Goal: Task Accomplishment & Management: Manage account settings

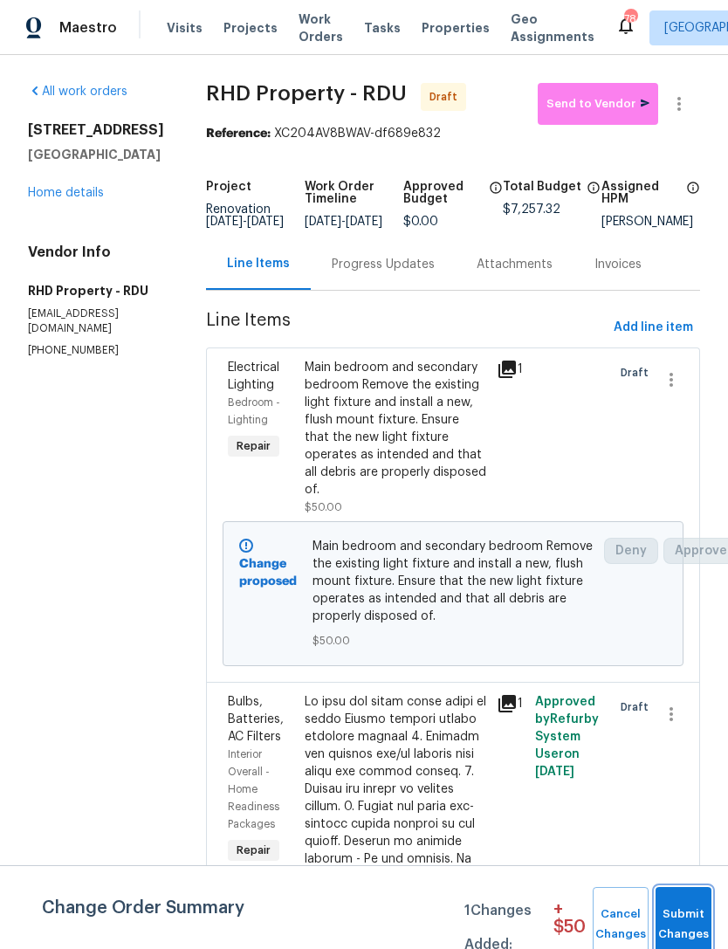
click at [694, 911] on span "Submit Changes" at bounding box center [683, 924] width 38 height 40
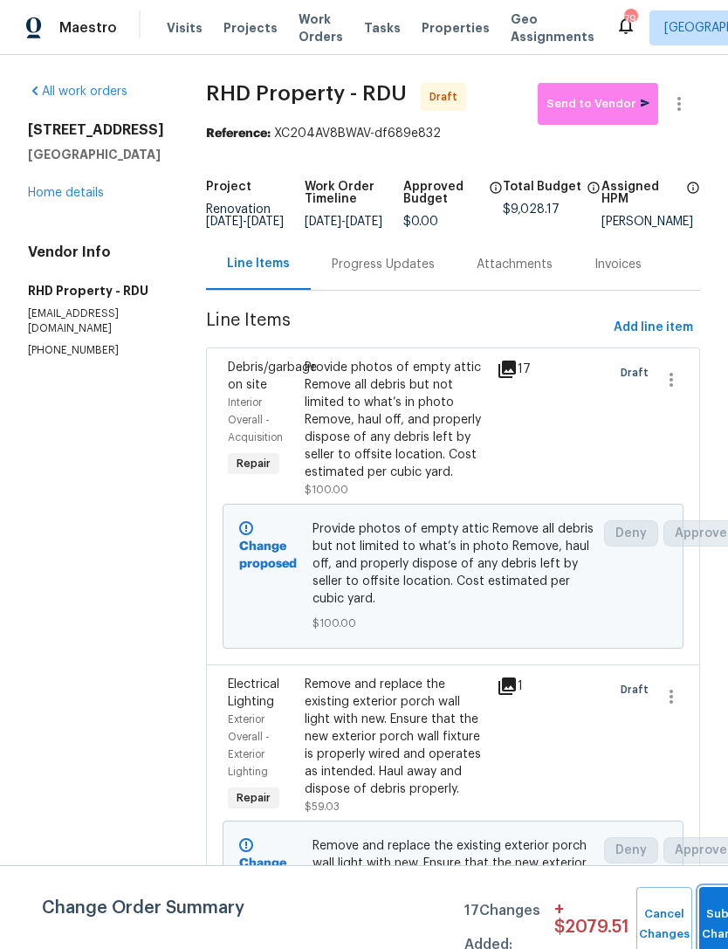
click at [708, 920] on button "Submit Changes" at bounding box center [727, 924] width 56 height 75
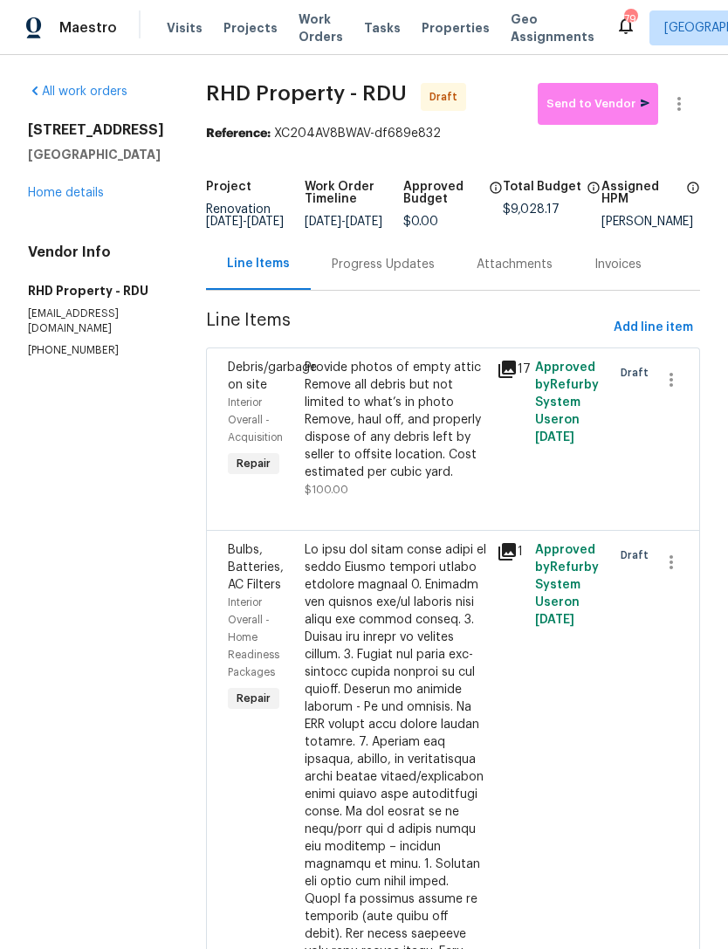
click at [65, 187] on link "Home details" at bounding box center [66, 193] width 76 height 12
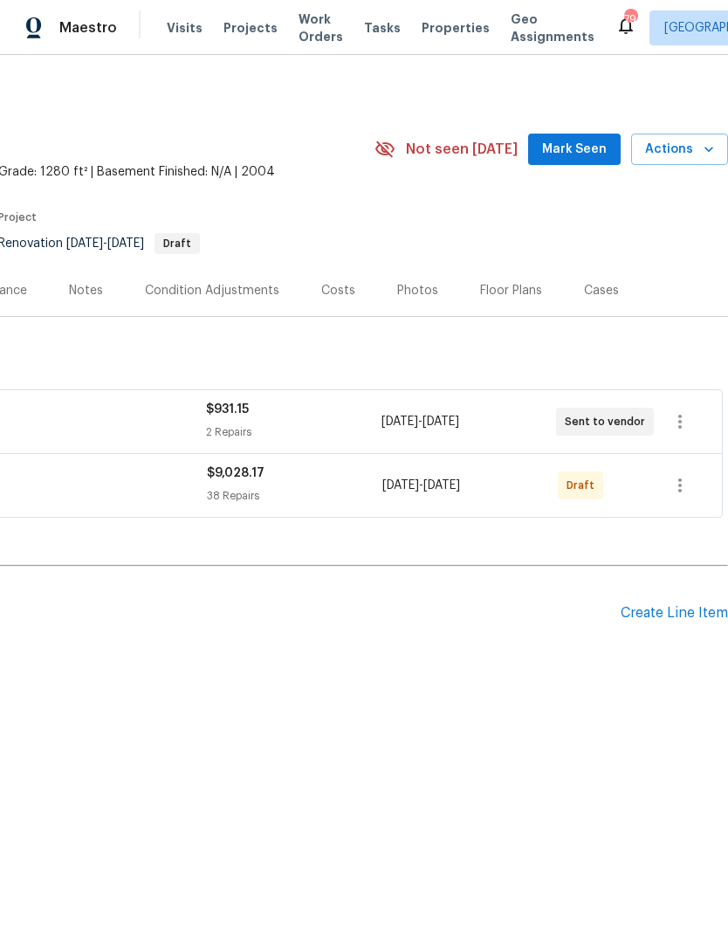
scroll to position [0, 258]
click at [680, 476] on icon "button" at bounding box center [679, 485] width 21 height 21
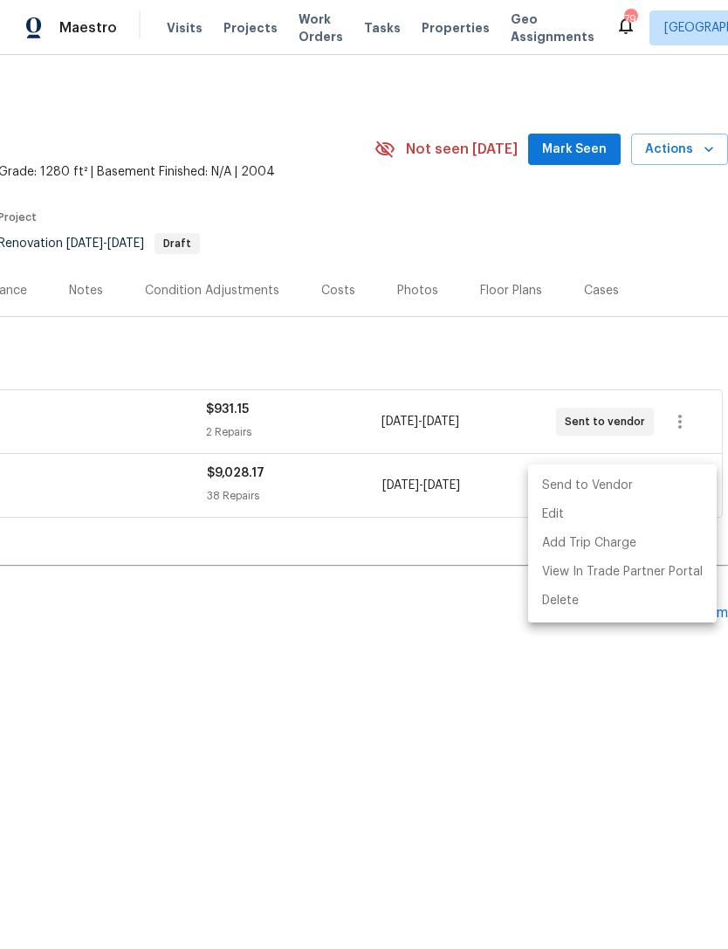
click at [628, 660] on div at bounding box center [364, 474] width 728 height 949
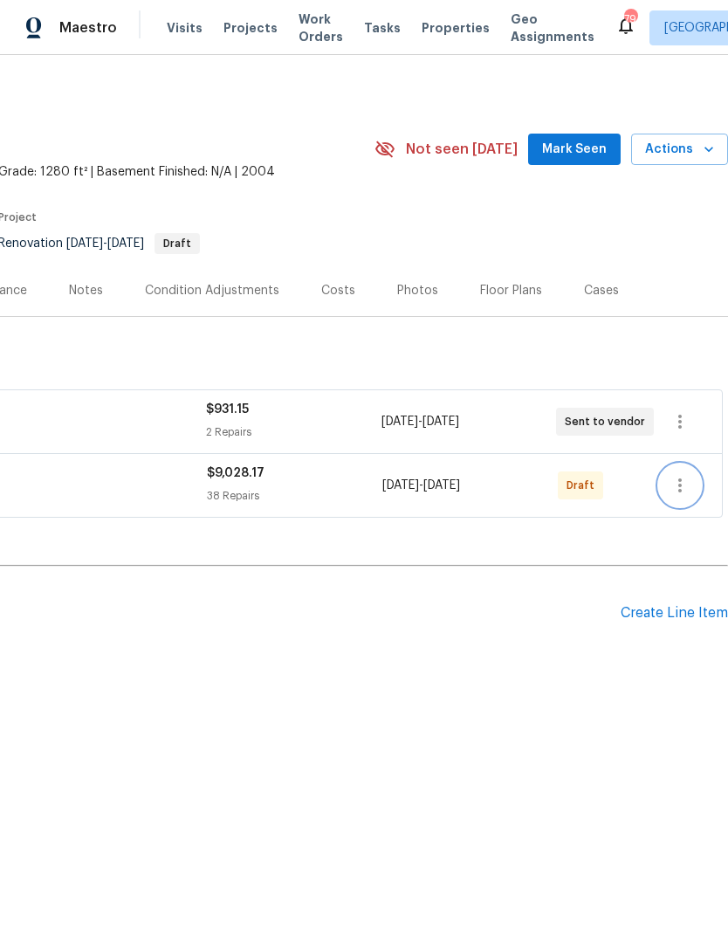
click at [682, 482] on icon "button" at bounding box center [679, 485] width 21 height 21
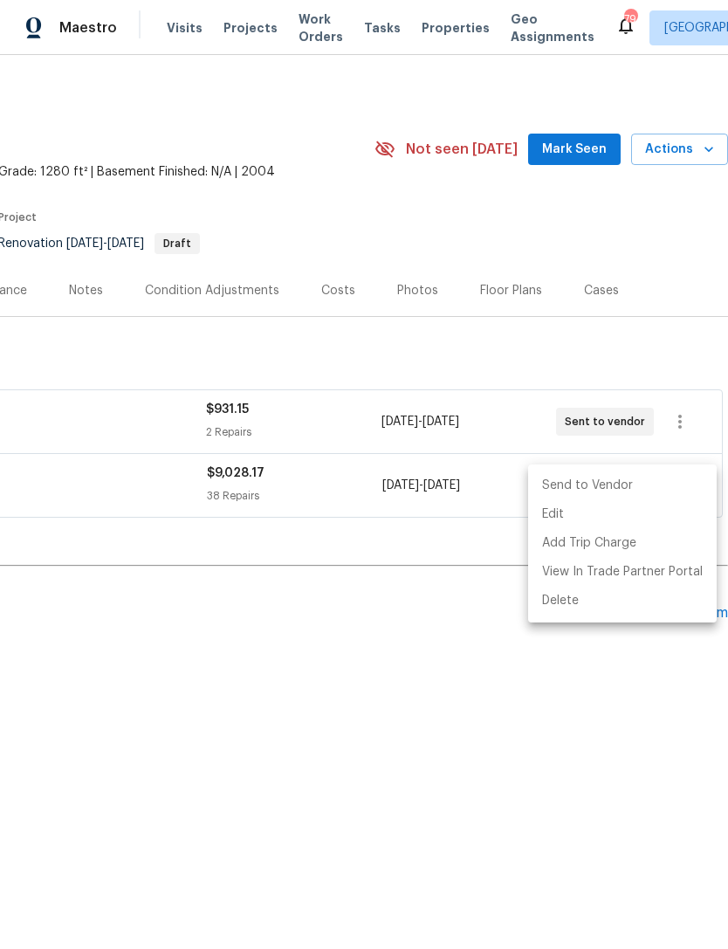
click at [619, 704] on div at bounding box center [364, 474] width 728 height 949
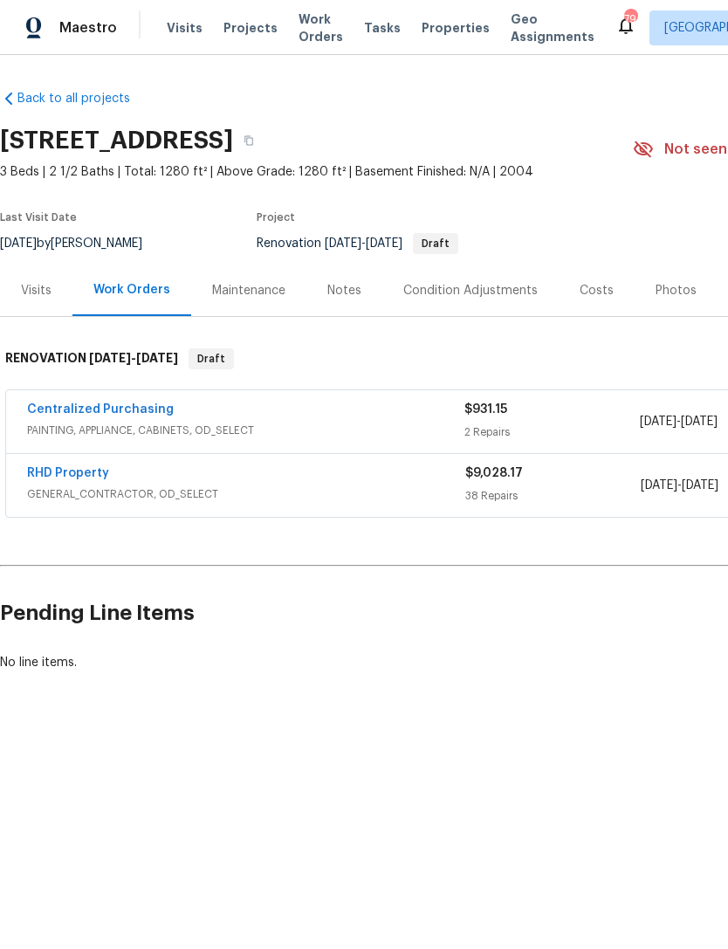
scroll to position [0, 0]
click at [72, 473] on link "RHD Property" at bounding box center [68, 473] width 82 height 12
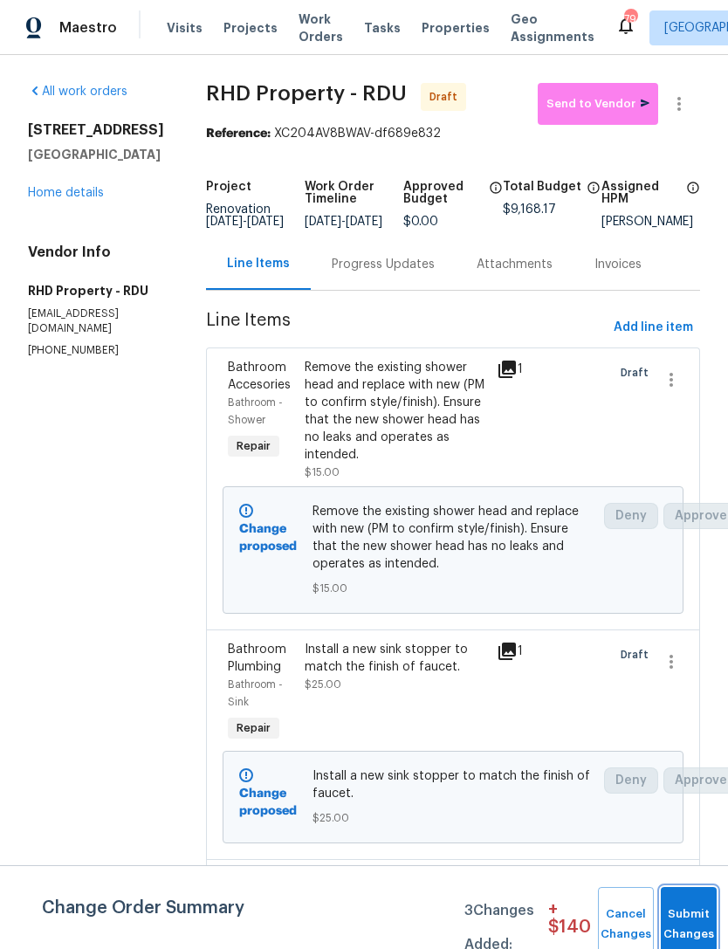
click at [676, 922] on span "Submit Changes" at bounding box center [688, 924] width 38 height 40
click at [681, 920] on button "Submit Changes" at bounding box center [689, 924] width 56 height 75
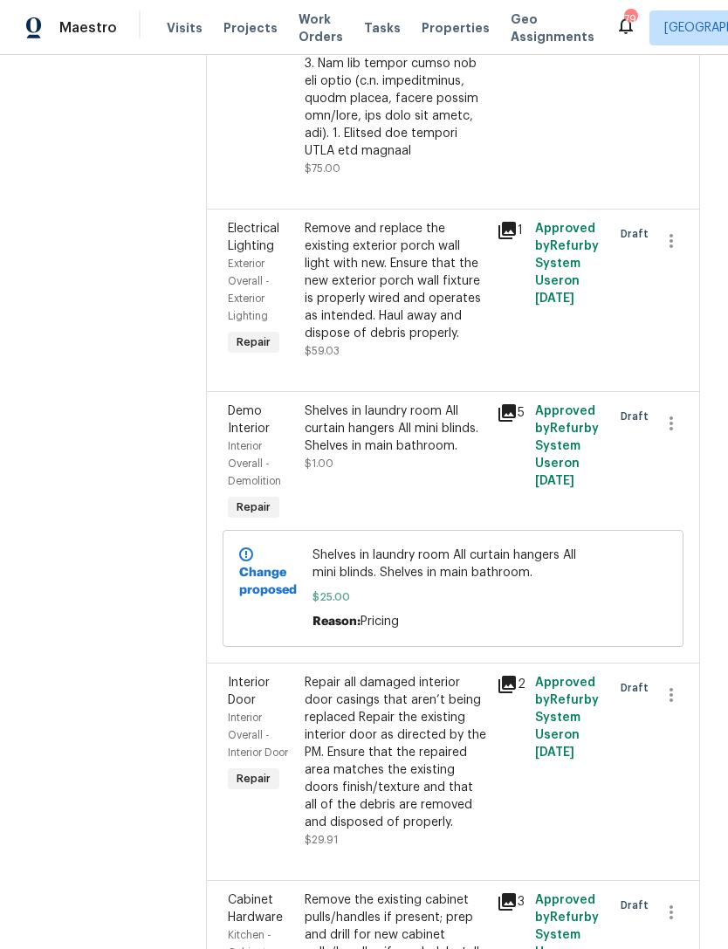
scroll to position [1023, 0]
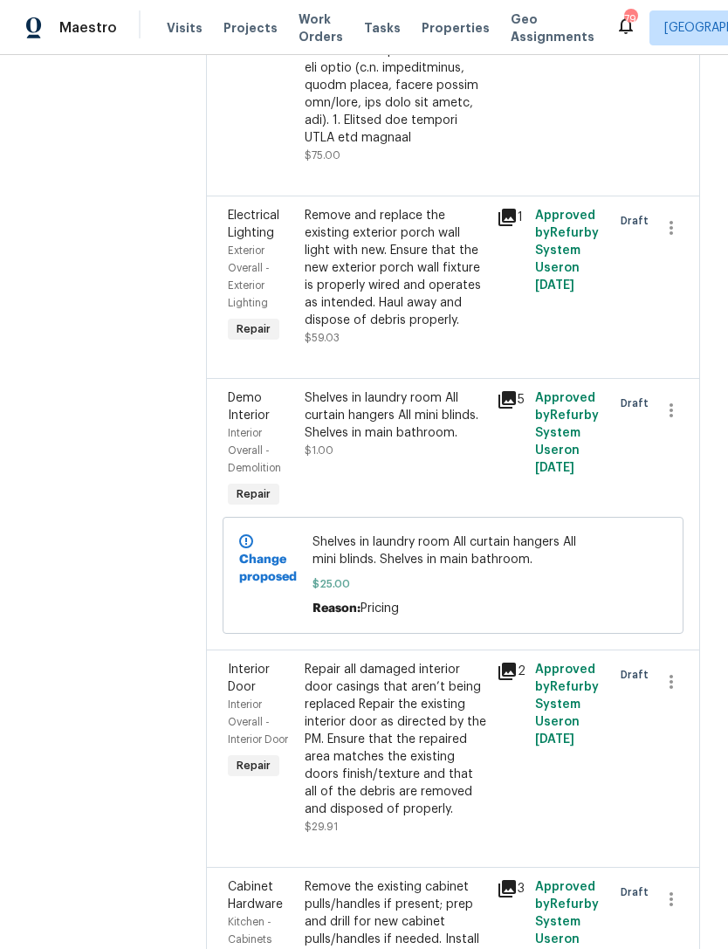
click at [475, 459] on div "Shelves in laundry room All curtain hangers All mini blinds. Shelves in main ba…" at bounding box center [396, 424] width 182 height 70
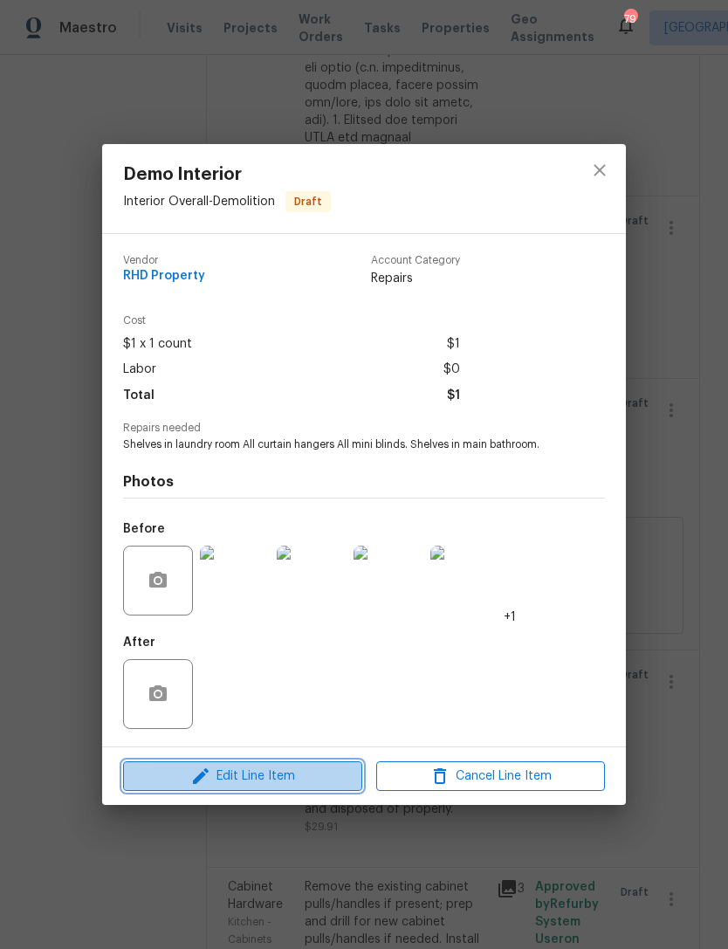
click at [283, 781] on span "Edit Line Item" at bounding box center [242, 776] width 229 height 22
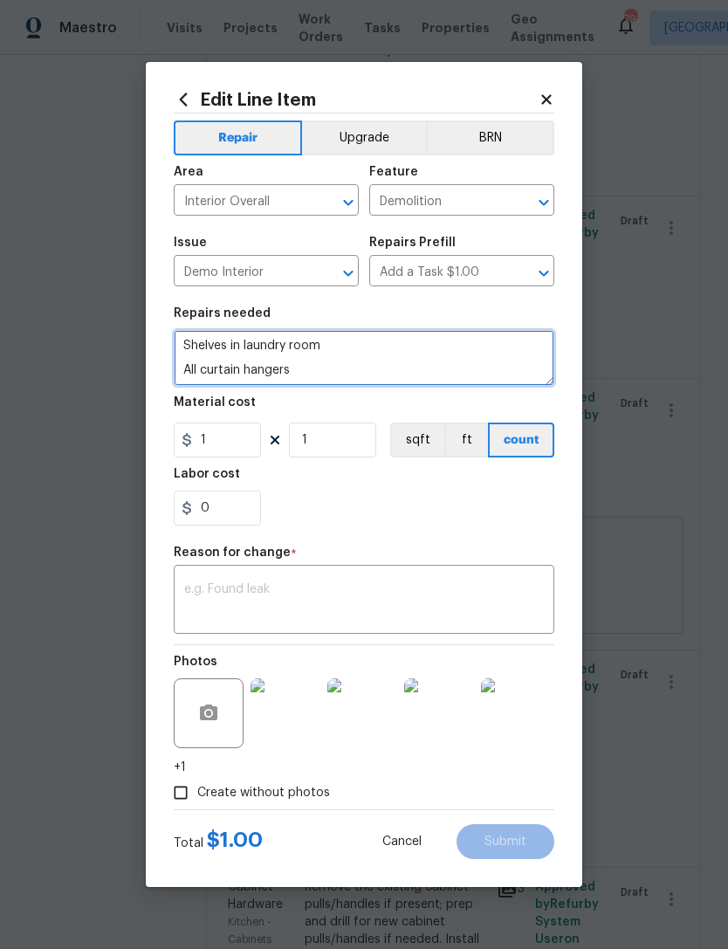
click at [353, 366] on textarea "Shelves in laundry room All curtain hangers All mini blinds. Shelves in main ba…" at bounding box center [364, 358] width 380 height 56
click at [356, 365] on textarea "Shelves in laundry room All curtain hangers All mini blinds. Shelves in main ba…" at bounding box center [364, 358] width 380 height 56
type textarea "Shelves in laundry room All curtain hangers All mini blinds. Extension cord thr…"
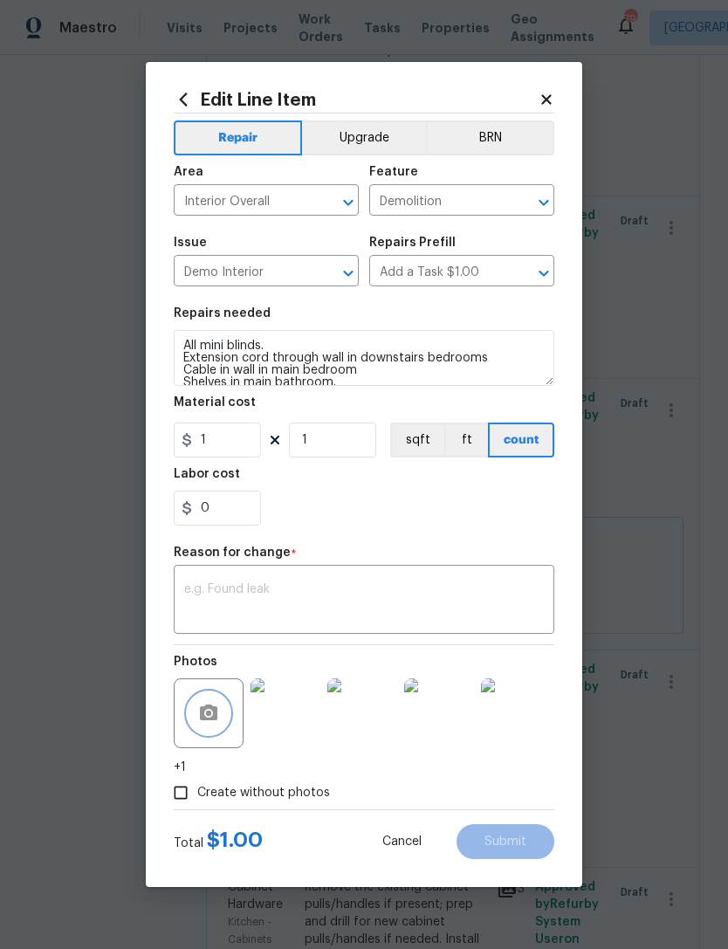
click at [210, 714] on circle "button" at bounding box center [208, 712] width 5 height 5
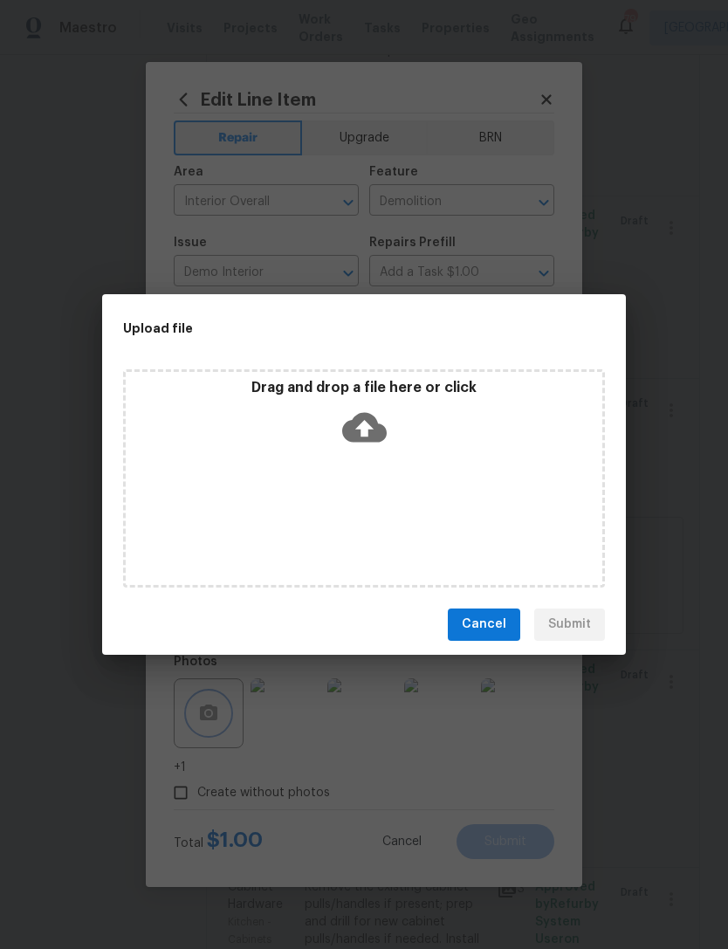
click at [499, 221] on div "Upload file Drag and drop a file here or click Cancel Submit" at bounding box center [364, 474] width 728 height 949
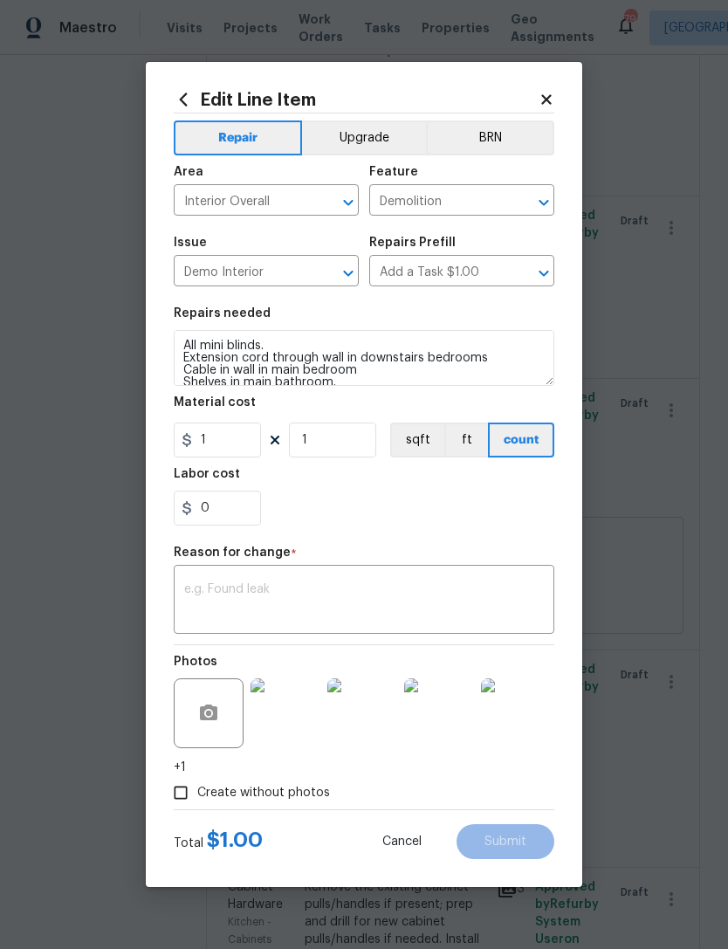
click at [409, 780] on div "Create without photos" at bounding box center [364, 792] width 380 height 33
click at [386, 600] on textarea at bounding box center [364, 601] width 360 height 37
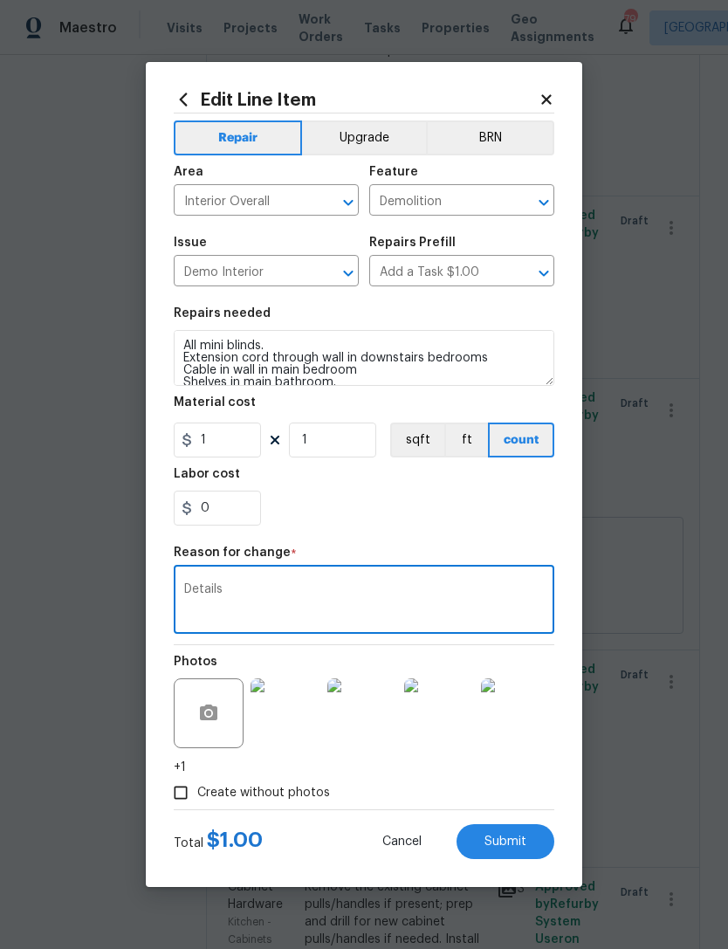
type textarea "Details"
click at [504, 528] on section "Repairs needed Shelves in laundry room All curtain hangers All mini blinds. Ext…" at bounding box center [364, 416] width 380 height 239
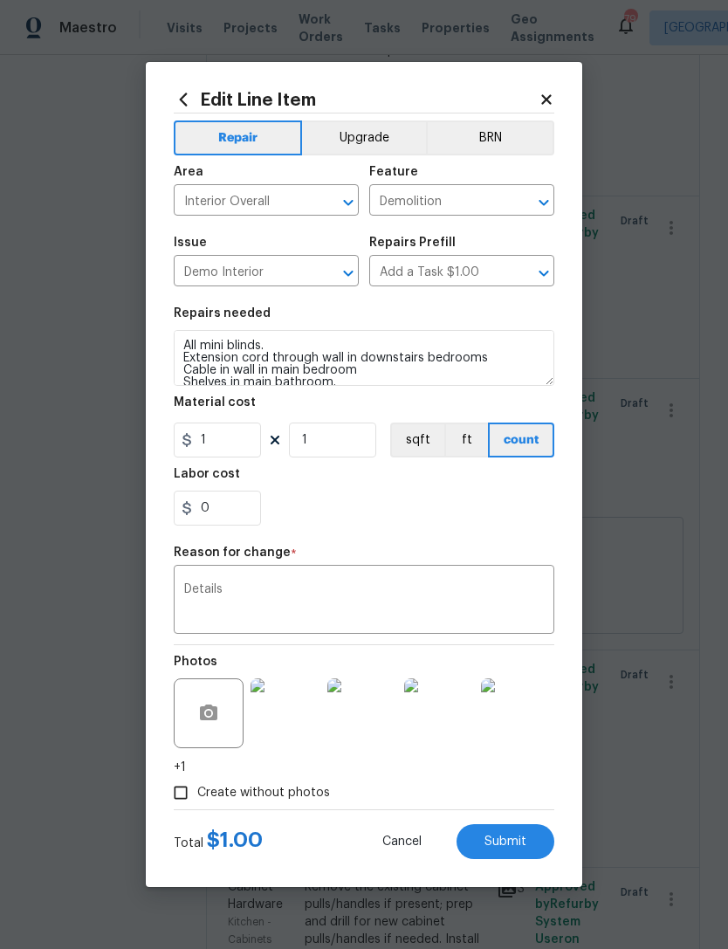
click at [504, 528] on section "Repairs needed Shelves in laundry room All curtain hangers All mini blinds. Ext…" at bounding box center [364, 416] width 380 height 239
click at [531, 846] on button "Submit" at bounding box center [505, 841] width 98 height 35
type textarea "Shelves in laundry room All curtain hangers All mini blinds. Shelves in main ba…"
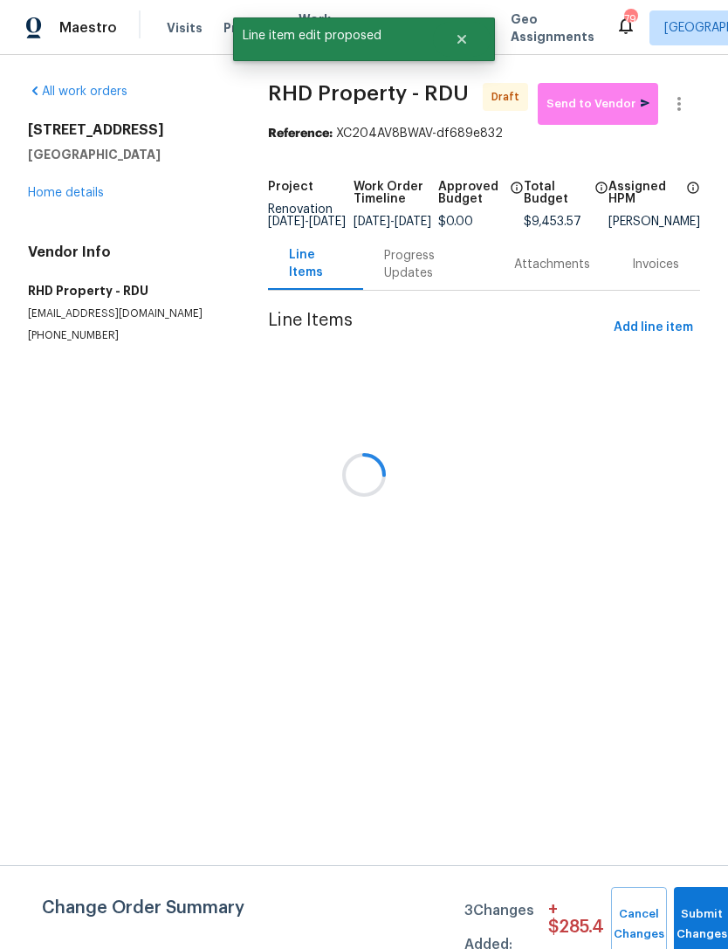
scroll to position [0, 0]
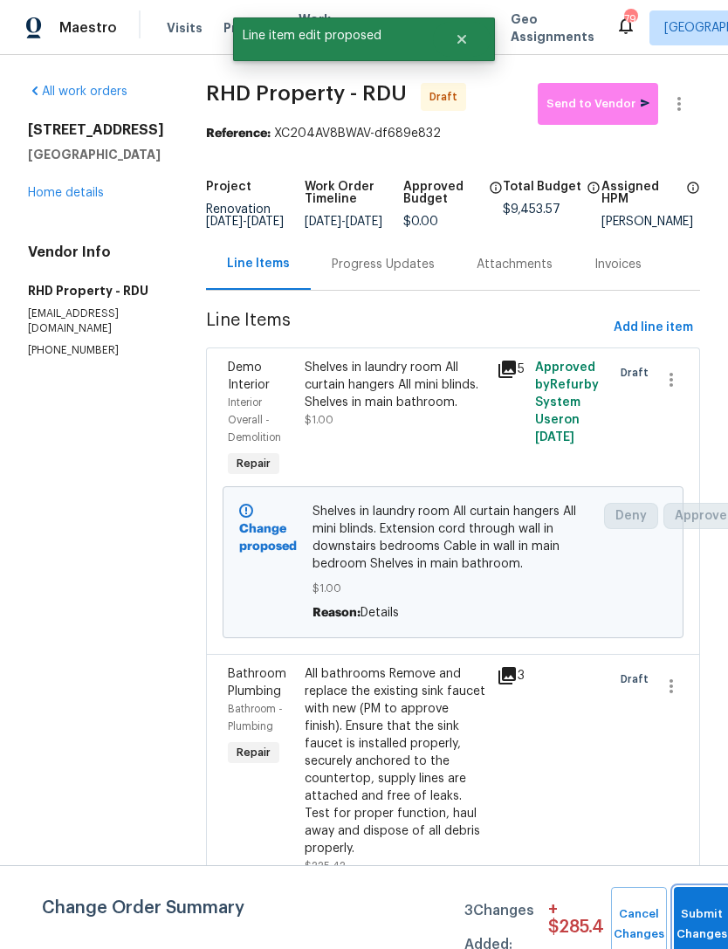
click at [696, 911] on button "Submit Changes" at bounding box center [702, 924] width 56 height 75
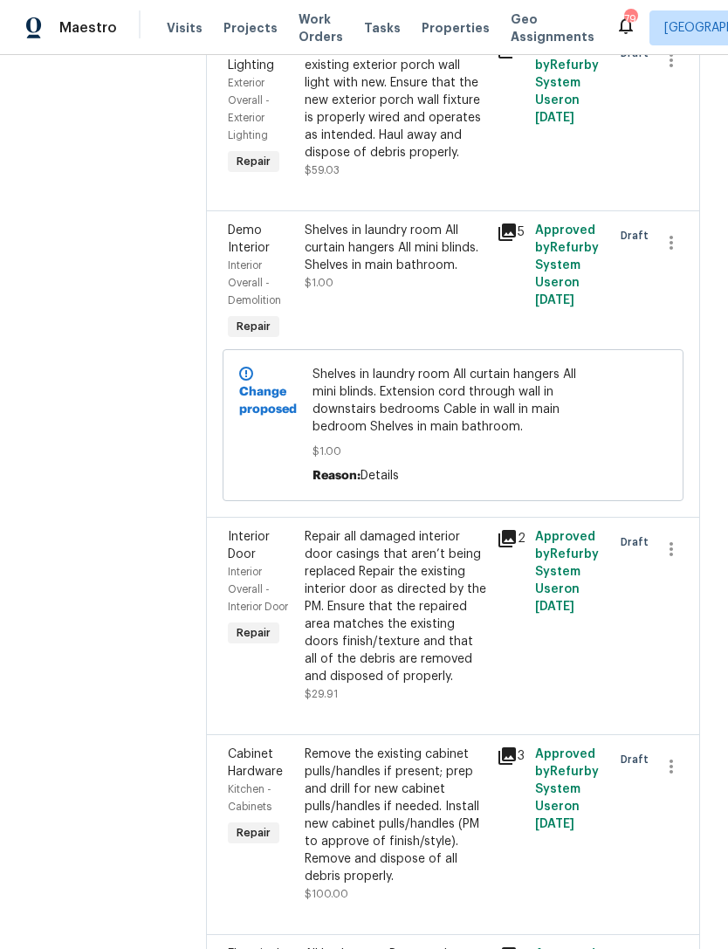
scroll to position [1189, 0]
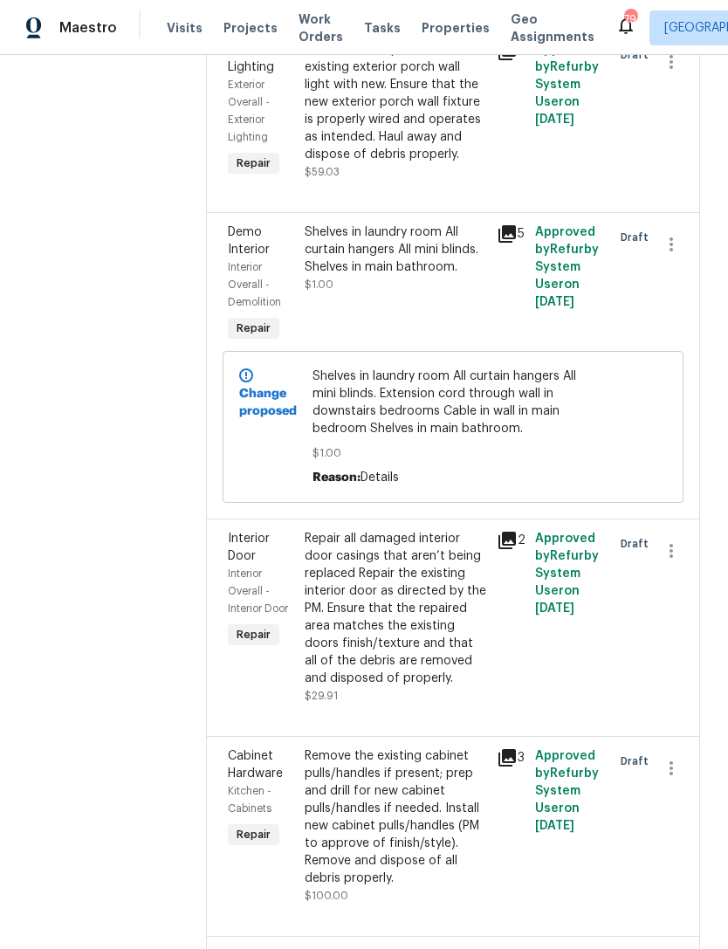
click at [468, 293] on div "Shelves in laundry room All curtain hangers All mini blinds. Shelves in main ba…" at bounding box center [396, 258] width 182 height 70
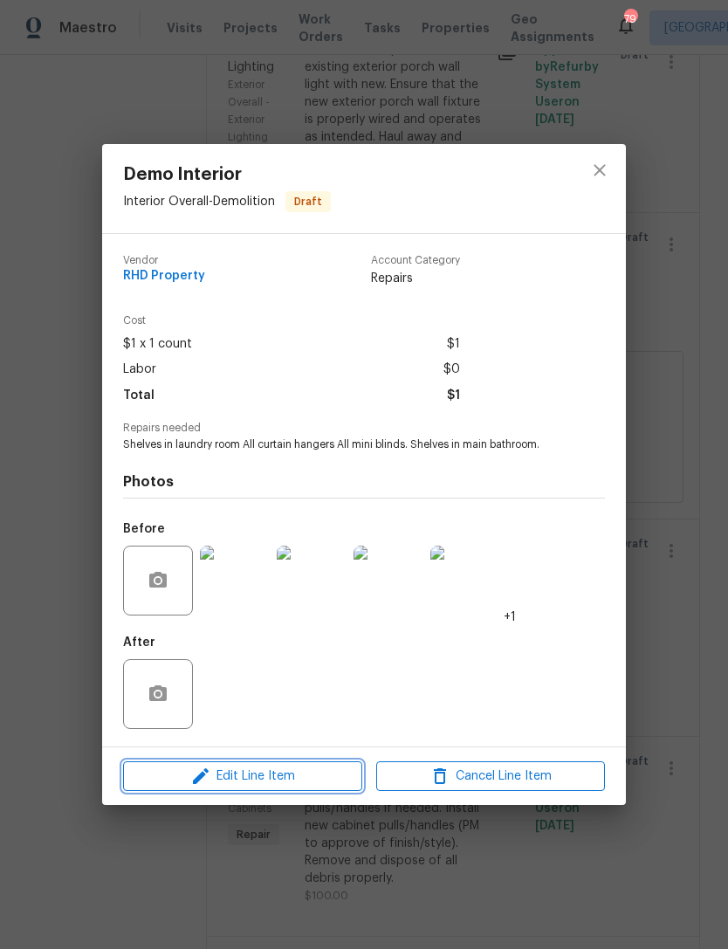
click at [304, 778] on span "Edit Line Item" at bounding box center [242, 776] width 229 height 22
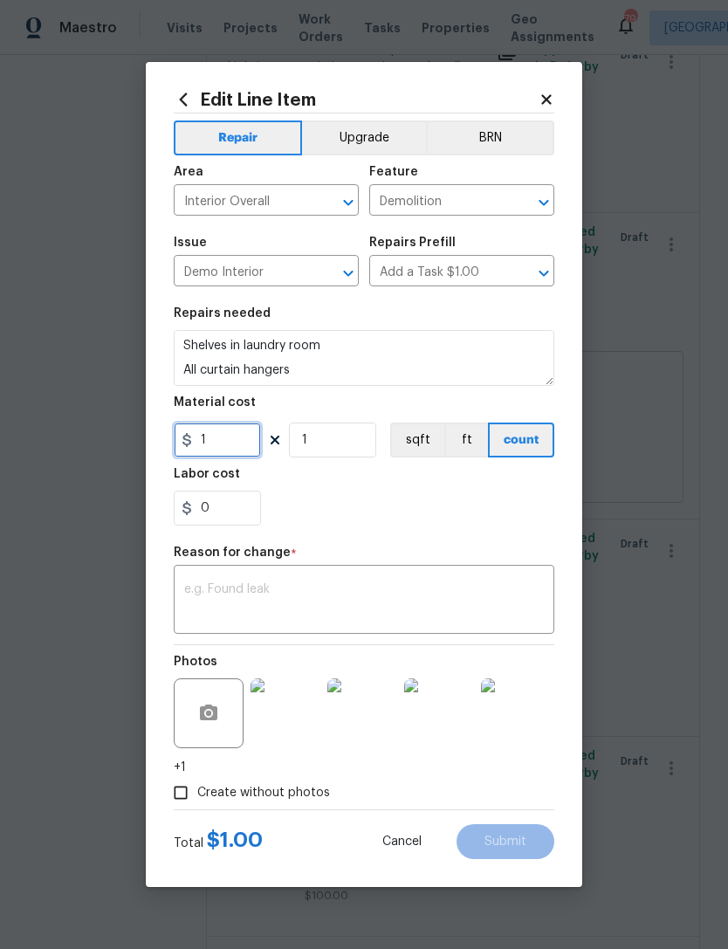
click at [243, 445] on input "1" at bounding box center [217, 439] width 87 height 35
type input "25"
click at [473, 512] on div "0" at bounding box center [364, 507] width 380 height 35
click at [442, 597] on textarea at bounding box center [364, 601] width 360 height 37
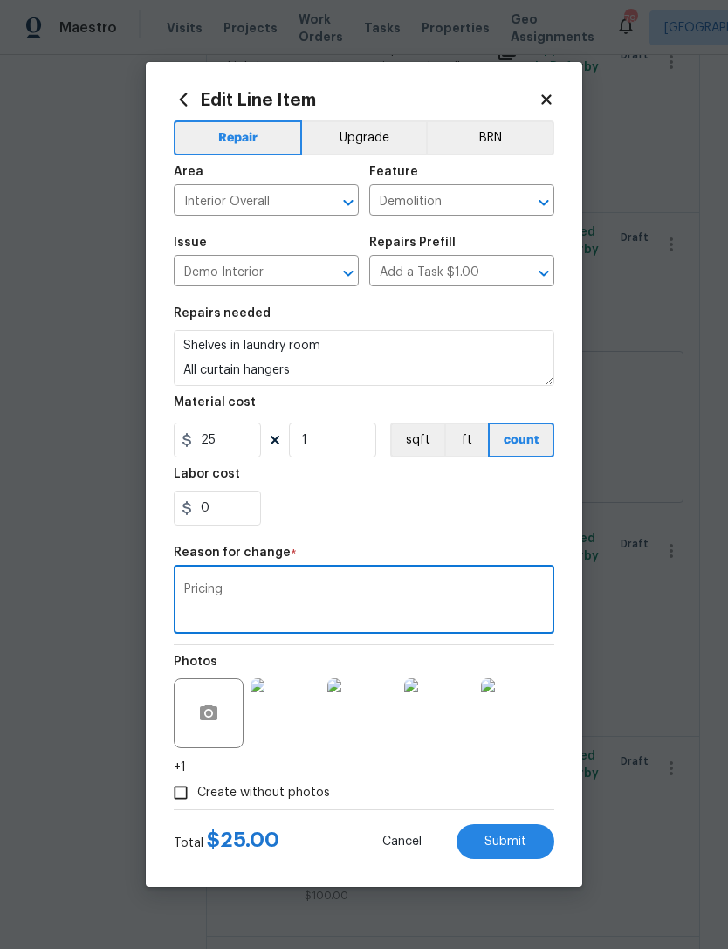
type textarea "Pricing"
click at [438, 531] on section "Repairs needed Shelves in laundry room All curtain hangers All mini blinds. She…" at bounding box center [364, 416] width 380 height 239
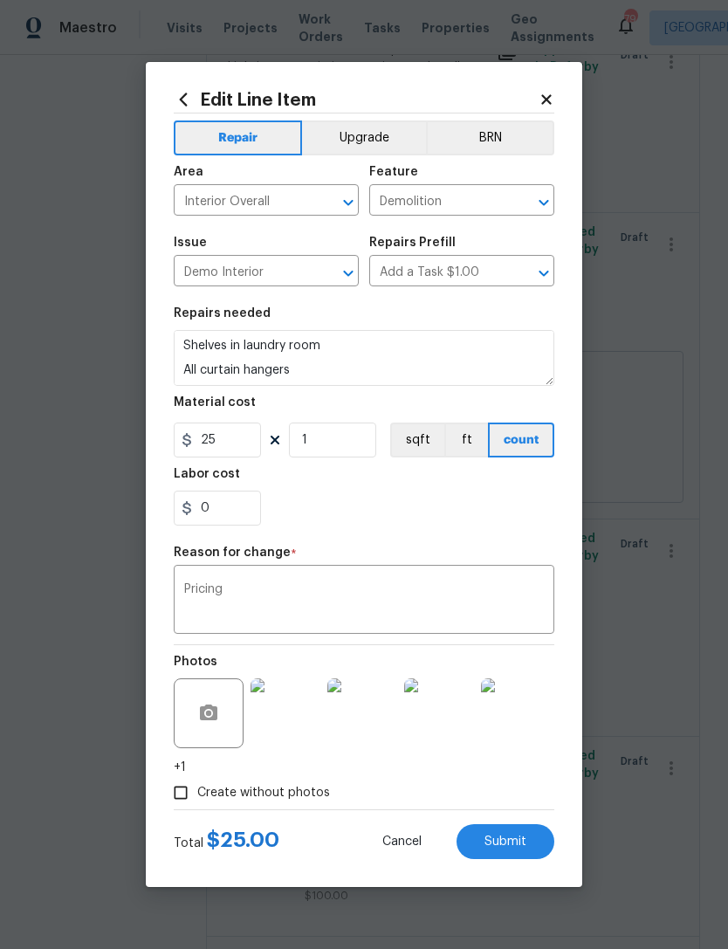
click at [539, 833] on button "Submit" at bounding box center [505, 841] width 98 height 35
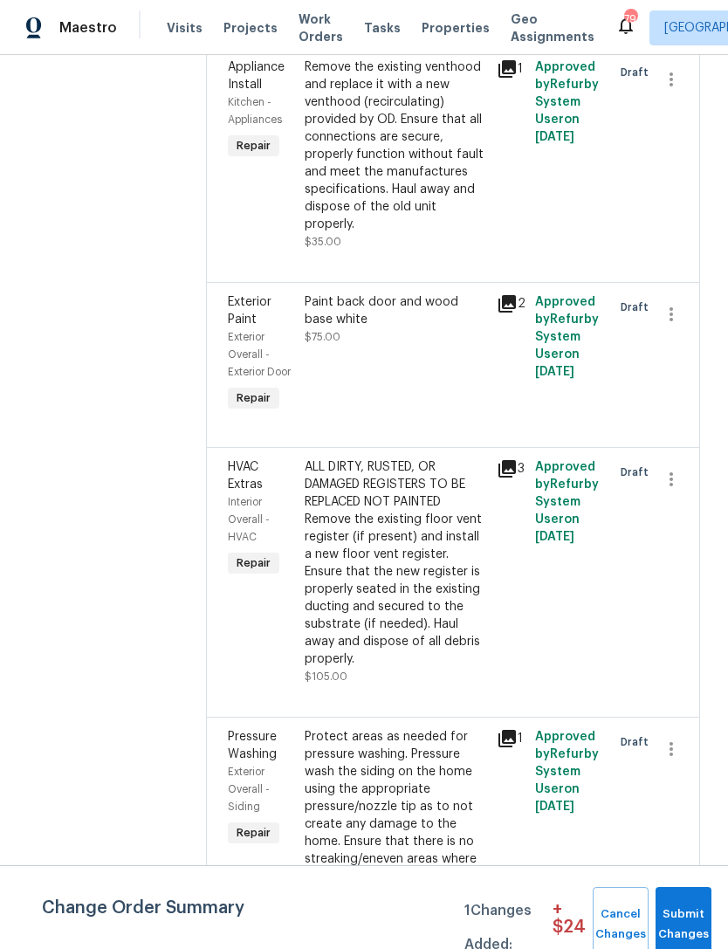
scroll to position [5789, 0]
click at [689, 902] on button "Submit Changes" at bounding box center [683, 924] width 56 height 75
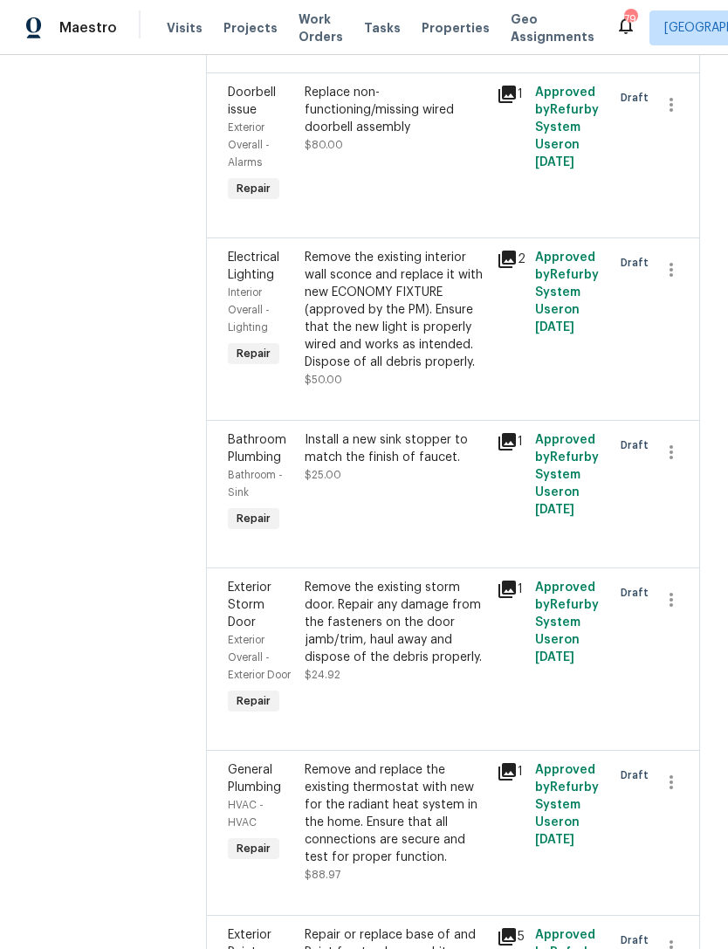
scroll to position [4286, 0]
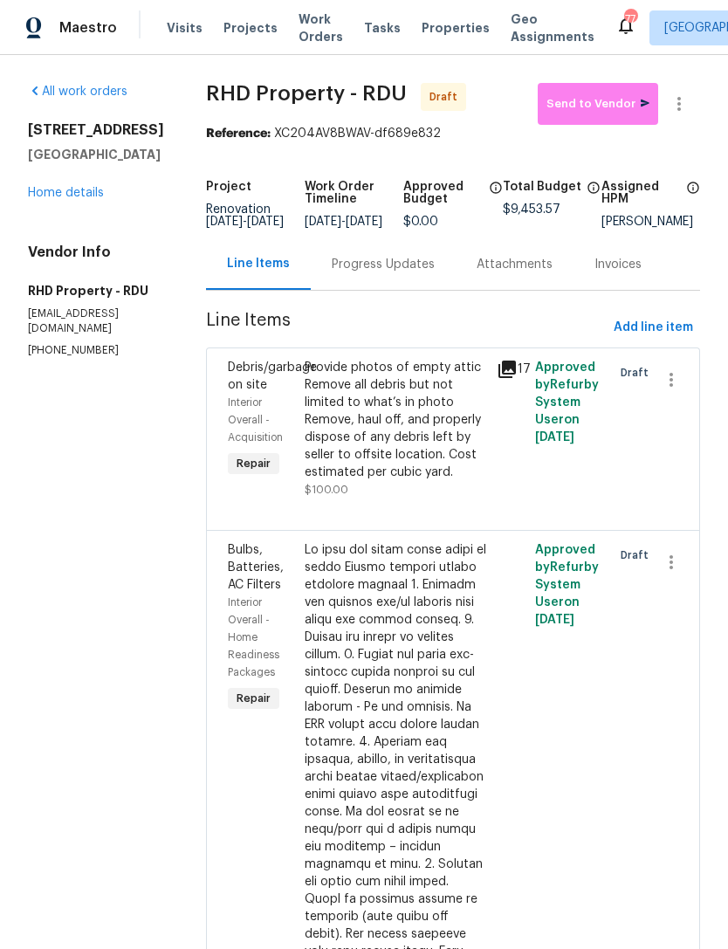
click at [463, 481] on div "Provide photos of empty attic Remove all debris but not limited to what’s in ph…" at bounding box center [396, 420] width 182 height 122
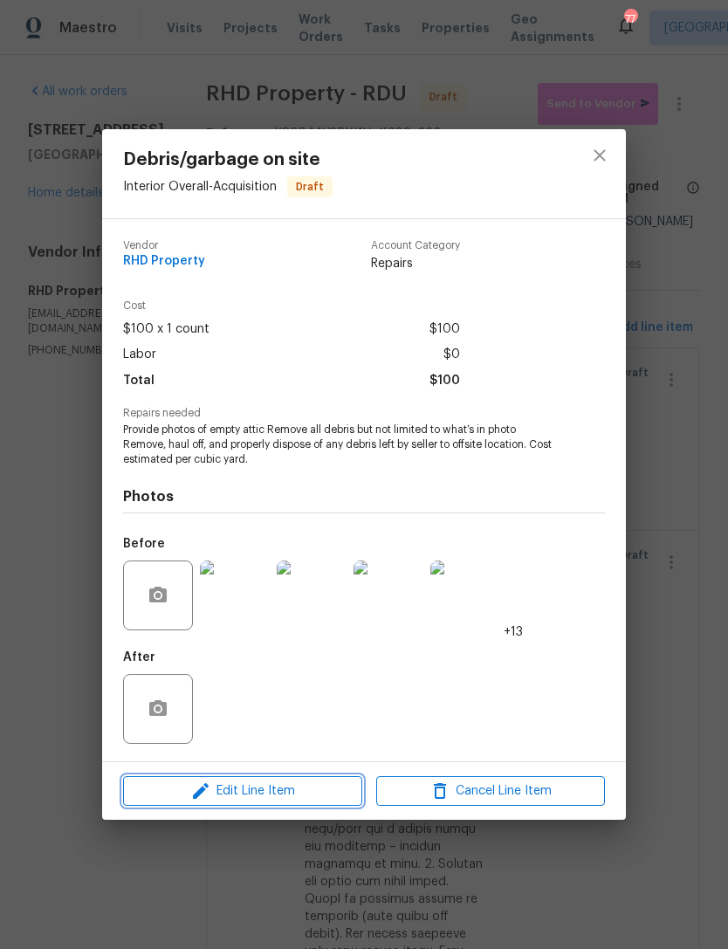
click at [280, 793] on span "Edit Line Item" at bounding box center [242, 791] width 229 height 22
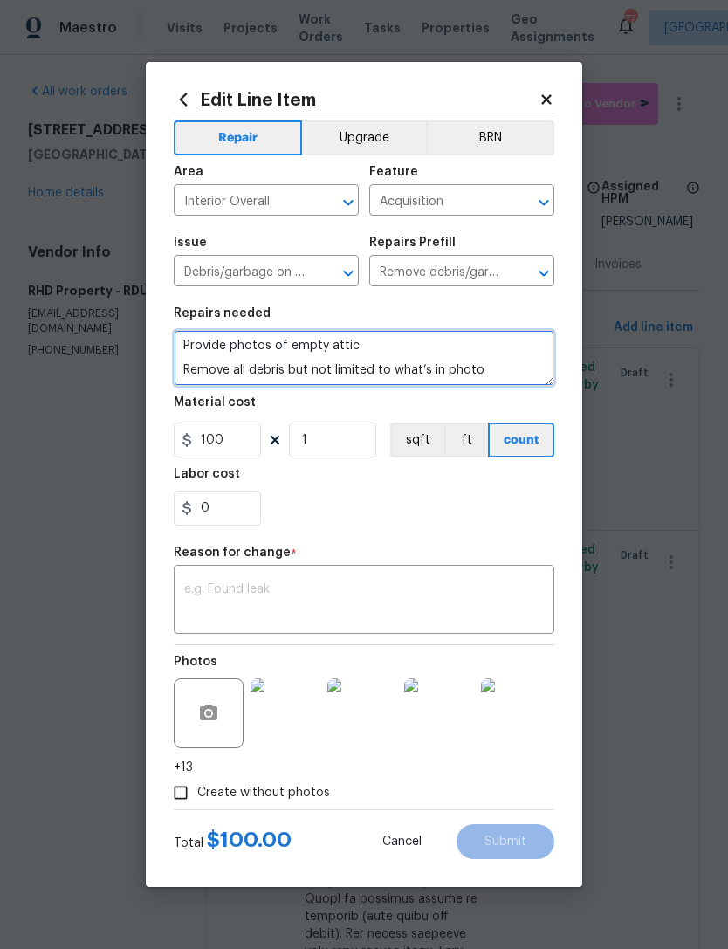
click at [184, 346] on textarea "Provide photos of empty attic Remove all debris but not limited to what’s in ph…" at bounding box center [364, 358] width 380 height 56
type textarea "Remove items from front porch ceiling Provide photos of empty attic Remove all …"
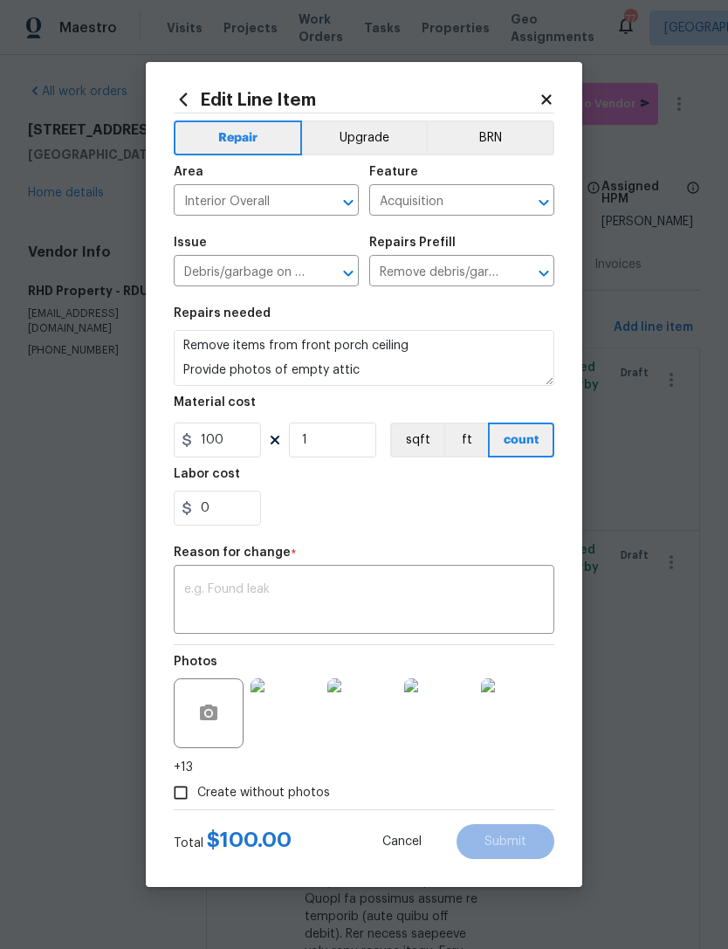
click at [527, 535] on section "Repairs needed Remove items from front porch ceiling Provide photos of empty at…" at bounding box center [364, 416] width 380 height 239
click at [420, 596] on textarea at bounding box center [364, 601] width 360 height 37
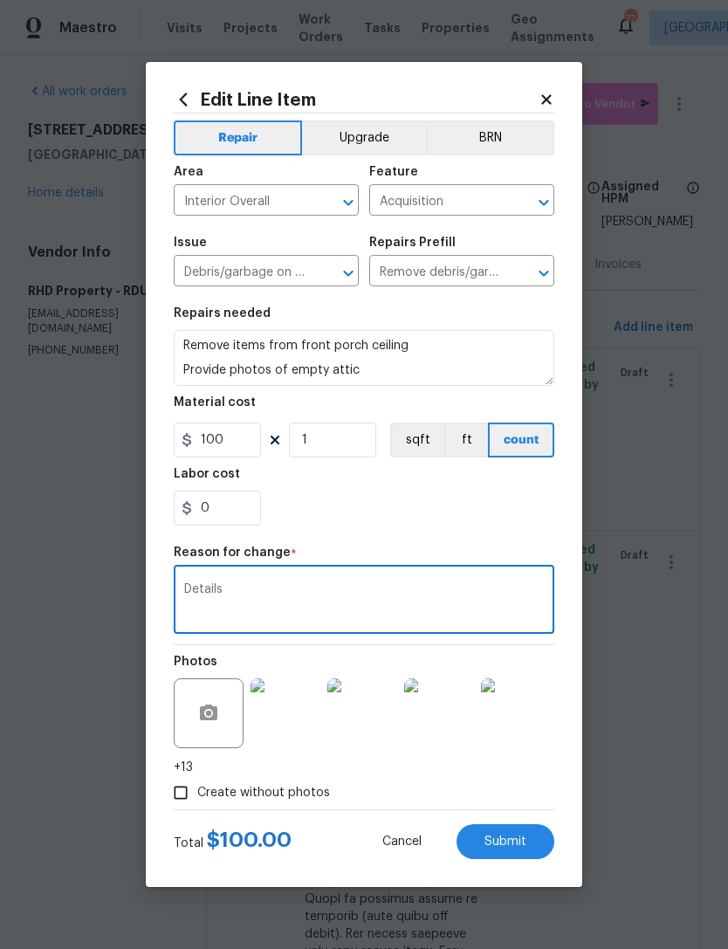
type textarea "Details"
click at [449, 542] on div "Repair Upgrade BRN Area Interior Overall ​ Feature Acquisition ​ Issue Debris/g…" at bounding box center [364, 461] width 380 height 696
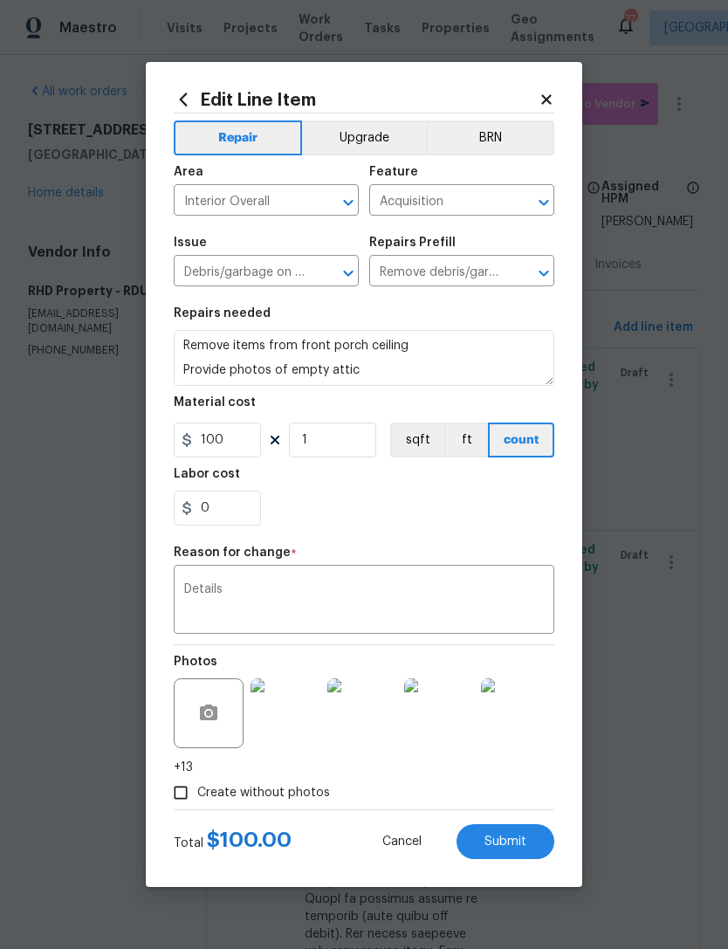
click at [449, 542] on div "Repair Upgrade BRN Area Interior Overall ​ Feature Acquisition ​ Issue Debris/g…" at bounding box center [364, 461] width 380 height 696
click at [531, 843] on button "Submit" at bounding box center [505, 841] width 98 height 35
type textarea "Provide photos of empty attic Remove all debris but not limited to what’s in ph…"
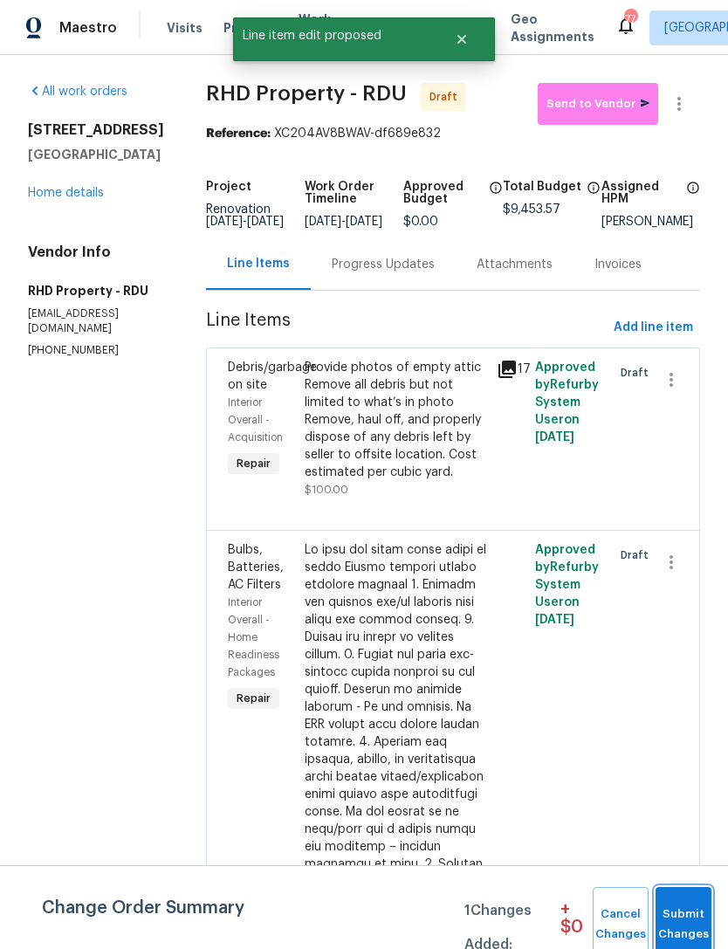
click at [688, 922] on span "Submit Changes" at bounding box center [683, 924] width 38 height 40
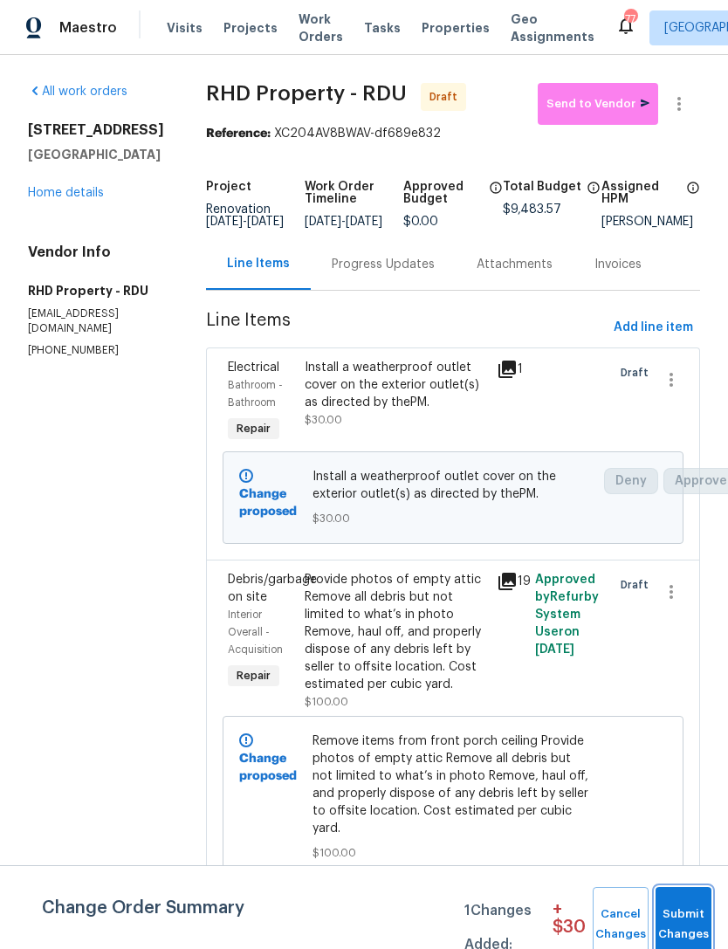
click at [684, 917] on span "Submit Changes" at bounding box center [683, 924] width 38 height 40
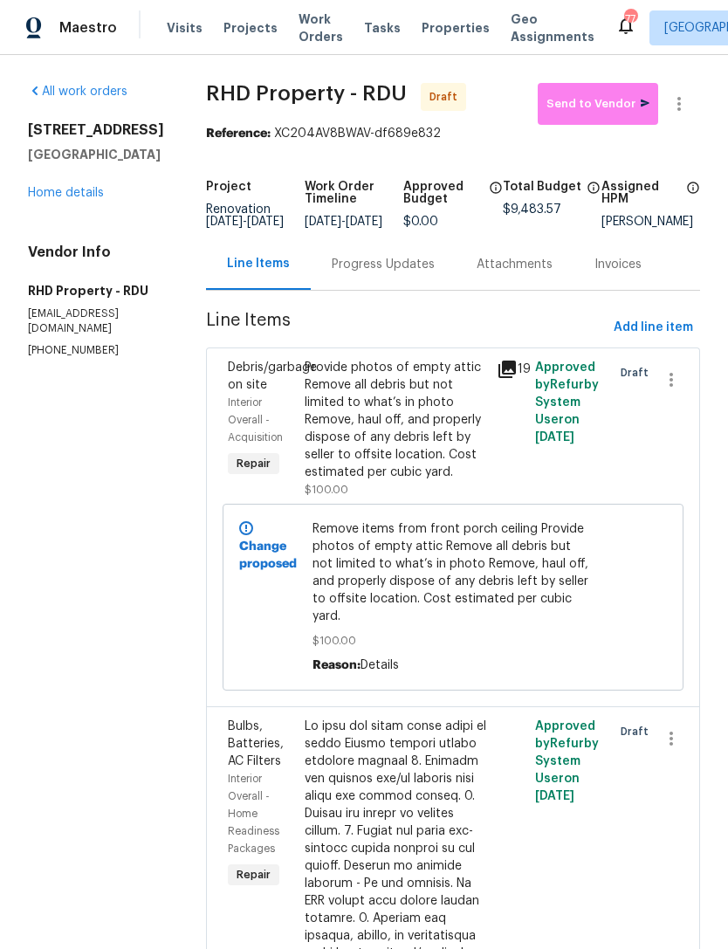
click at [70, 188] on link "Home details" at bounding box center [66, 193] width 76 height 12
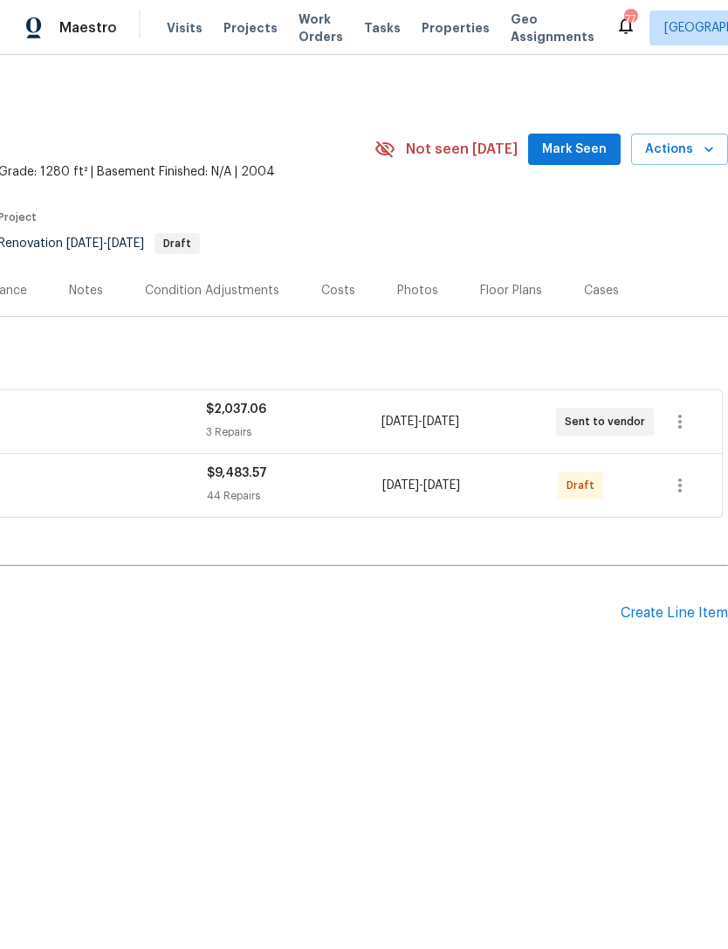
scroll to position [0, 258]
click at [684, 479] on icon "button" at bounding box center [679, 485] width 21 height 21
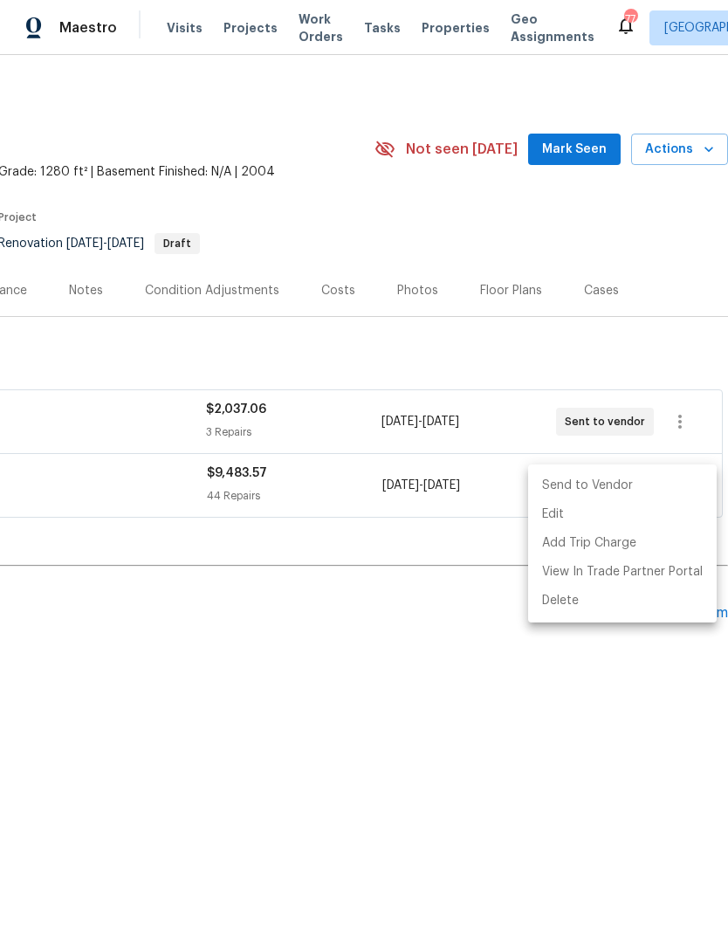
click at [642, 484] on li "Send to Vendor" at bounding box center [622, 485] width 189 height 29
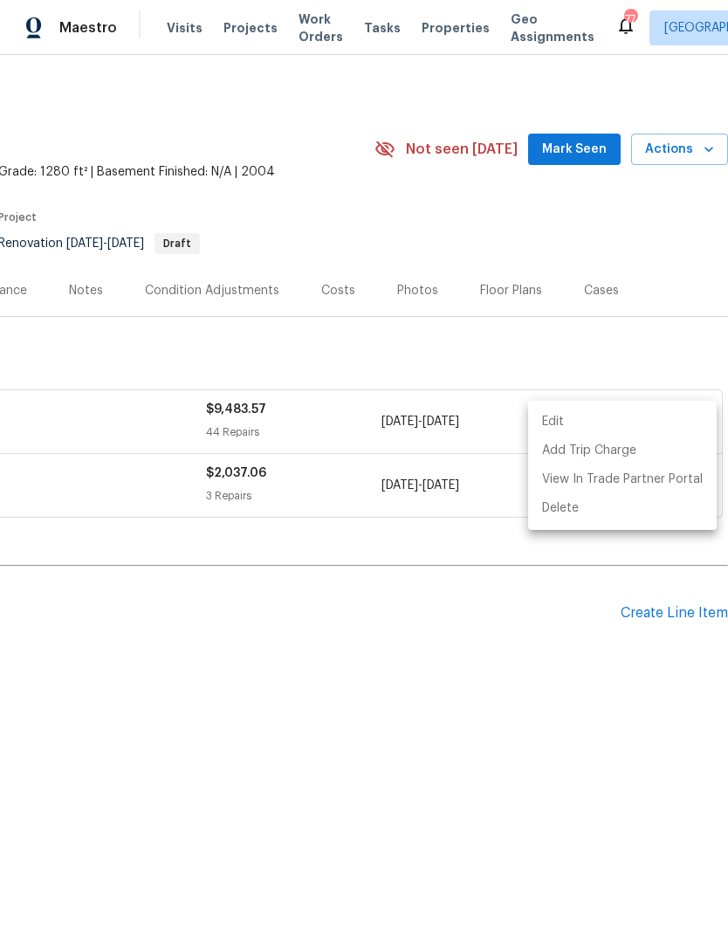
click at [345, 732] on div at bounding box center [364, 474] width 728 height 949
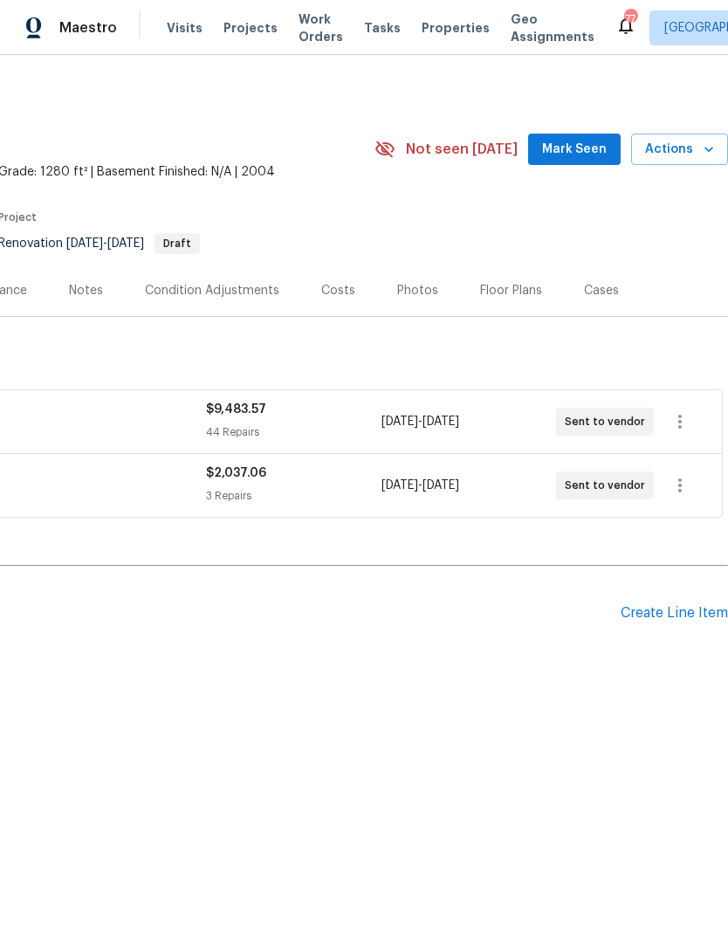
click at [681, 608] on div "Create Line Item" at bounding box center [673, 613] width 107 height 17
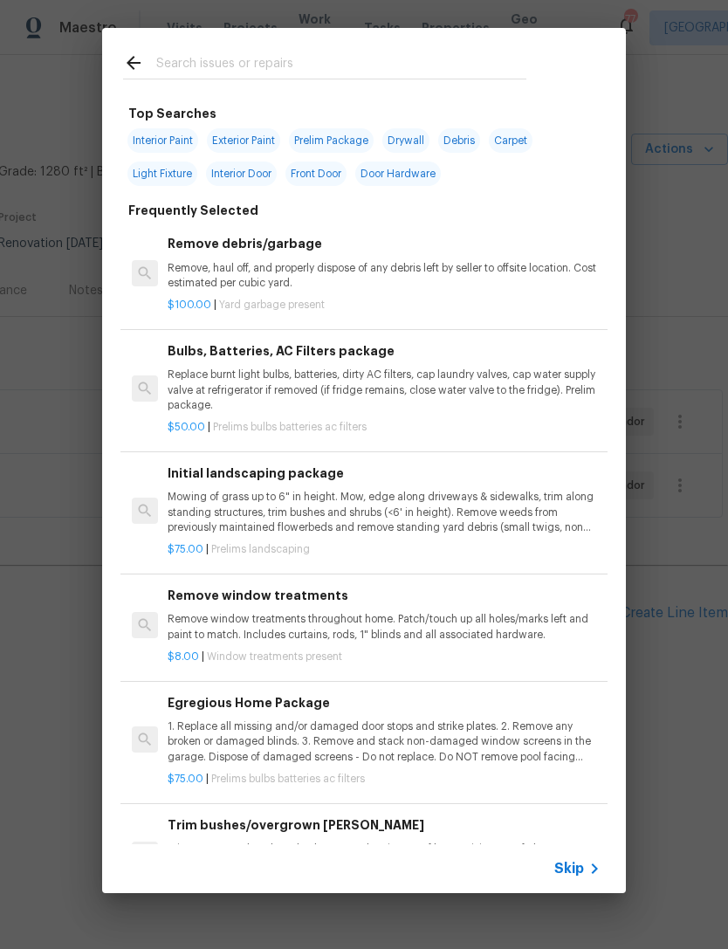
click at [288, 67] on input "text" at bounding box center [341, 65] width 370 height 26
type input "Landsc"
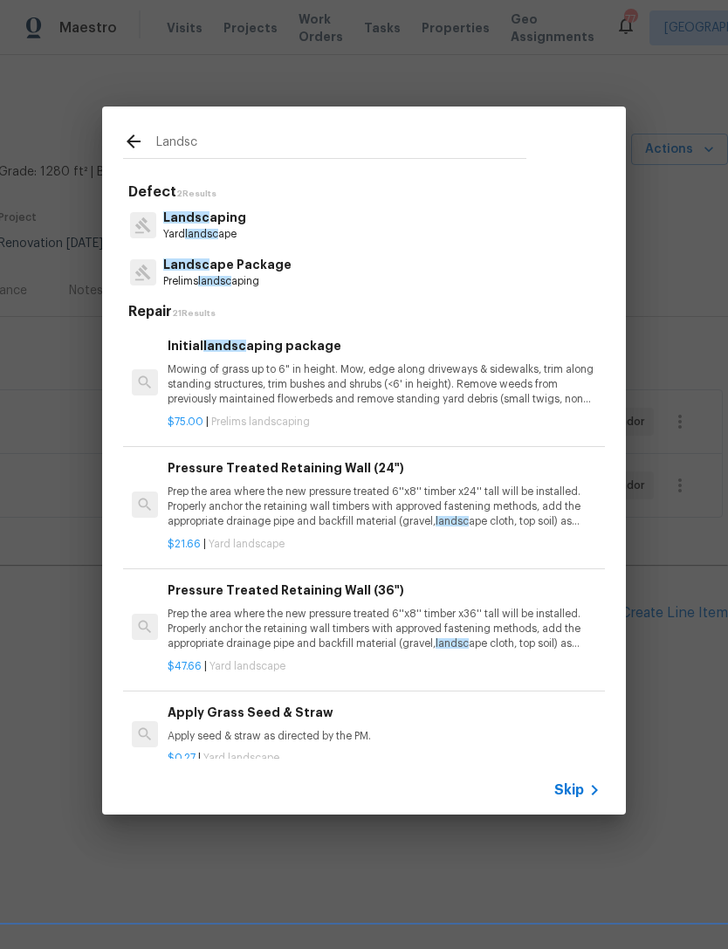
click at [340, 378] on p "Mowing of grass up to 6" in height. Mow, edge along driveways & sidewalks, trim…" at bounding box center [384, 384] width 433 height 45
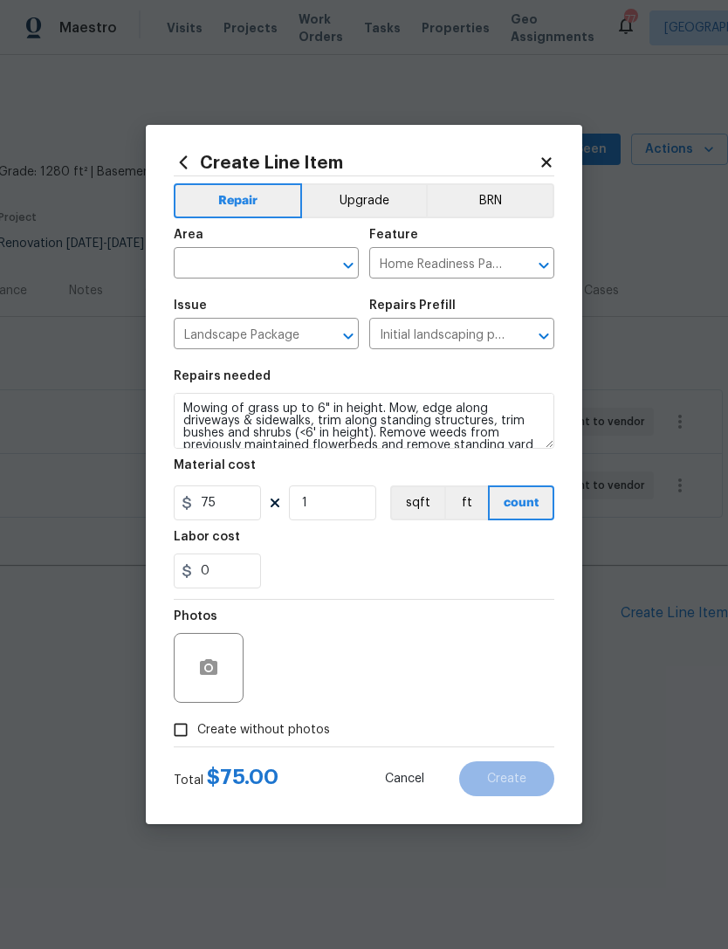
click at [252, 258] on input "text" at bounding box center [242, 264] width 136 height 27
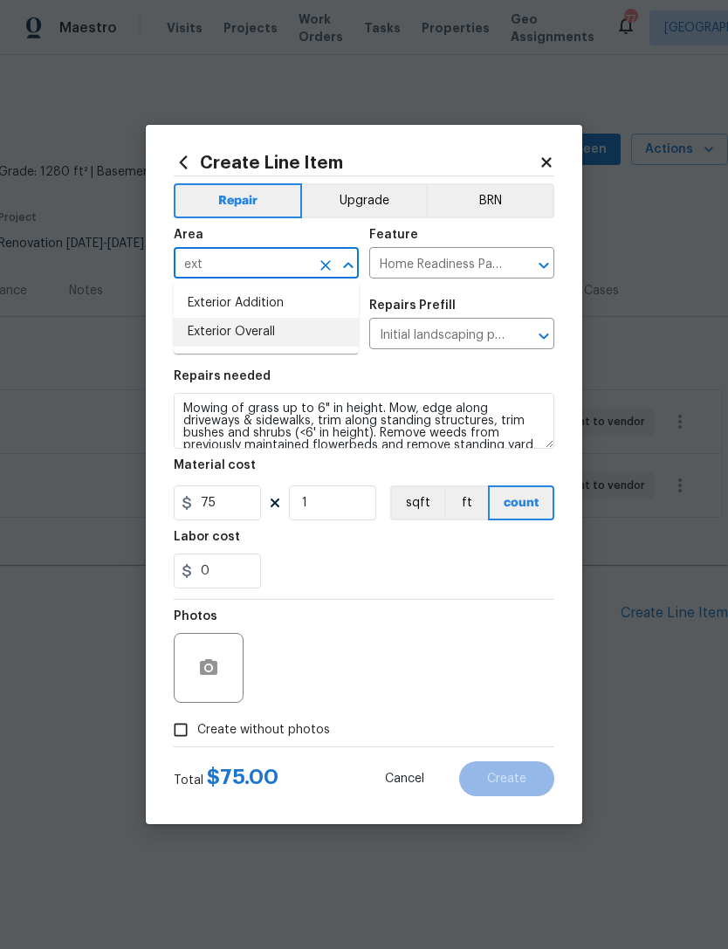
click at [296, 324] on li "Exterior Overall" at bounding box center [266, 332] width 185 height 29
type input "Exterior Overall"
click at [432, 564] on div "0" at bounding box center [364, 570] width 380 height 35
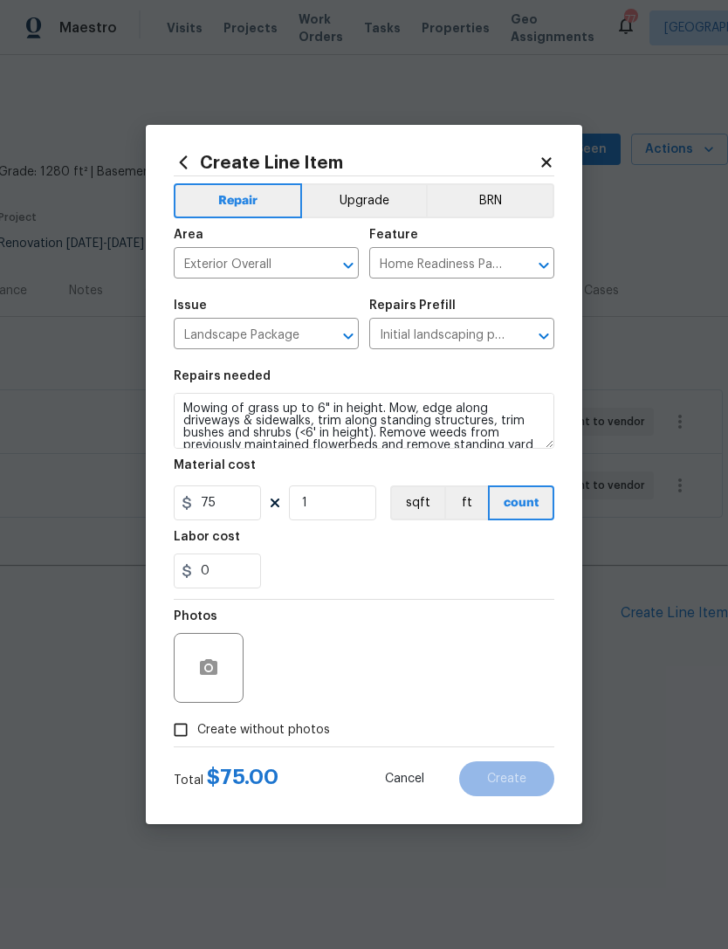
click at [242, 721] on label "Create without photos" at bounding box center [247, 729] width 166 height 33
click at [197, 721] on input "Create without photos" at bounding box center [180, 729] width 33 height 33
checkbox input "true"
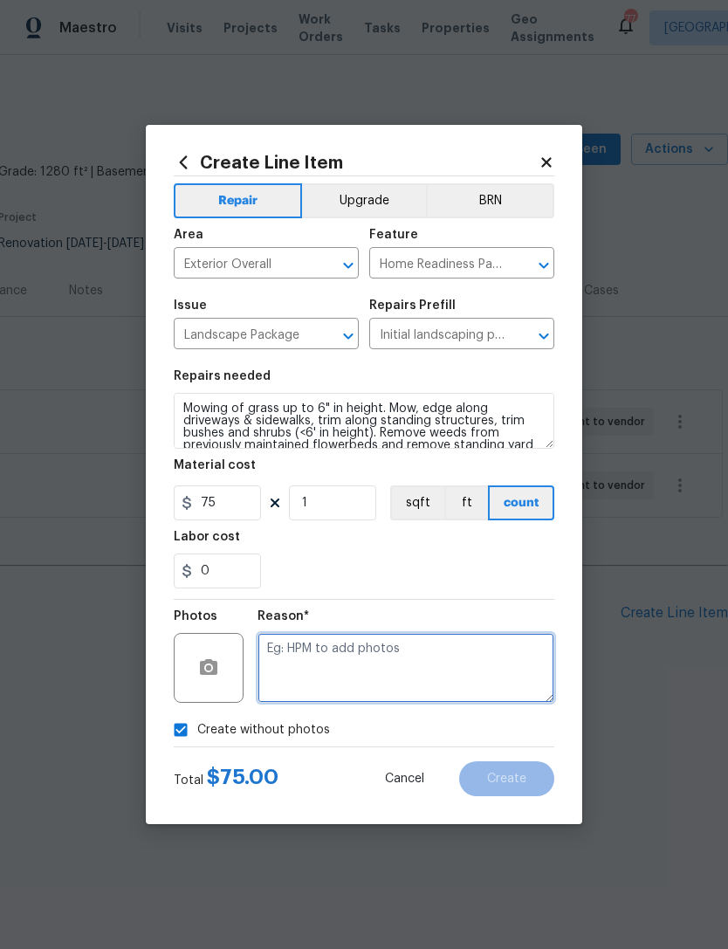
click at [367, 654] on textarea at bounding box center [405, 668] width 297 height 70
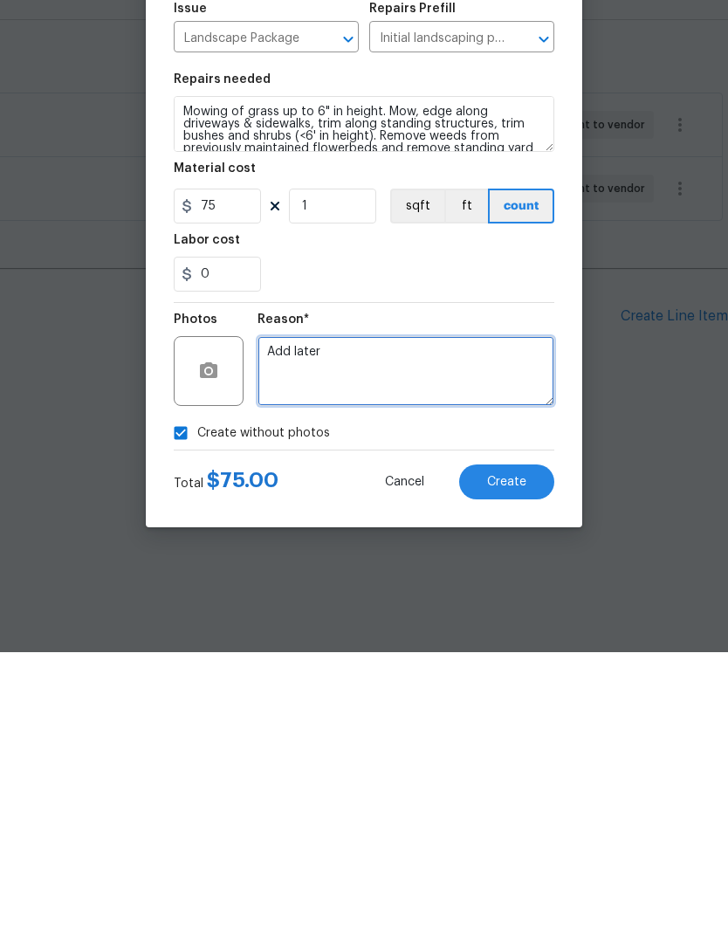
type textarea "Add later"
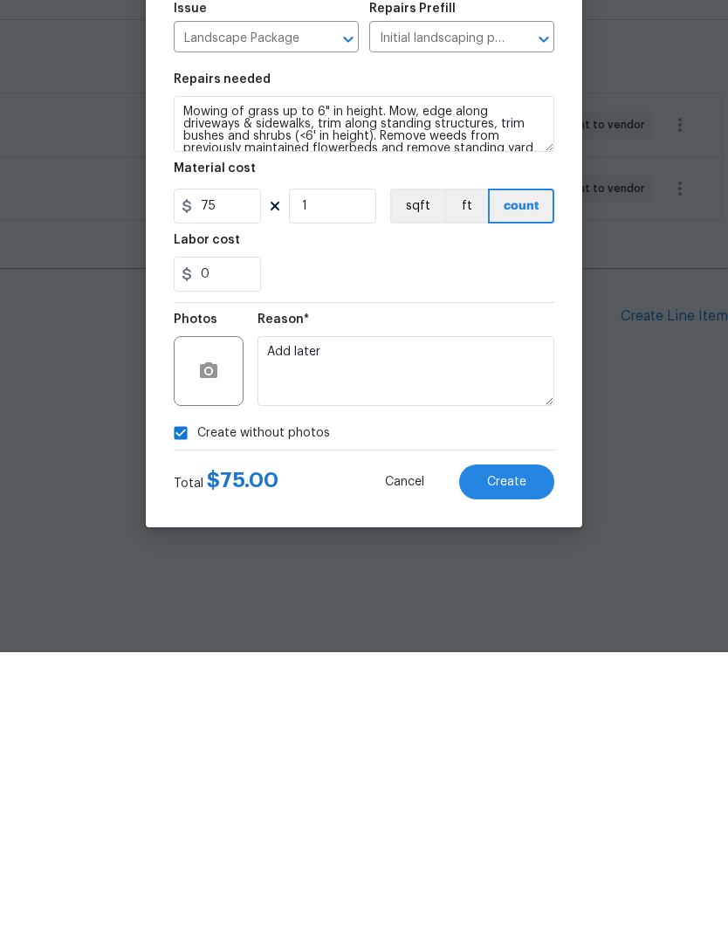
click at [524, 772] on span "Create" at bounding box center [506, 778] width 39 height 13
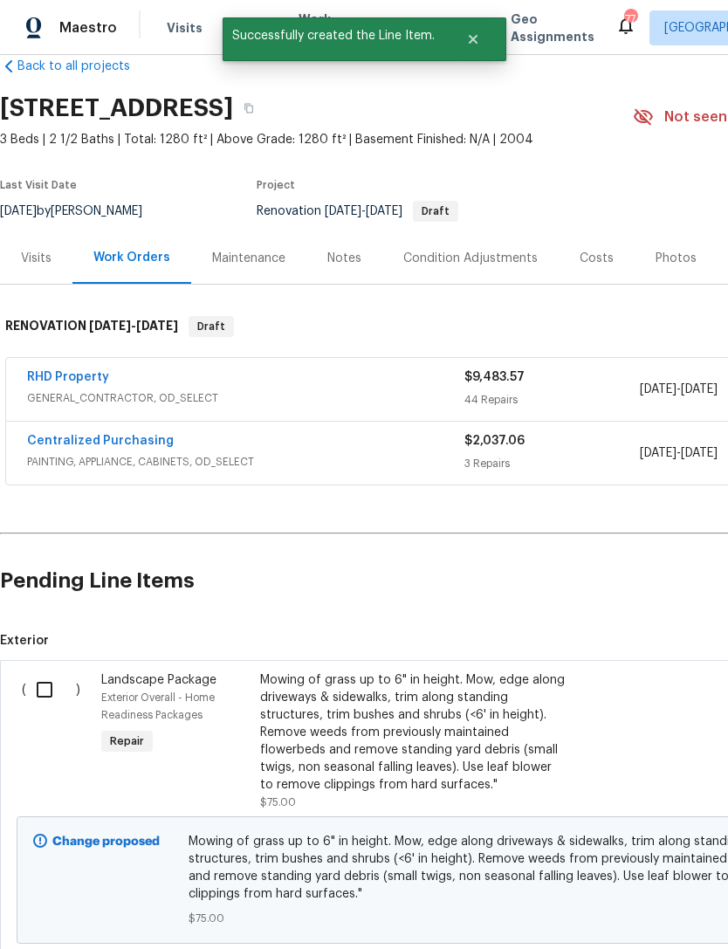
scroll to position [33, 0]
click at [45, 693] on input "checkbox" at bounding box center [51, 688] width 50 height 37
checkbox input "true"
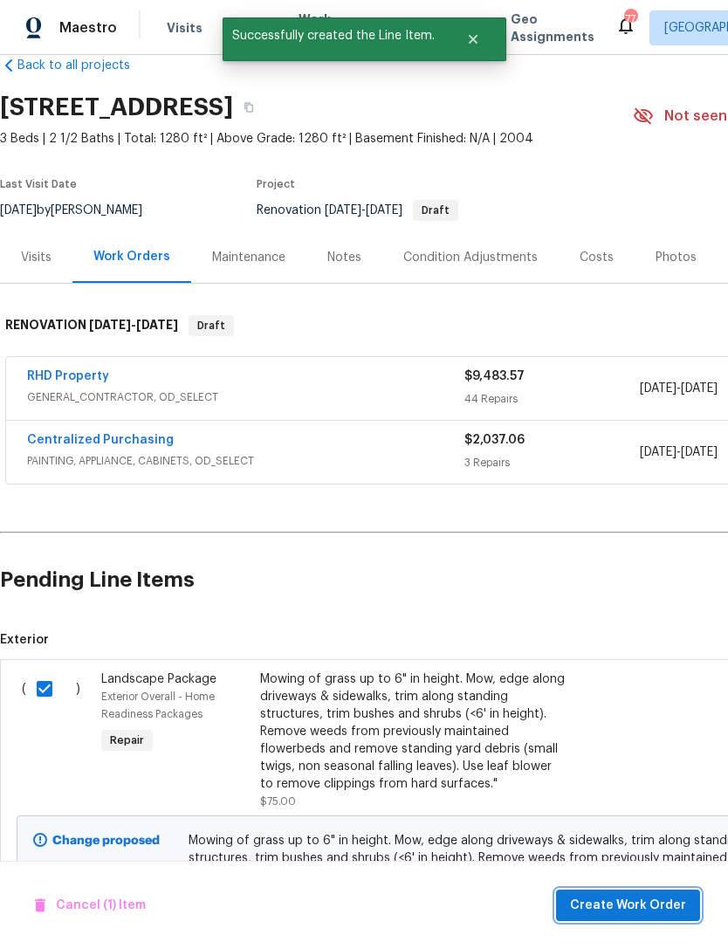
click at [668, 907] on span "Create Work Order" at bounding box center [628, 906] width 116 height 22
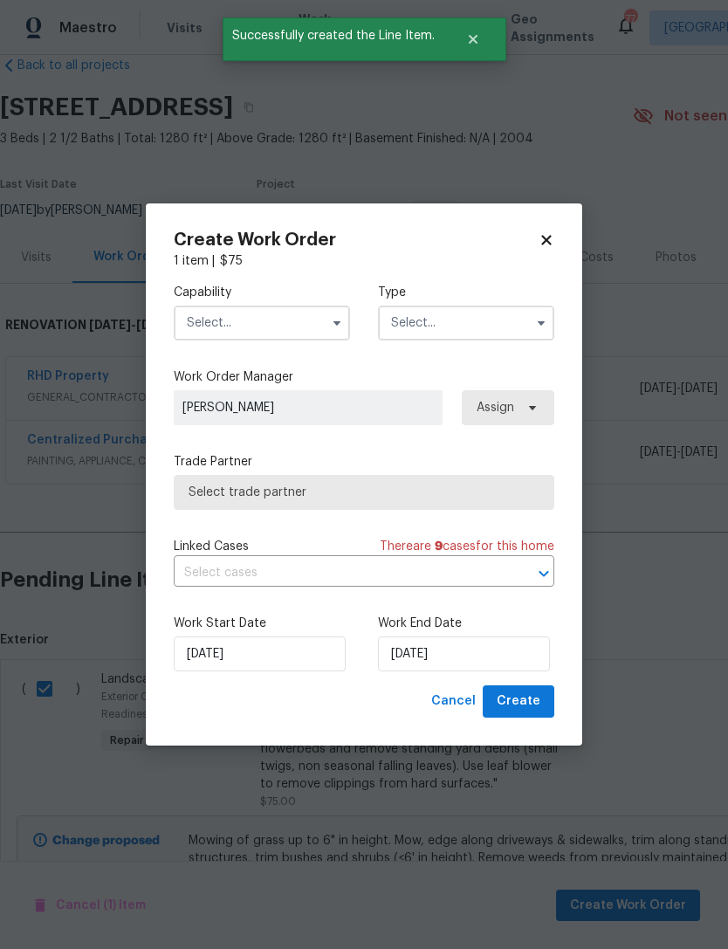
click at [255, 326] on input "text" at bounding box center [262, 322] width 176 height 35
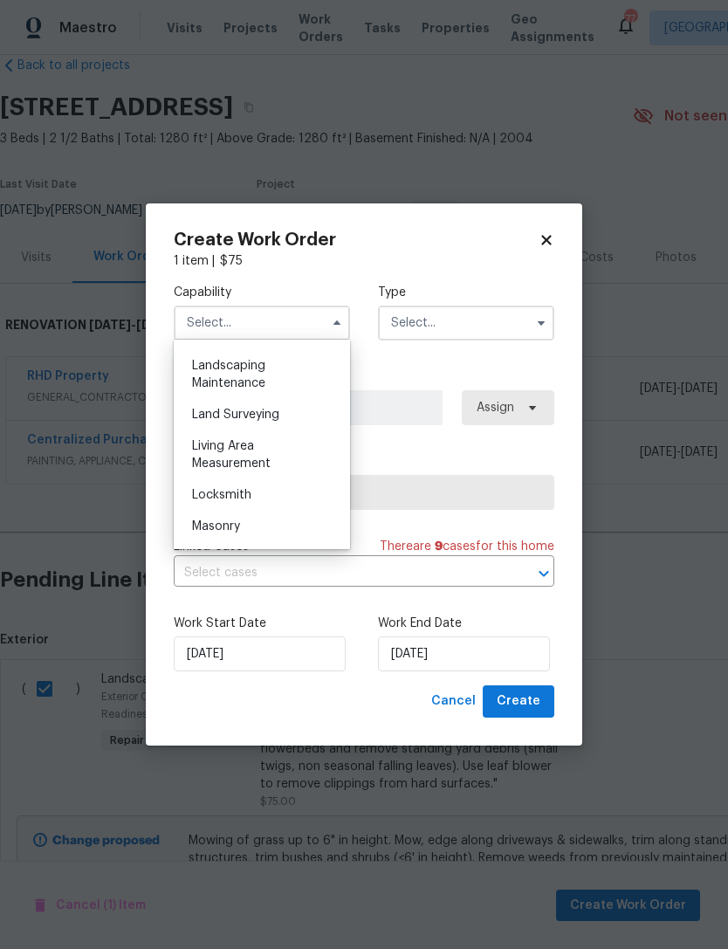
scroll to position [1111, 0]
click at [265, 401] on div "Landscaping Maintenance" at bounding box center [262, 405] width 168 height 49
type input "Landscaping Maintenance"
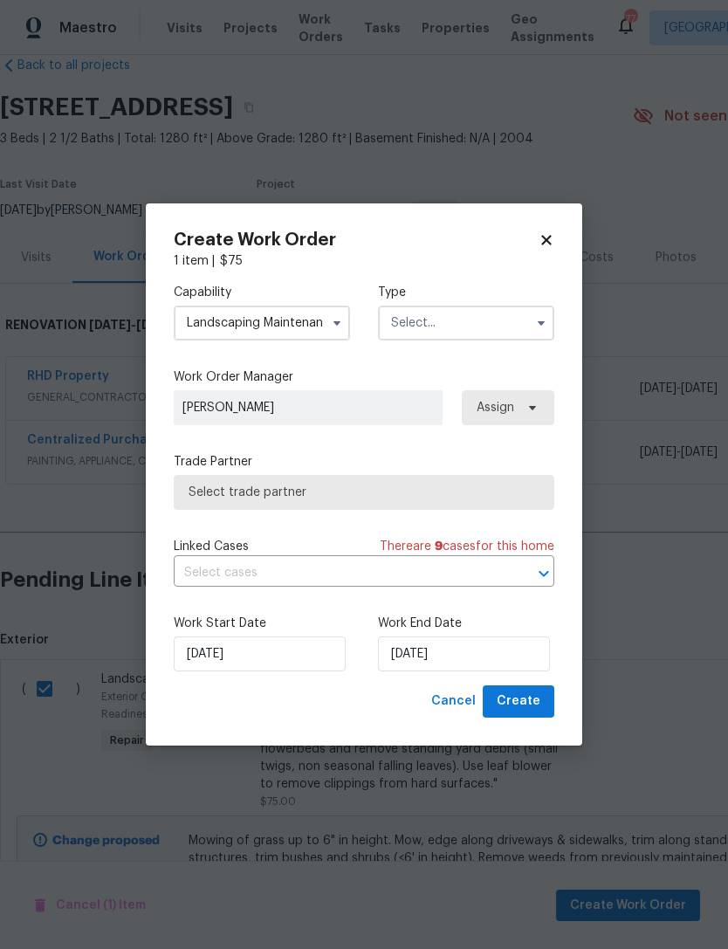
click at [459, 326] on input "text" at bounding box center [466, 322] width 176 height 35
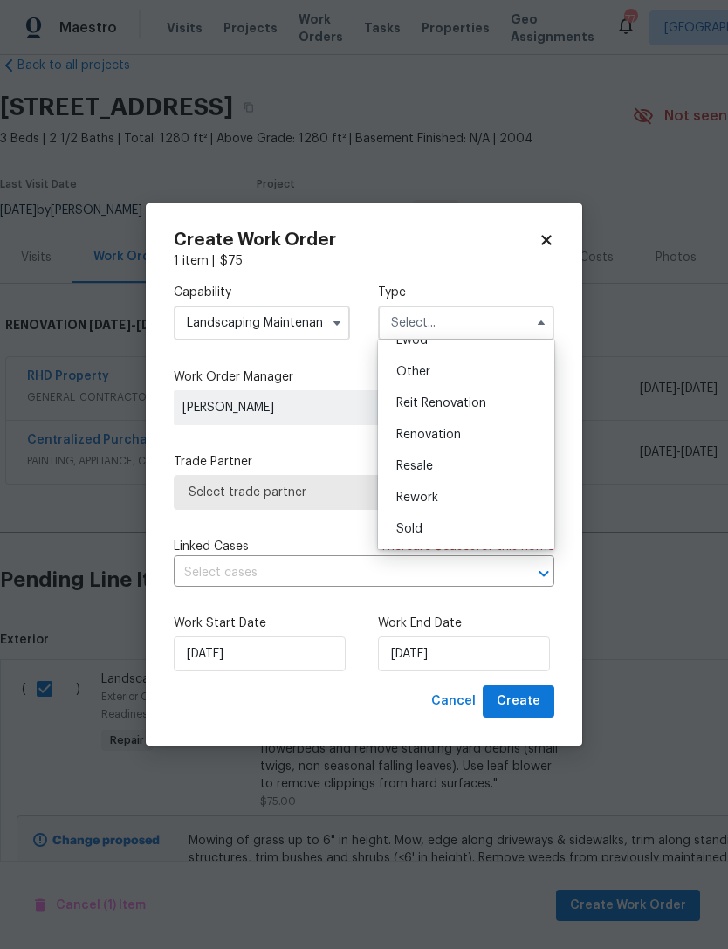
scroll to position [208, 0]
click at [455, 431] on span "Renovation" at bounding box center [428, 434] width 65 height 12
type input "Renovation"
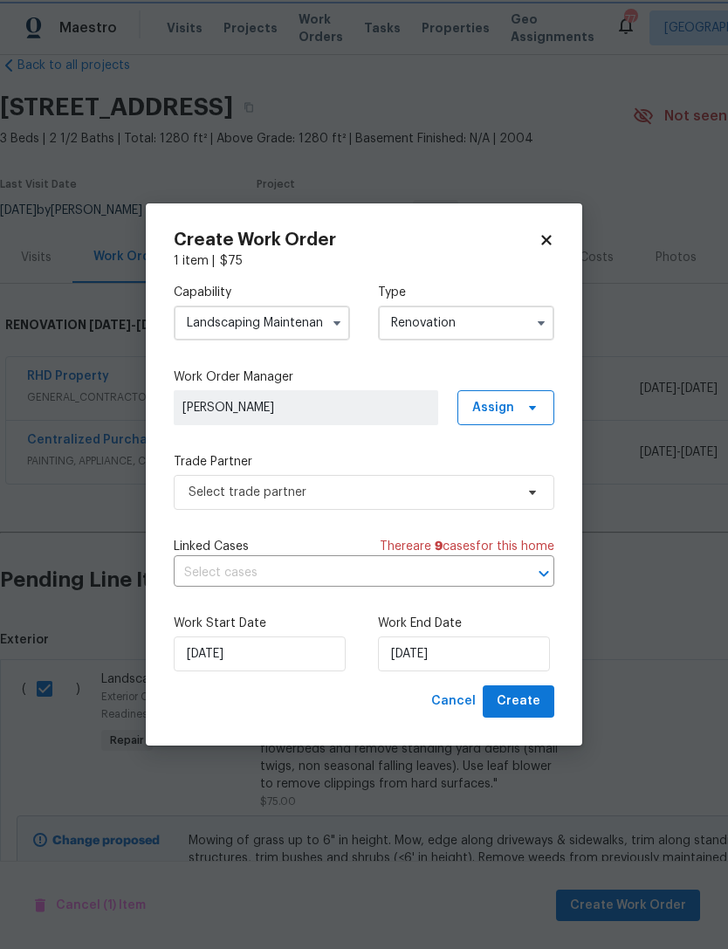
scroll to position [0, 0]
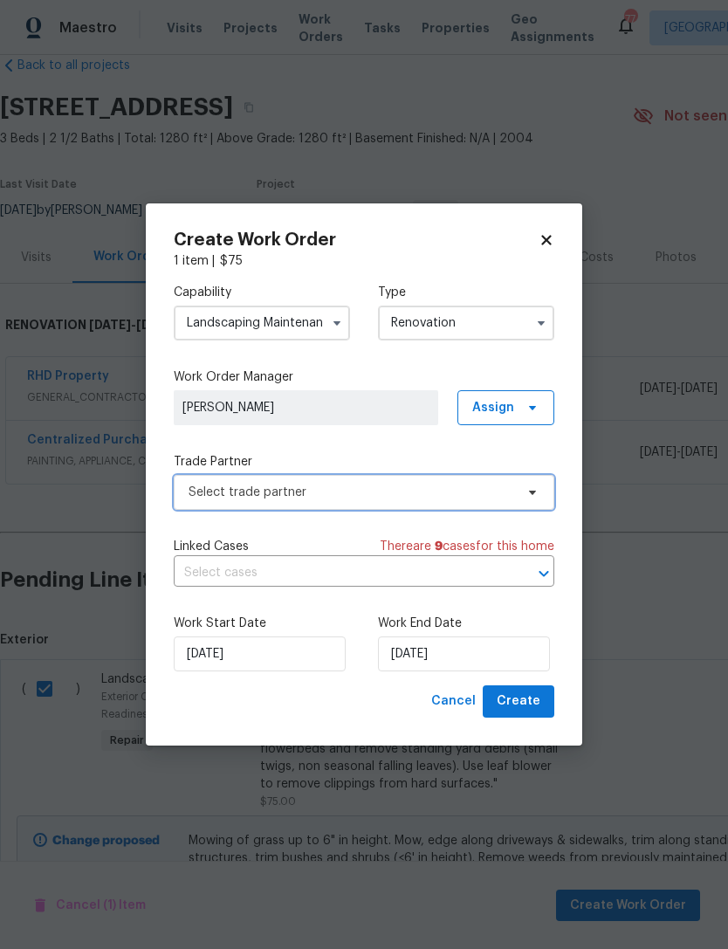
click at [326, 492] on span "Select trade partner" at bounding box center [352, 491] width 326 height 17
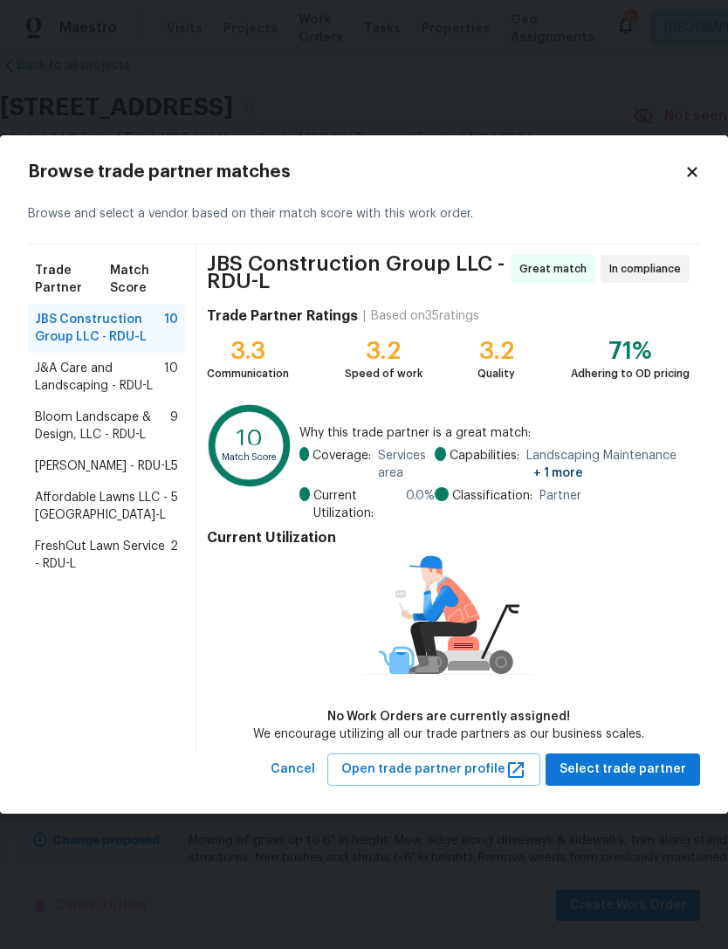
click at [79, 427] on span "Bloom Landscape & Design, LLC - RDU-L" at bounding box center [102, 425] width 135 height 35
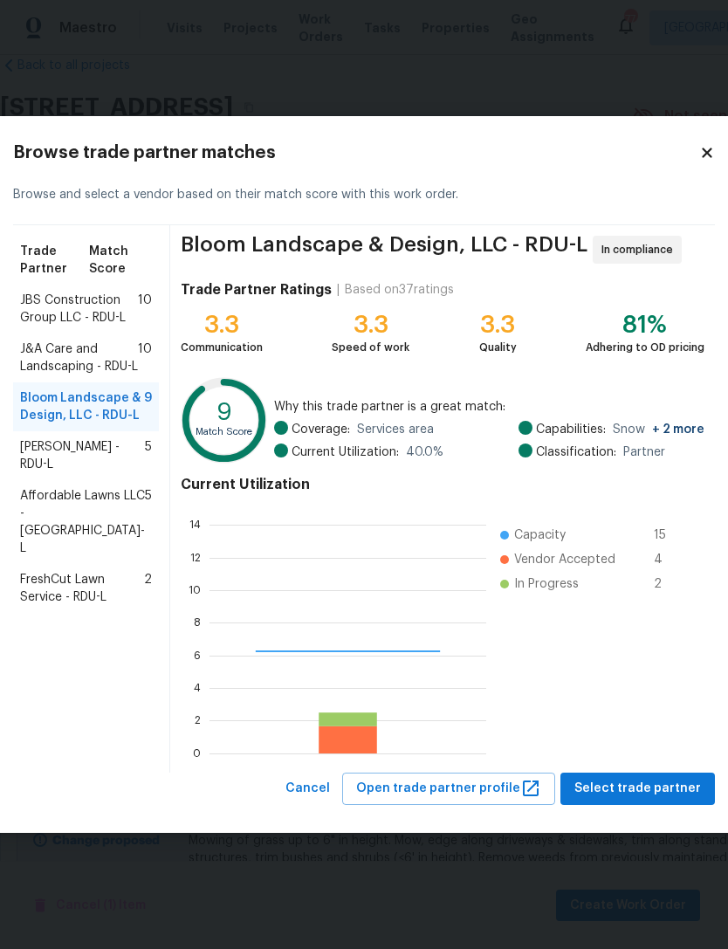
scroll to position [244, 277]
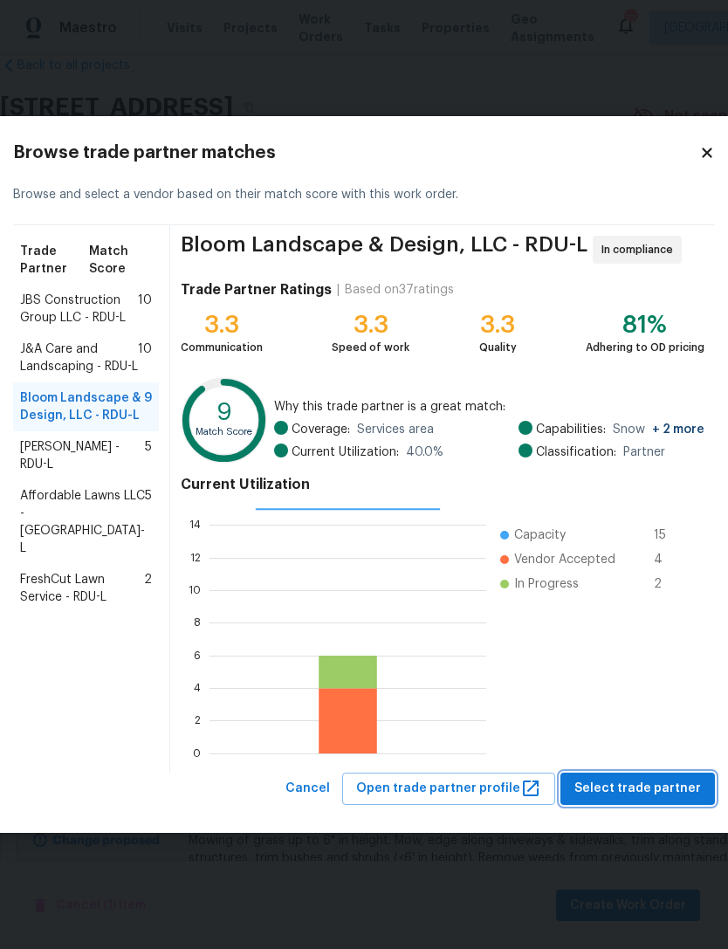
click at [652, 782] on span "Select trade partner" at bounding box center [637, 789] width 127 height 22
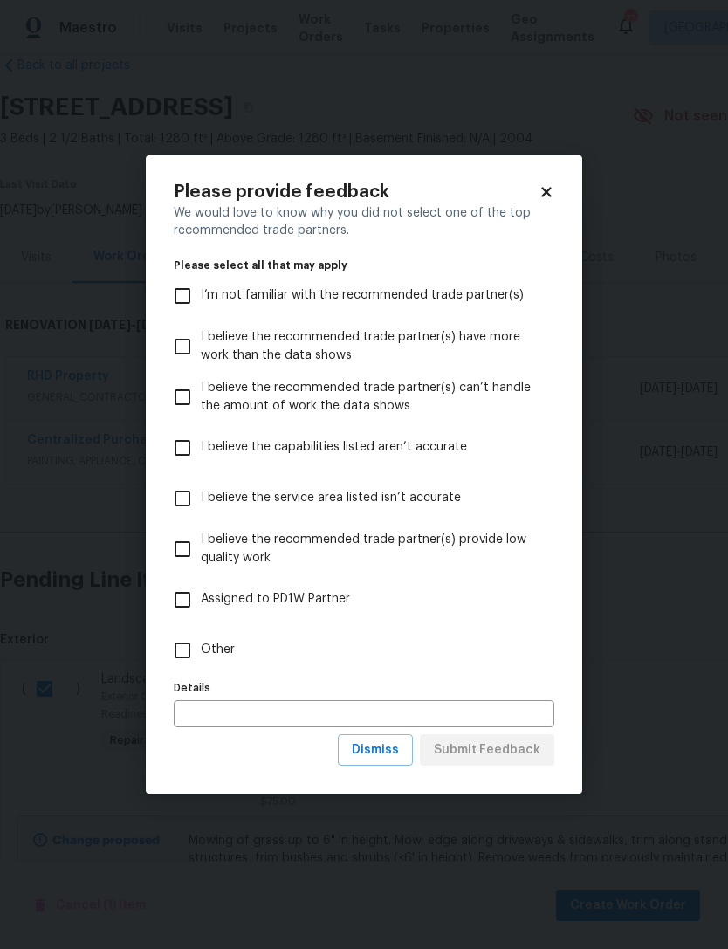
click at [185, 653] on input "Other" at bounding box center [182, 650] width 37 height 37
checkbox input "true"
click at [528, 751] on span "Submit Feedback" at bounding box center [487, 750] width 106 height 22
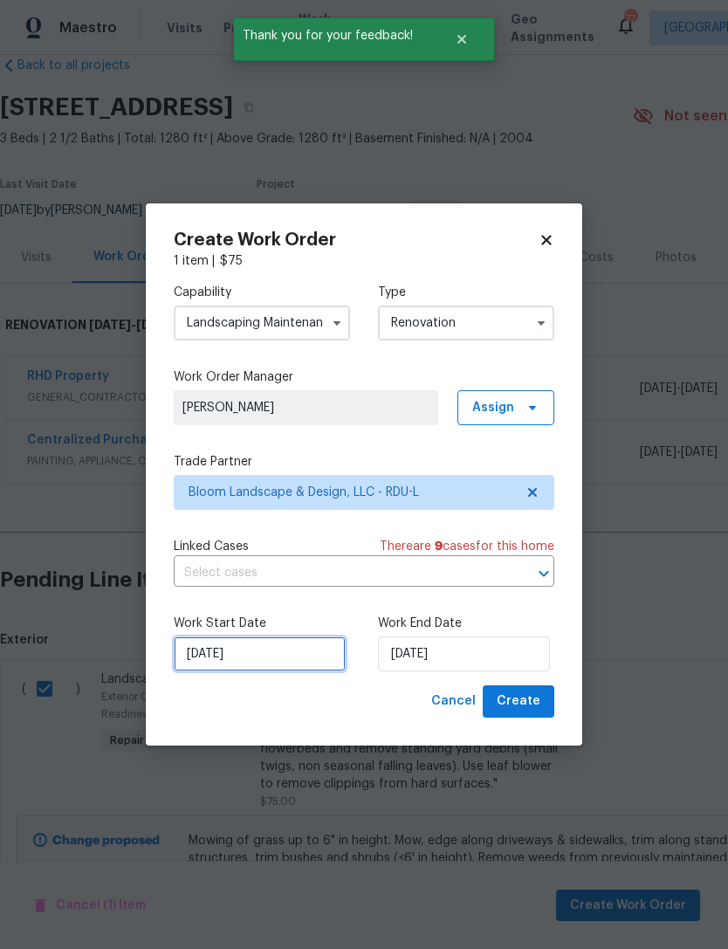
click at [268, 655] on input "[DATE]" at bounding box center [260, 653] width 172 height 35
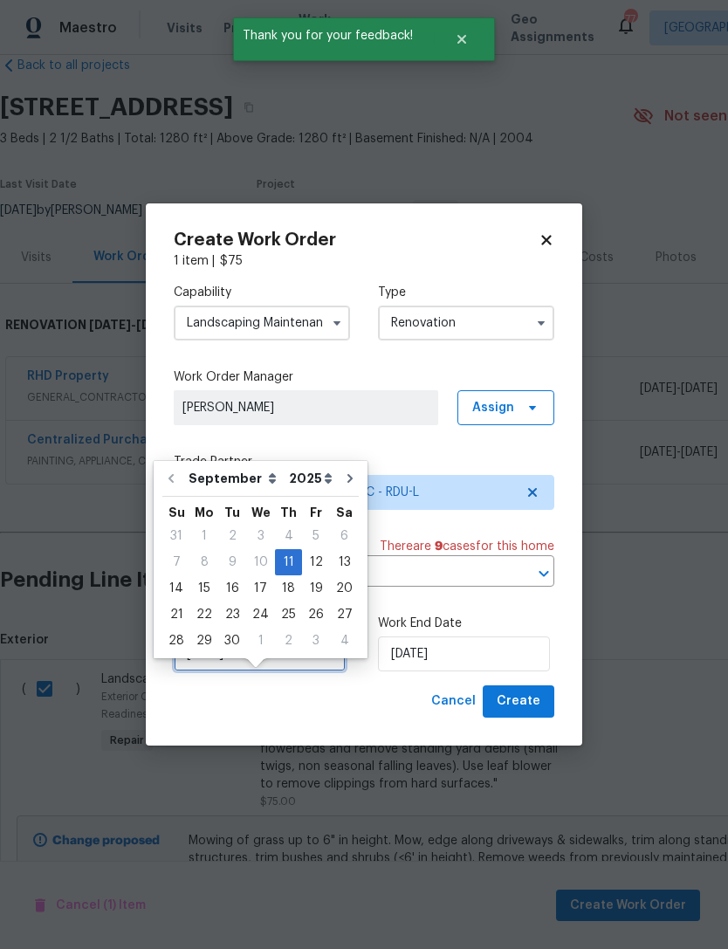
scroll to position [32, 0]
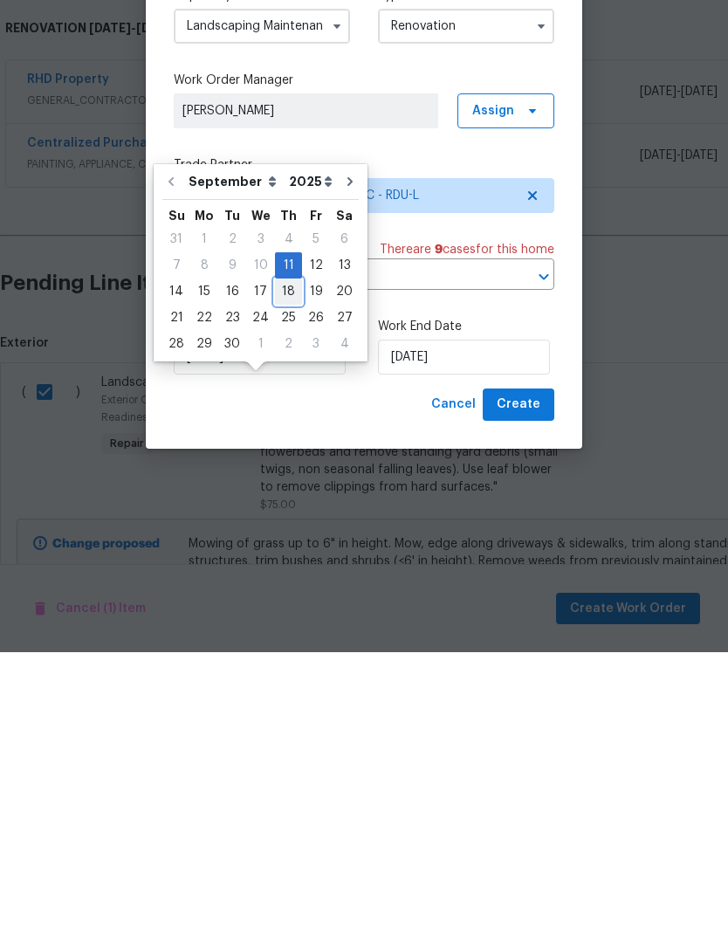
click at [285, 576] on div "18" at bounding box center [288, 588] width 27 height 24
type input "[DATE]"
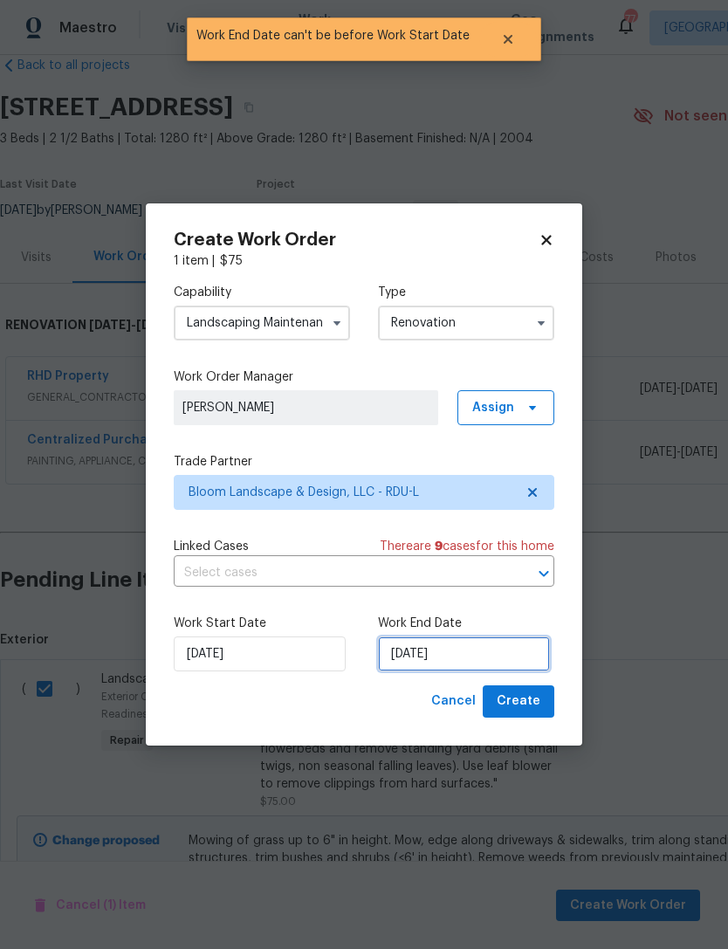
click at [501, 653] on input "[DATE]" at bounding box center [464, 653] width 172 height 35
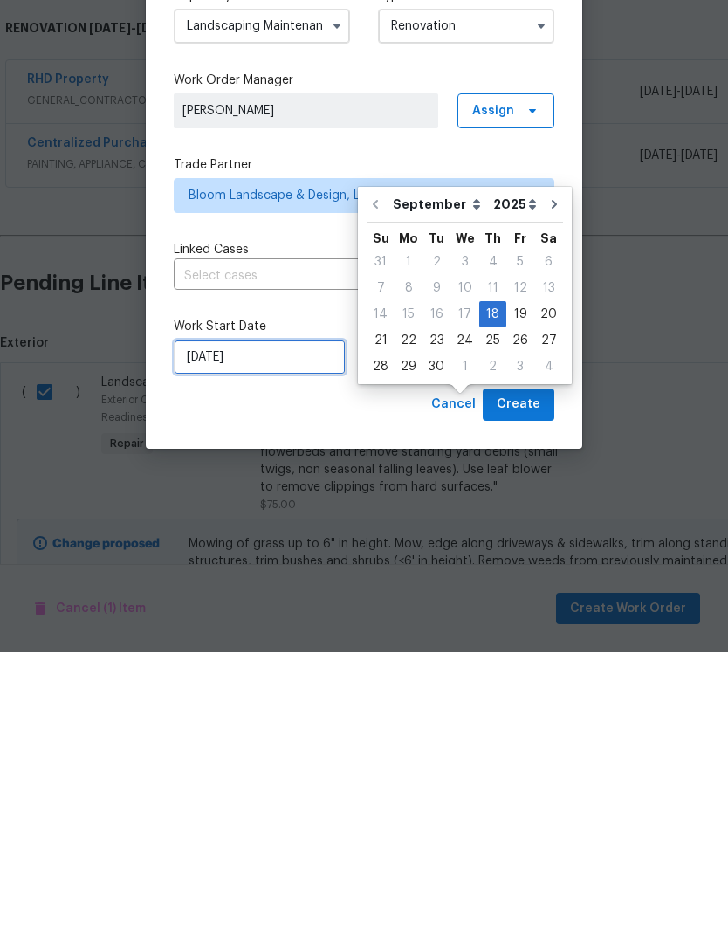
click at [284, 636] on input "[DATE]" at bounding box center [260, 653] width 172 height 35
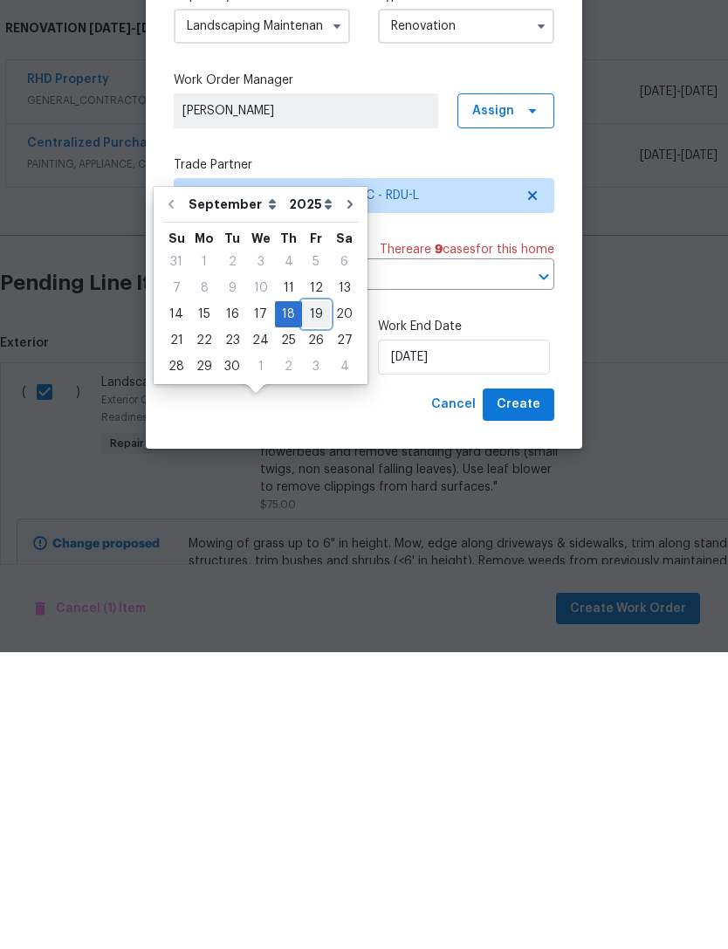
click at [308, 599] on div "19" at bounding box center [316, 611] width 28 height 24
type input "[DATE]"
type input "9/19/2025"
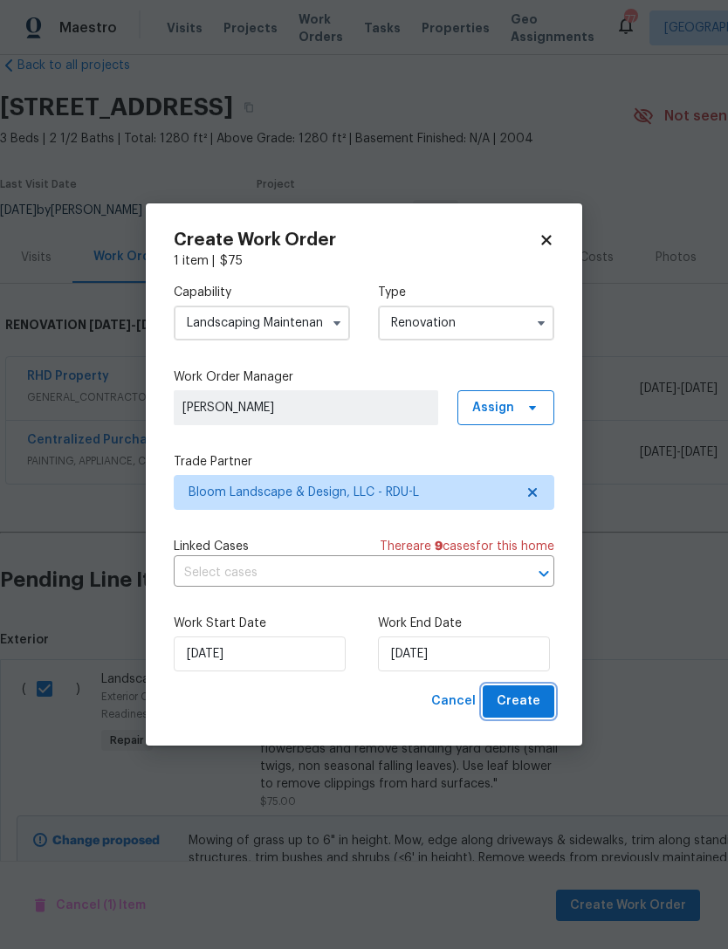
click at [538, 697] on span "Create" at bounding box center [519, 701] width 44 height 22
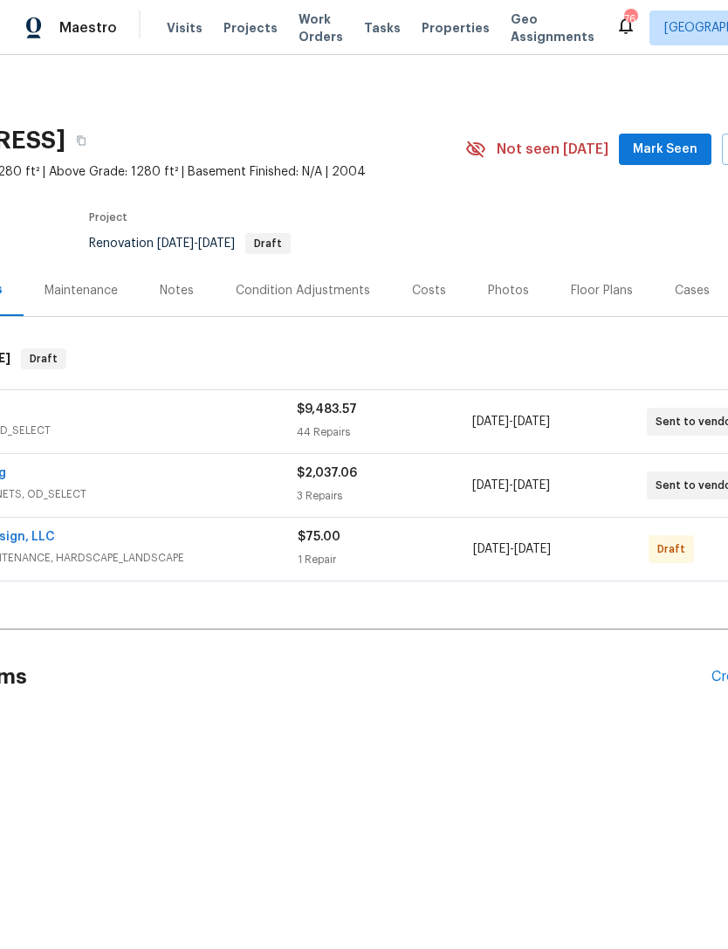
scroll to position [0, 169]
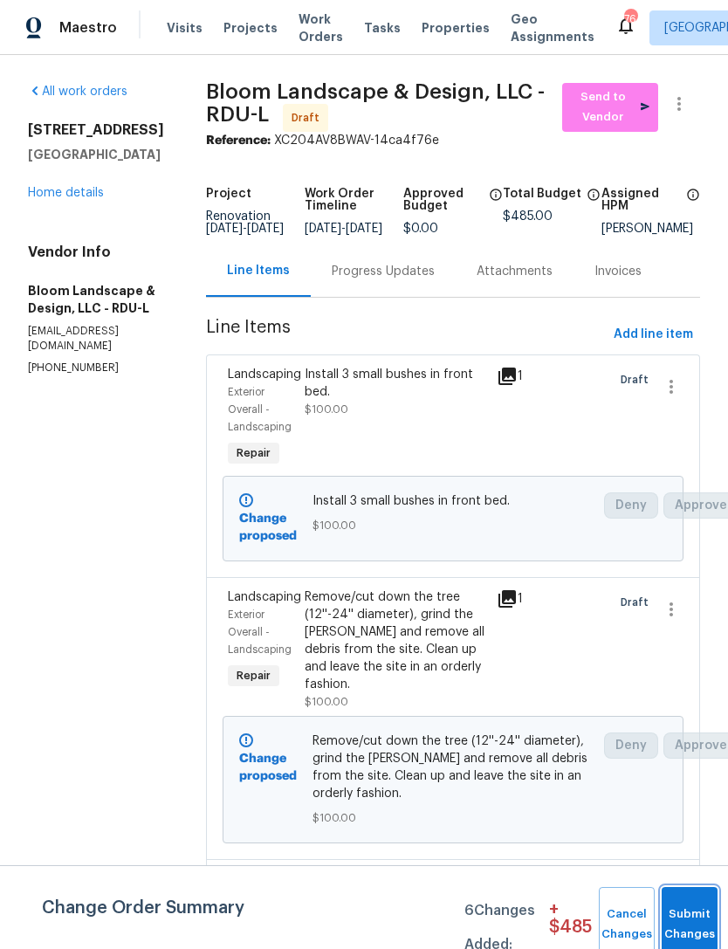
click at [692, 908] on button "Submit Changes" at bounding box center [690, 924] width 56 height 75
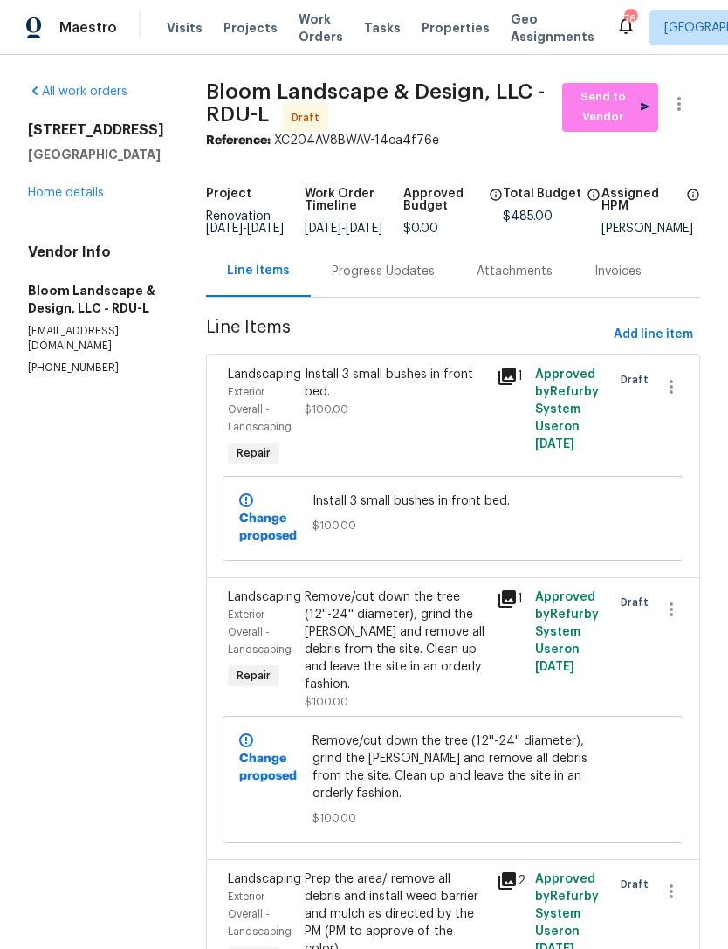
click at [55, 187] on link "Home details" at bounding box center [66, 193] width 76 height 12
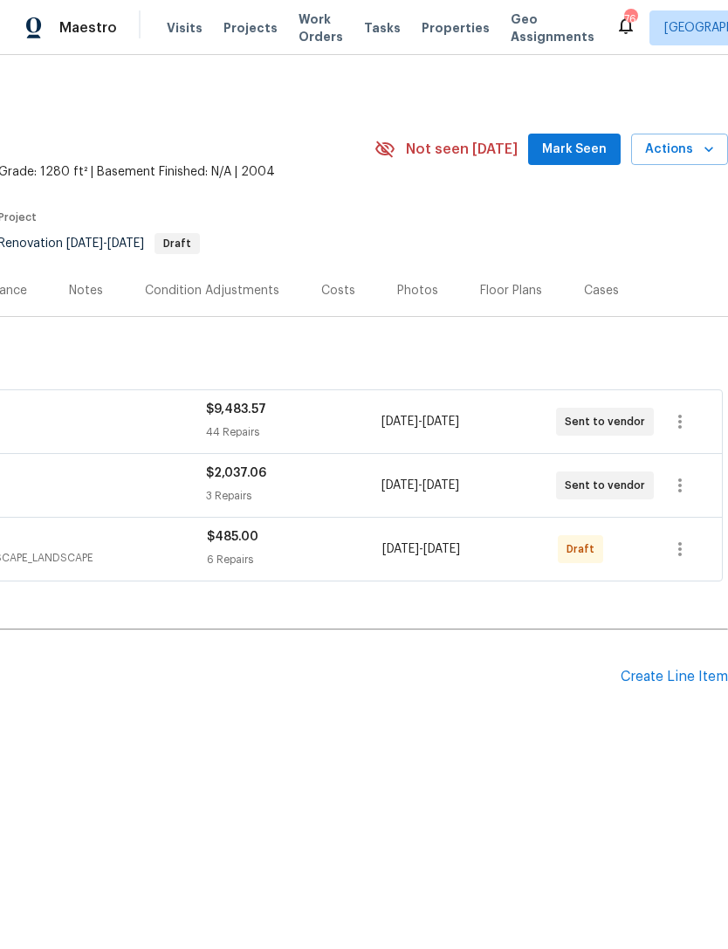
scroll to position [0, 258]
click at [682, 541] on icon "button" at bounding box center [679, 548] width 21 height 21
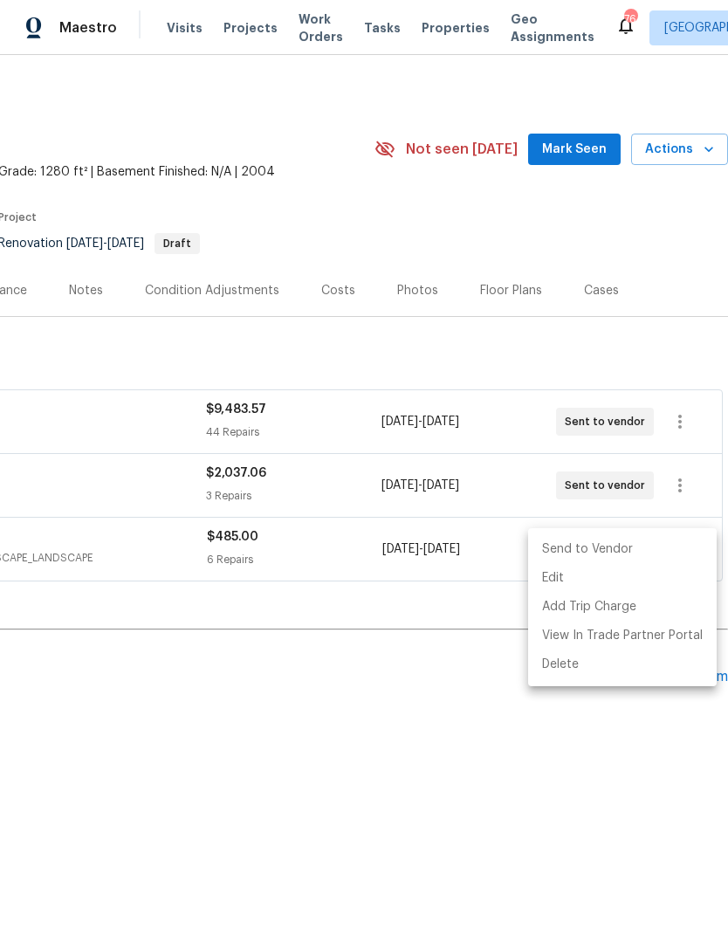
click at [635, 557] on li "Send to Vendor" at bounding box center [622, 549] width 189 height 29
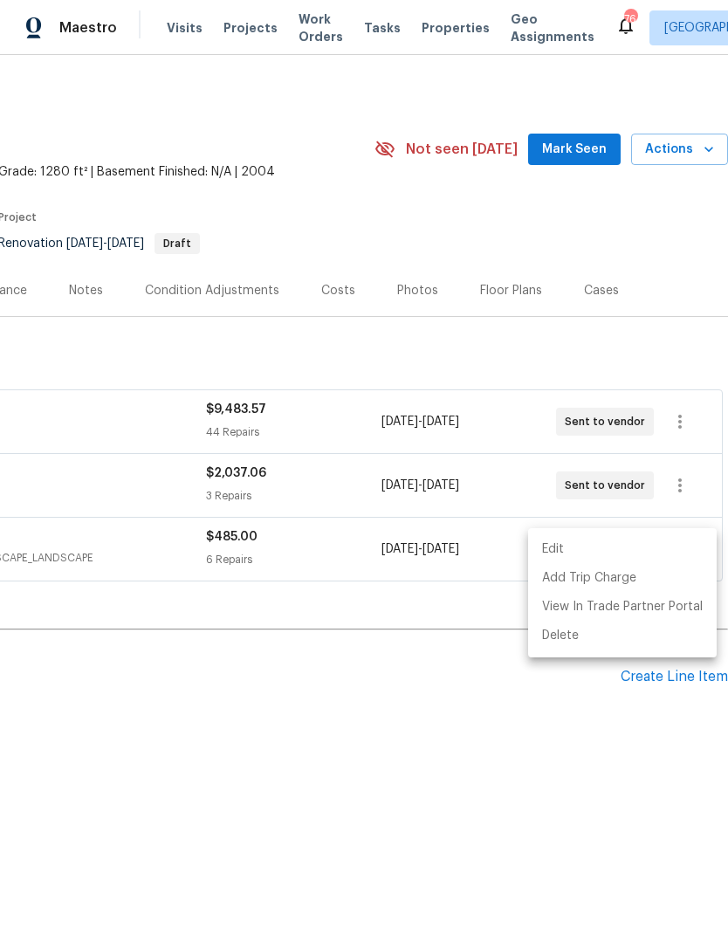
click at [493, 801] on div at bounding box center [364, 474] width 728 height 949
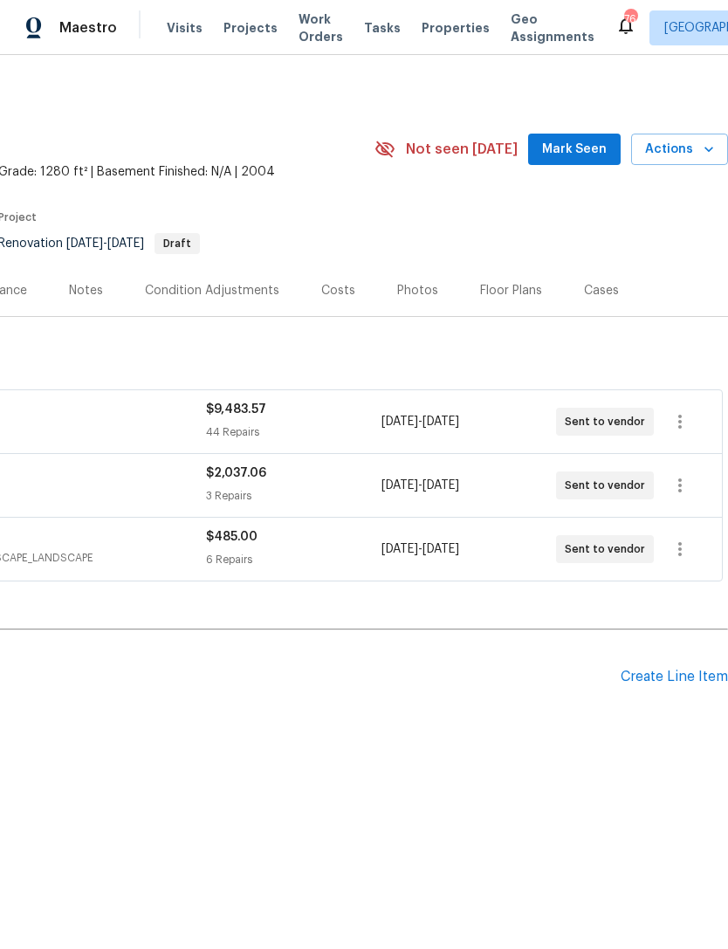
click at [670, 671] on div "Create Line Item" at bounding box center [673, 676] width 107 height 17
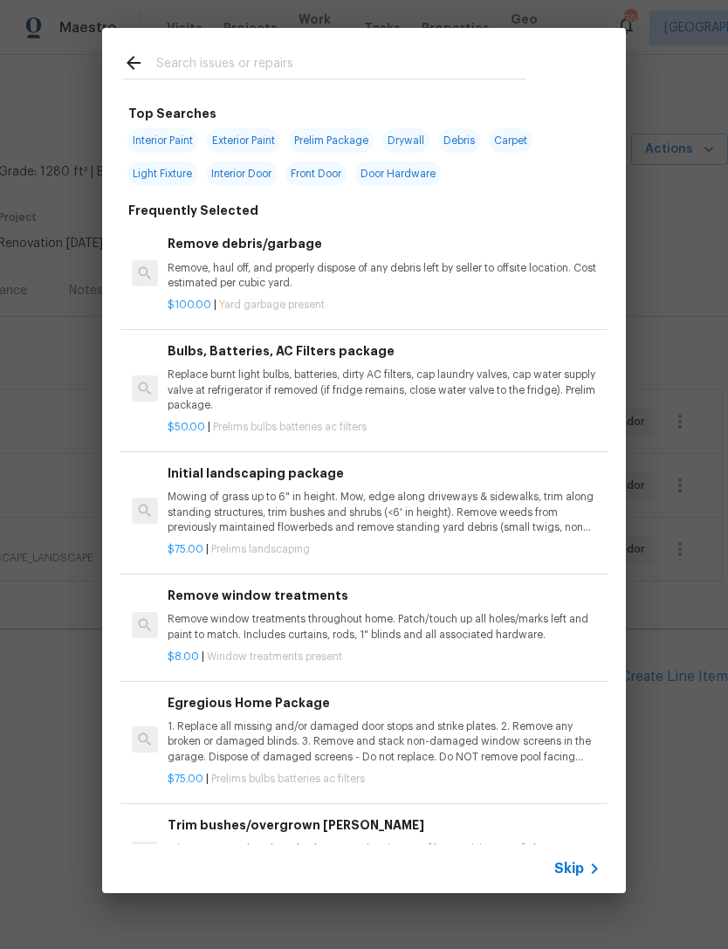
click at [266, 67] on input "text" at bounding box center [341, 65] width 370 height 26
type input "Roof rep"
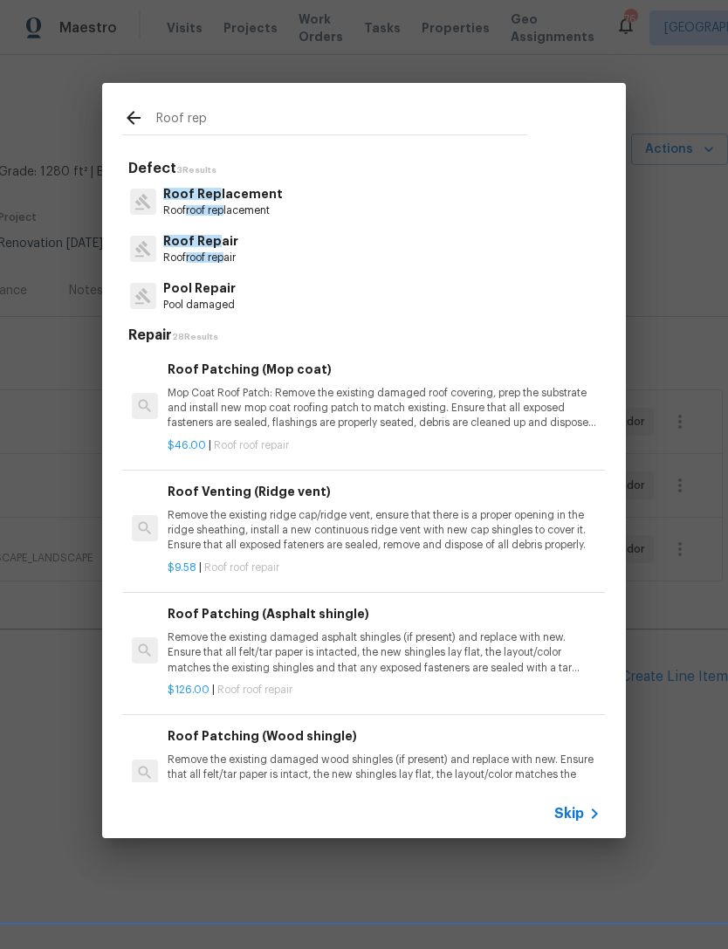
click at [247, 199] on p "Roof Rep lacement" at bounding box center [223, 194] width 120 height 18
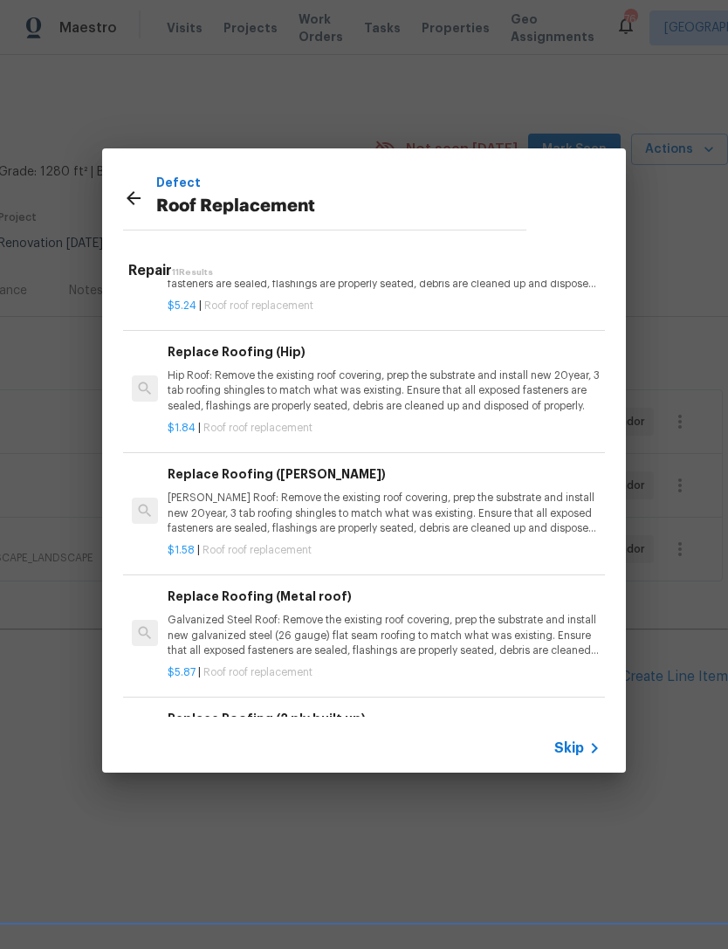
scroll to position [566, 0]
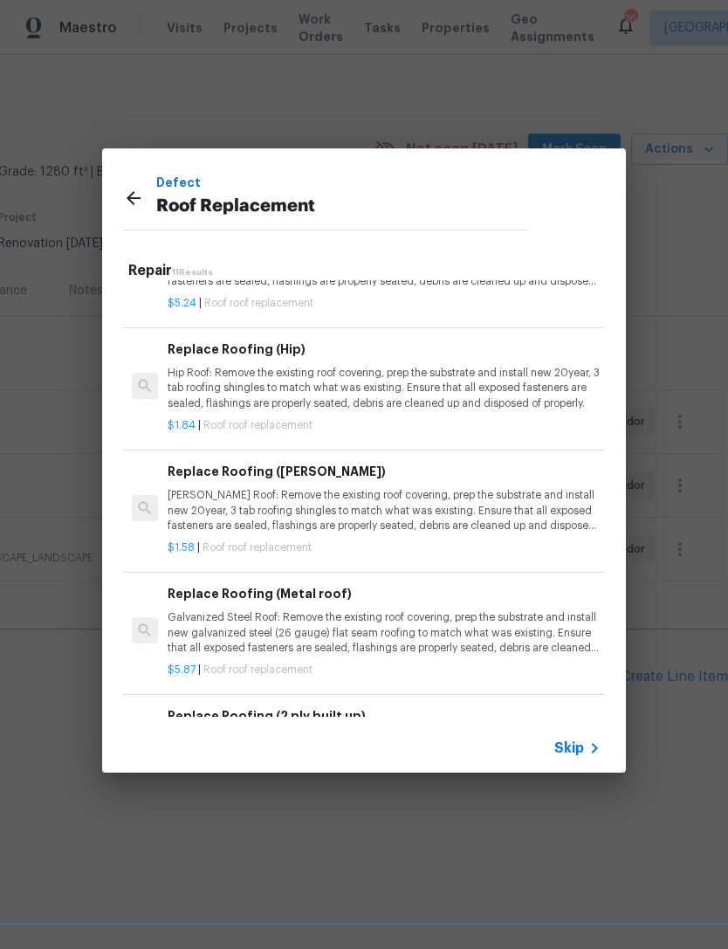
click at [408, 501] on p "Gable Roof: Remove the existing roof covering, prep the substrate and install n…" at bounding box center [384, 510] width 433 height 45
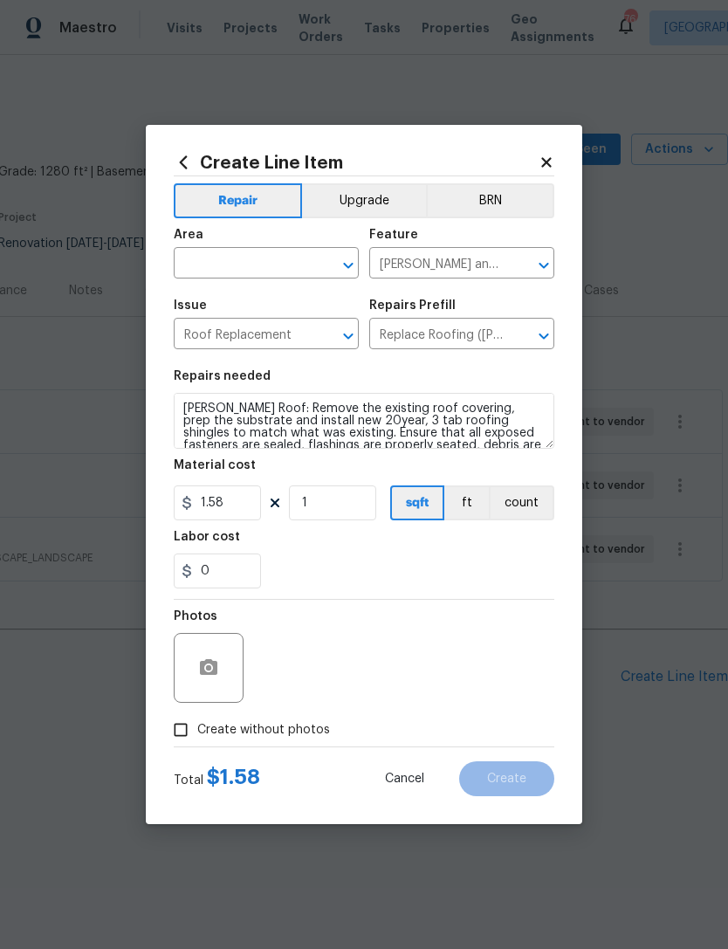
click at [248, 260] on input "text" at bounding box center [242, 264] width 136 height 27
click at [250, 257] on input "roof" at bounding box center [242, 264] width 136 height 27
click at [206, 298] on li "Roof" at bounding box center [266, 303] width 185 height 29
type input "Roof"
click at [349, 575] on div "0" at bounding box center [364, 570] width 380 height 35
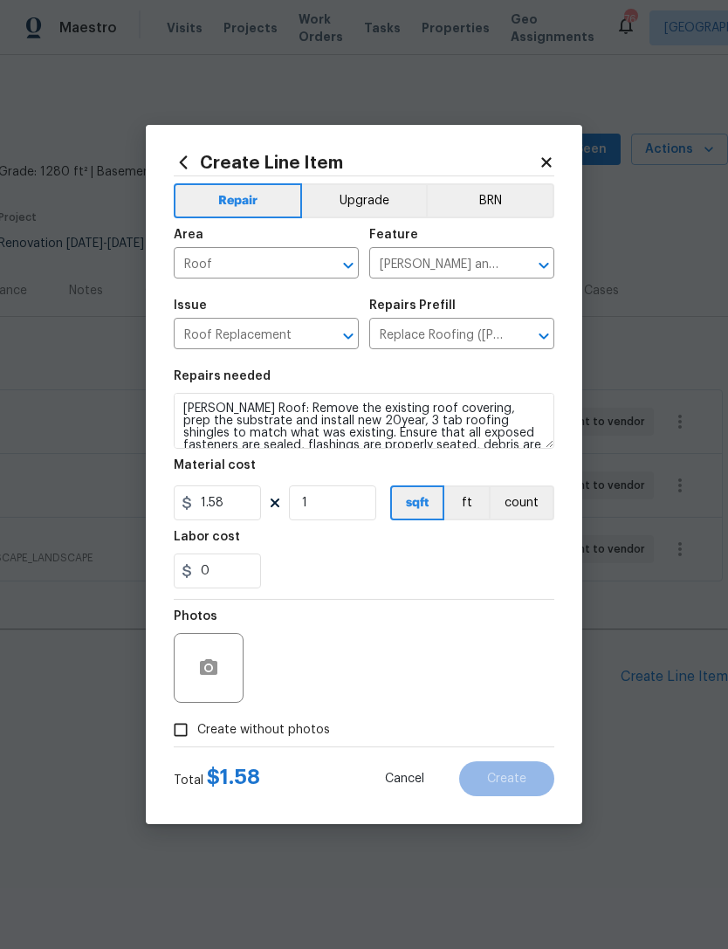
click at [222, 723] on span "Create without photos" at bounding box center [263, 730] width 133 height 18
click at [197, 723] on input "Create without photos" at bounding box center [180, 729] width 33 height 33
checkbox input "true"
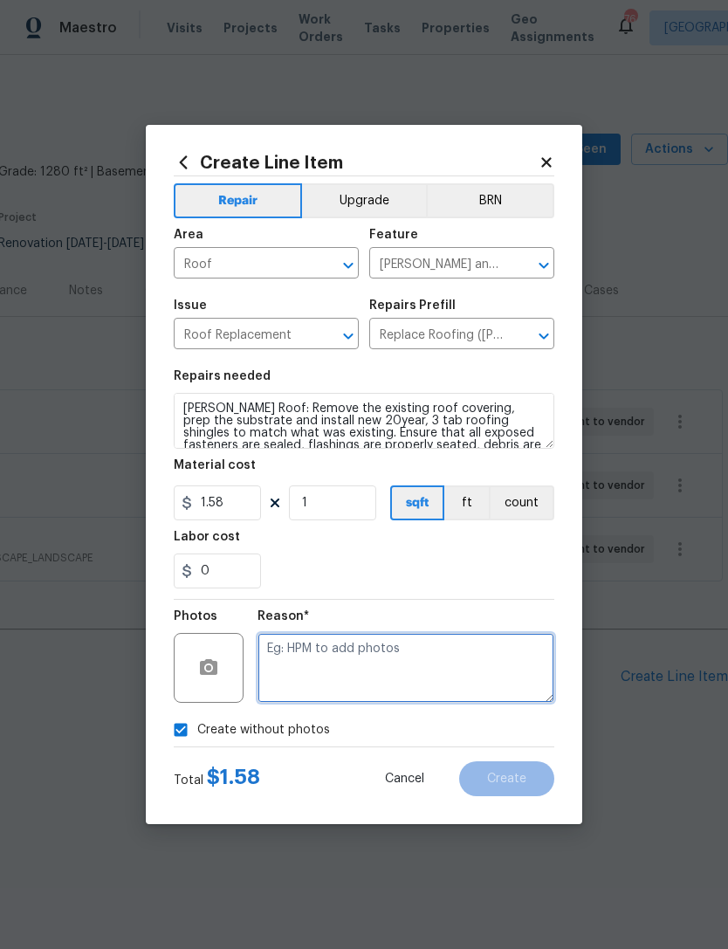
click at [373, 662] on textarea at bounding box center [405, 668] width 297 height 70
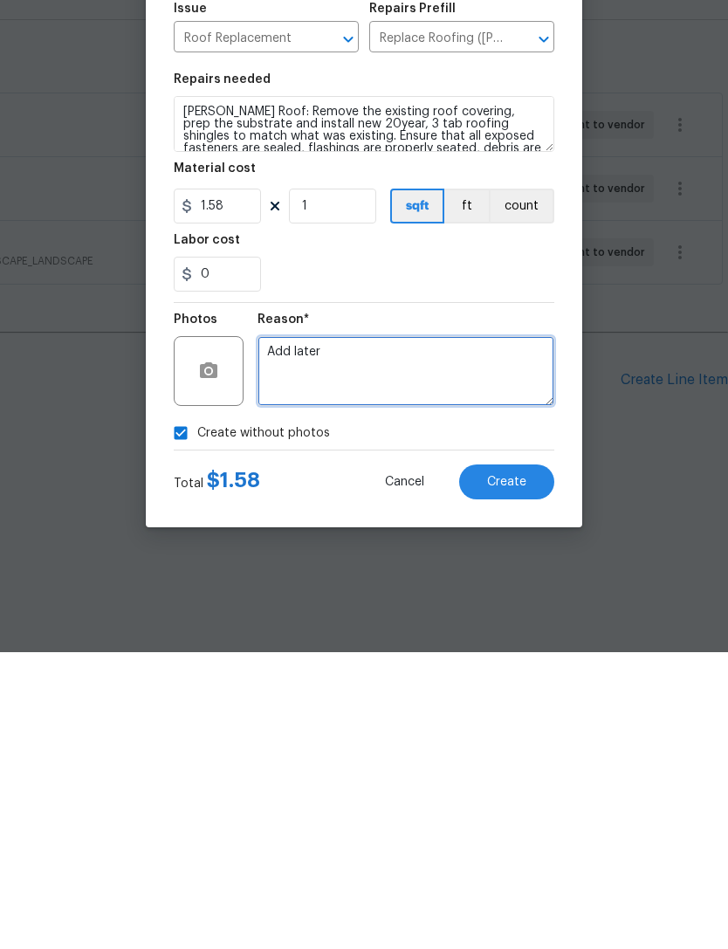
type textarea "Add later"
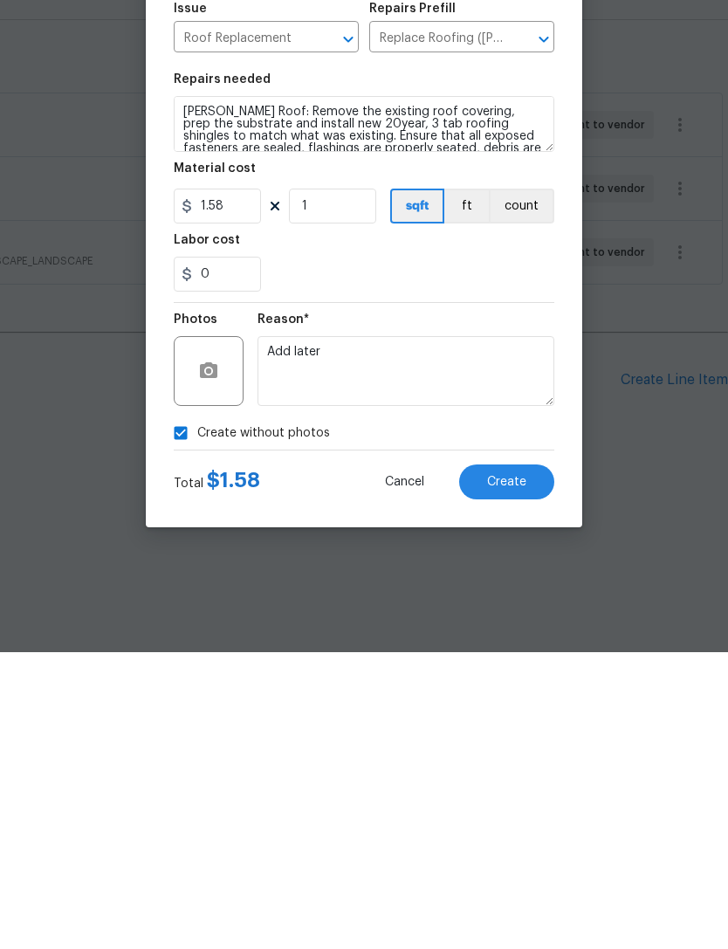
click at [508, 761] on button "Create" at bounding box center [506, 778] width 95 height 35
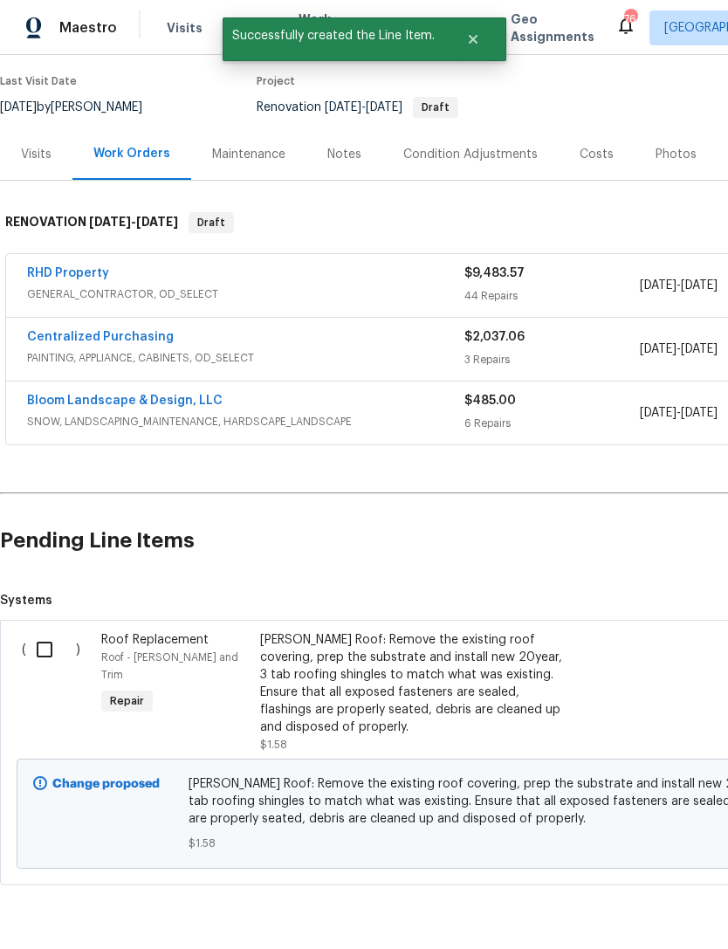
scroll to position [135, 0]
click at [45, 649] on input "checkbox" at bounding box center [51, 650] width 50 height 37
checkbox input "true"
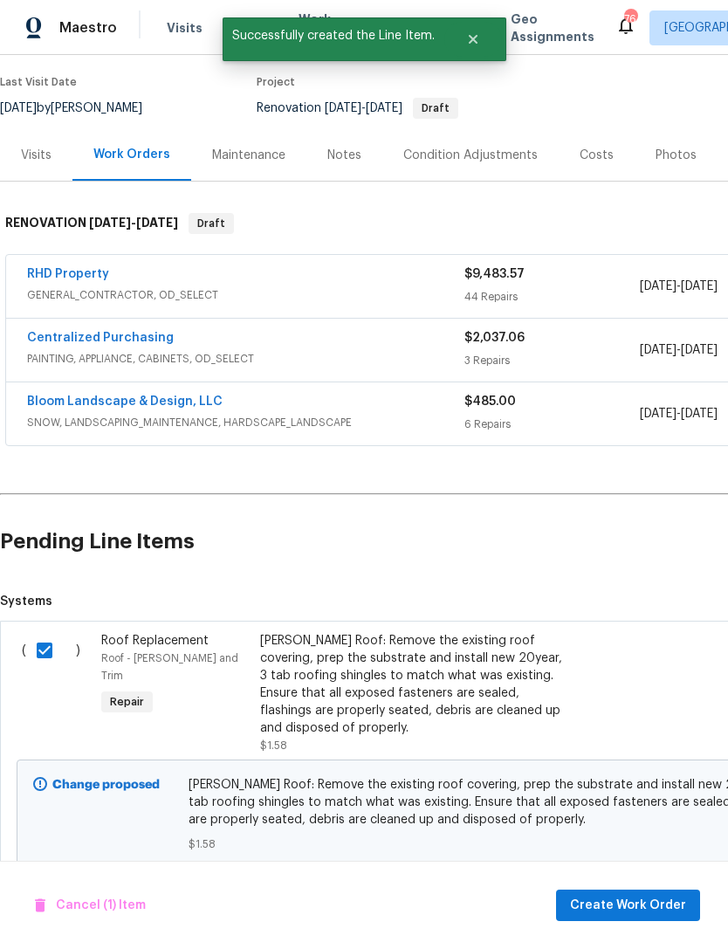
click at [656, 903] on span "Create Work Order" at bounding box center [628, 906] width 116 height 22
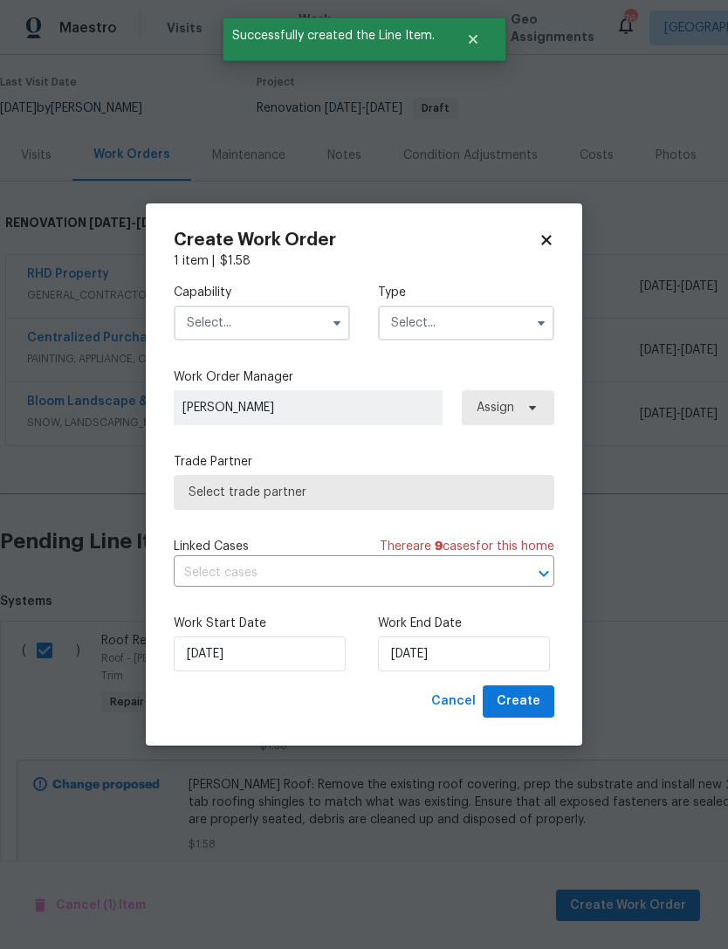
click at [250, 328] on input "text" at bounding box center [262, 322] width 176 height 35
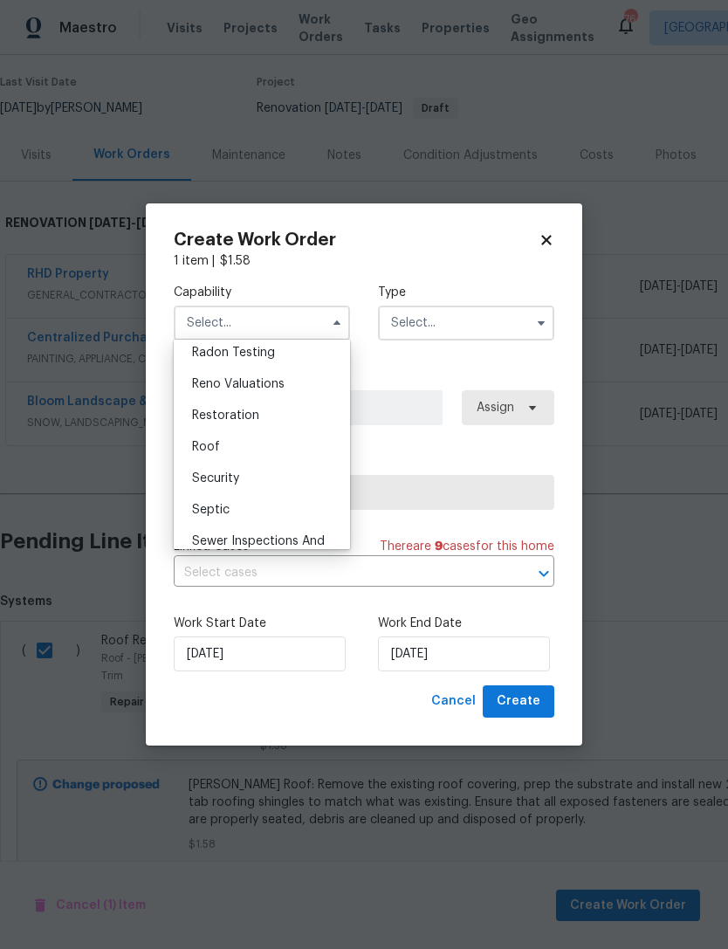
scroll to position [1710, 0]
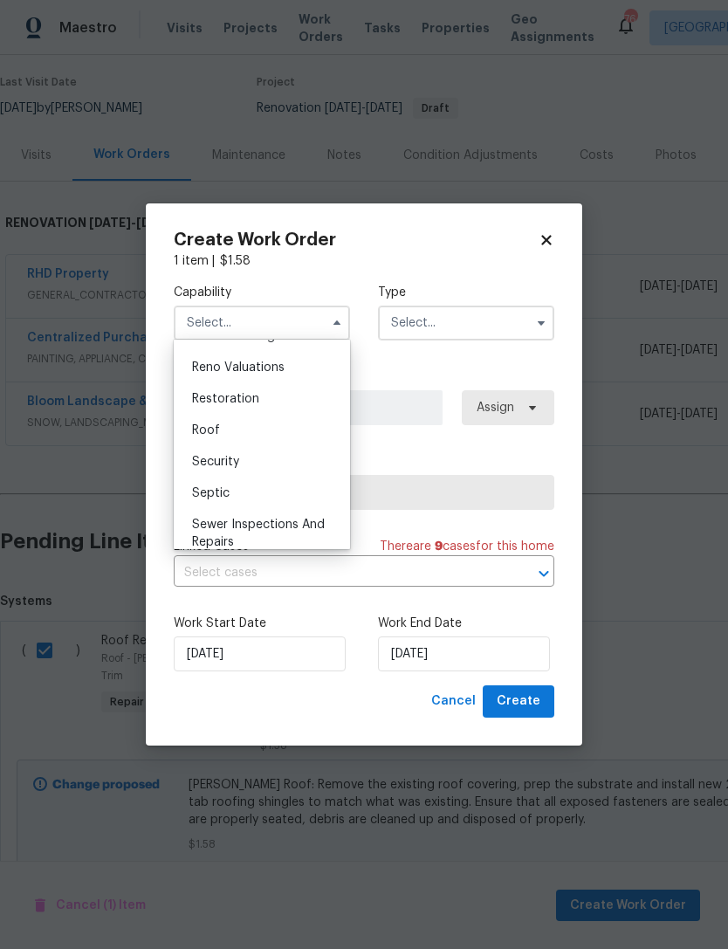
click at [230, 425] on div "Roof" at bounding box center [262, 430] width 168 height 31
type input "Roof"
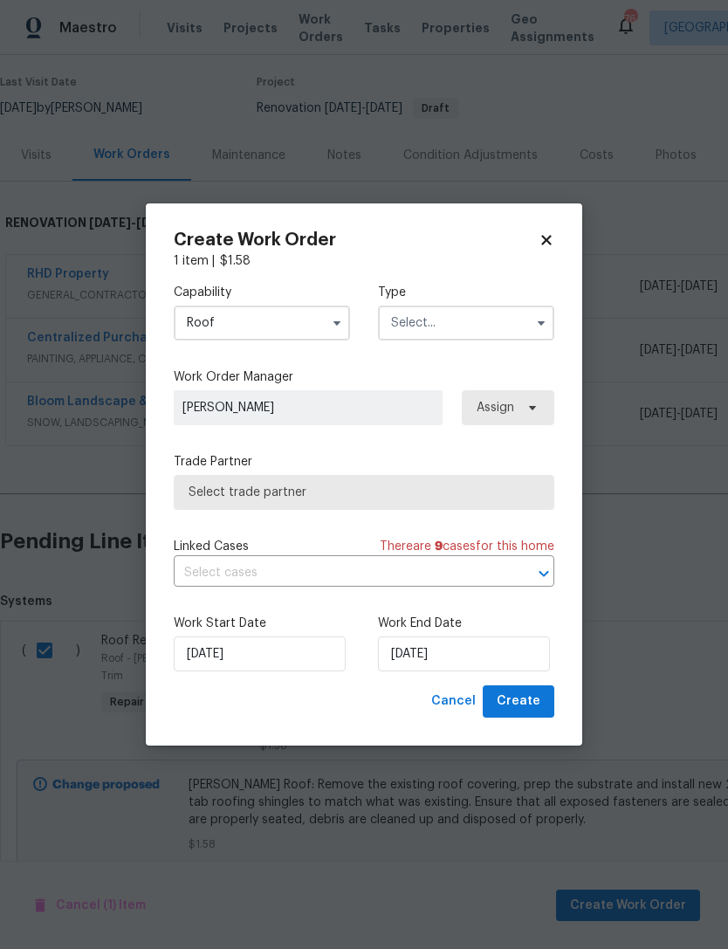
click at [470, 325] on input "text" at bounding box center [466, 322] width 176 height 35
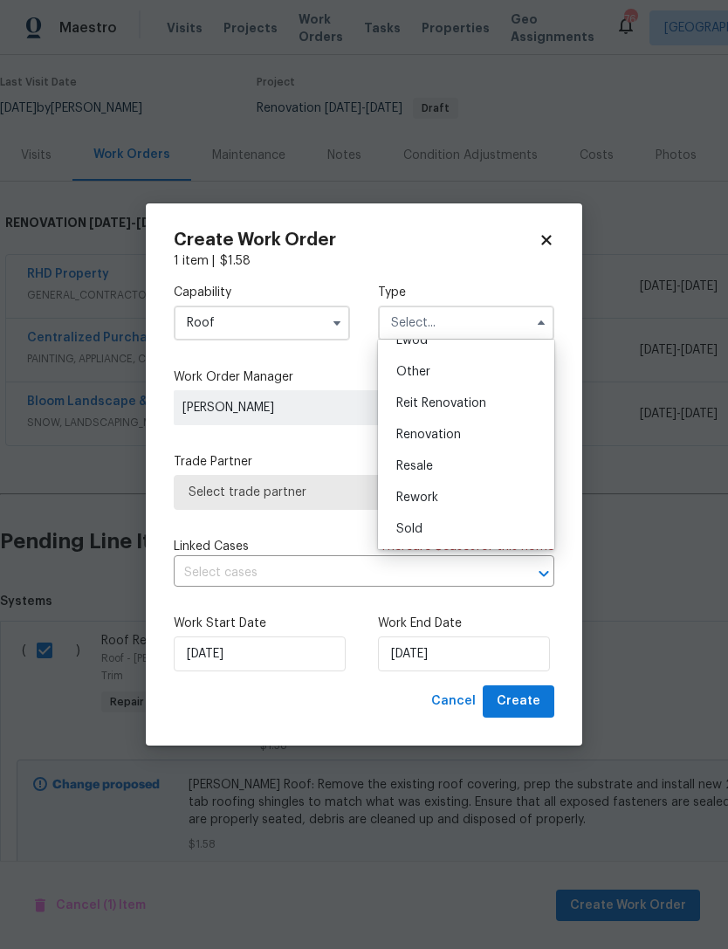
scroll to position [208, 0]
click at [459, 437] on span "Renovation" at bounding box center [428, 434] width 65 height 12
type input "Renovation"
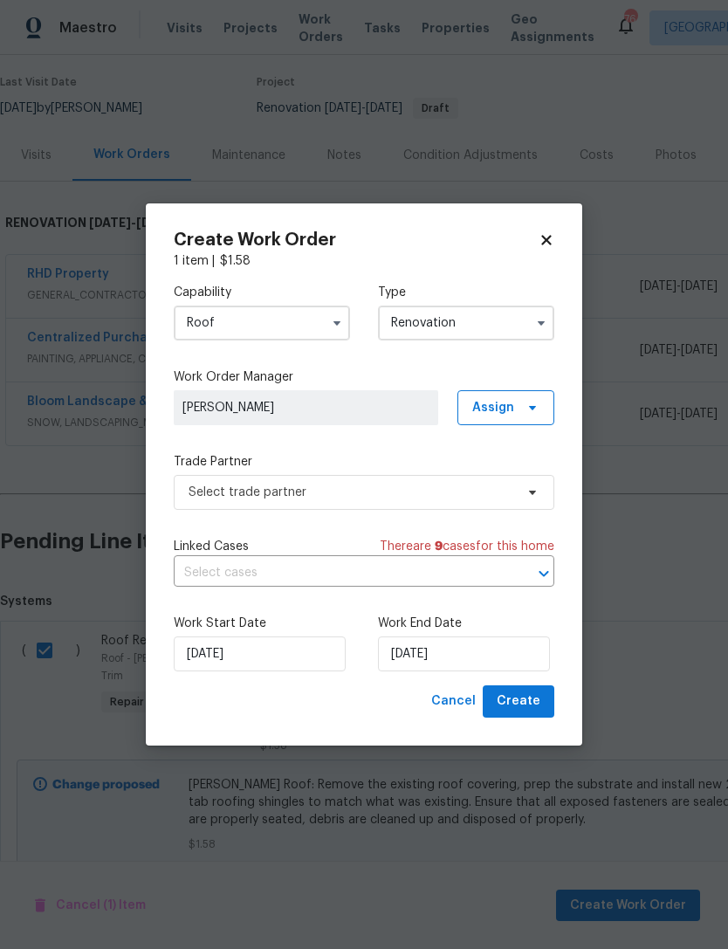
click at [403, 453] on label "Trade Partner" at bounding box center [364, 461] width 380 height 17
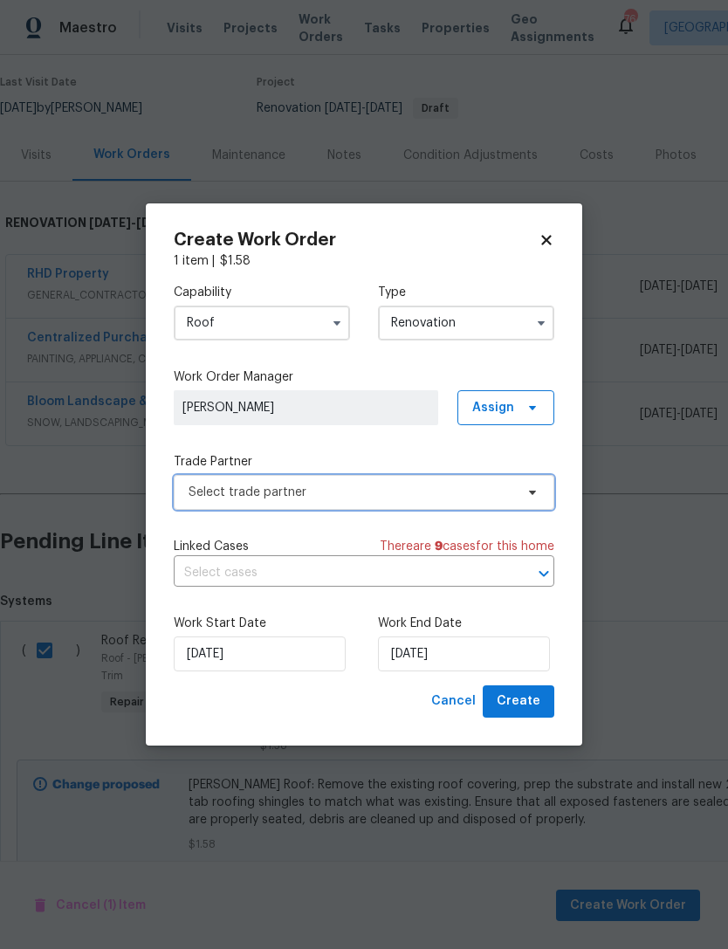
click at [331, 485] on span "Select trade partner" at bounding box center [352, 491] width 326 height 17
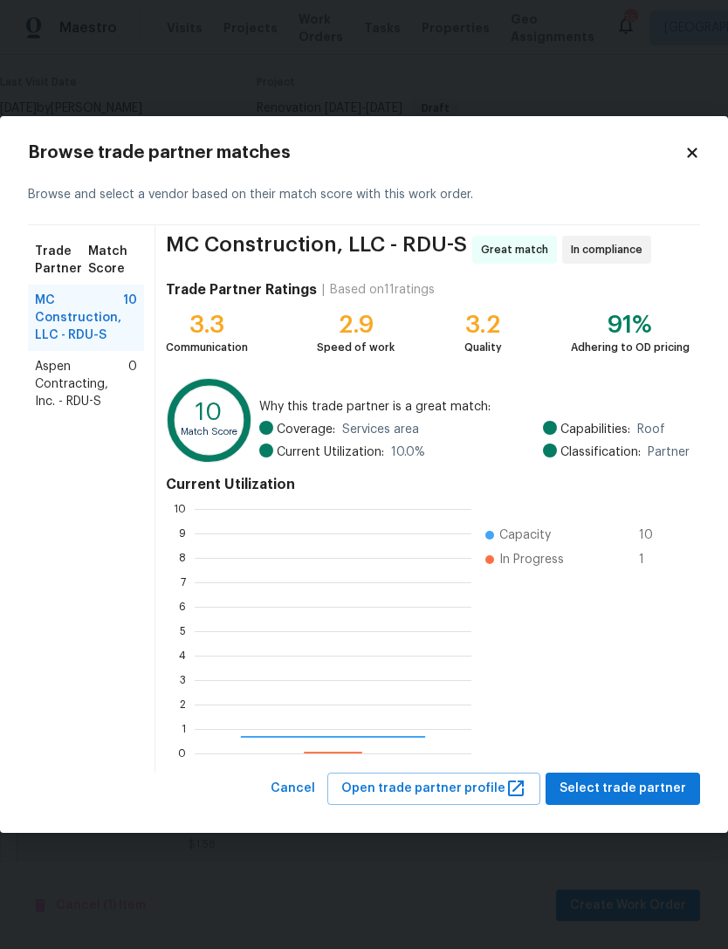
scroll to position [244, 277]
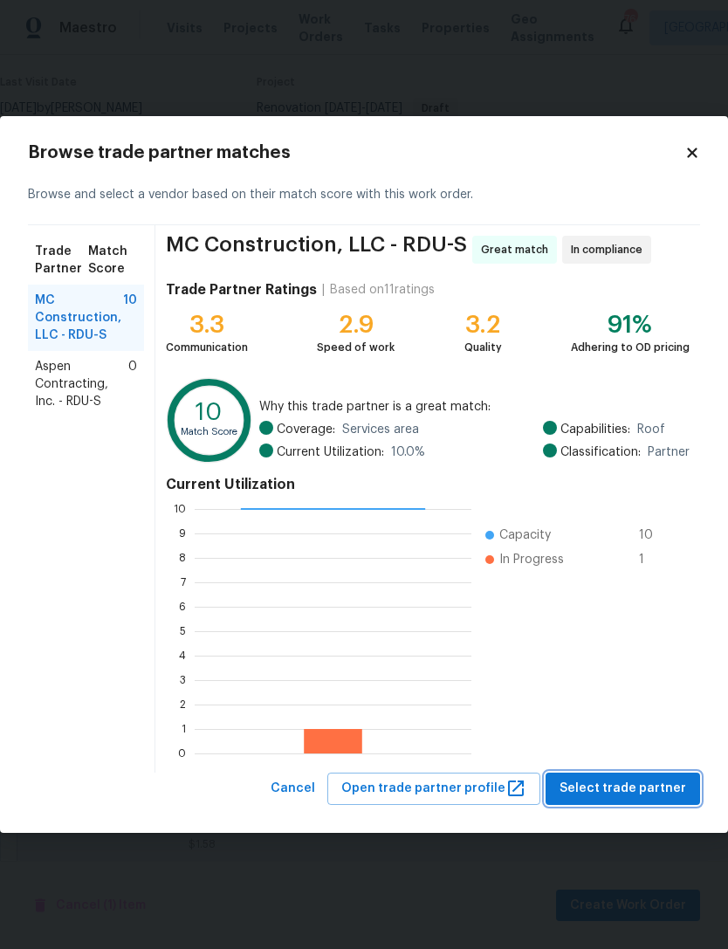
click at [662, 784] on span "Select trade partner" at bounding box center [622, 789] width 127 height 22
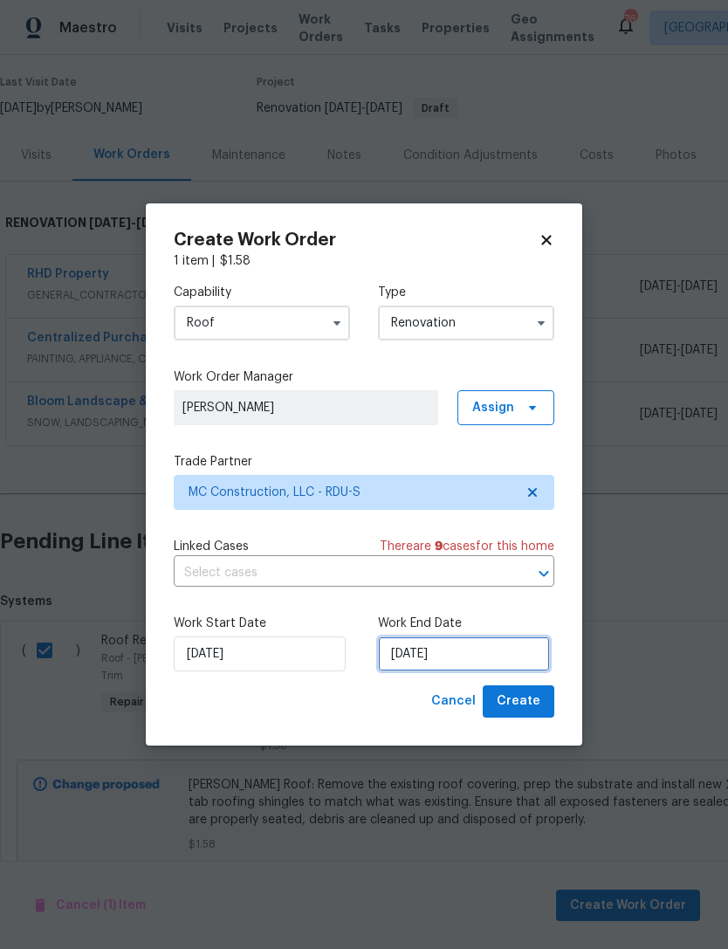
click at [468, 653] on input "9/11/2025" at bounding box center [464, 653] width 172 height 35
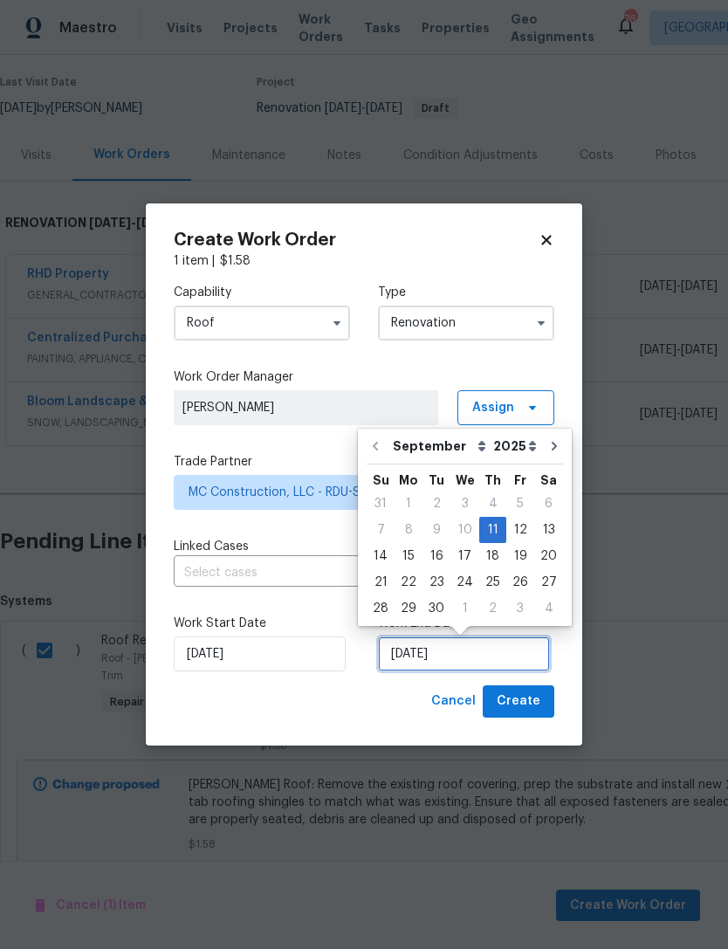
scroll to position [33, 0]
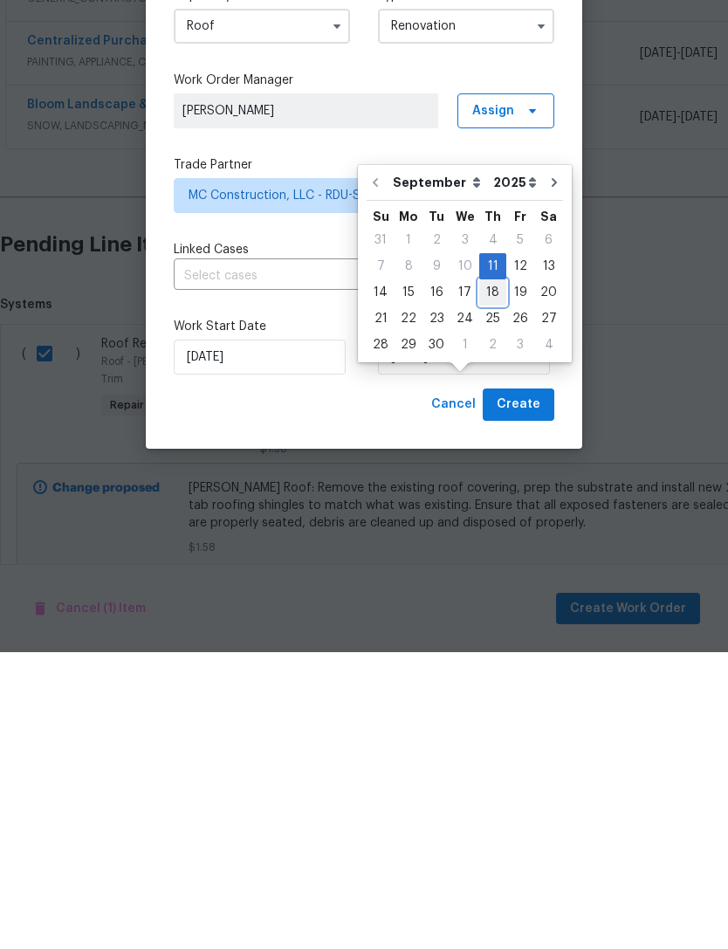
click at [490, 577] on div "18" at bounding box center [492, 589] width 27 height 24
type input "9/18/2025"
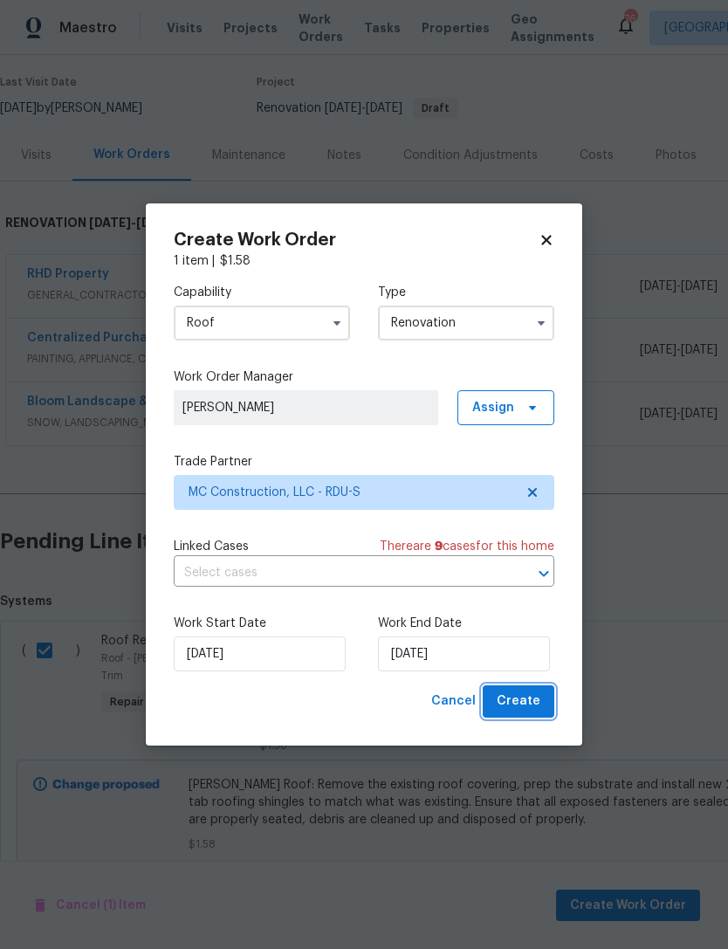
click at [531, 701] on span "Create" at bounding box center [519, 701] width 44 height 22
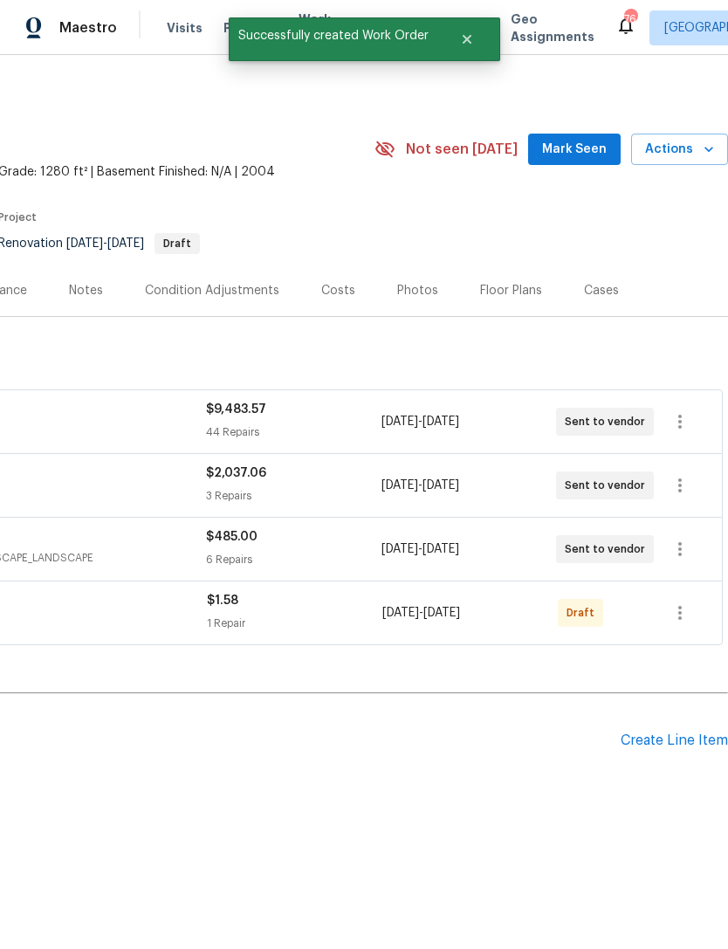
scroll to position [0, 258]
click at [682, 613] on icon "button" at bounding box center [679, 613] width 3 height 14
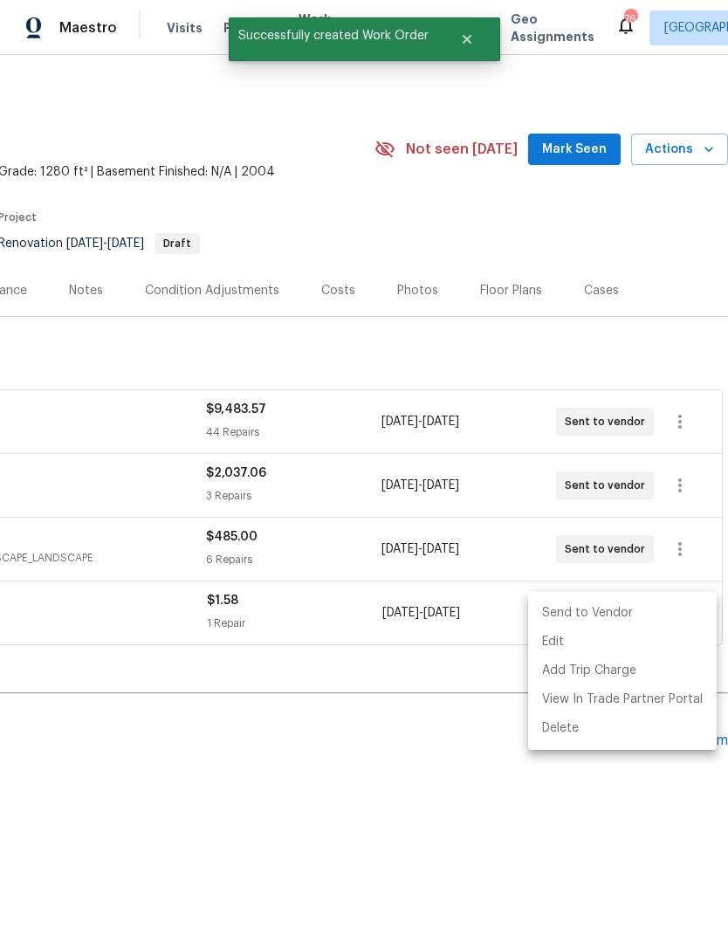
click at [614, 614] on li "Send to Vendor" at bounding box center [622, 613] width 189 height 29
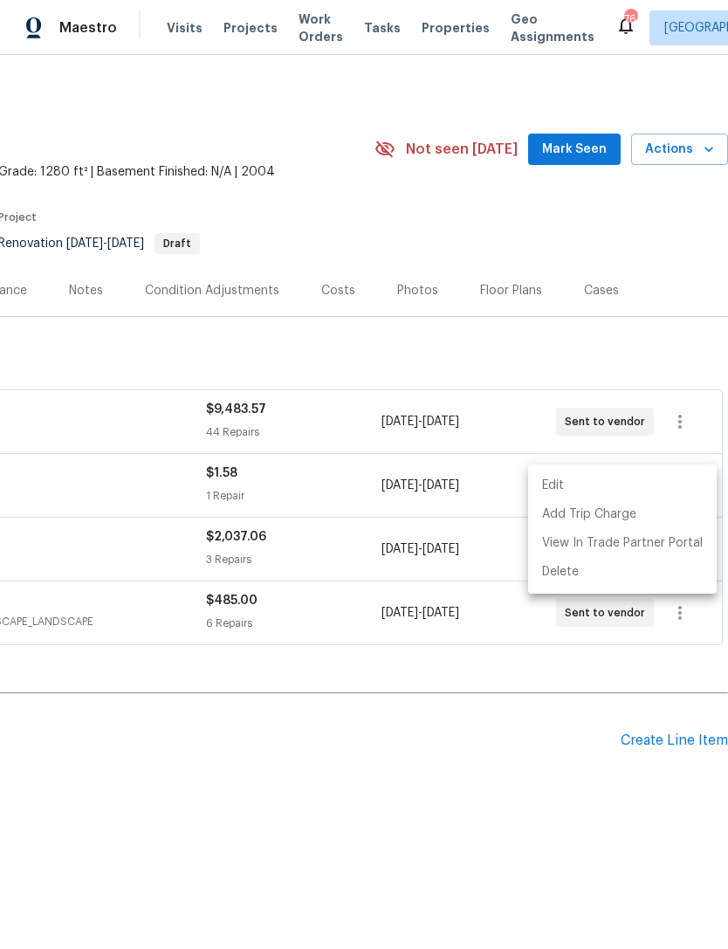
click at [491, 779] on div at bounding box center [364, 474] width 728 height 949
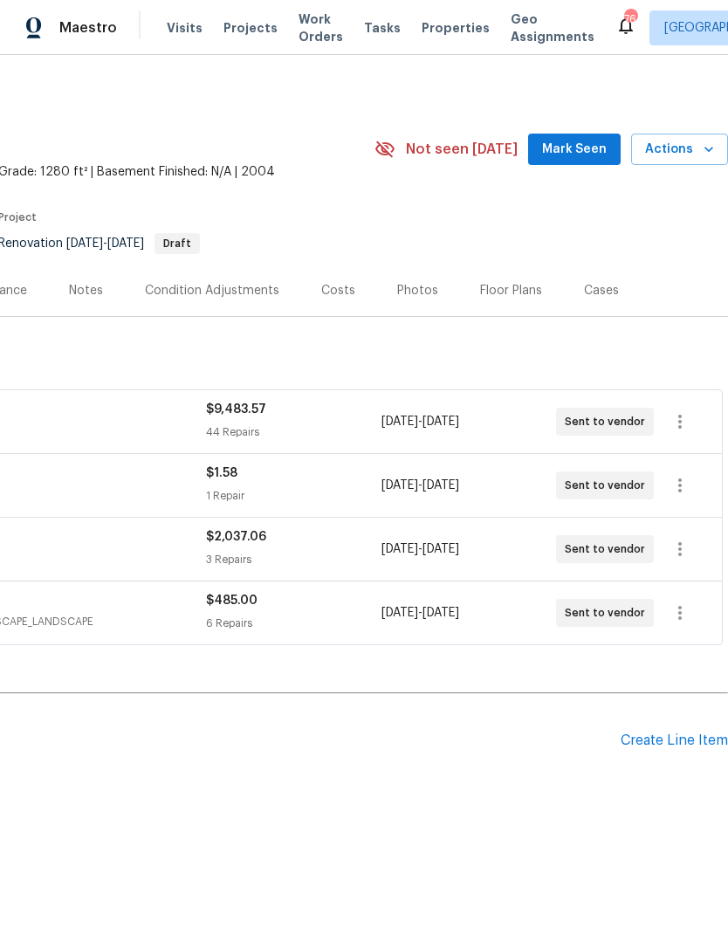
click at [490, 778] on div "Edit Add Trip Charge View In Trade Partner Portal Delete" at bounding box center [364, 474] width 728 height 949
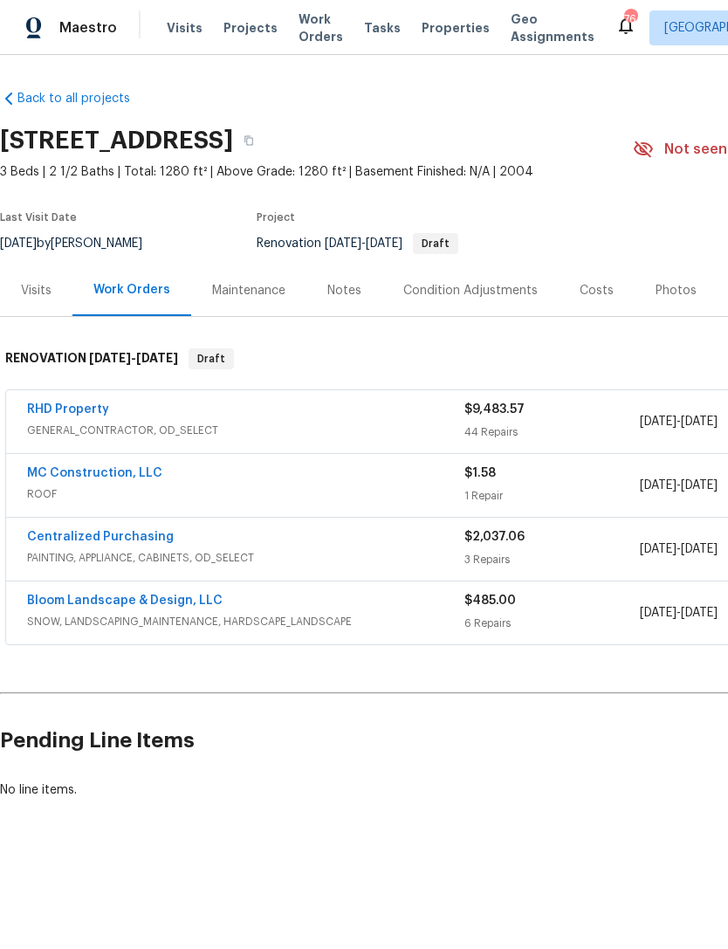
scroll to position [0, 0]
click at [60, 406] on link "RHD Property" at bounding box center [68, 409] width 82 height 12
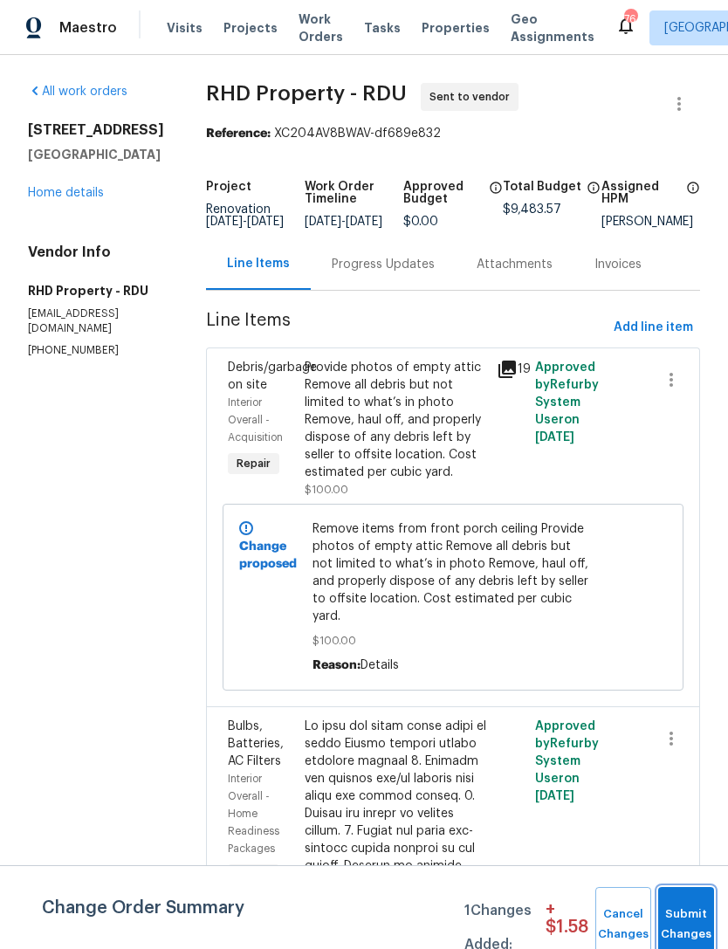
click at [685, 910] on button "Submit Changes" at bounding box center [686, 924] width 56 height 75
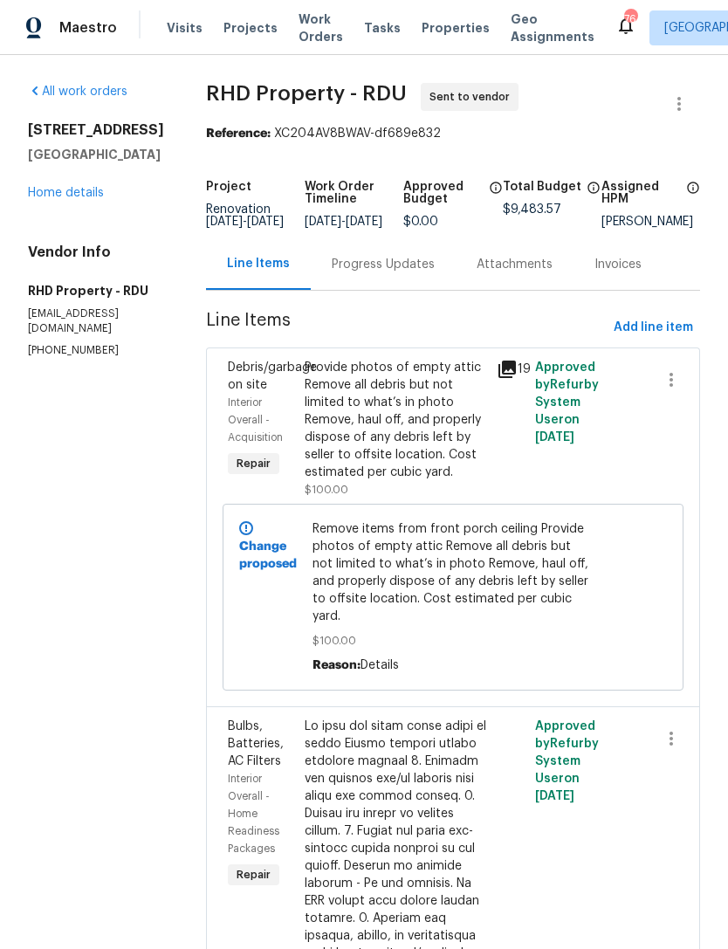
click at [415, 273] on div "Progress Updates" at bounding box center [383, 264] width 103 height 17
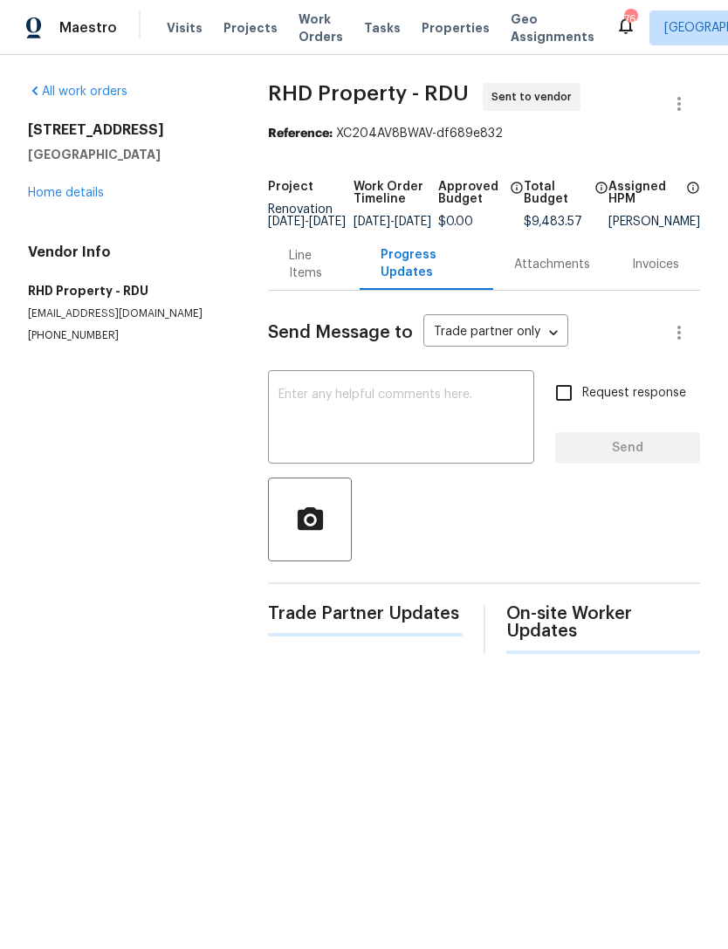
click at [372, 406] on textarea at bounding box center [400, 418] width 245 height 61
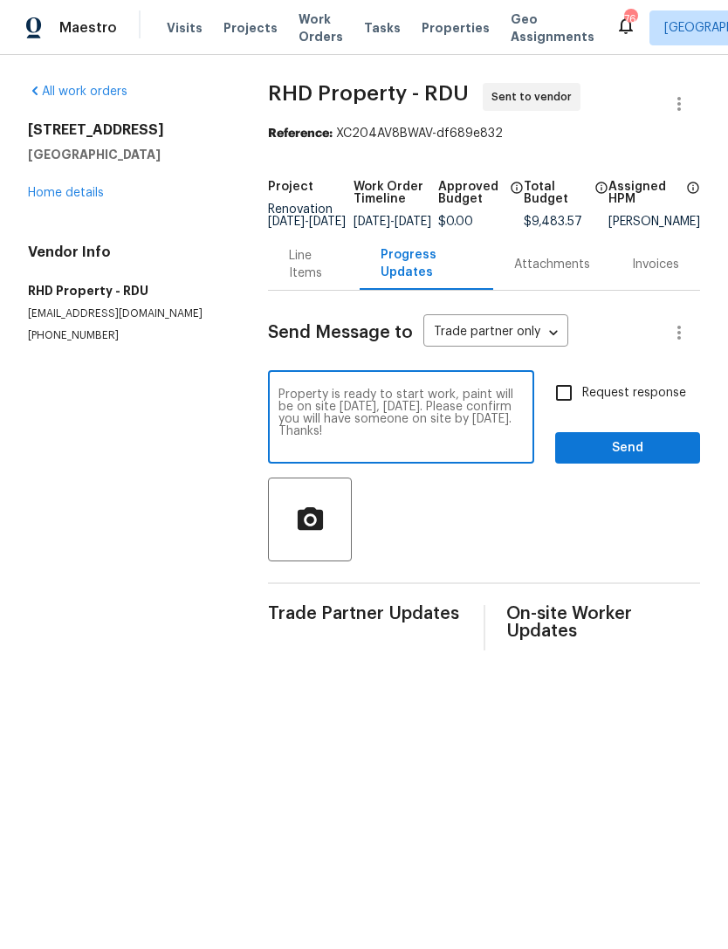
type textarea "Property is ready to start work, paint will be on site tomorrow, Thursday, Sept…"
click at [568, 401] on input "Request response" at bounding box center [563, 392] width 37 height 37
checkbox input "true"
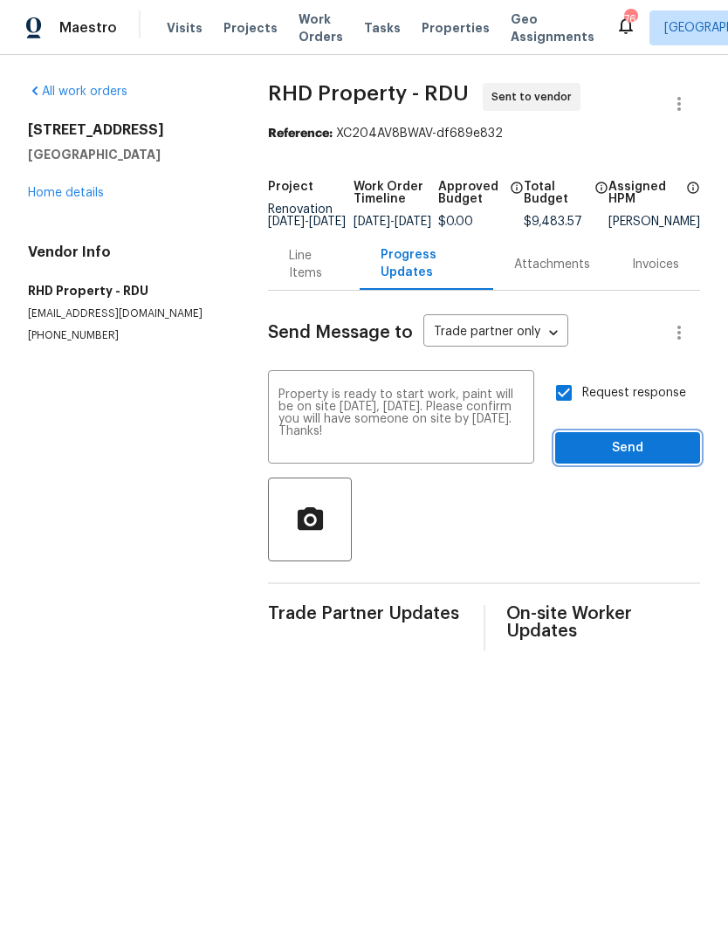
click at [648, 459] on span "Send" at bounding box center [627, 448] width 117 height 22
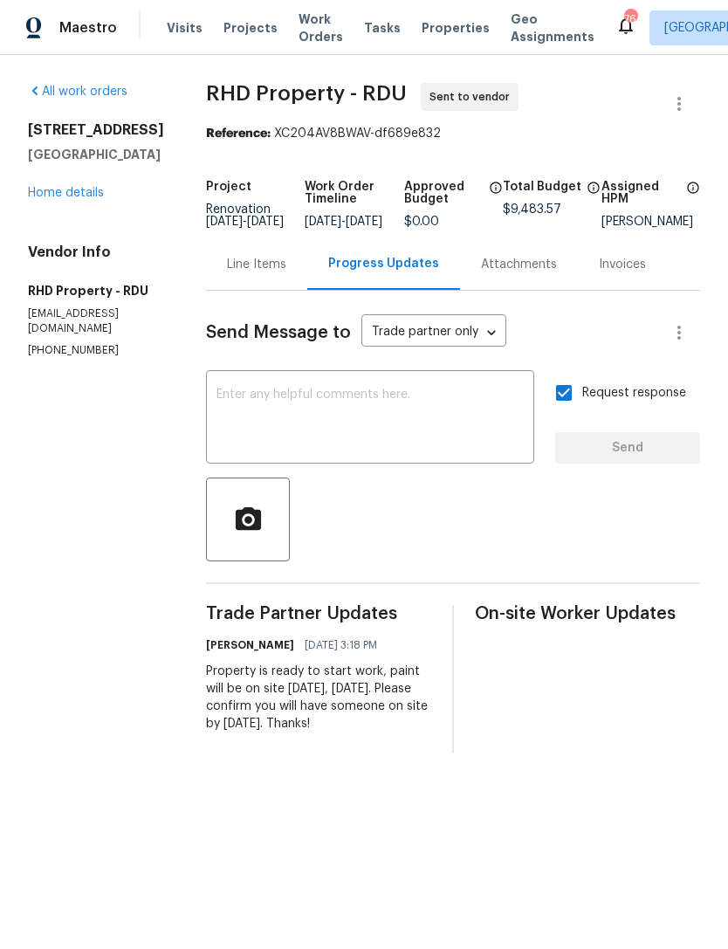
click at [357, 781] on html "Maestro Visits Projects Work Orders Tasks Properties Geo Assignments 76 Raleigh…" at bounding box center [364, 390] width 728 height 781
click at [359, 781] on html "Maestro Visits Projects Work Orders Tasks Properties Geo Assignments 76 Raleigh…" at bounding box center [364, 390] width 728 height 781
click at [380, 781] on html "Maestro Visits Projects Work Orders Tasks Properties Geo Assignments 76 Raleigh…" at bounding box center [364, 390] width 728 height 781
click at [77, 198] on link "Home details" at bounding box center [66, 193] width 76 height 12
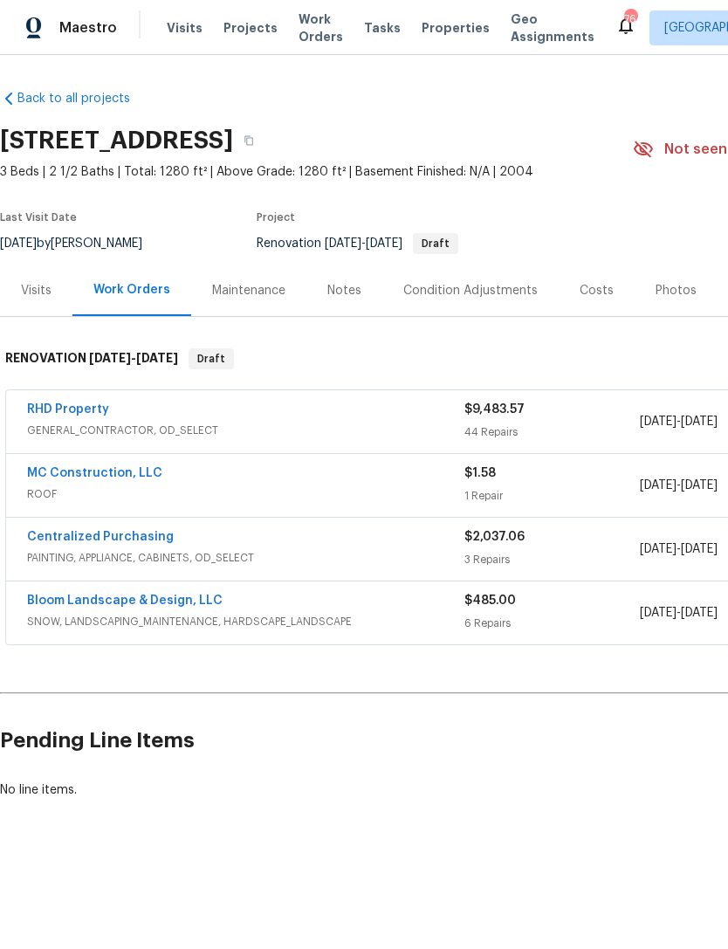
click at [56, 474] on link "MC Construction, LLC" at bounding box center [94, 473] width 135 height 12
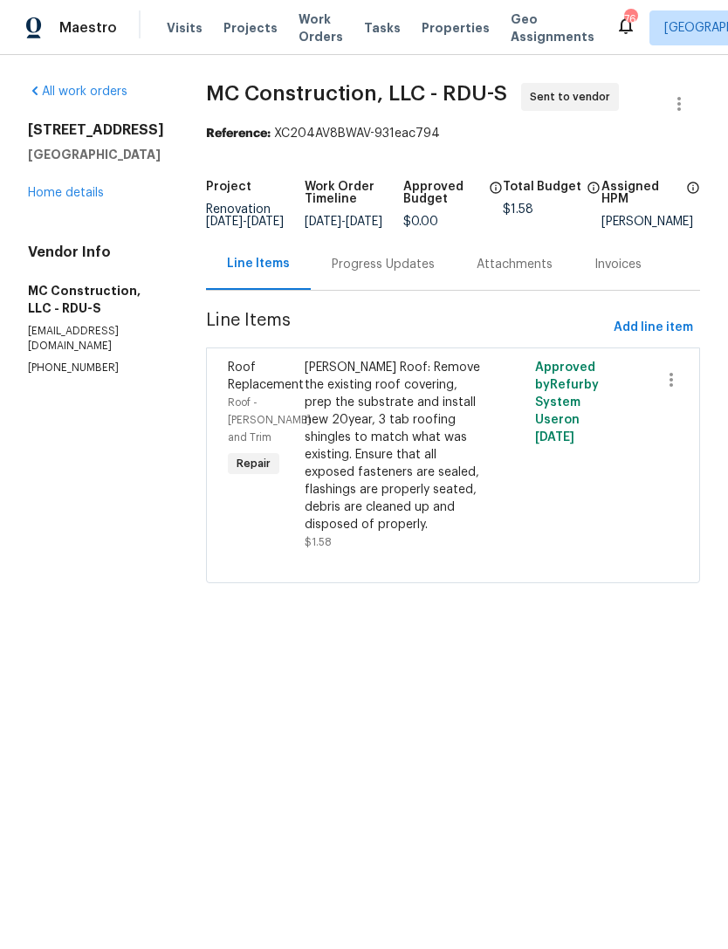
click at [373, 273] on div "Progress Updates" at bounding box center [383, 264] width 103 height 17
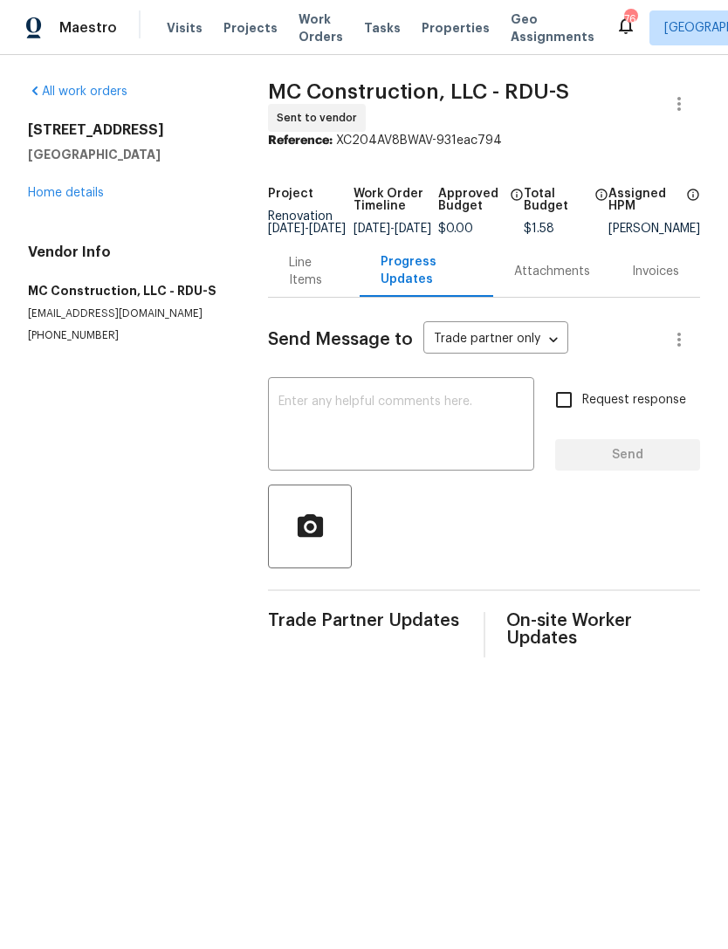
click at [431, 432] on textarea at bounding box center [400, 425] width 245 height 61
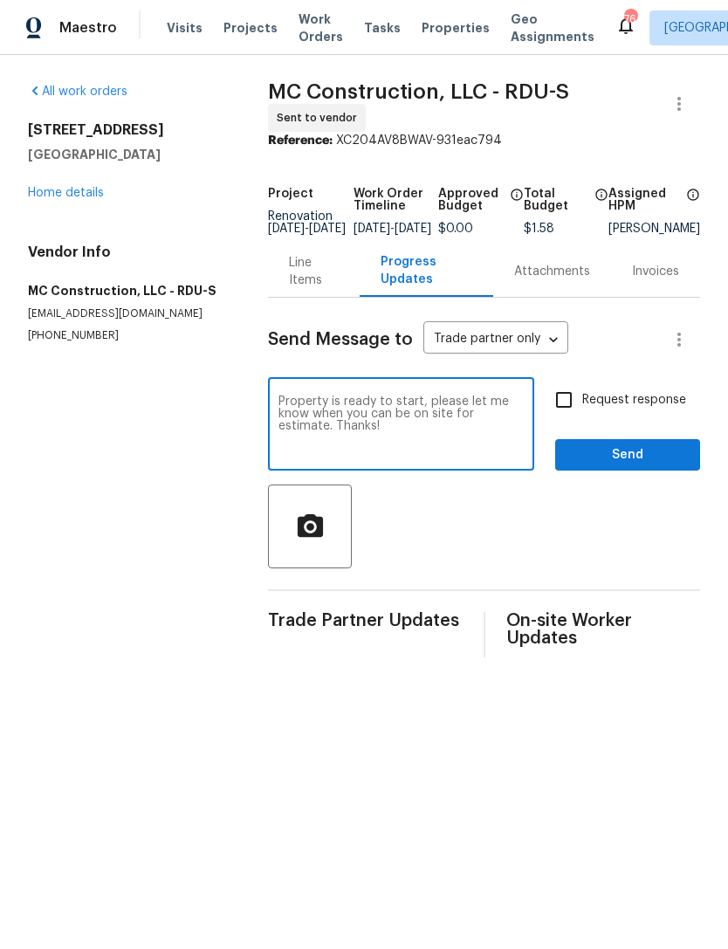
type textarea "Property is ready to start, please let me know when you can be on site for esti…"
click at [572, 410] on input "Request response" at bounding box center [563, 399] width 37 height 37
checkbox input "true"
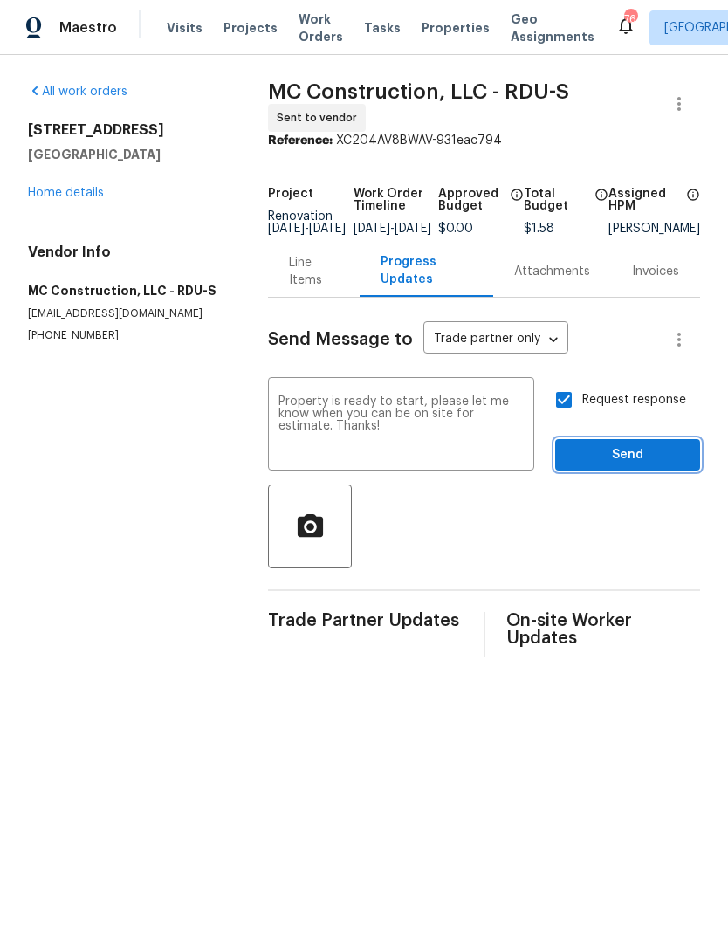
click at [651, 466] on span "Send" at bounding box center [627, 455] width 117 height 22
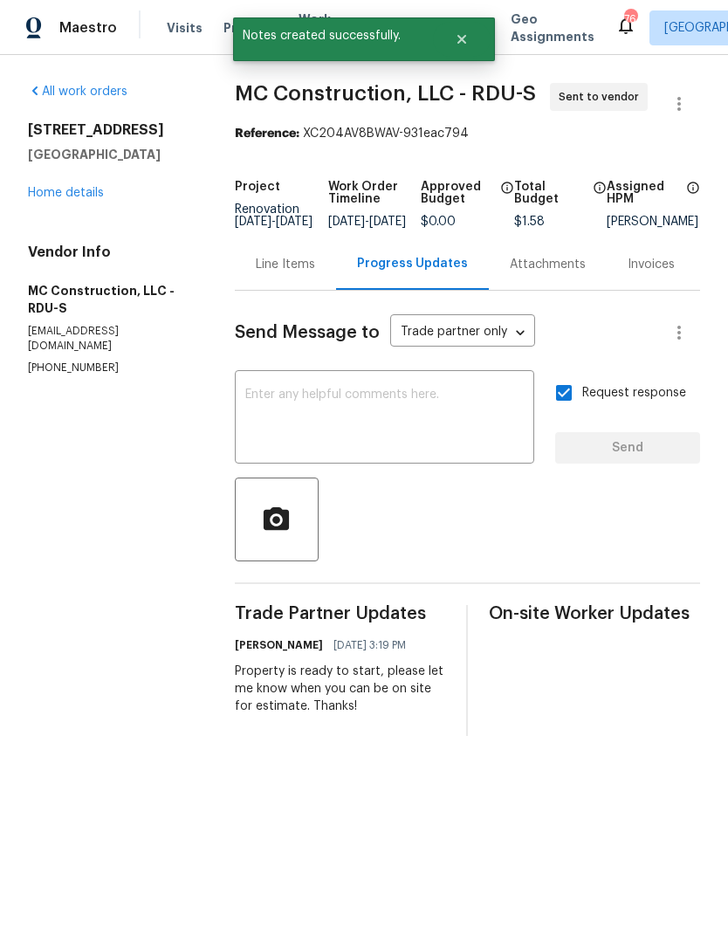
click at [53, 195] on link "Home details" at bounding box center [66, 193] width 76 height 12
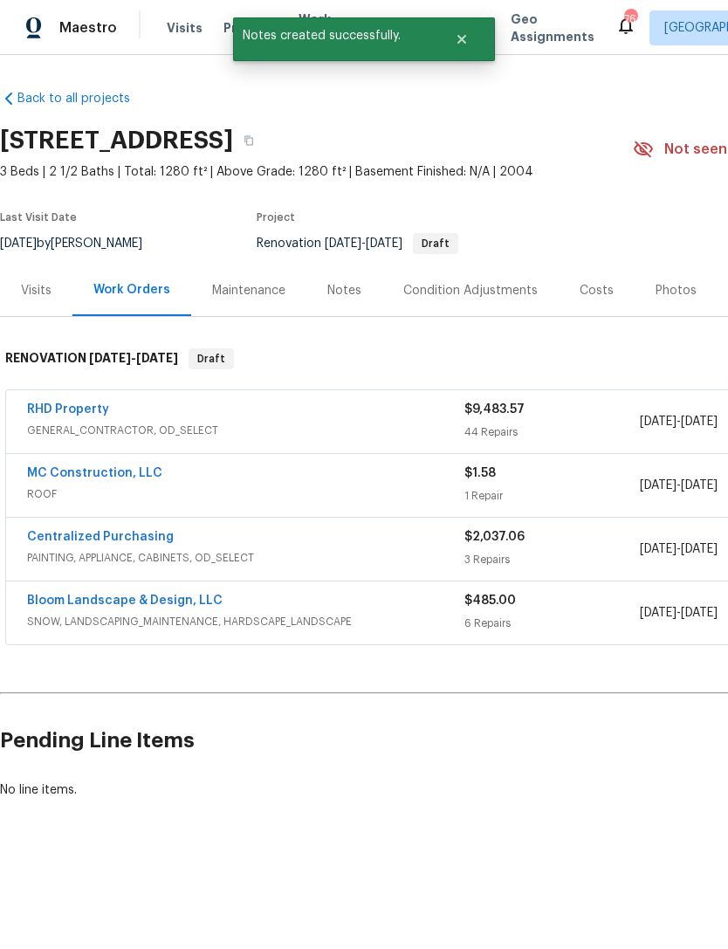
click at [56, 603] on link "Bloom Landscape & Design, LLC" at bounding box center [124, 600] width 195 height 12
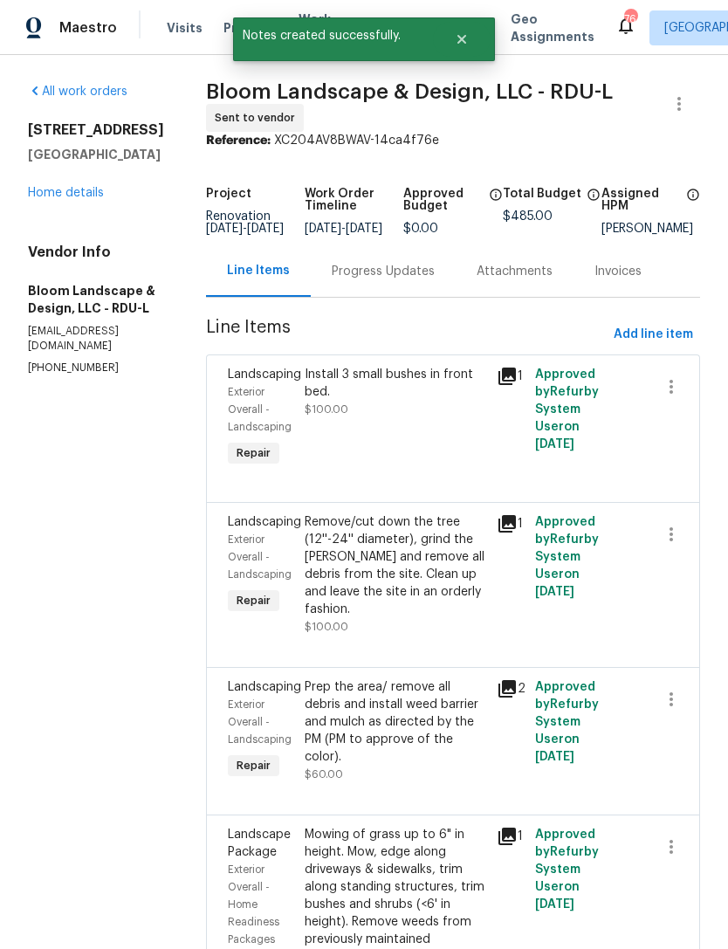
click at [399, 276] on div "Progress Updates" at bounding box center [383, 271] width 103 height 17
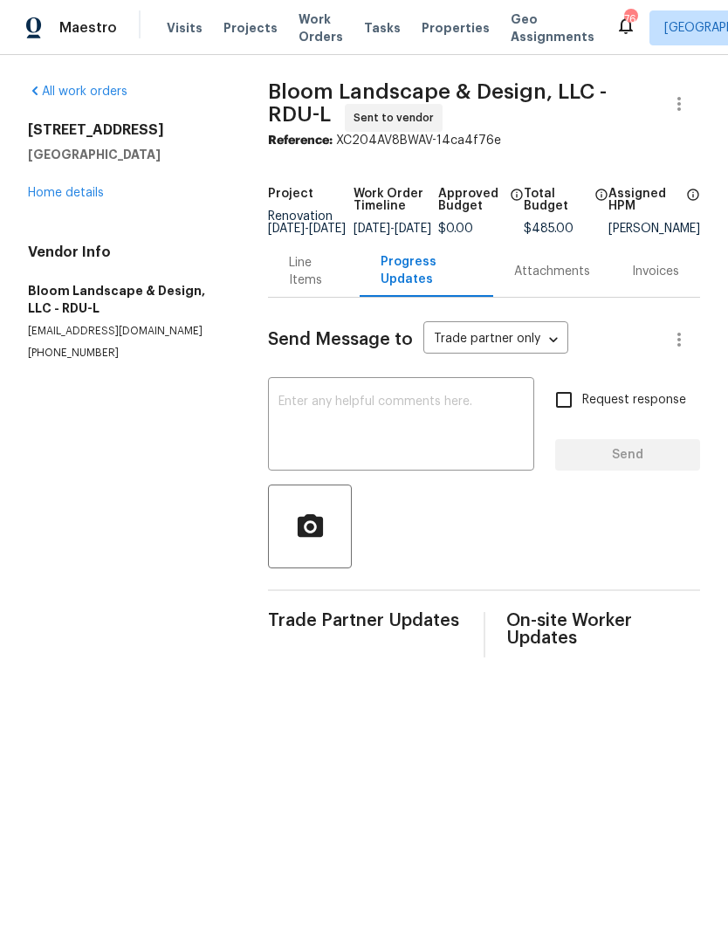
click at [423, 424] on textarea at bounding box center [400, 425] width 245 height 61
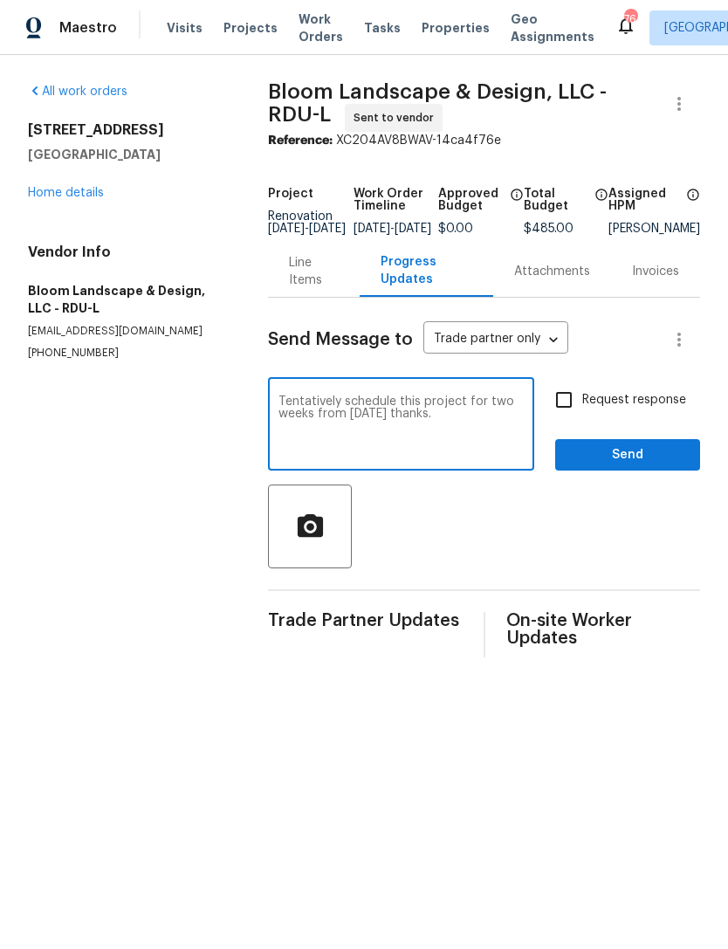
type textarea "Tentatively schedule this project for two weeks from today thanks."
click at [568, 409] on input "Request response" at bounding box center [563, 399] width 37 height 37
checkbox input "true"
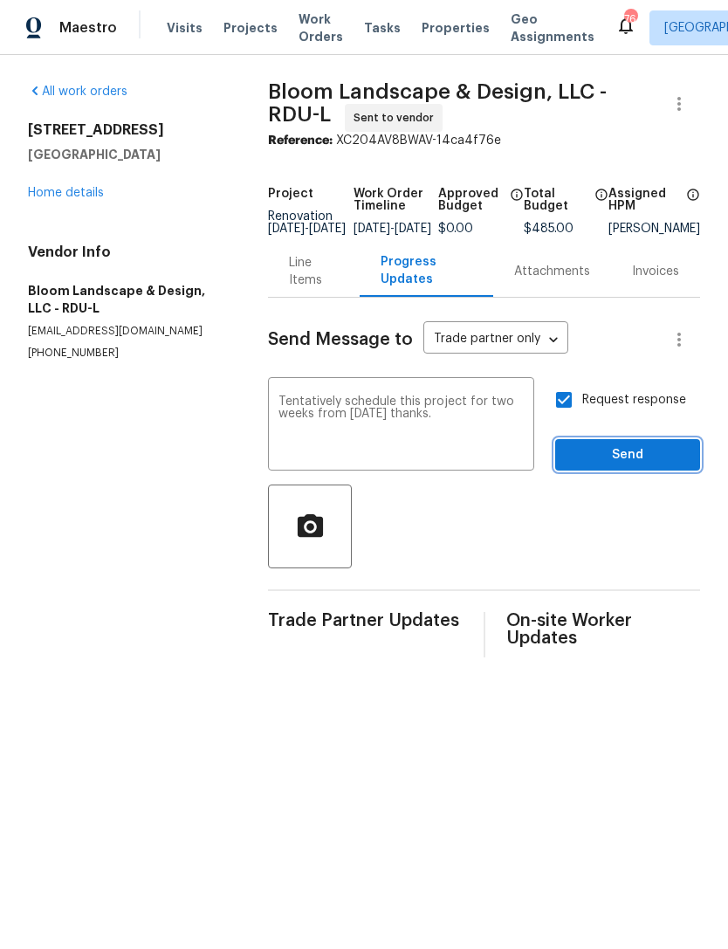
click at [643, 466] on span "Send" at bounding box center [627, 455] width 117 height 22
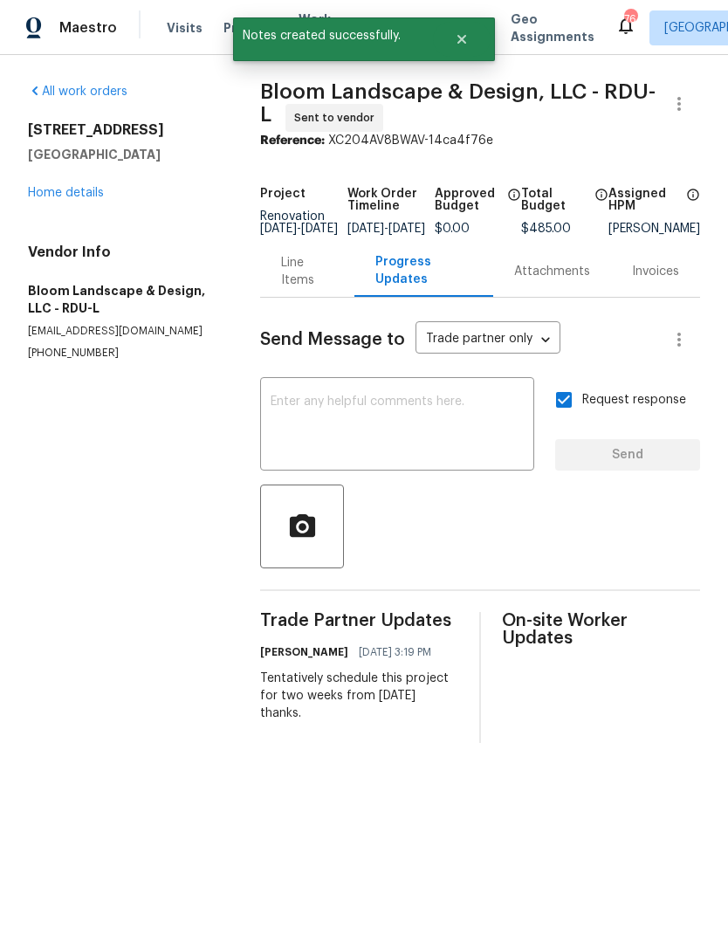
click at [51, 190] on link "Home details" at bounding box center [66, 193] width 76 height 12
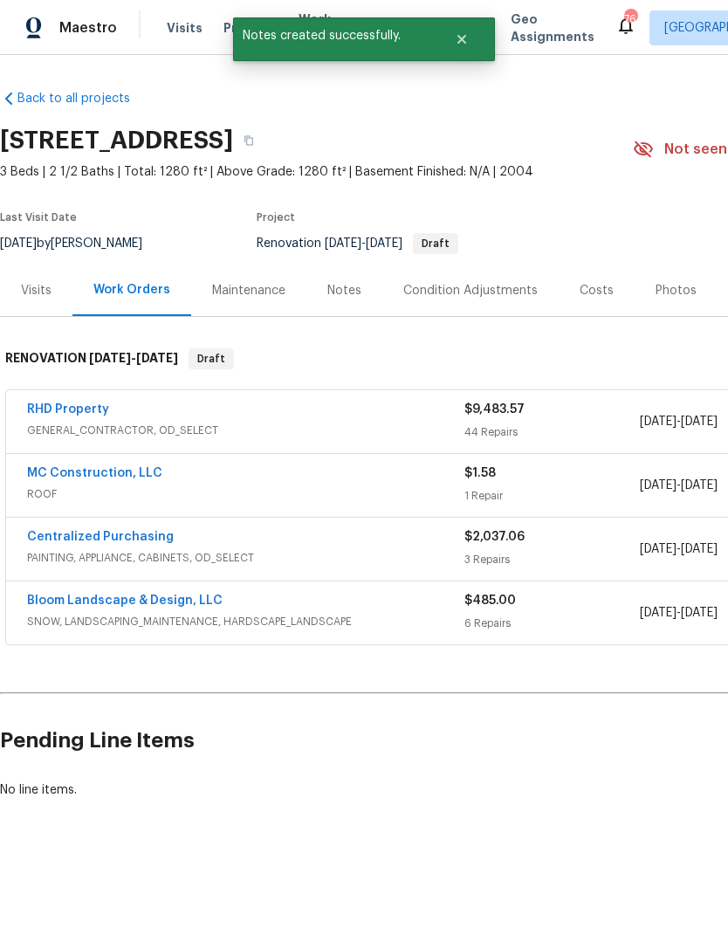
click at [343, 293] on div "Notes" at bounding box center [344, 290] width 34 height 17
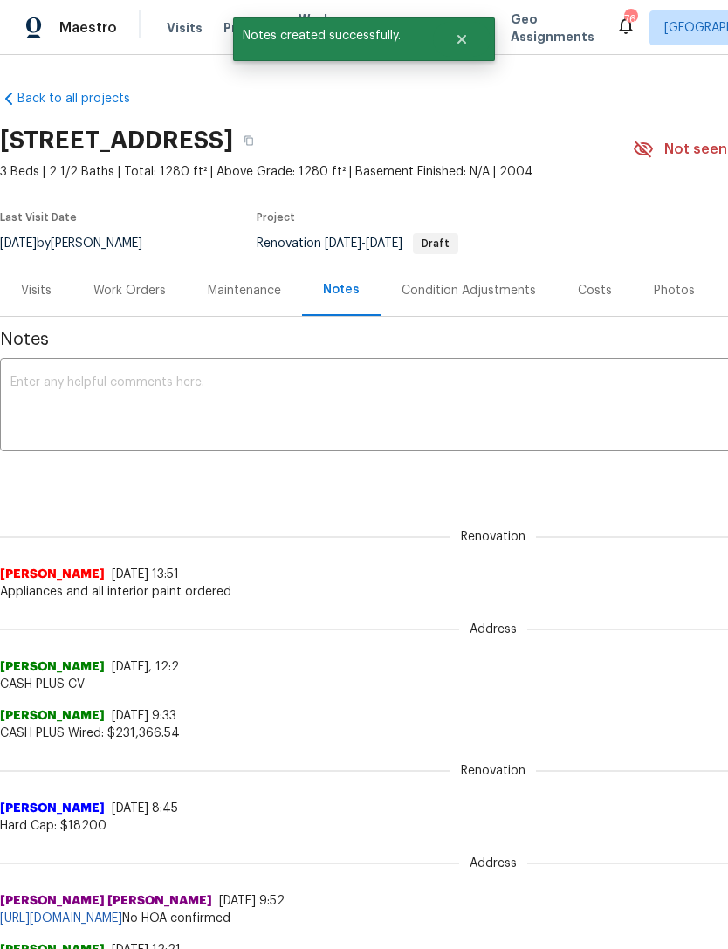
click at [462, 400] on textarea at bounding box center [492, 406] width 965 height 61
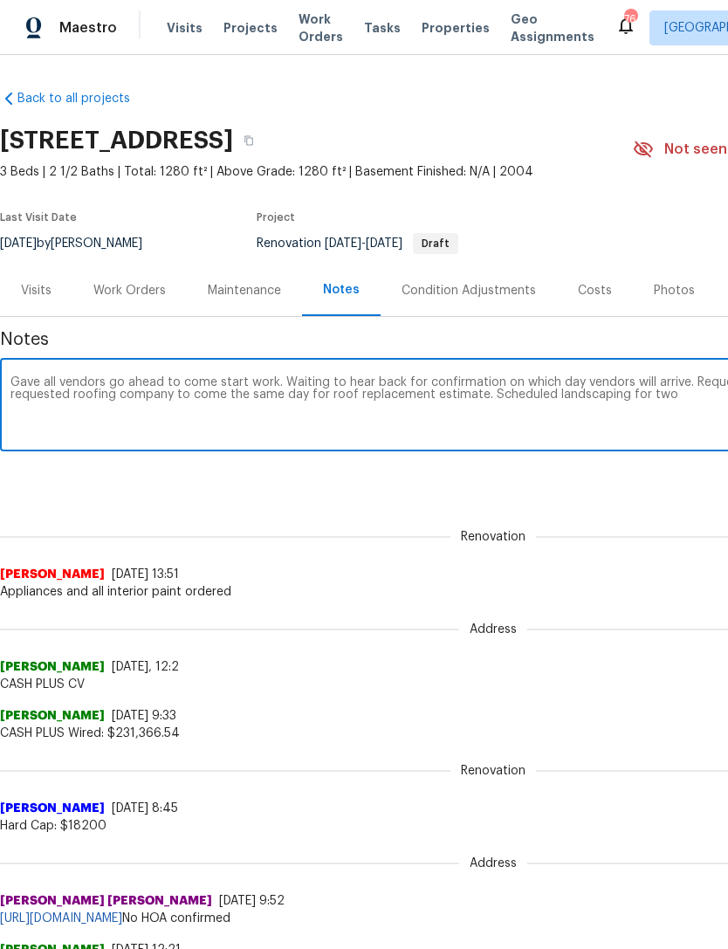
scroll to position [0, 258]
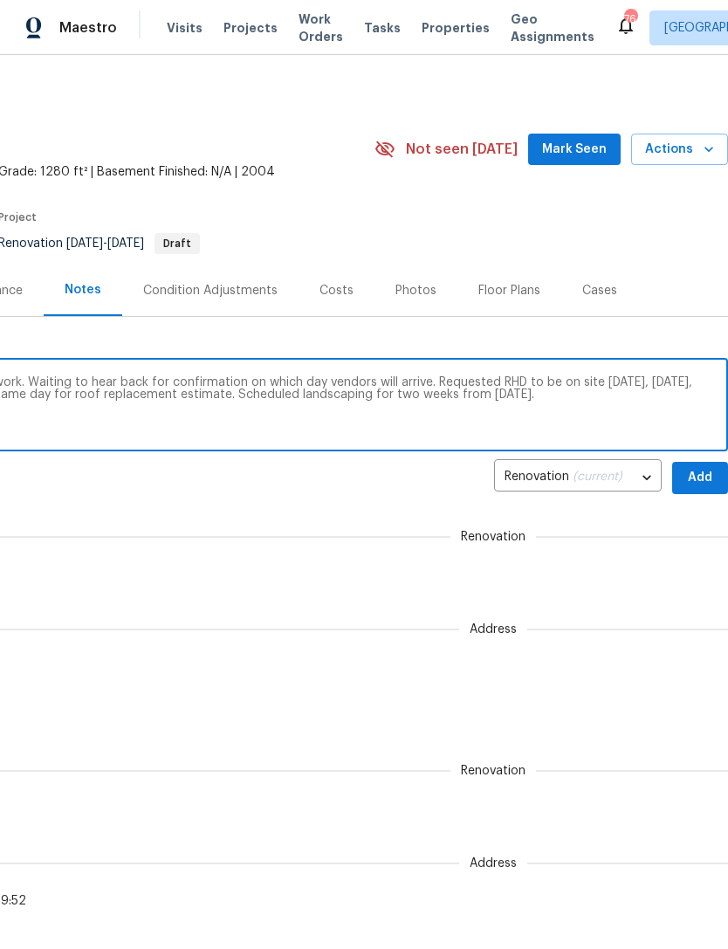
type textarea "Gave all vendors go ahead to come start work. Waiting to hear back for confirma…"
click at [696, 476] on span "Add" at bounding box center [700, 478] width 28 height 22
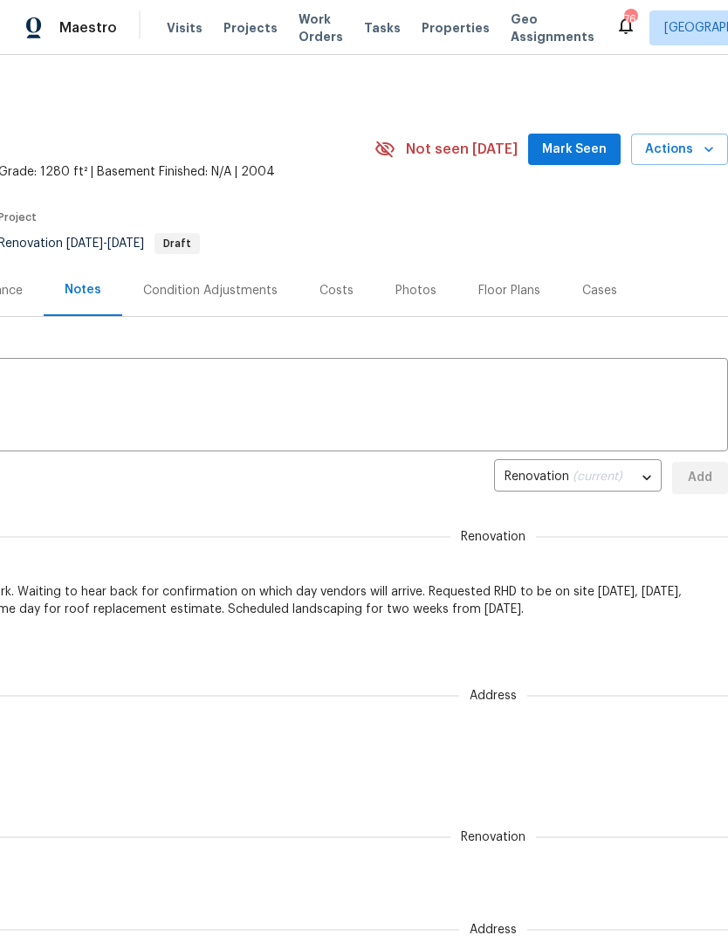
click at [475, 378] on textarea at bounding box center [234, 406] width 965 height 61
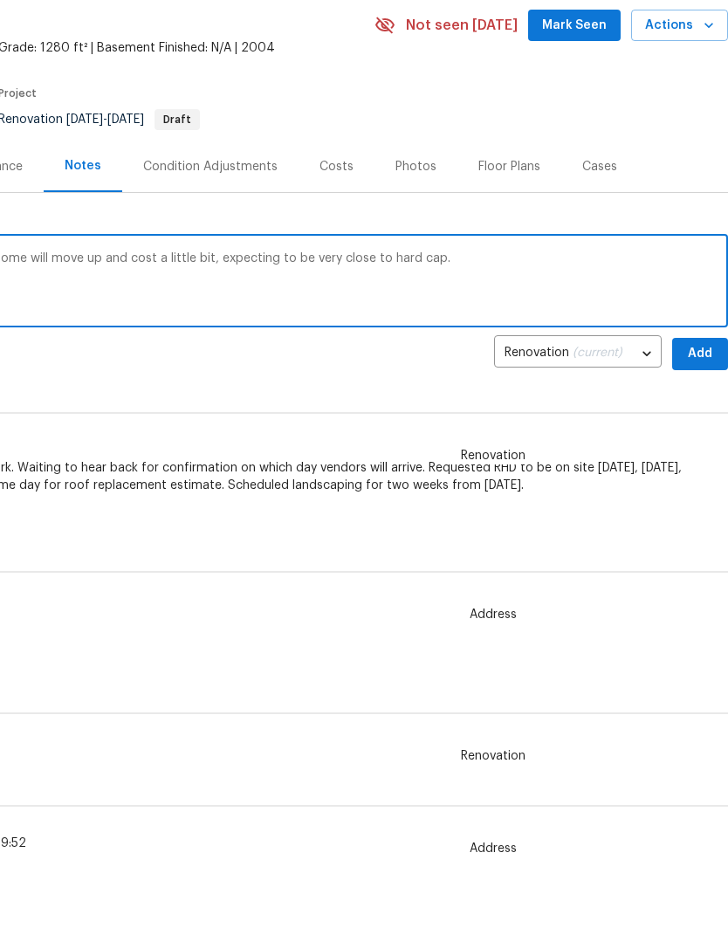
scroll to position [45, 258]
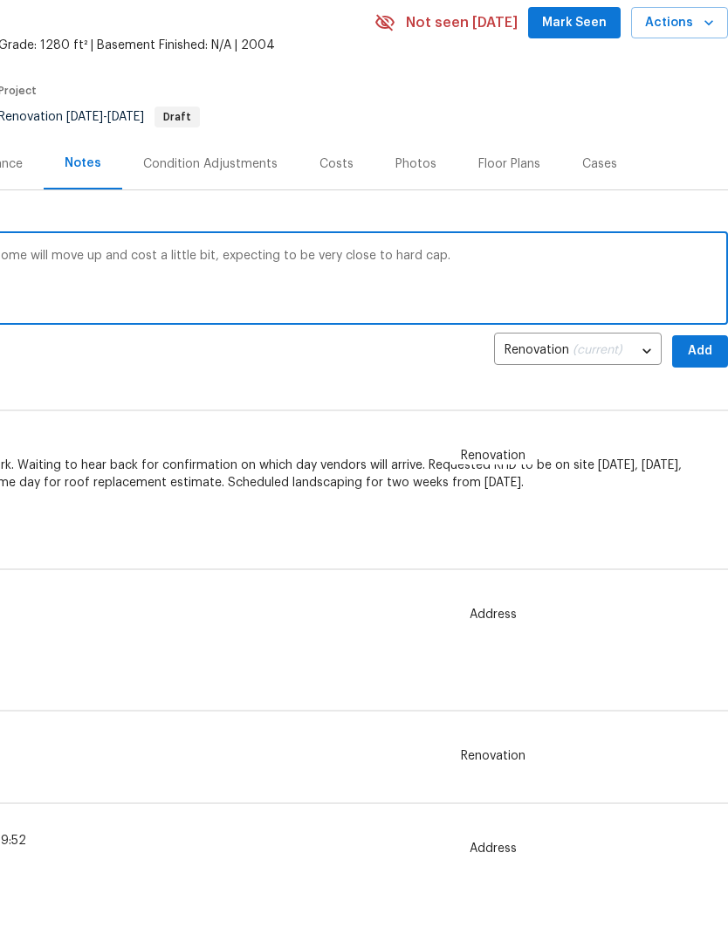
type textarea "Most line items are accurate with pricing. Some will move up and cost a little …"
click at [702, 422] on span "Add" at bounding box center [700, 433] width 28 height 22
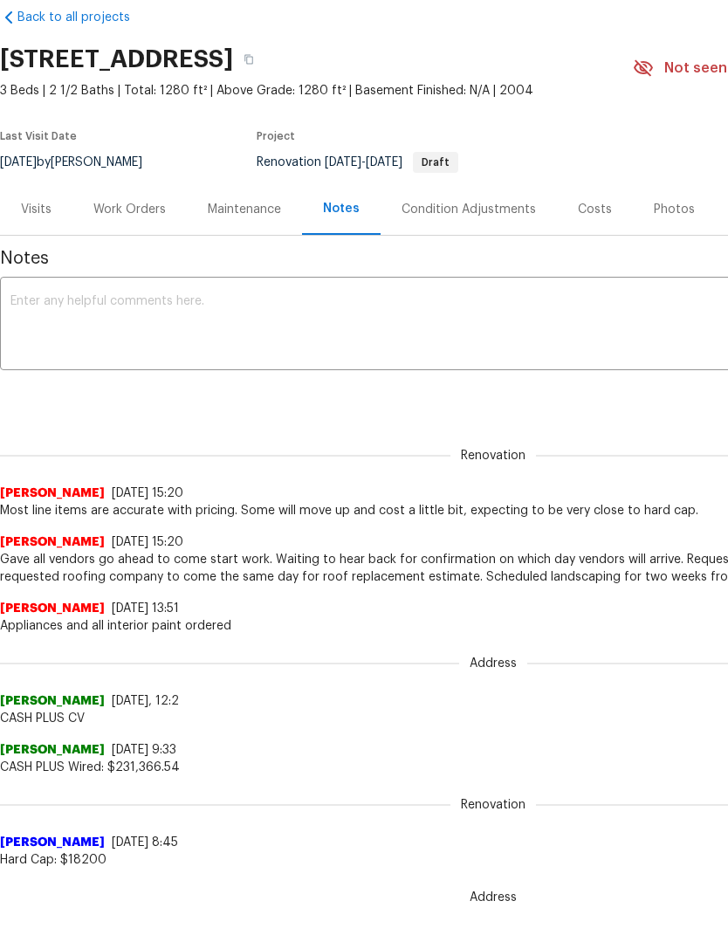
scroll to position [0, 0]
click at [146, 211] on div "Work Orders" at bounding box center [129, 209] width 72 height 17
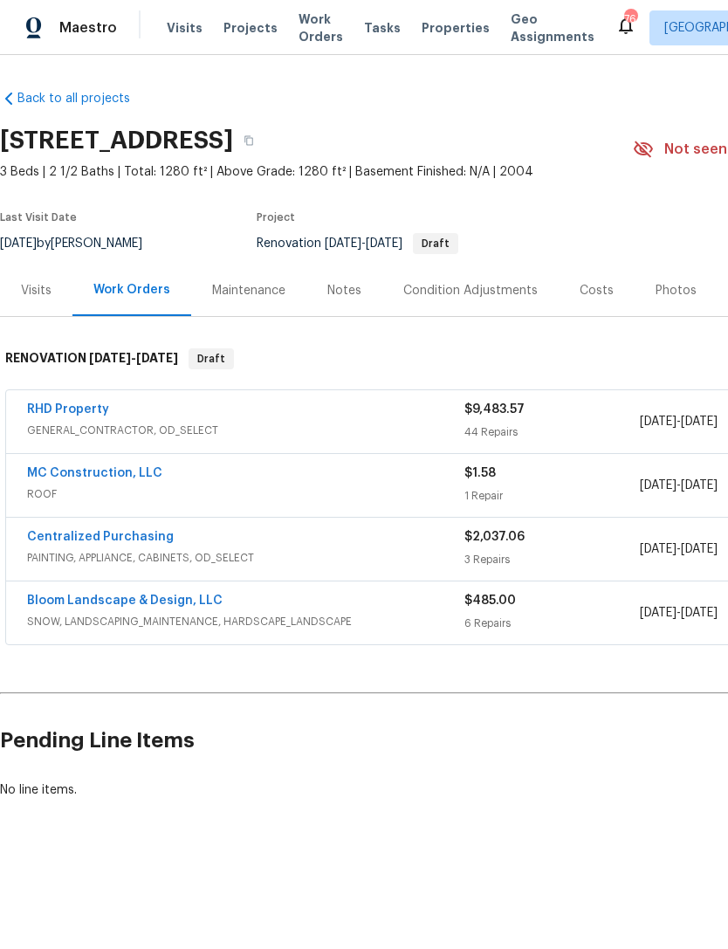
click at [85, 410] on link "RHD Property" at bounding box center [68, 409] width 82 height 12
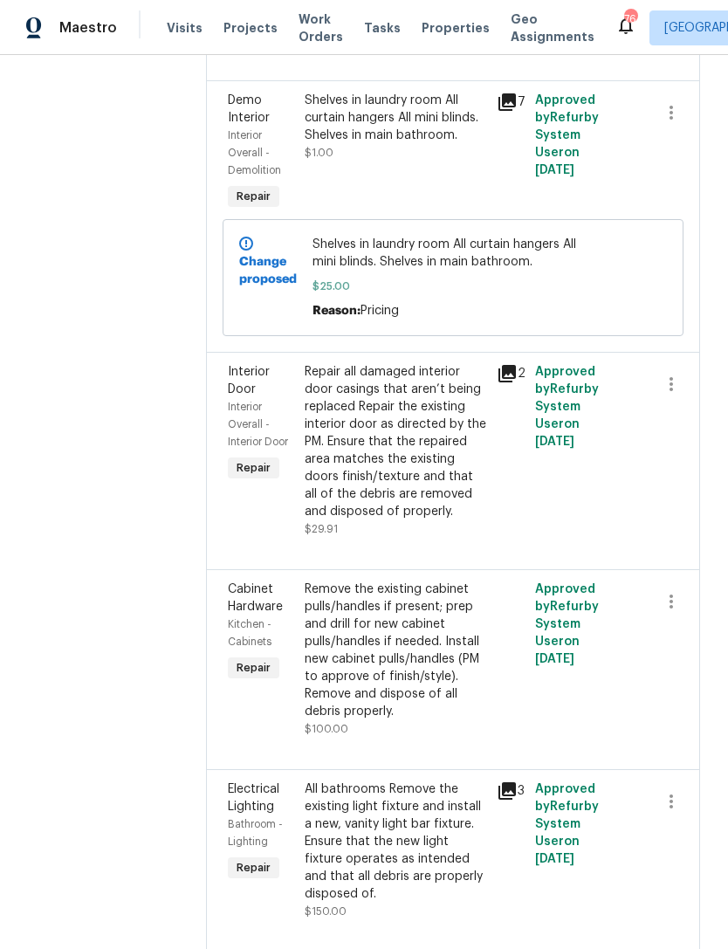
scroll to position [1504, 0]
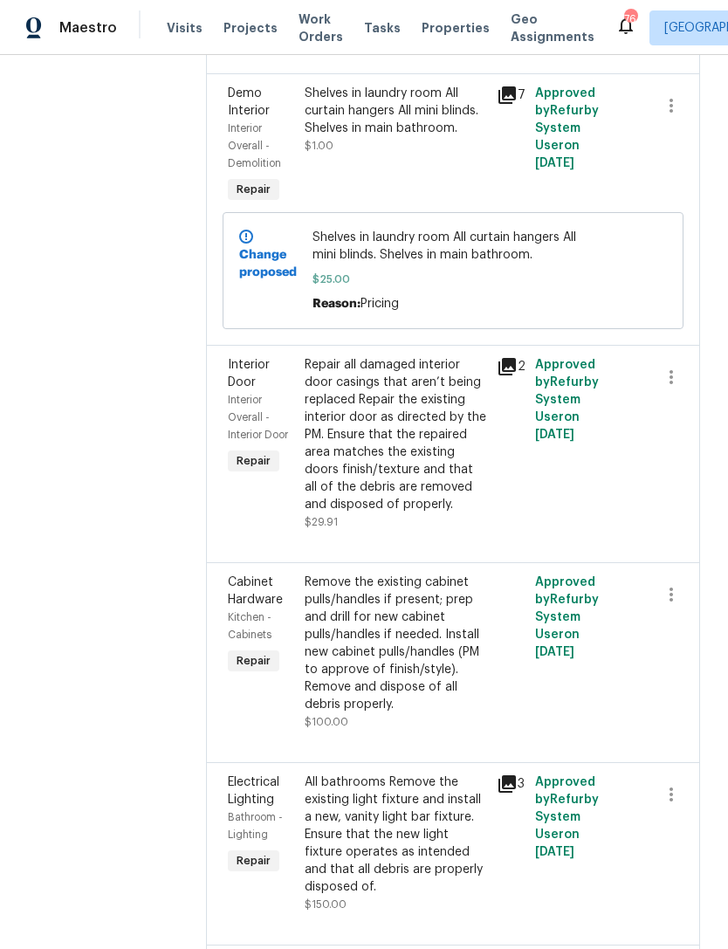
click at [447, 154] on div "Shelves in laundry room All curtain hangers All mini blinds. Shelves in main ba…" at bounding box center [396, 120] width 182 height 70
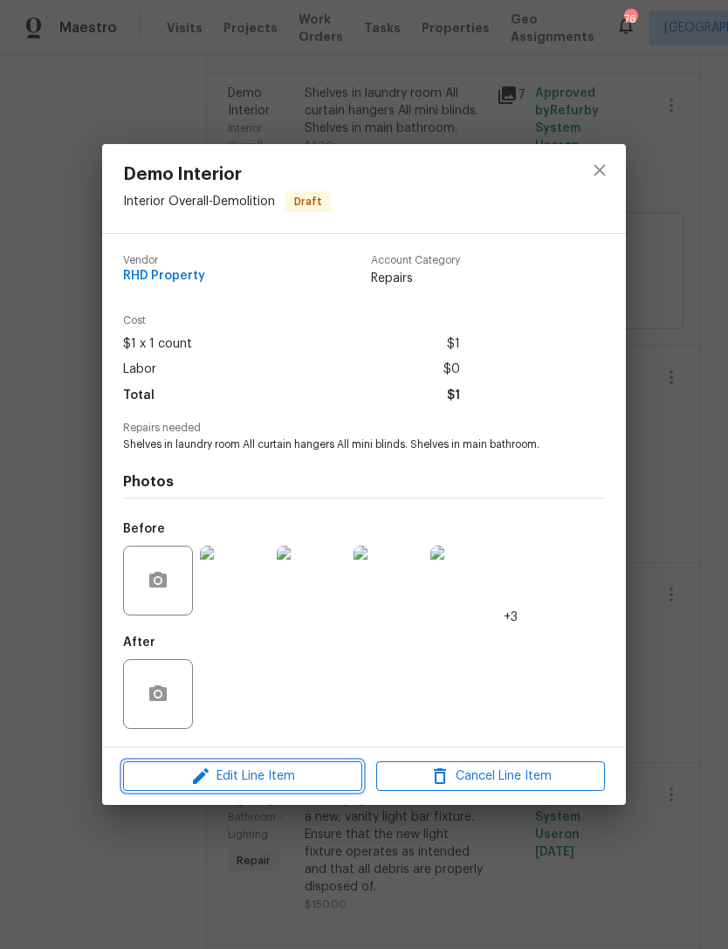
click at [284, 778] on span "Edit Line Item" at bounding box center [242, 776] width 229 height 22
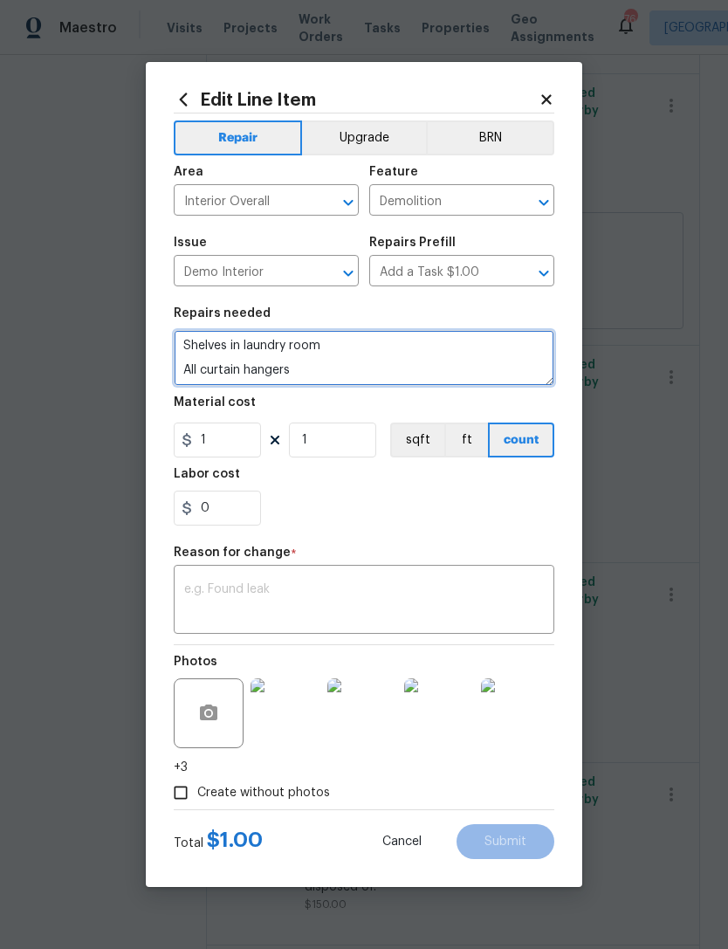
click at [186, 371] on textarea "Shelves in laundry room All curtain hangers All mini blinds. Shelves in main ba…" at bounding box center [364, 358] width 380 height 56
click at [175, 383] on textarea "Shelves in laundry room All curtain hangers All mini blinds. Shelves in main ba…" at bounding box center [364, 358] width 380 height 56
click at [180, 377] on textarea "Shelves in laundry room All curtain hangers All mini blinds. Shelves in main ba…" at bounding box center [364, 358] width 380 height 56
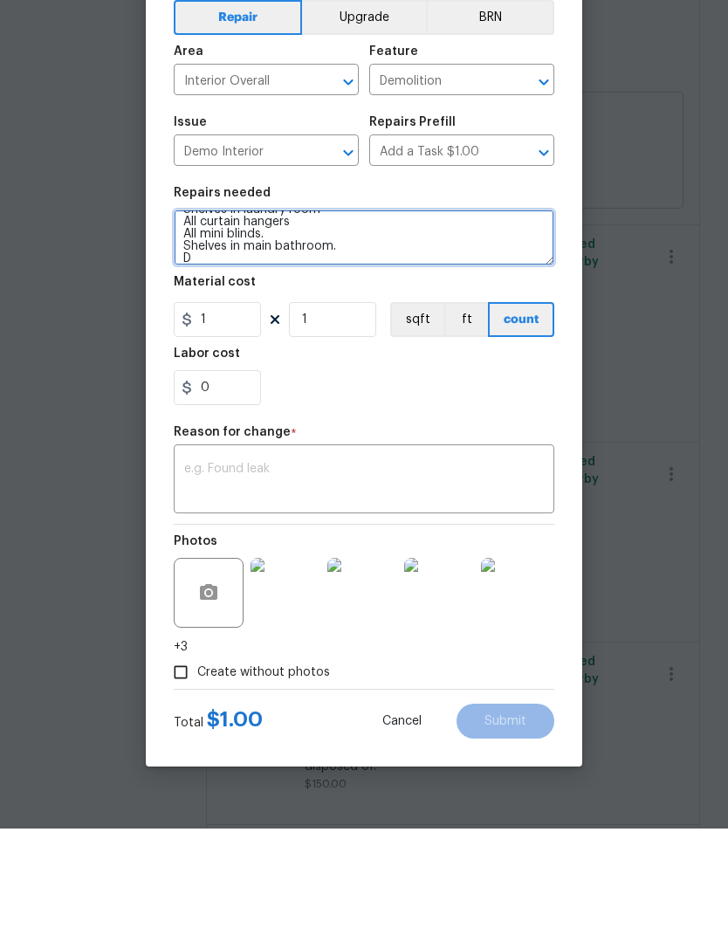
scroll to position [16, 0]
type textarea "Shelves in laundry room All curtain hangers All mini blinds. Shelves in main ba…"
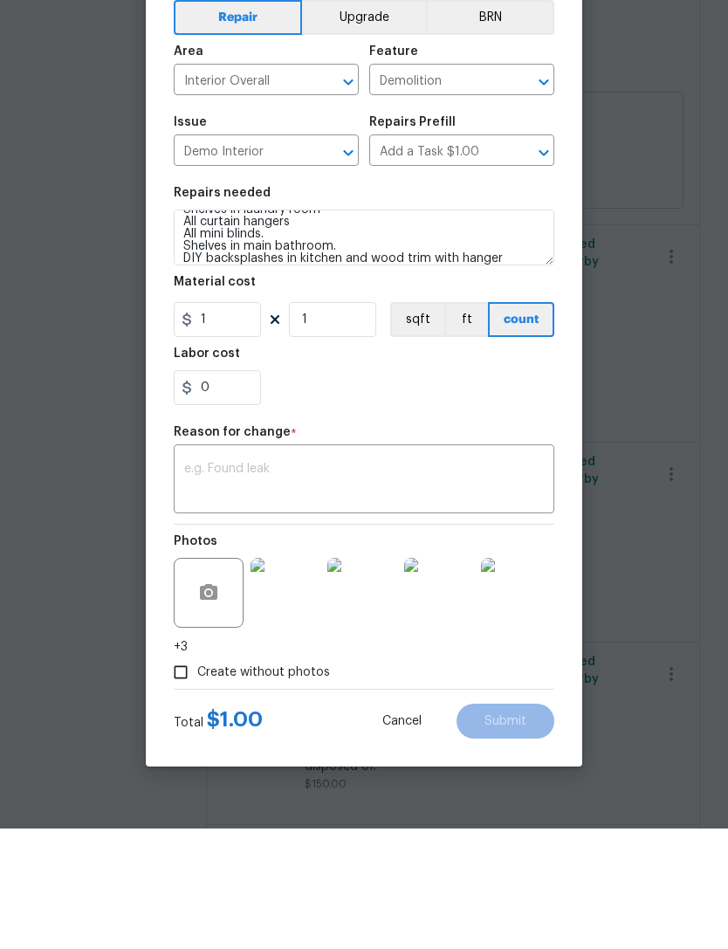
click at [472, 410] on section "Repairs needed Shelves in laundry room All curtain hangers All mini blinds. She…" at bounding box center [364, 416] width 380 height 239
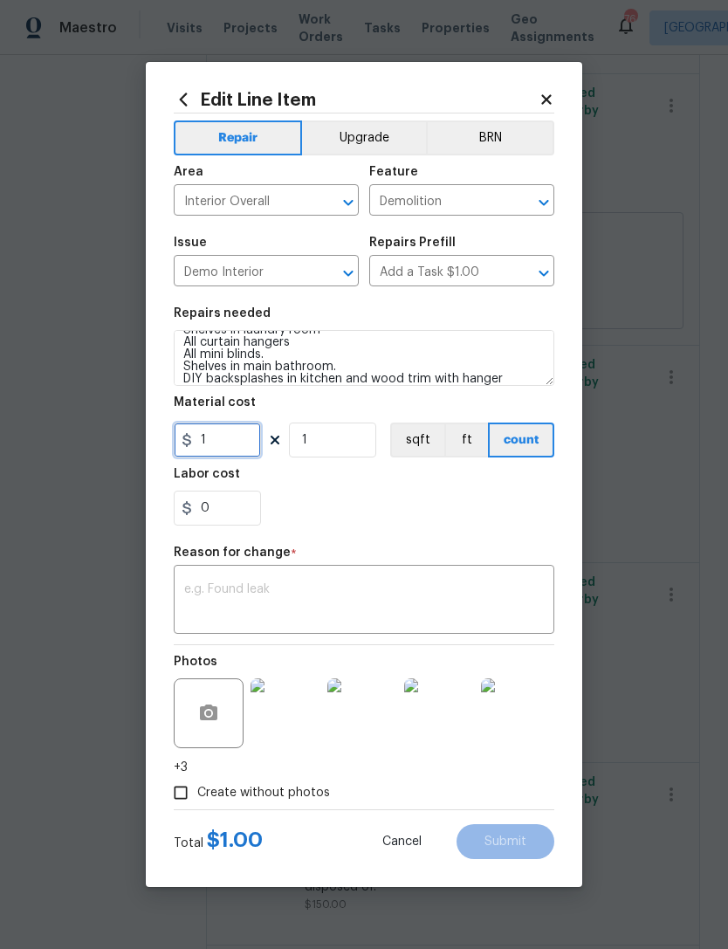
click at [221, 441] on input "1" at bounding box center [217, 439] width 87 height 35
type input "30"
click at [469, 520] on div "0" at bounding box center [364, 507] width 380 height 35
click at [463, 601] on textarea at bounding box center [364, 601] width 360 height 37
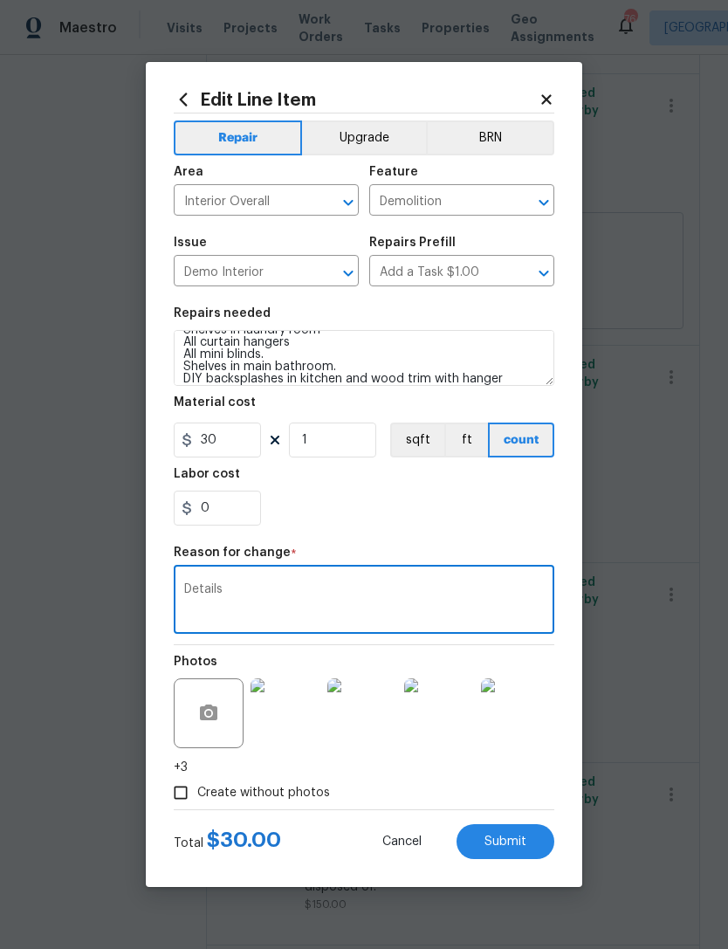
type textarea "Details"
click at [473, 522] on div "0" at bounding box center [364, 507] width 380 height 35
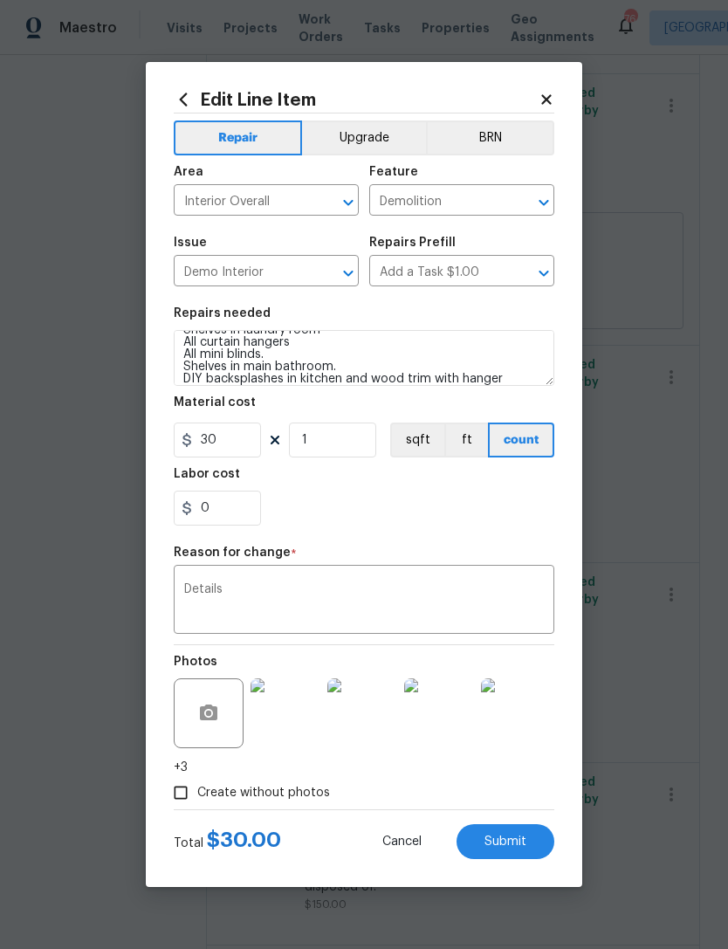
click at [526, 839] on button "Submit" at bounding box center [505, 841] width 98 height 35
type textarea "Shelves in laundry room All curtain hangers All mini blinds. Shelves in main ba…"
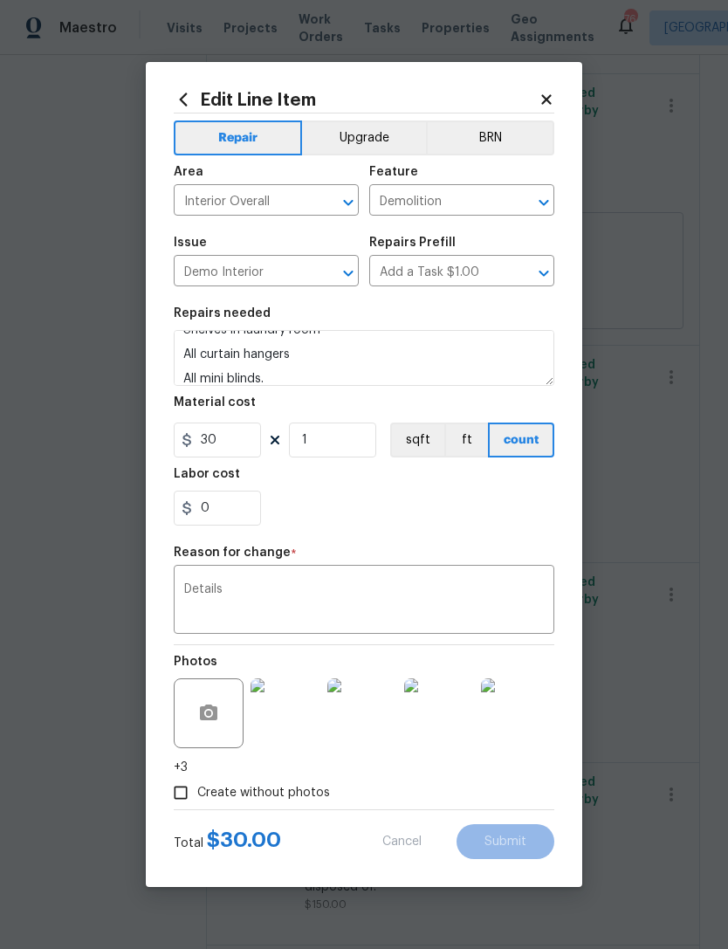
type input "1"
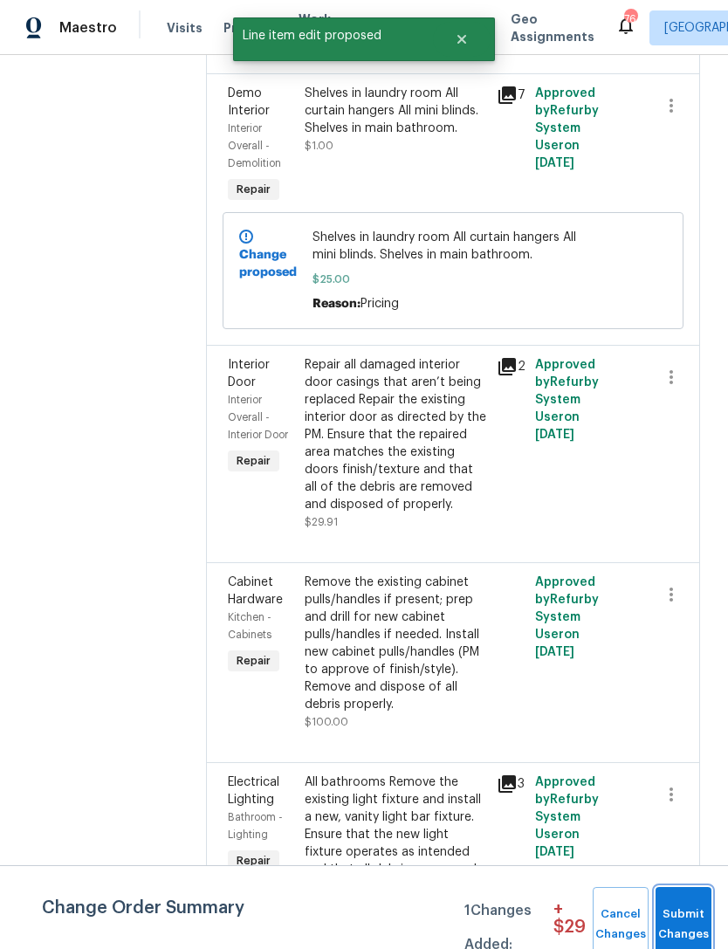
click at [694, 921] on span "Submit Changes" at bounding box center [683, 924] width 38 height 40
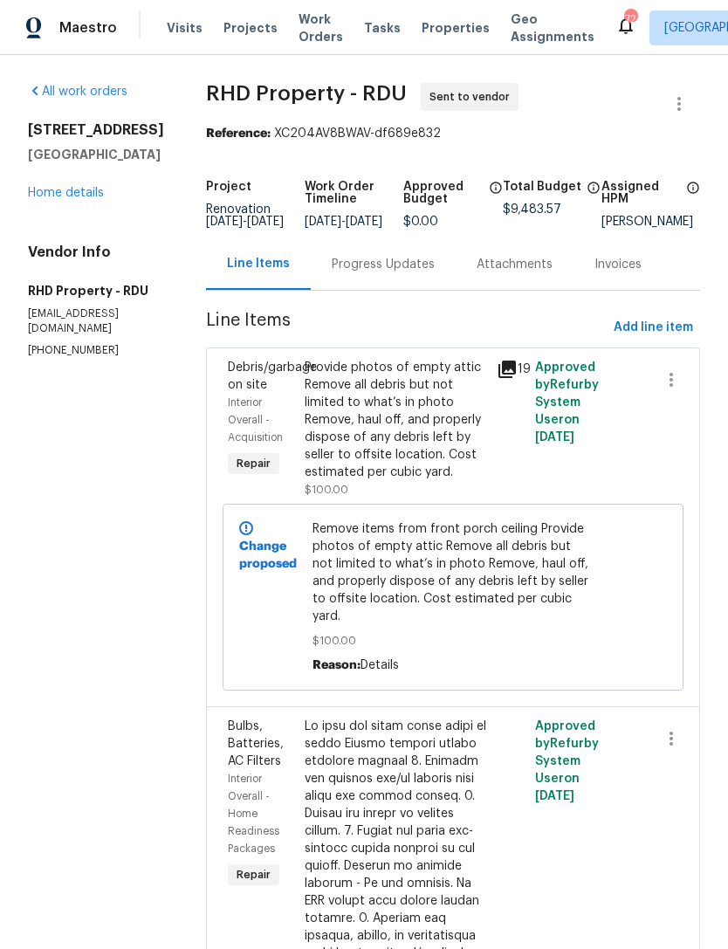
scroll to position [-12, 0]
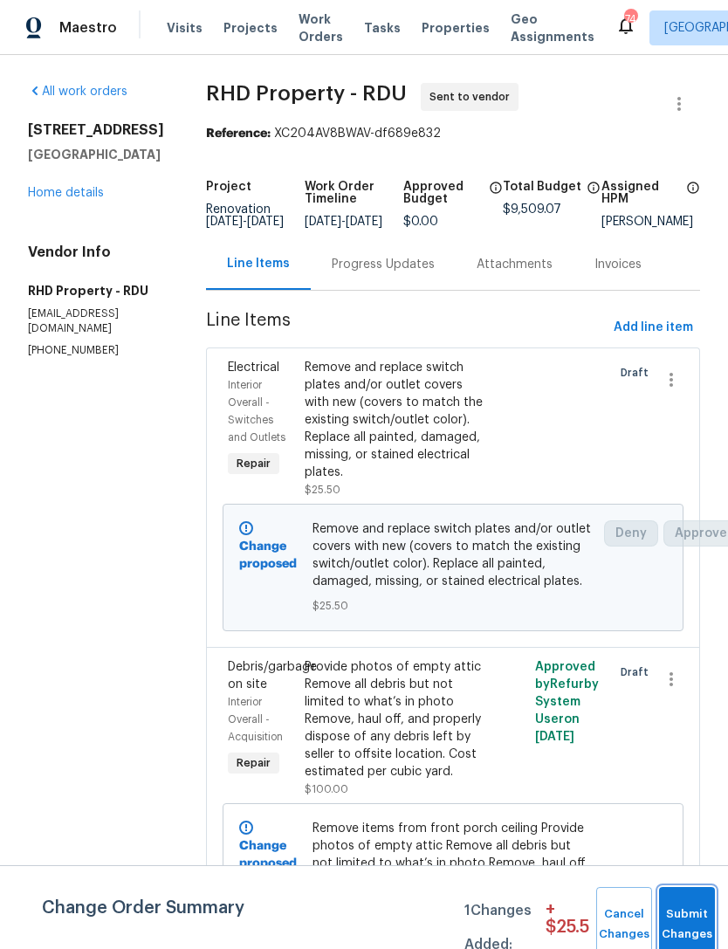
click at [689, 919] on button "Submit Changes" at bounding box center [687, 924] width 56 height 75
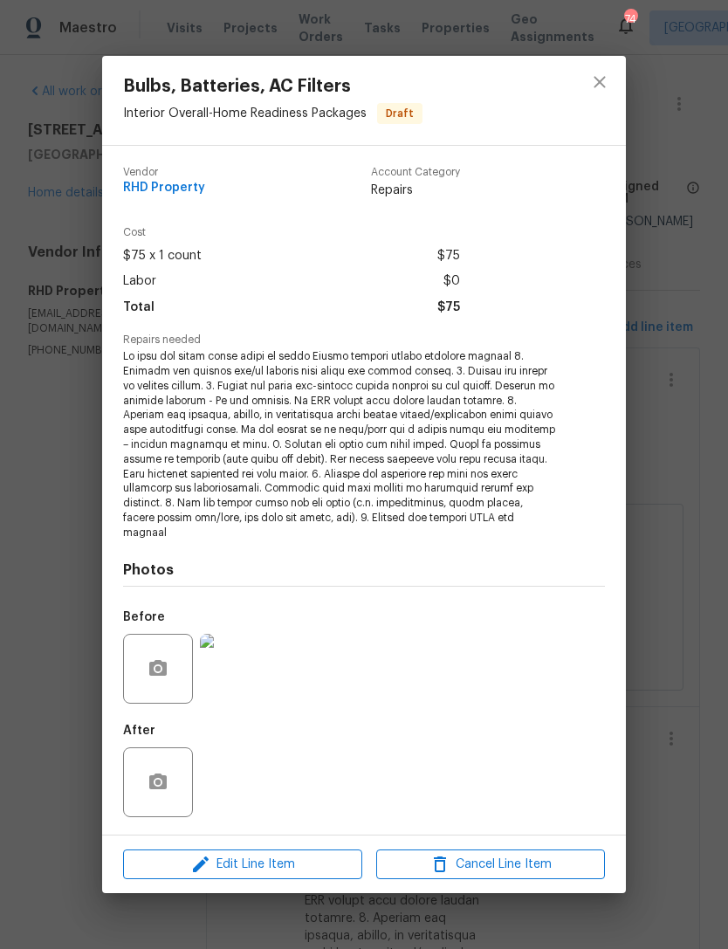
click at [4, 393] on div "Bulbs, Batteries, AC Filters Interior Overall - Home Readiness Packages Draft V…" at bounding box center [364, 474] width 728 height 949
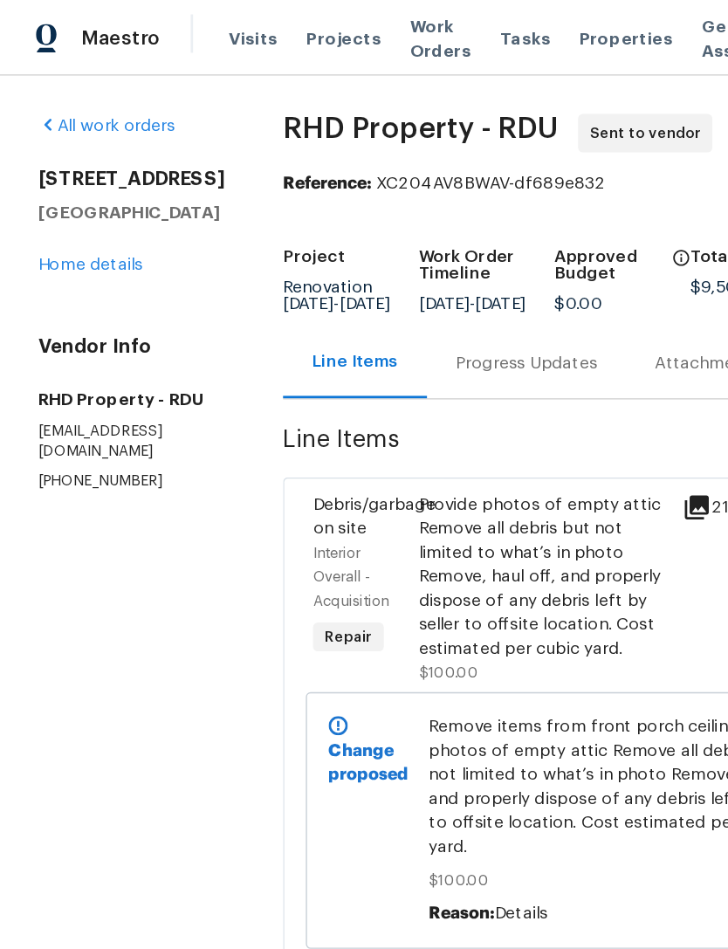
click at [57, 193] on link "Home details" at bounding box center [66, 193] width 76 height 12
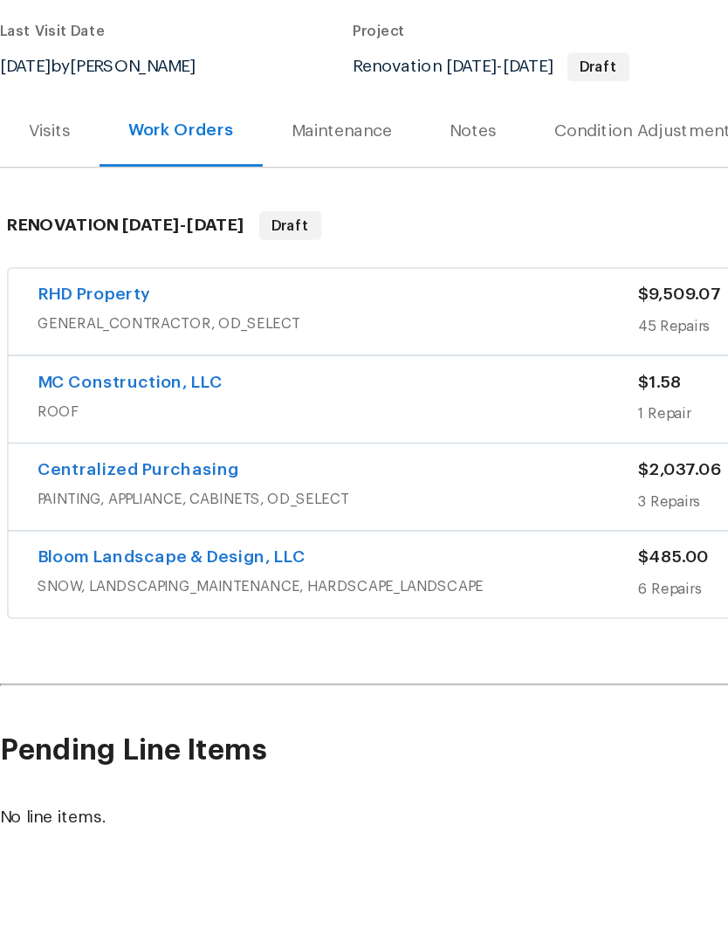
click at [63, 467] on link "MC Construction, LLC" at bounding box center [94, 473] width 135 height 12
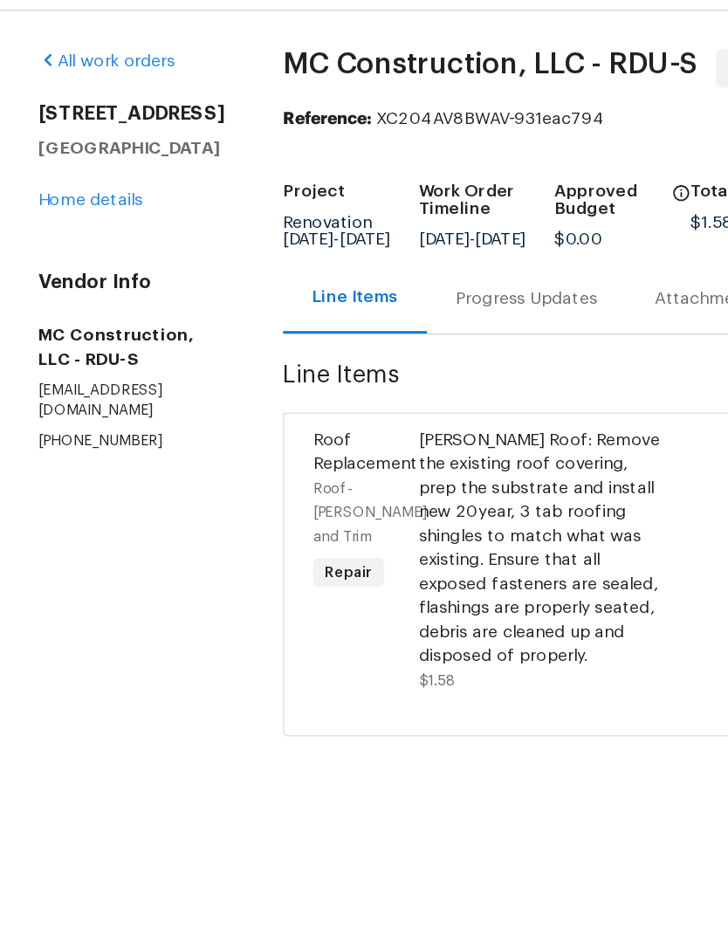
click at [367, 256] on div "Progress Updates" at bounding box center [383, 264] width 103 height 17
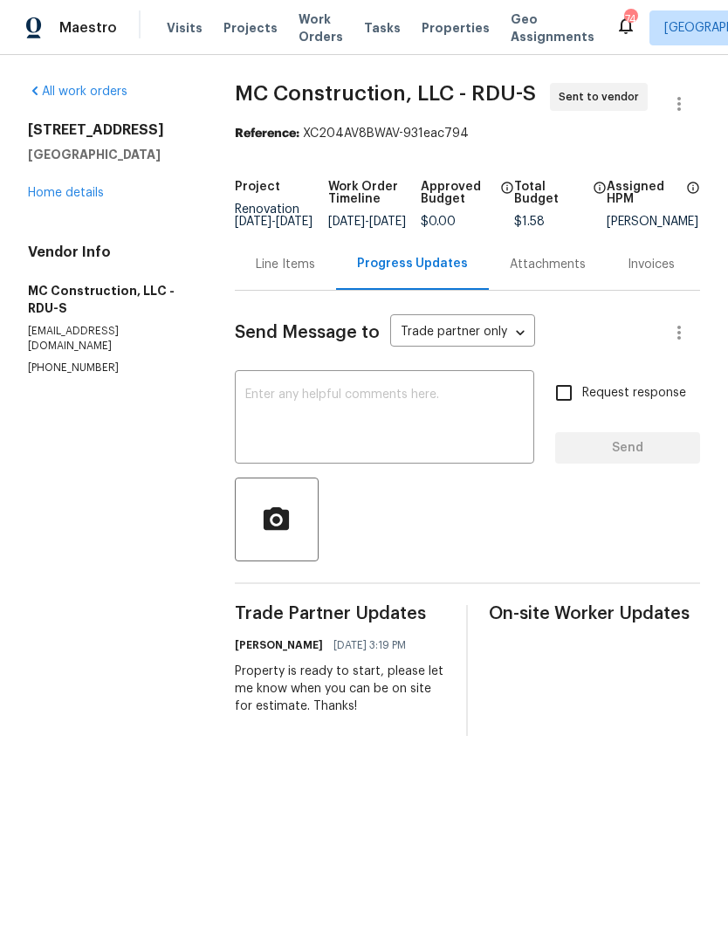
click at [65, 195] on link "Home details" at bounding box center [66, 193] width 76 height 12
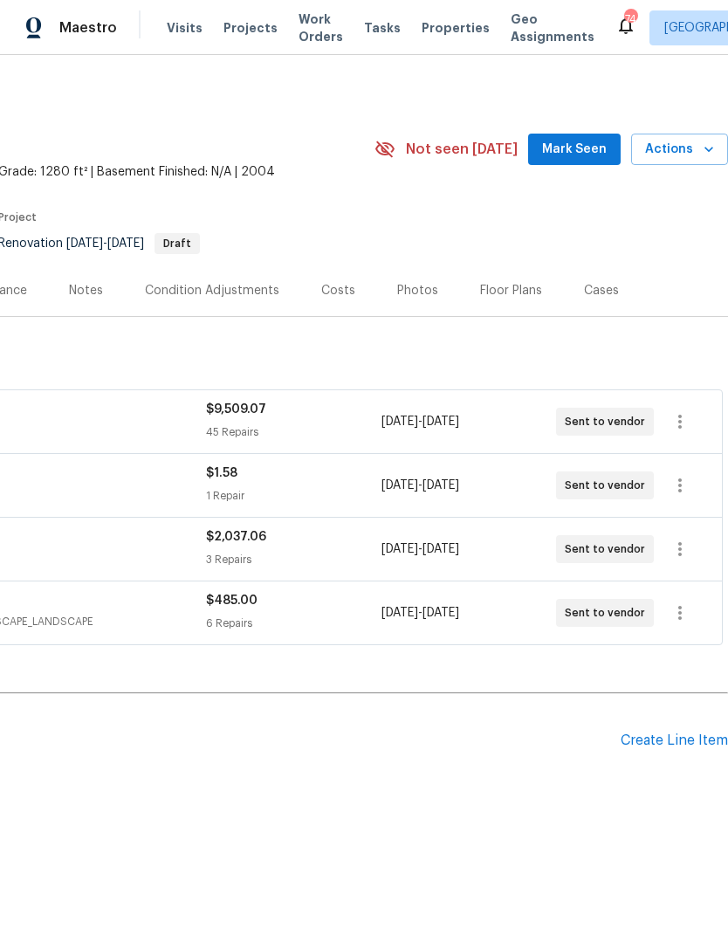
scroll to position [0, 258]
click at [678, 733] on div "Create Line Item" at bounding box center [673, 740] width 107 height 17
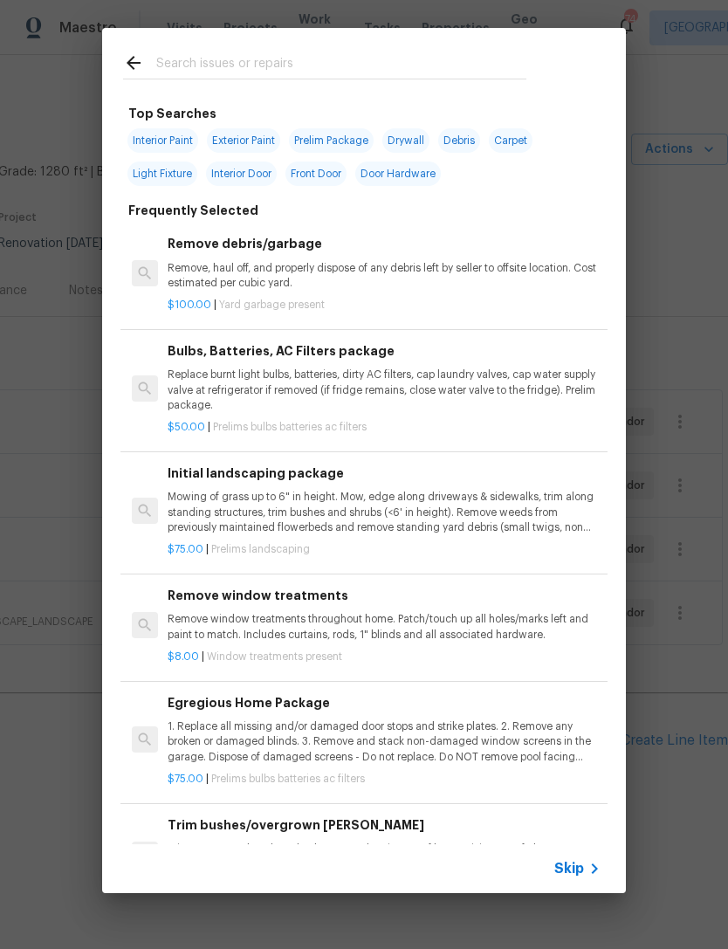
click at [418, 79] on input "text" at bounding box center [341, 65] width 370 height 26
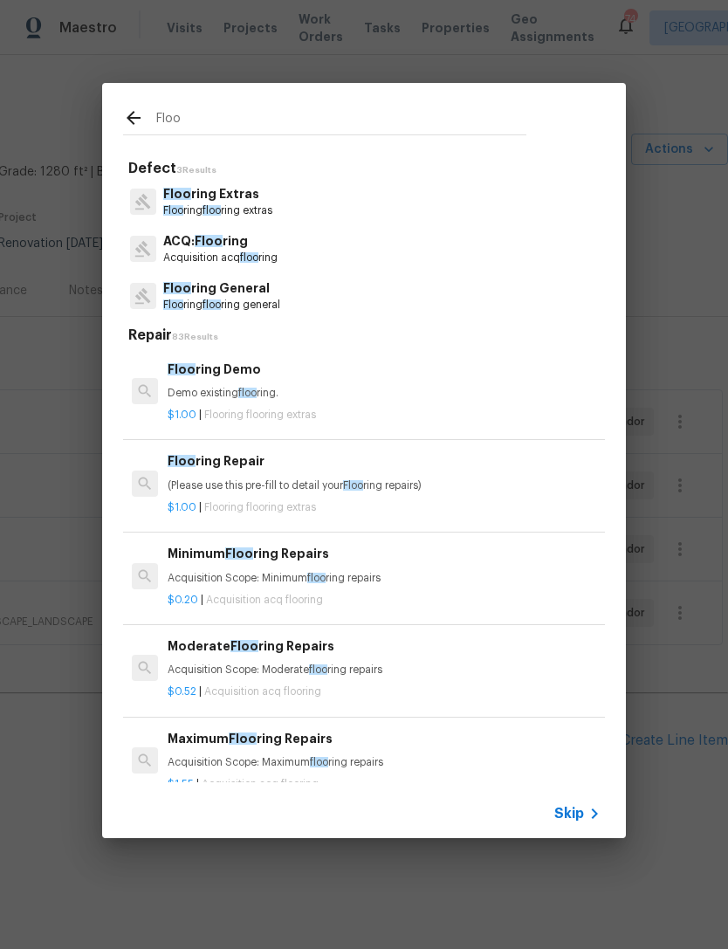
type input "Floo"
click at [362, 308] on div "Floo ring General Floo ring floo ring general" at bounding box center [364, 295] width 482 height 47
click at [277, 298] on p "Floo ring floo ring general" at bounding box center [221, 305] width 117 height 15
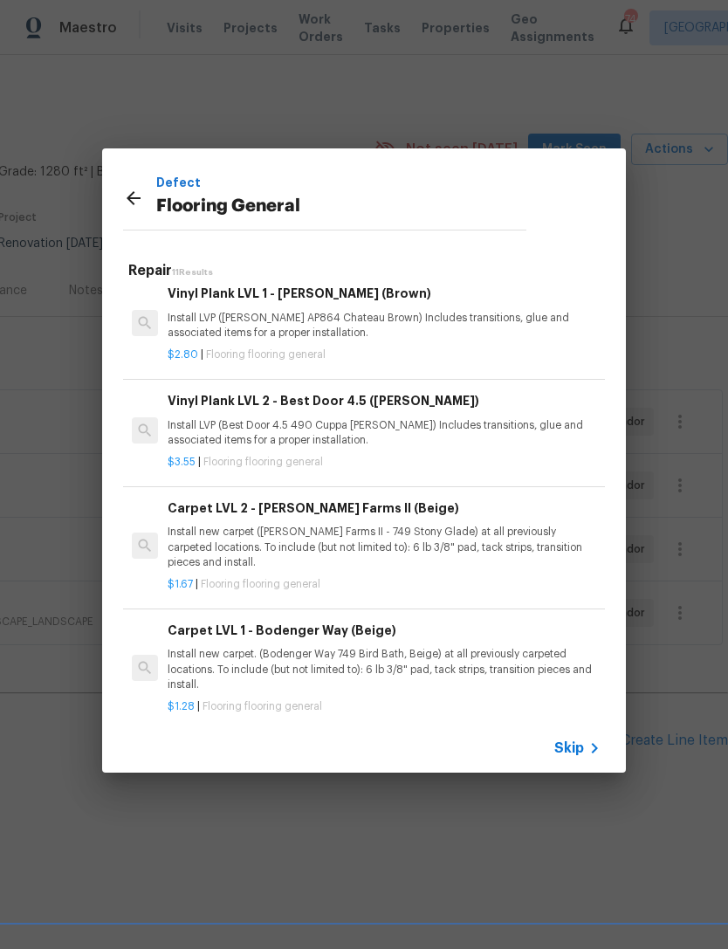
scroll to position [439, 0]
click at [478, 647] on p "Install new carpet. (Bodenger Way 749 Bird Bath, Beige) at all previously carpe…" at bounding box center [384, 669] width 433 height 45
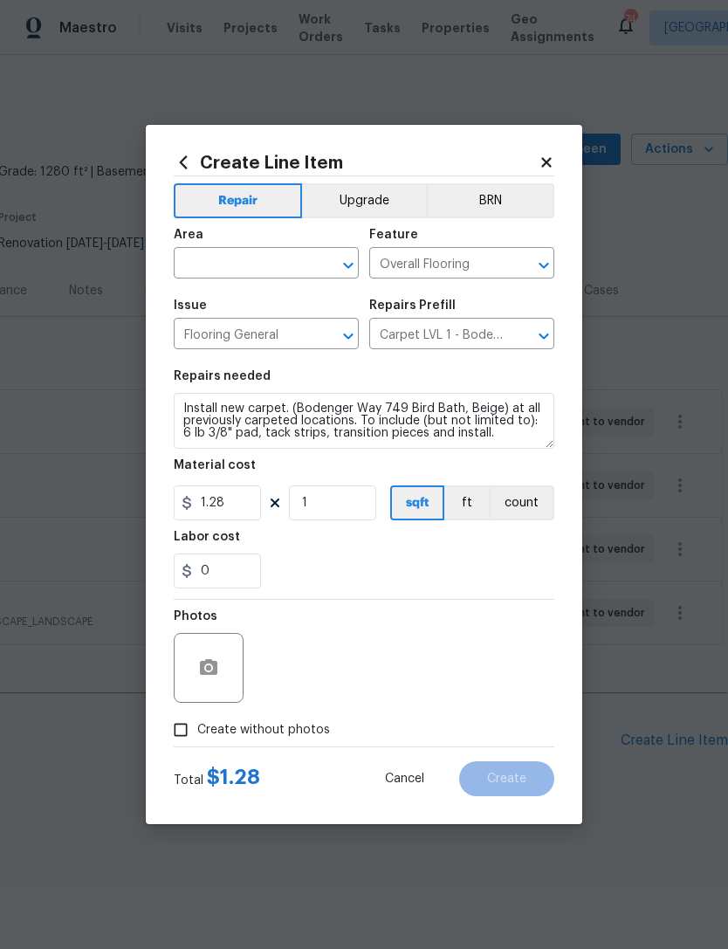
click at [263, 268] on input "text" at bounding box center [242, 264] width 136 height 27
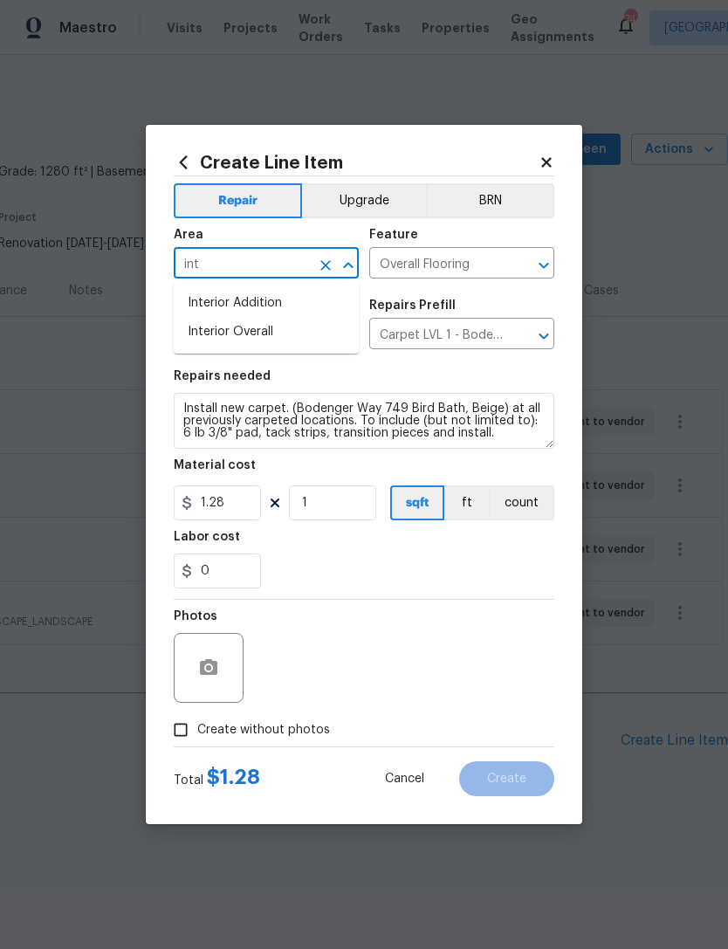
click at [291, 329] on li "Interior Overall" at bounding box center [266, 332] width 185 height 29
type input "Interior Overall"
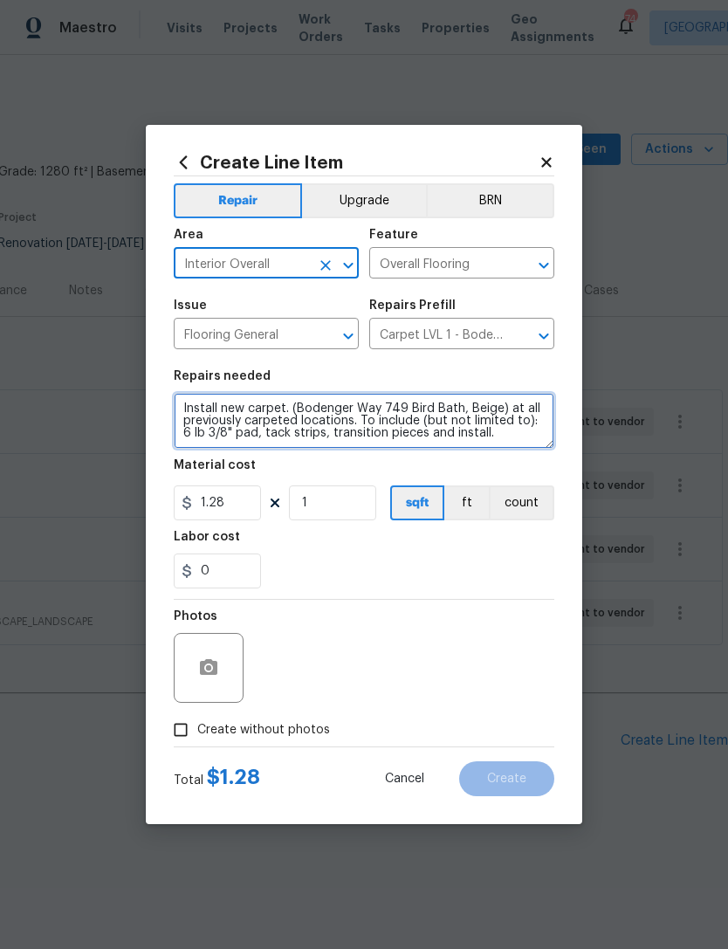
click at [175, 402] on textarea "Install new carpet. (Bodenger Way 749 Bird Bath, Beige) at all previously carpe…" at bounding box center [364, 421] width 380 height 56
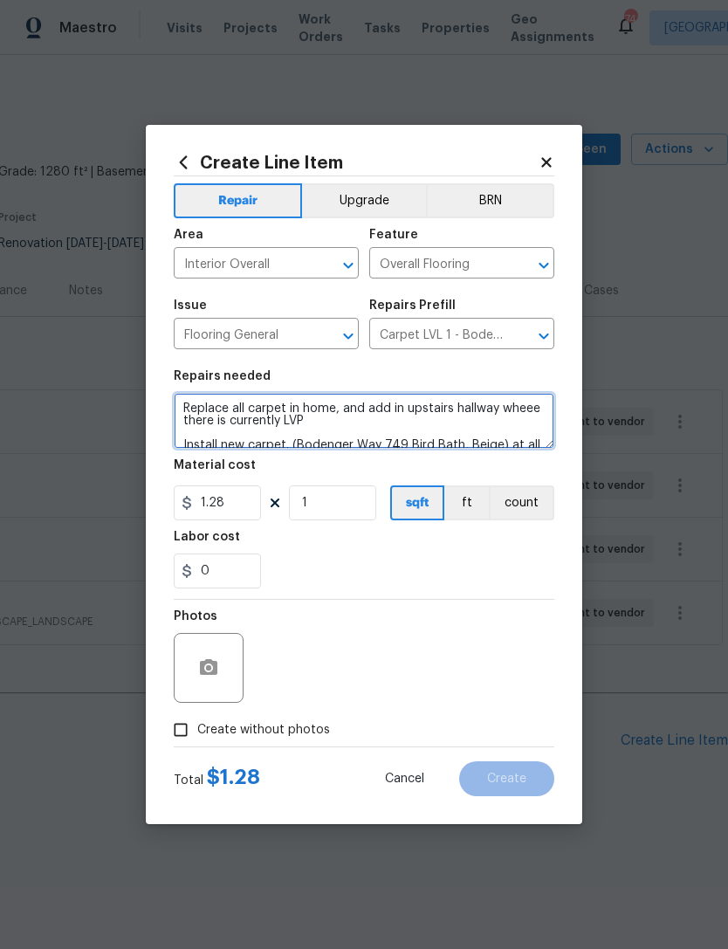
type textarea "Replace all carpet in home, and add in upstairs hallway wheee there is currentl…"
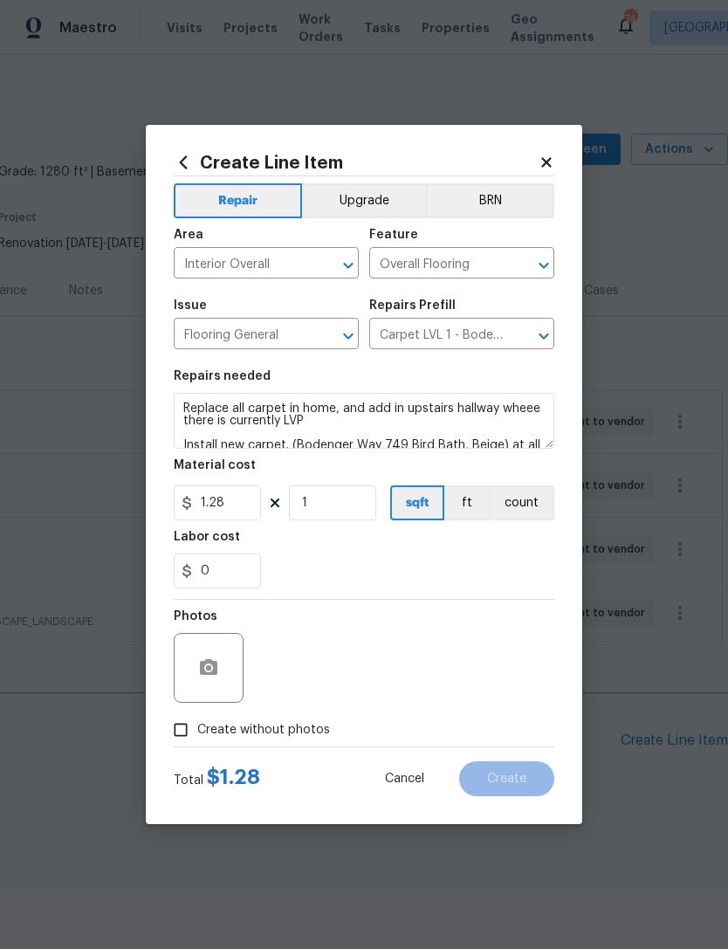
click at [177, 738] on input "Create without photos" at bounding box center [180, 729] width 33 height 33
checkbox input "true"
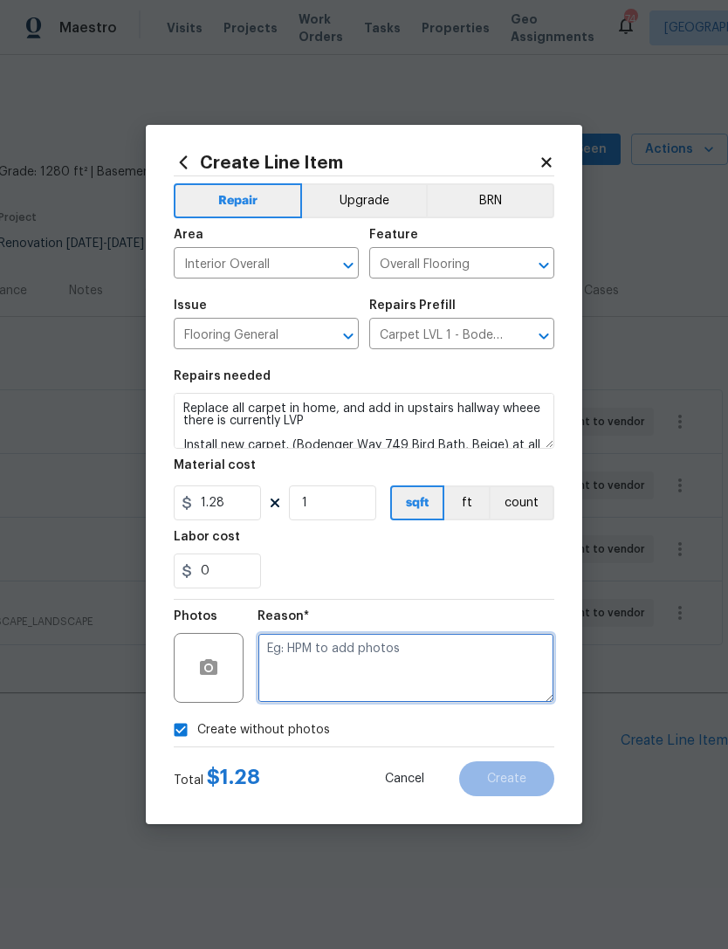
click at [417, 668] on textarea at bounding box center [405, 668] width 297 height 70
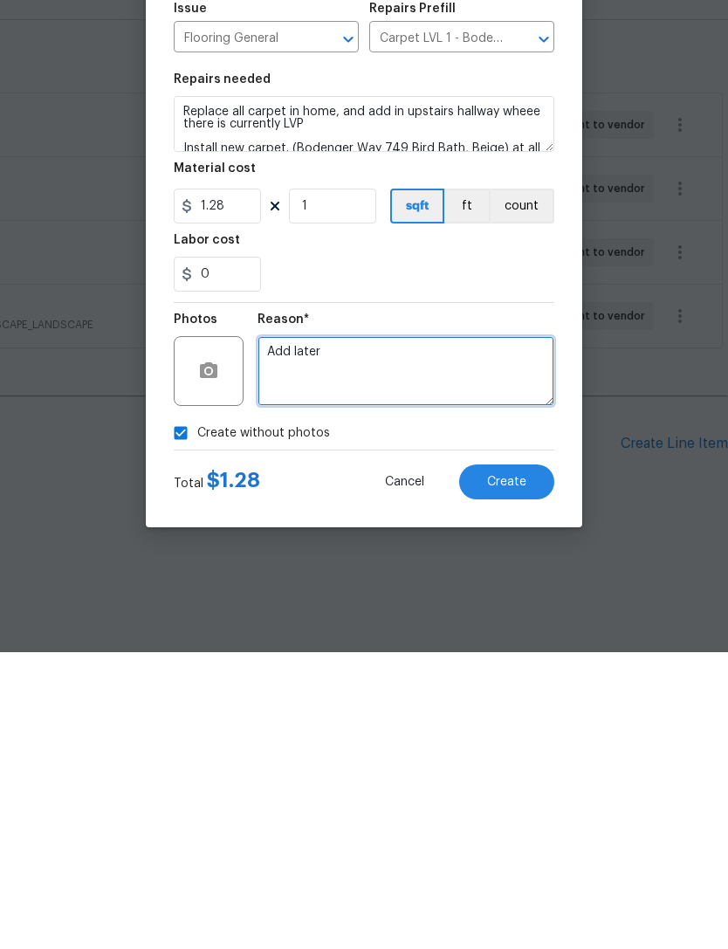
type textarea "Add later"
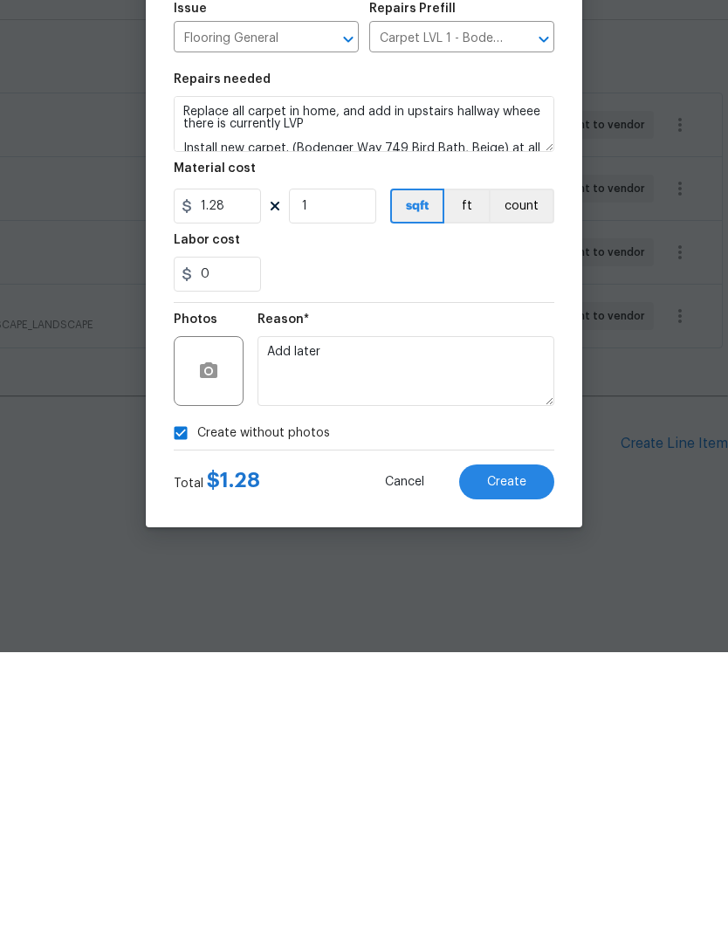
click at [511, 772] on span "Create" at bounding box center [506, 778] width 39 height 13
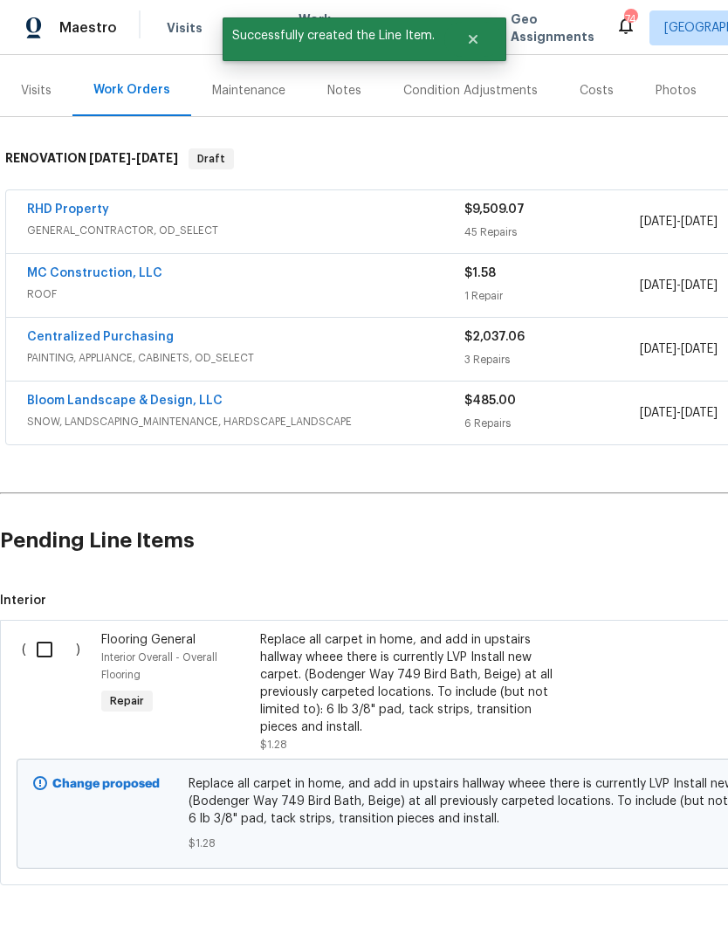
scroll to position [199, 0]
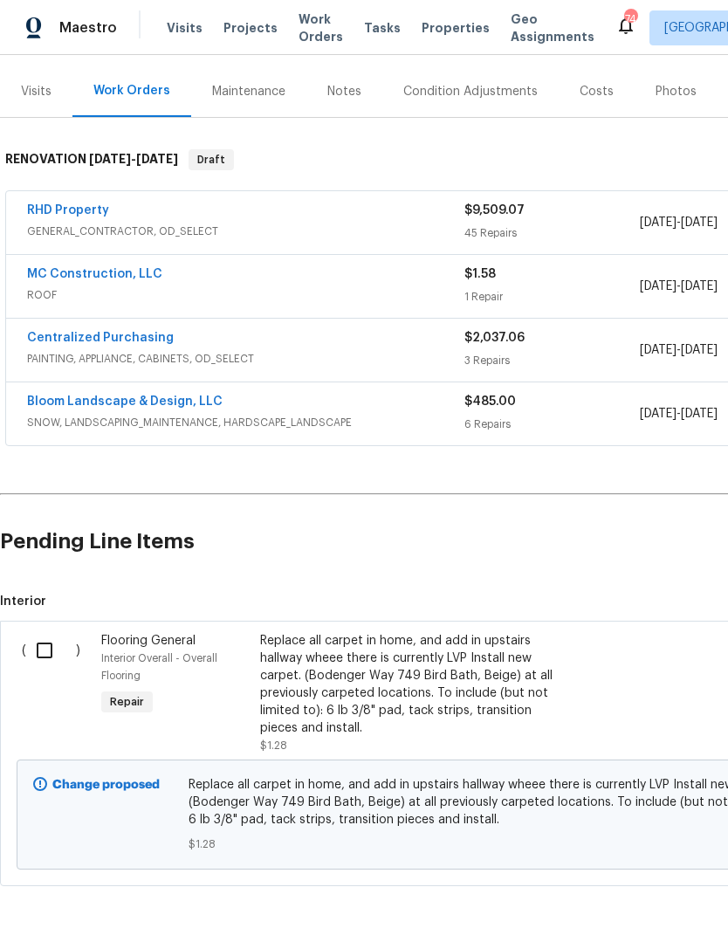
click at [45, 657] on input "checkbox" at bounding box center [51, 650] width 50 height 37
checkbox input "true"
click at [655, 906] on span "Create Work Order" at bounding box center [628, 906] width 116 height 22
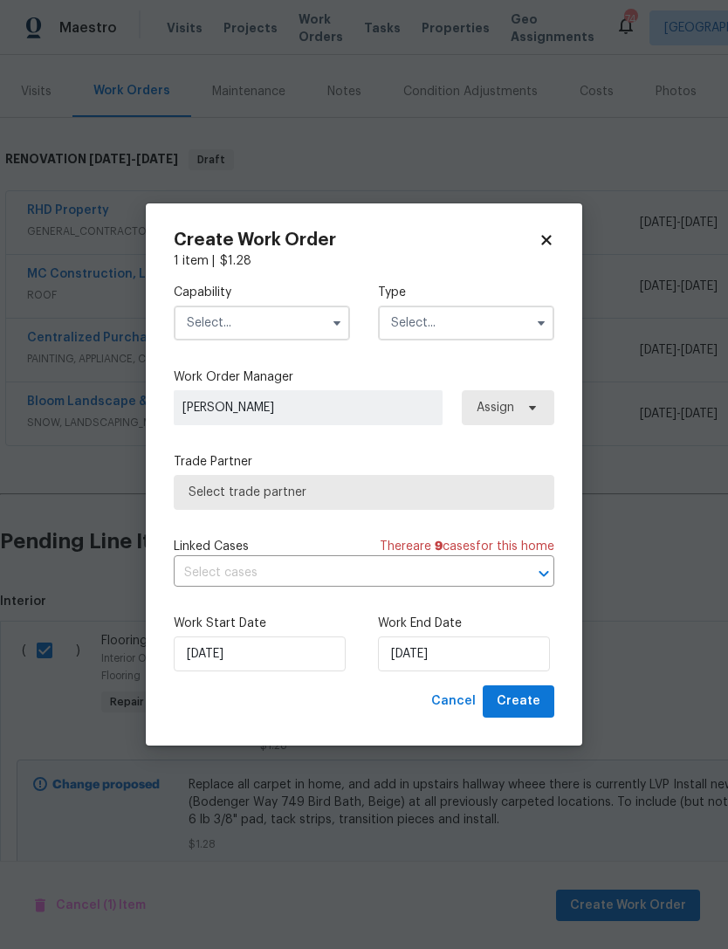
click at [262, 329] on input "text" at bounding box center [262, 322] width 176 height 35
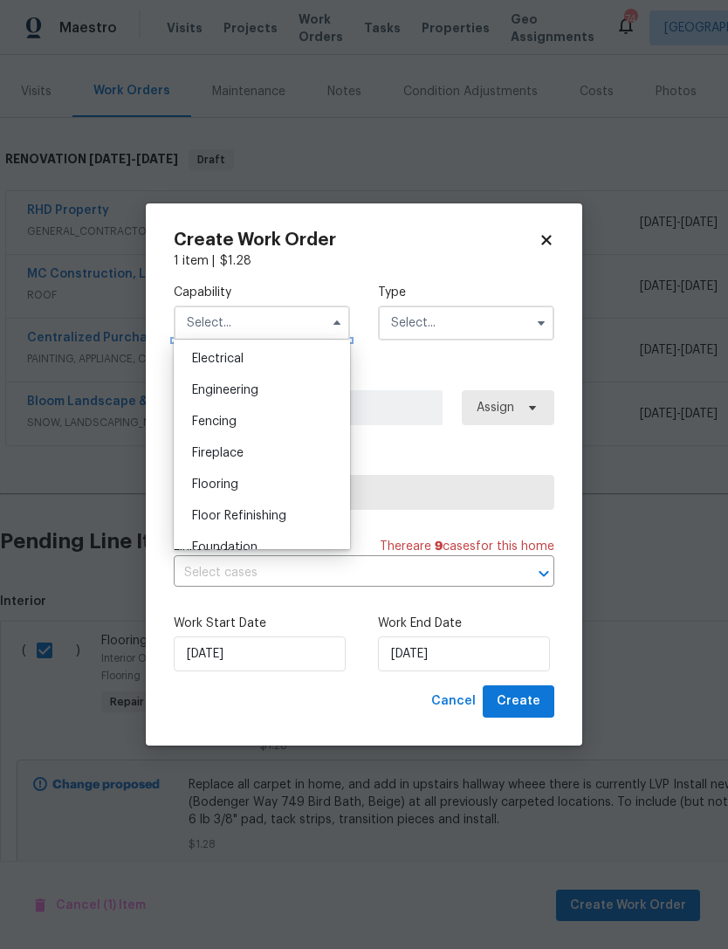
scroll to position [556, 0]
click at [242, 481] on div "Flooring" at bounding box center [262, 480] width 168 height 31
type input "Flooring"
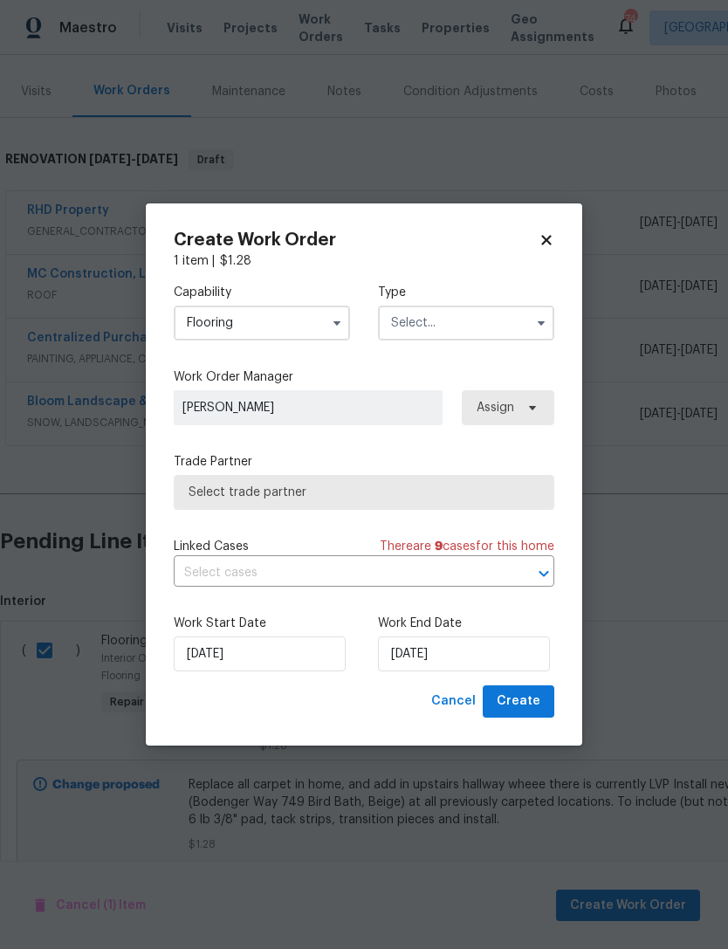
click at [323, 490] on span "Select trade partner" at bounding box center [364, 491] width 351 height 17
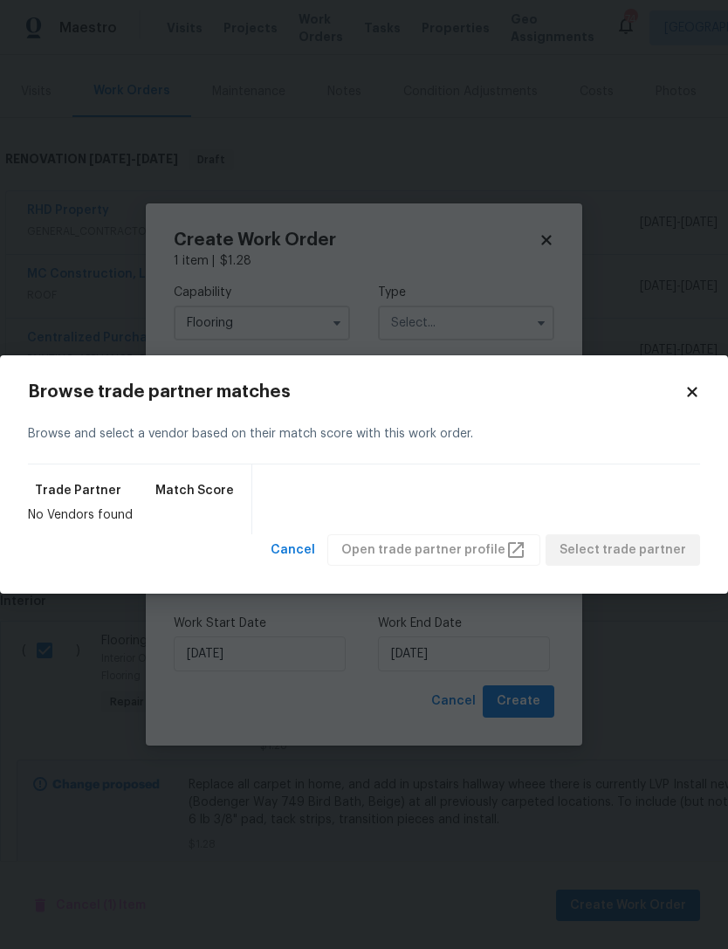
click at [699, 393] on icon at bounding box center [692, 392] width 16 height 16
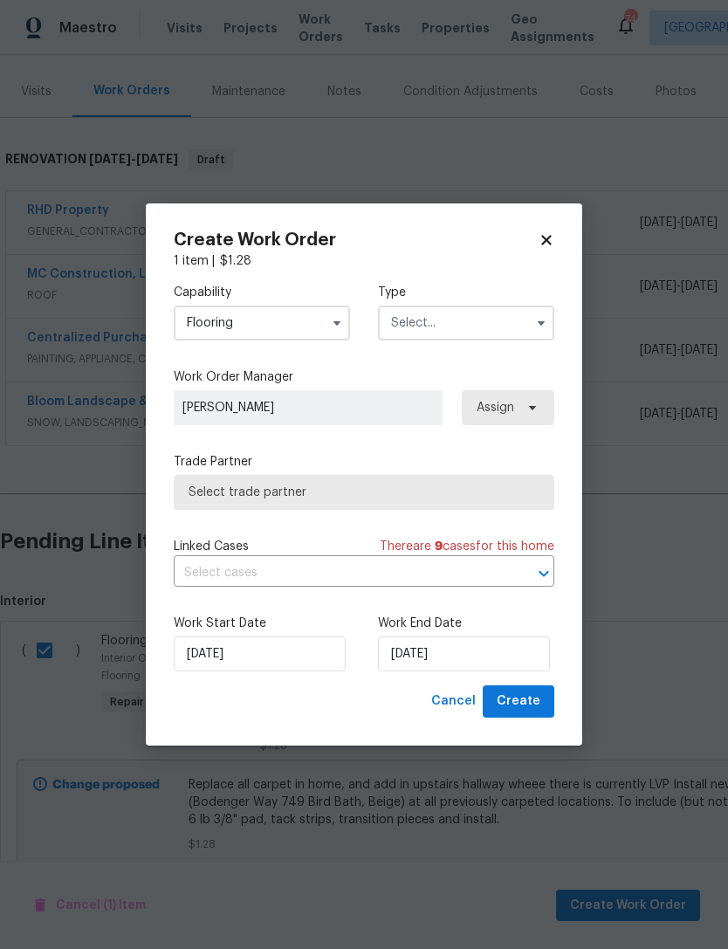
click at [476, 318] on input "text" at bounding box center [466, 322] width 176 height 35
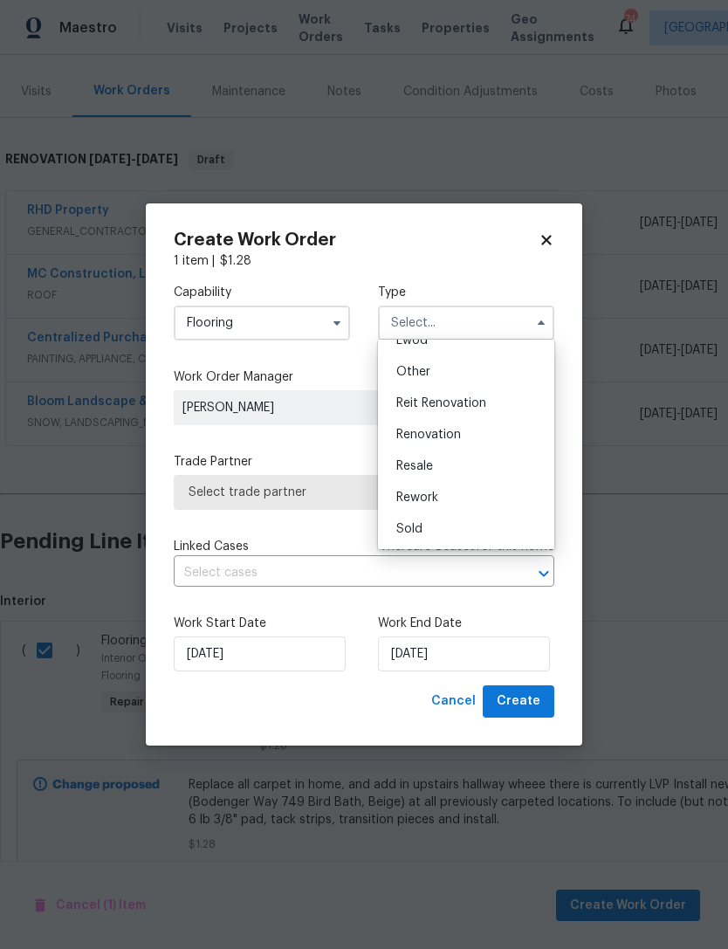
scroll to position [208, 0]
click at [450, 432] on span "Renovation" at bounding box center [428, 434] width 65 height 12
type input "Renovation"
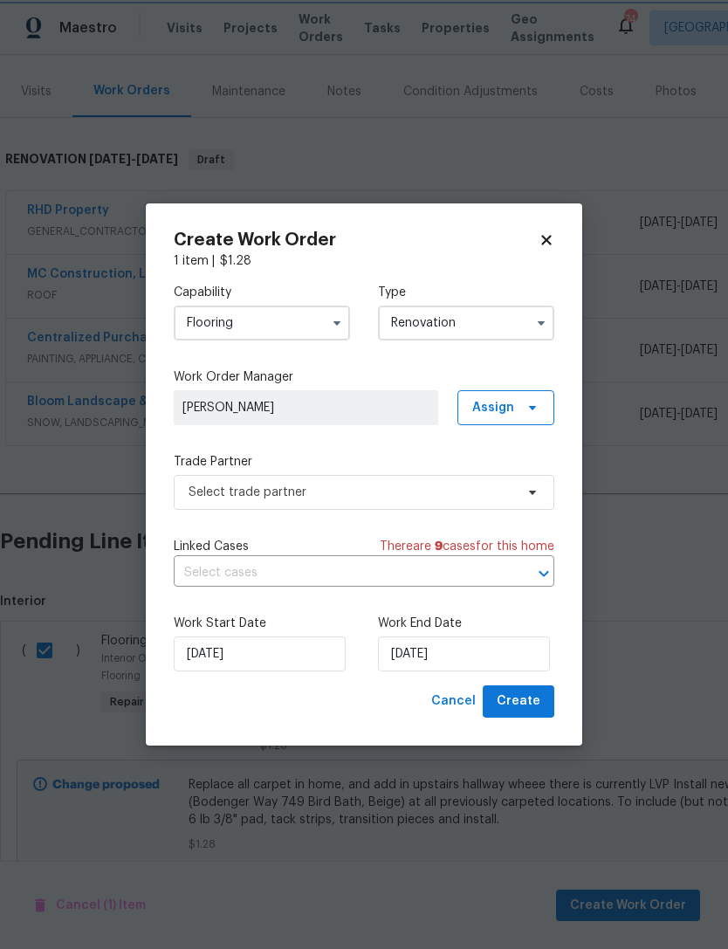
scroll to position [0, 0]
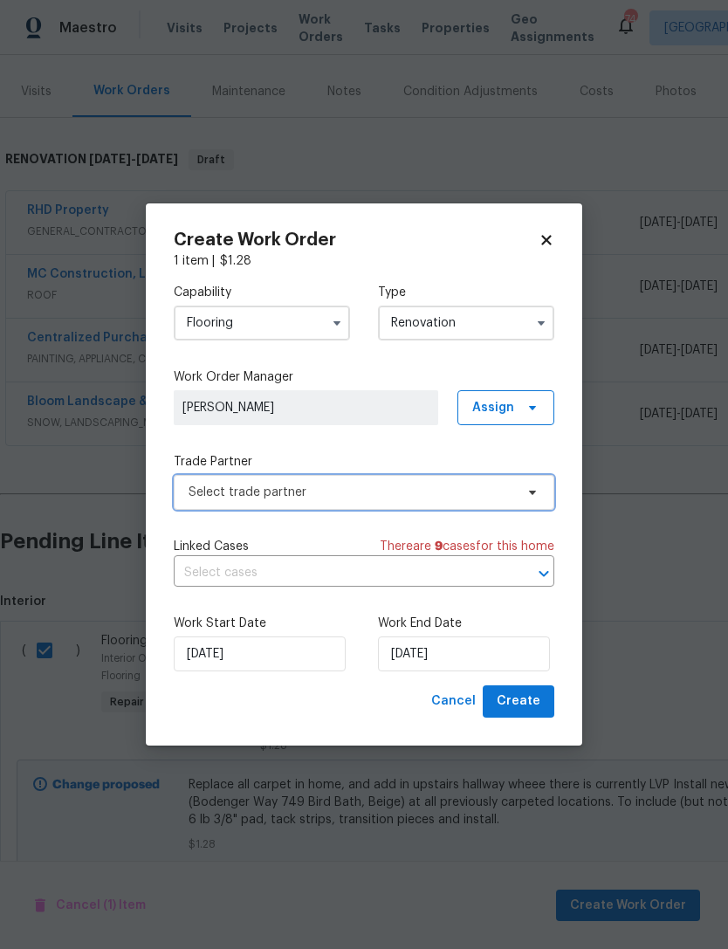
click at [394, 496] on span "Select trade partner" at bounding box center [352, 491] width 326 height 17
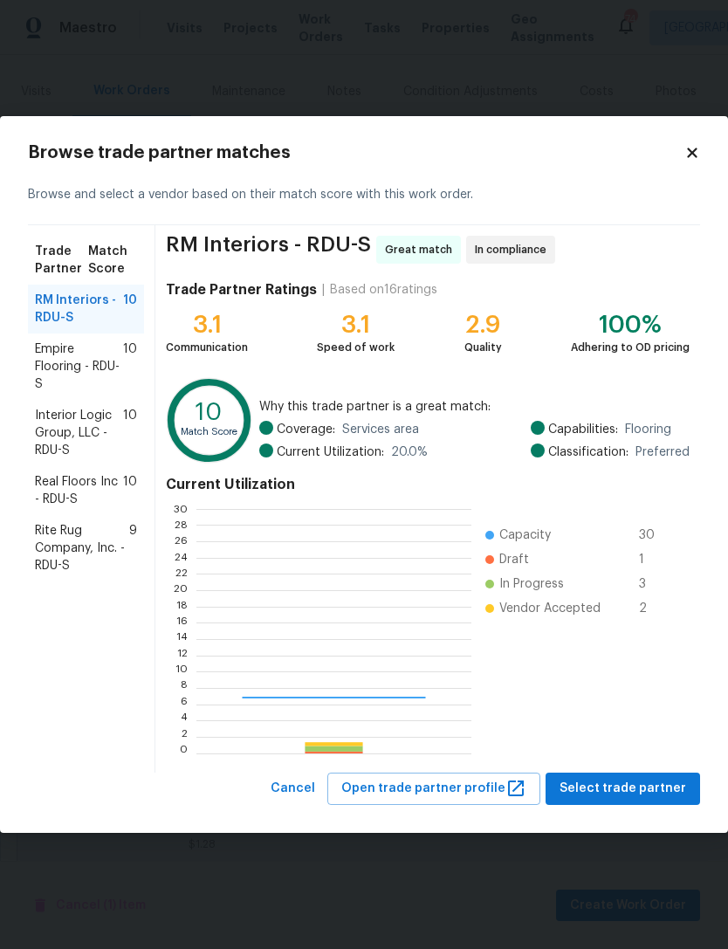
scroll to position [244, 274]
click at [76, 370] on span "Empire Flooring - RDU-S" at bounding box center [79, 366] width 88 height 52
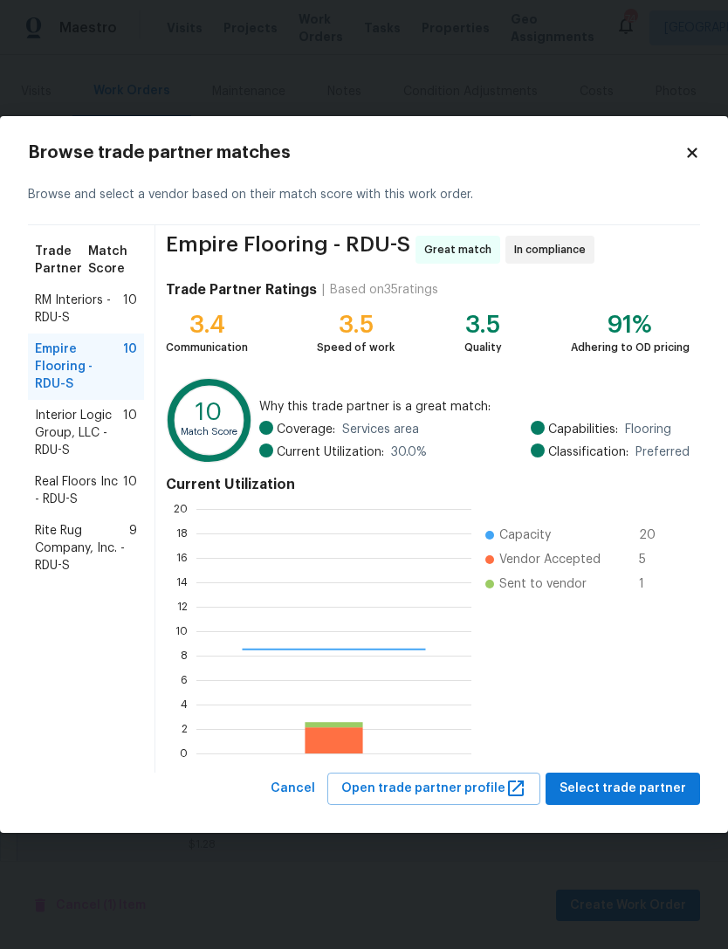
scroll to position [244, 275]
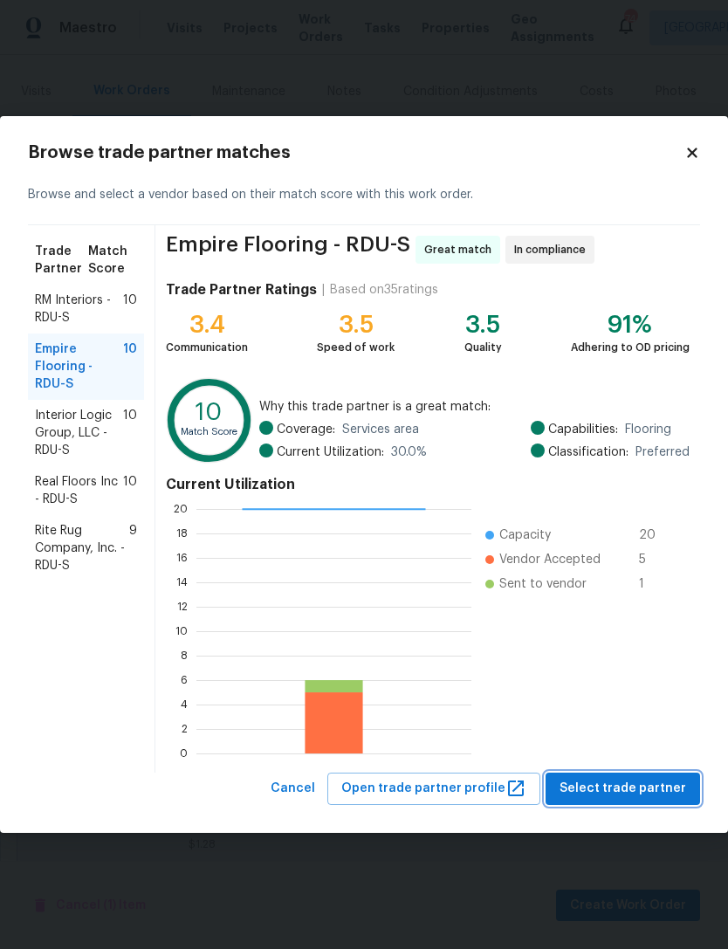
click at [640, 795] on span "Select trade partner" at bounding box center [622, 789] width 127 height 22
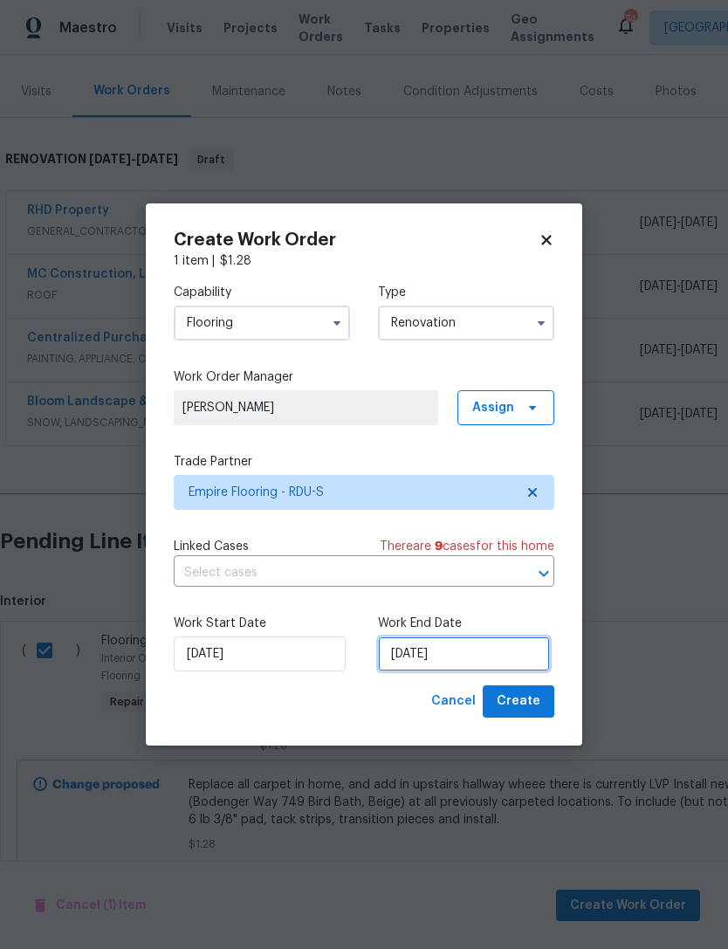
click at [483, 657] on input "[DATE]" at bounding box center [464, 653] width 172 height 35
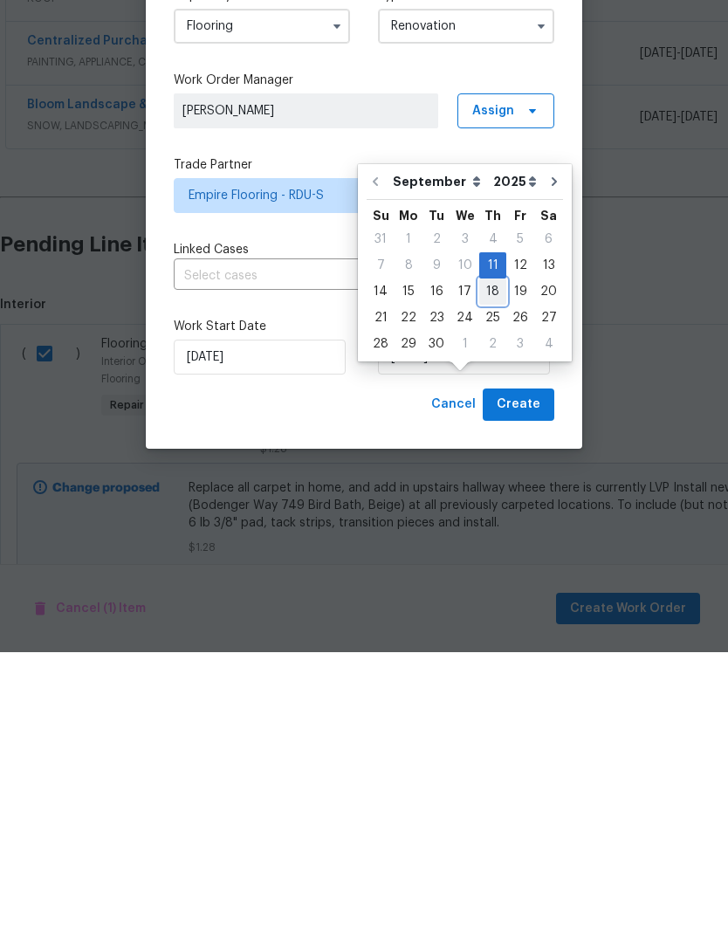
click at [487, 576] on div "18" at bounding box center [492, 588] width 27 height 24
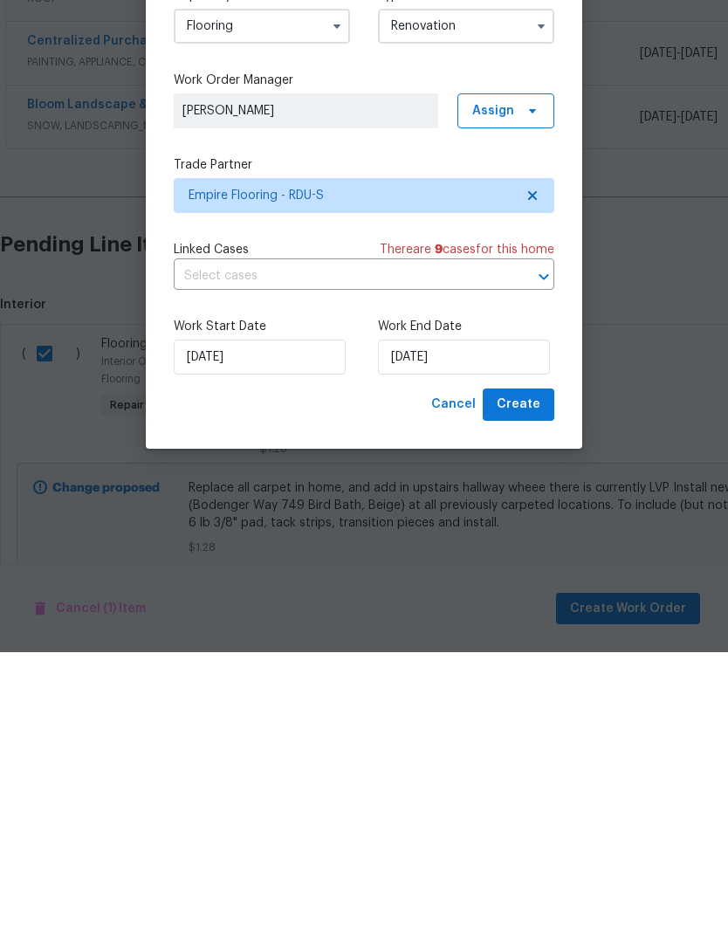
scroll to position [56, 0]
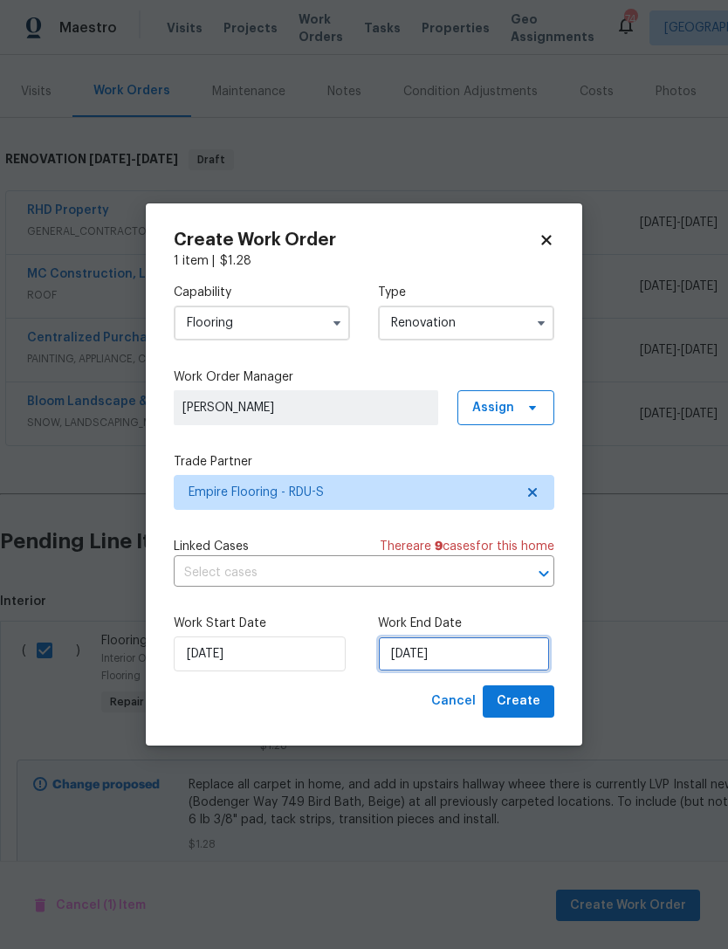
click at [455, 650] on input "[DATE]" at bounding box center [464, 653] width 172 height 35
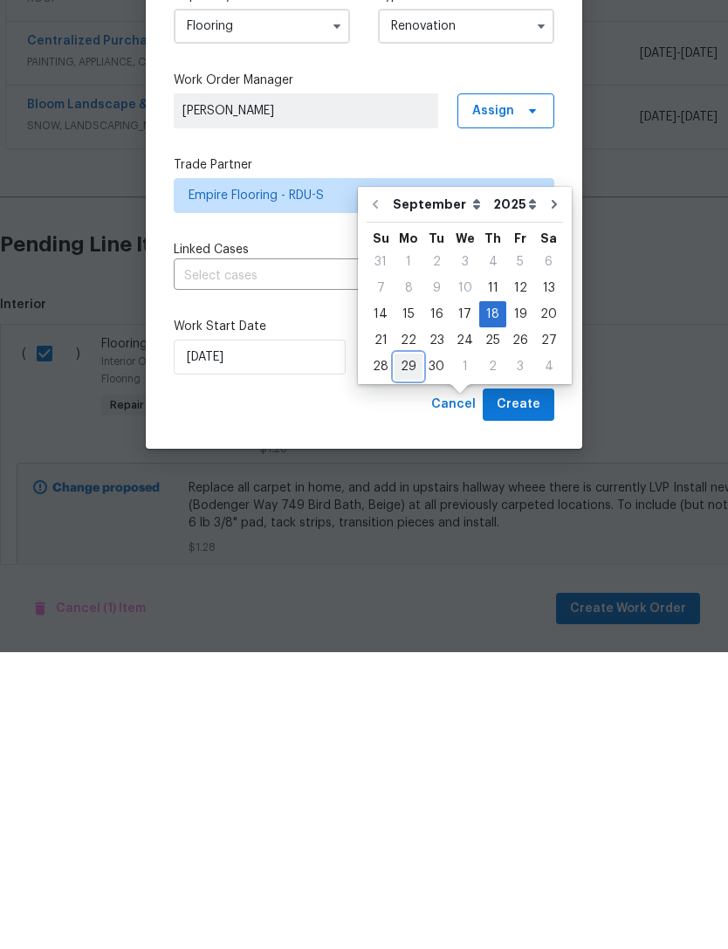
click at [412, 651] on div "29" at bounding box center [408, 663] width 28 height 24
type input "[DATE]"
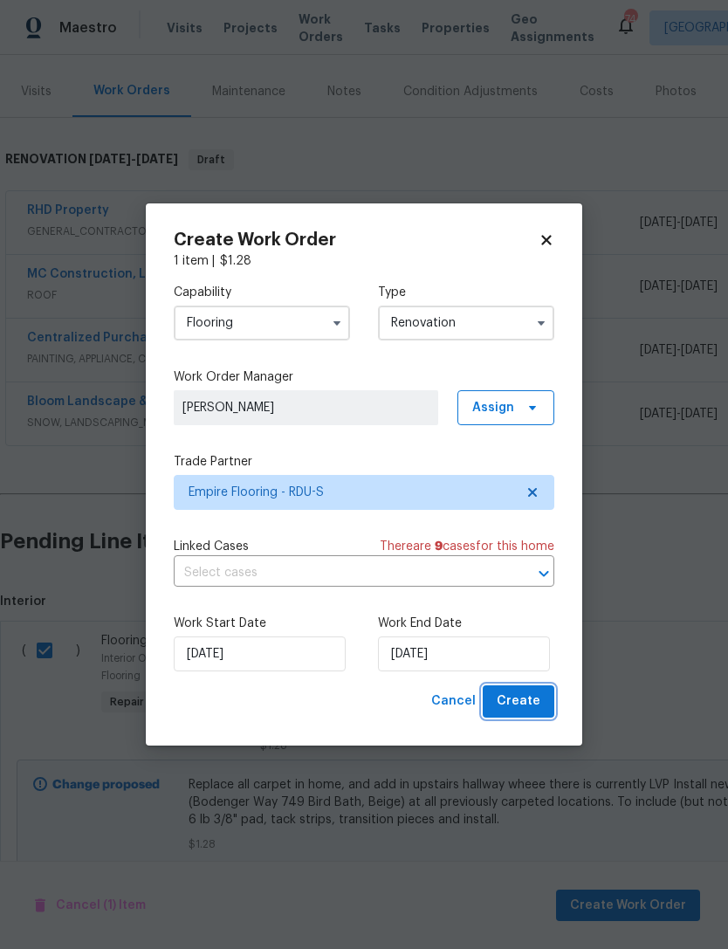
click at [535, 696] on span "Create" at bounding box center [519, 701] width 44 height 22
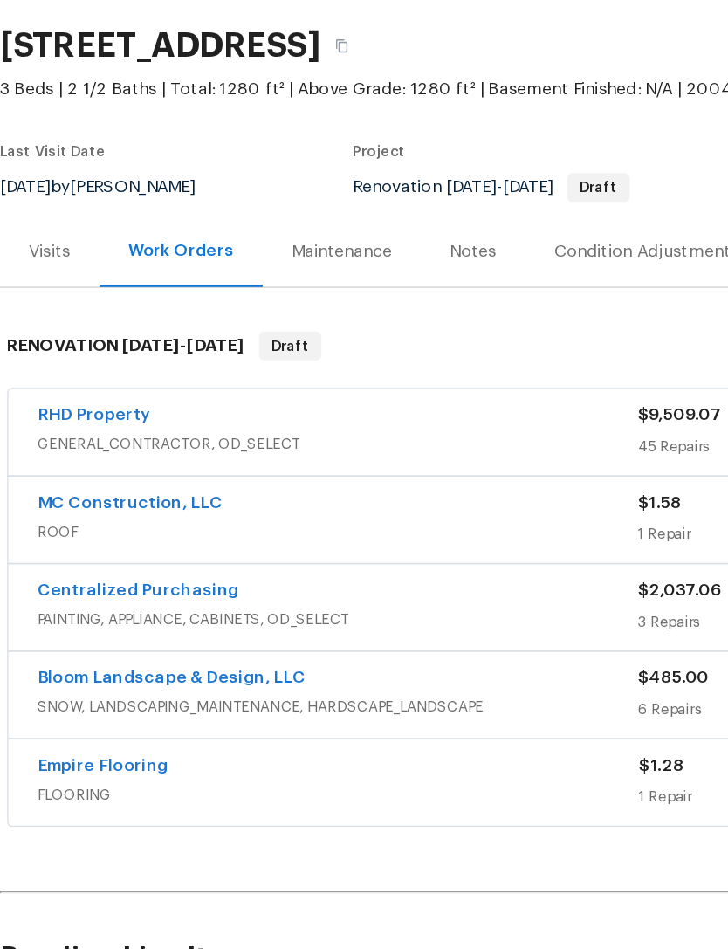
scroll to position [31, 0]
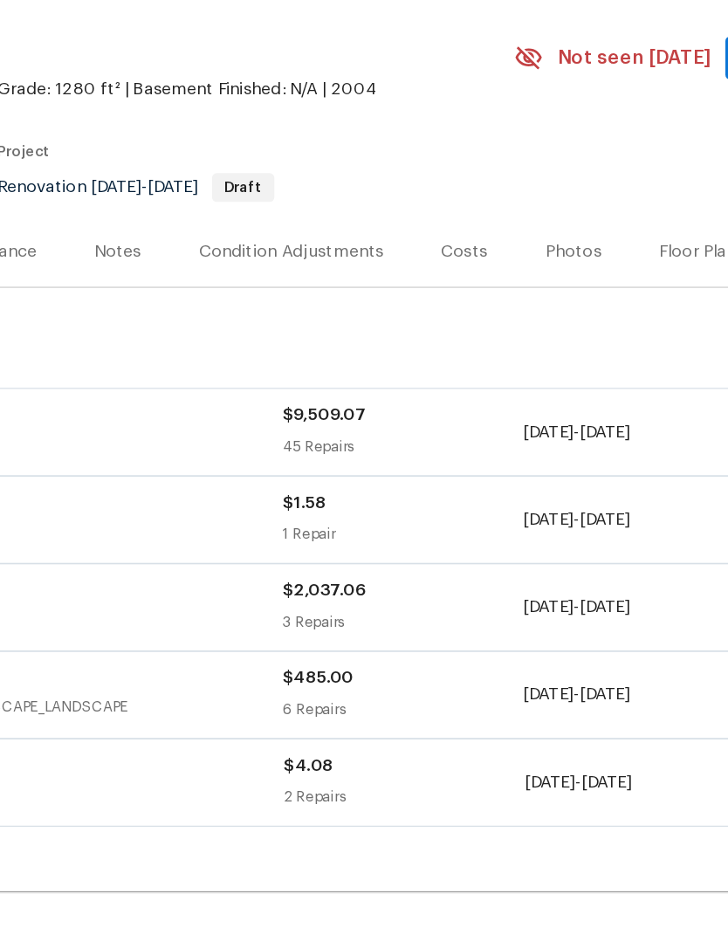
scroll to position [0, 258]
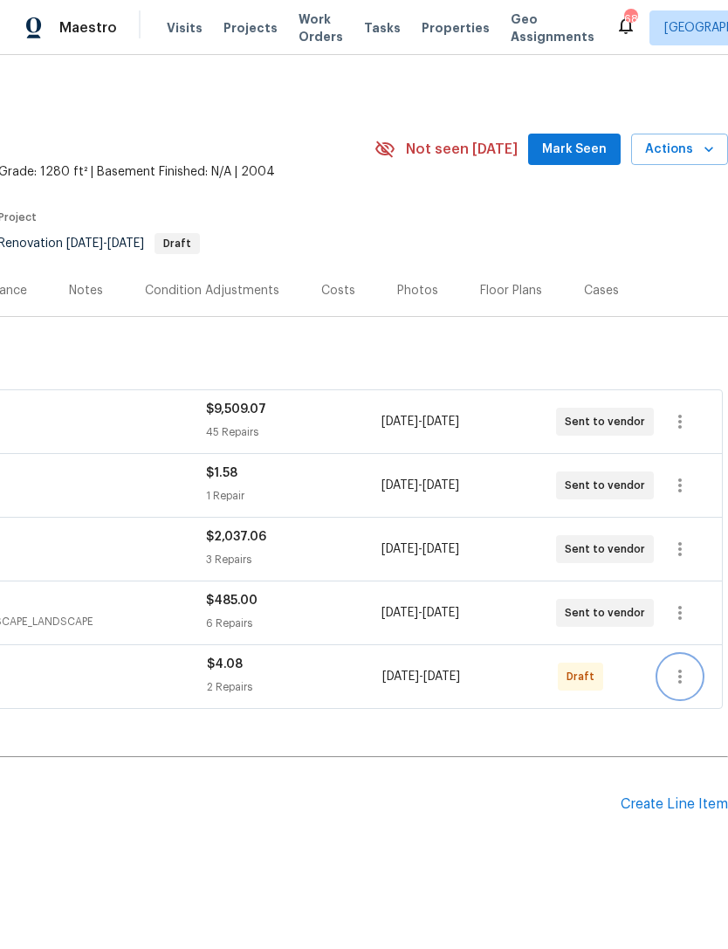
click at [689, 681] on icon "button" at bounding box center [679, 676] width 21 height 21
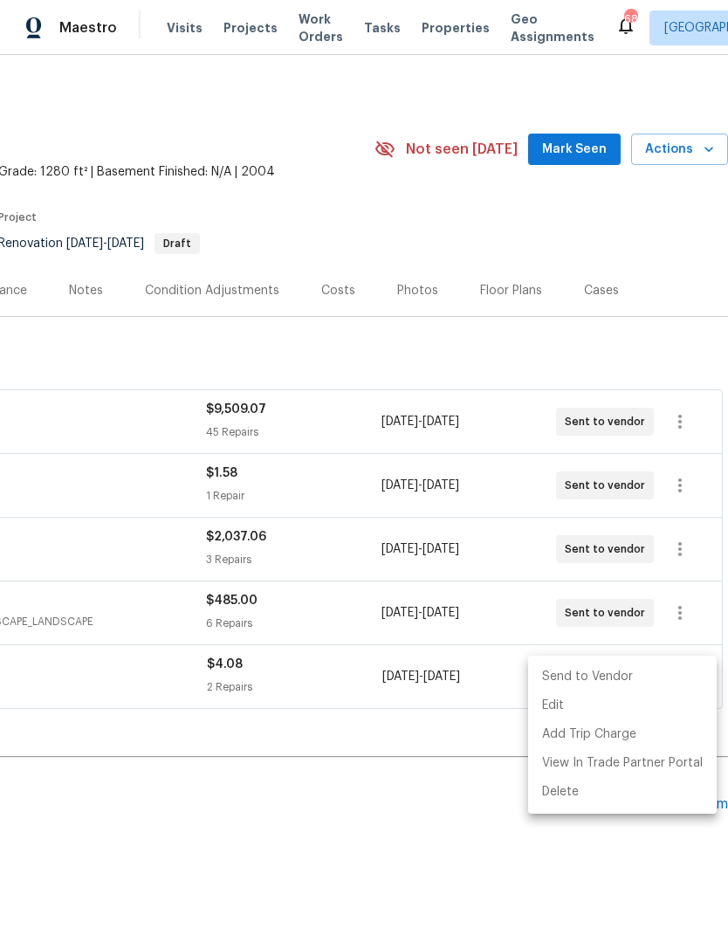
click at [625, 675] on li "Send to Vendor" at bounding box center [622, 676] width 189 height 29
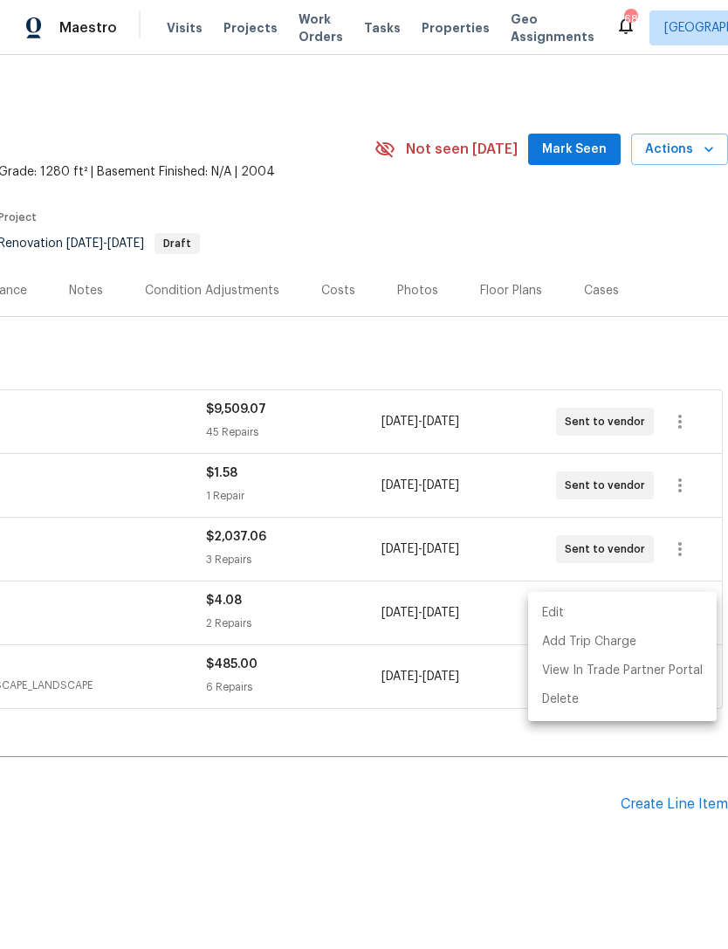
click at [535, 804] on div at bounding box center [364, 474] width 728 height 949
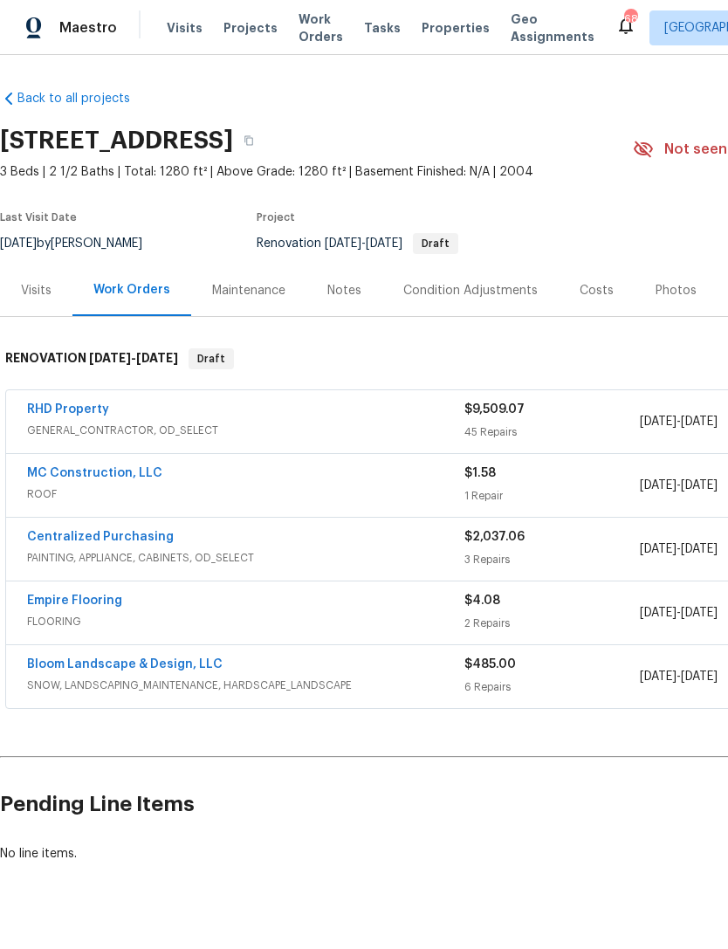
scroll to position [0, 0]
click at [65, 596] on link "Empire Flooring" at bounding box center [74, 600] width 95 height 12
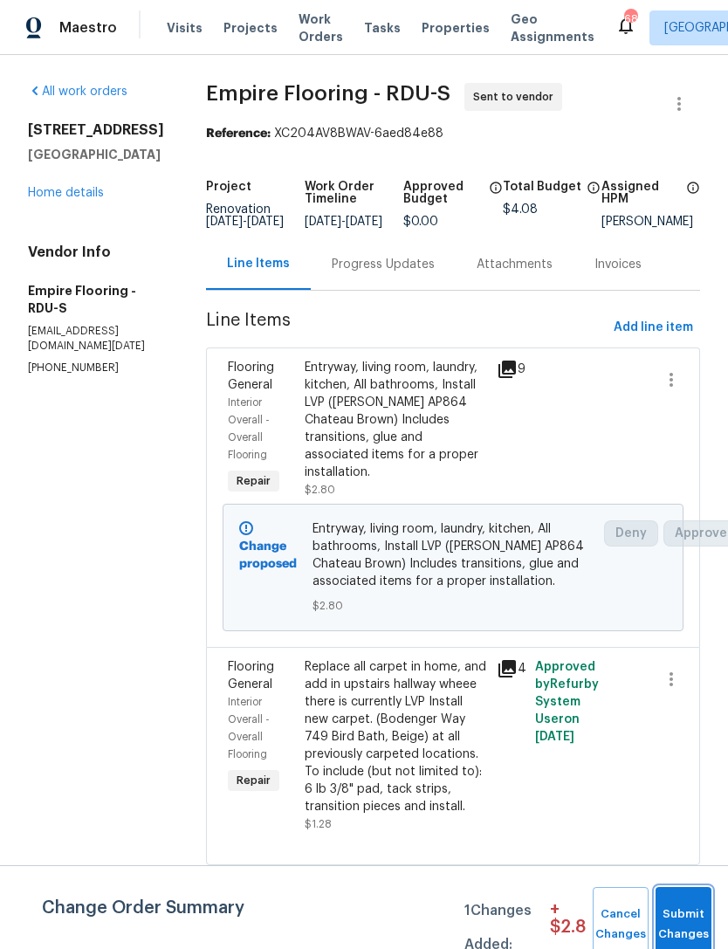
click at [684, 914] on span "Submit Changes" at bounding box center [683, 924] width 38 height 40
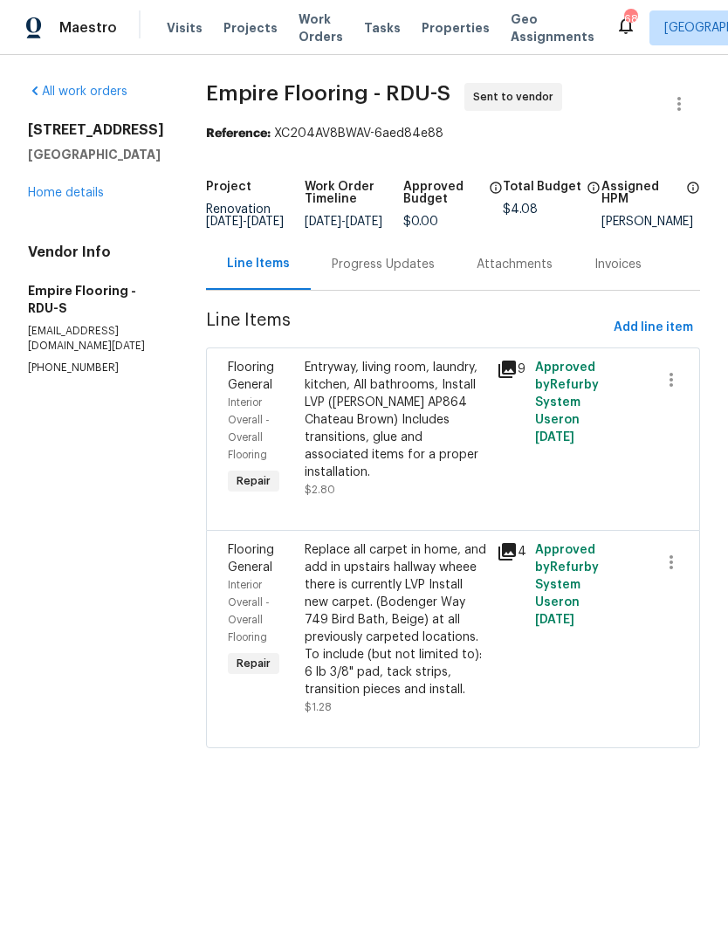
click at [417, 273] on div "Progress Updates" at bounding box center [383, 264] width 103 height 17
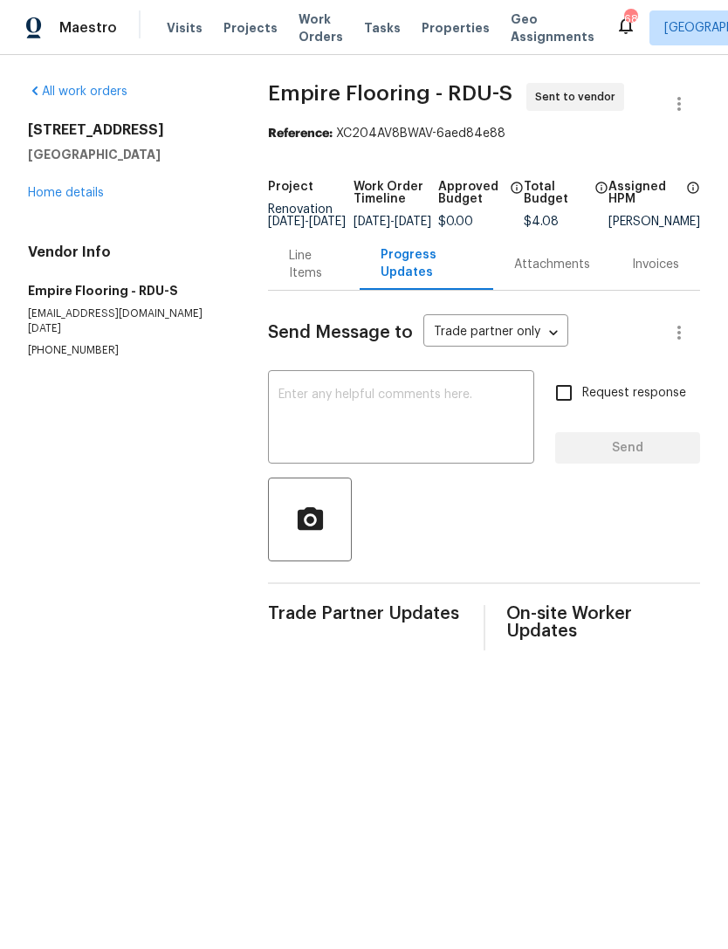
click at [432, 417] on textarea at bounding box center [400, 418] width 245 height 61
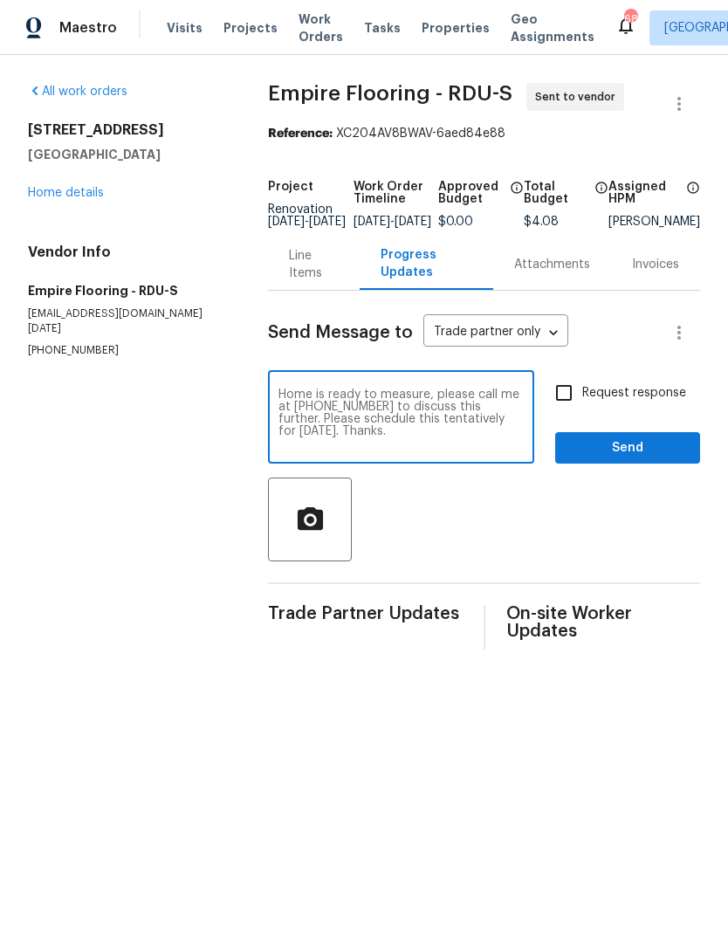
type textarea "Home is ready to measure, please call me at 919-333-1969 to discuss this furthe…"
click at [566, 405] on input "Request response" at bounding box center [563, 392] width 37 height 37
checkbox input "true"
click at [603, 456] on span "Send" at bounding box center [627, 448] width 117 height 22
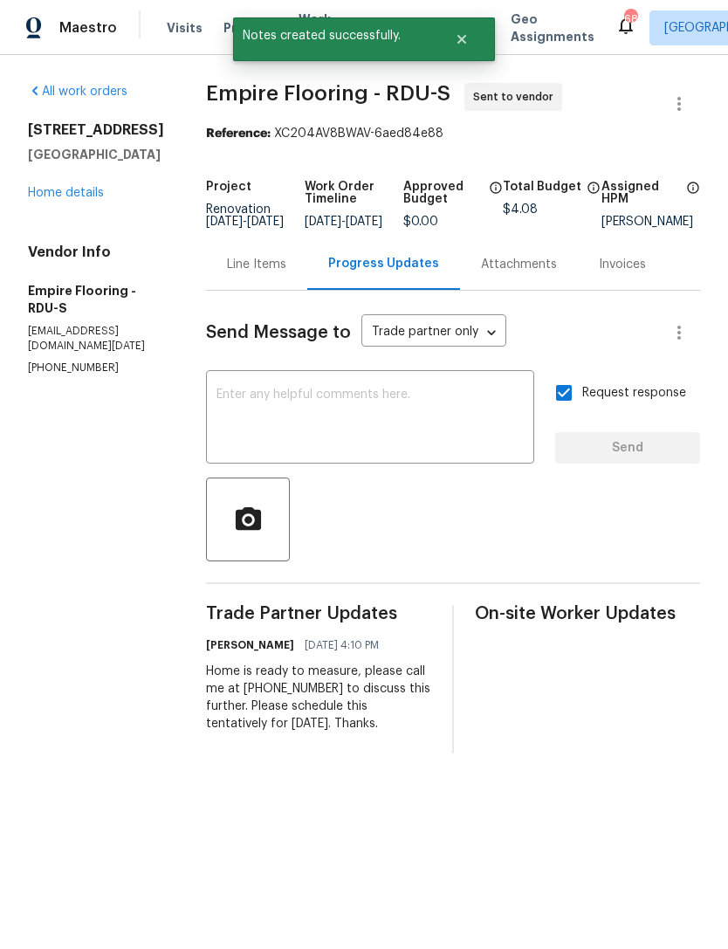
click at [78, 193] on link "Home details" at bounding box center [66, 193] width 76 height 12
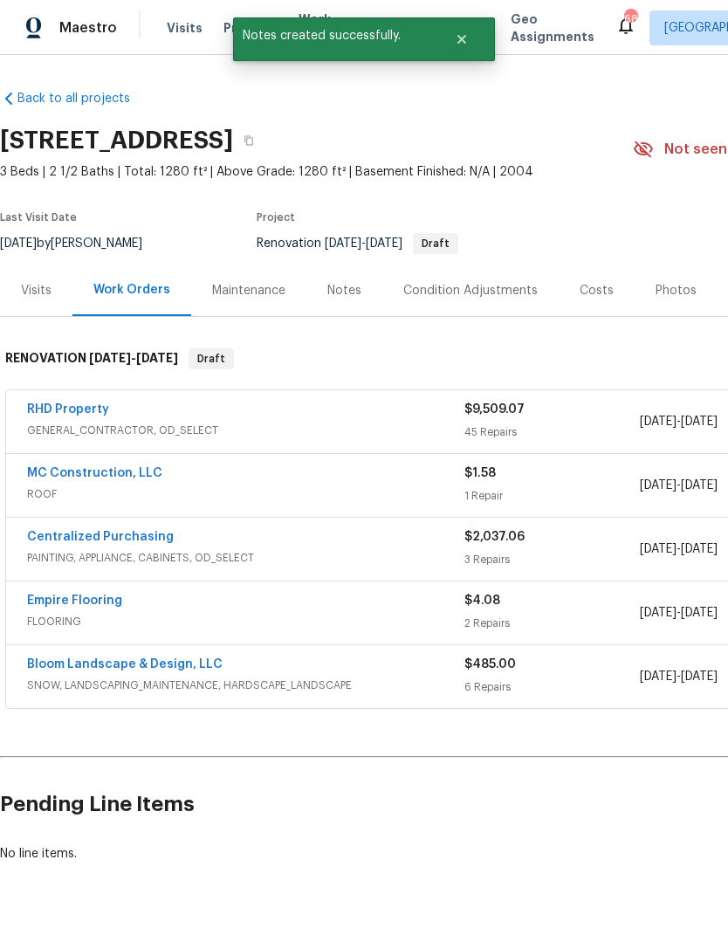
click at [336, 289] on div "Notes" at bounding box center [344, 290] width 34 height 17
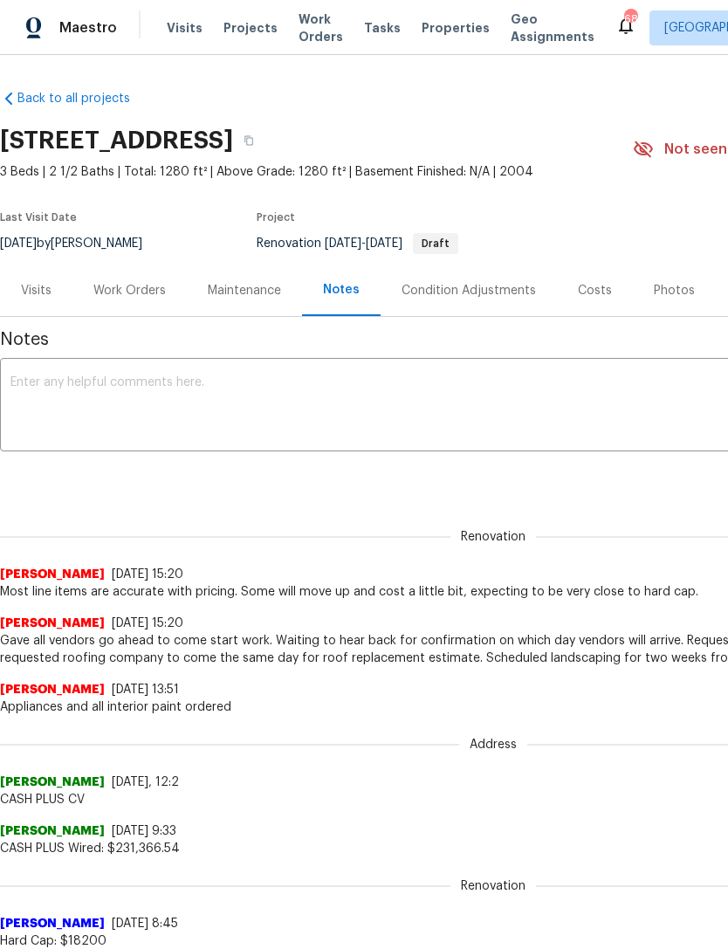
click at [534, 400] on textarea at bounding box center [492, 406] width 965 height 61
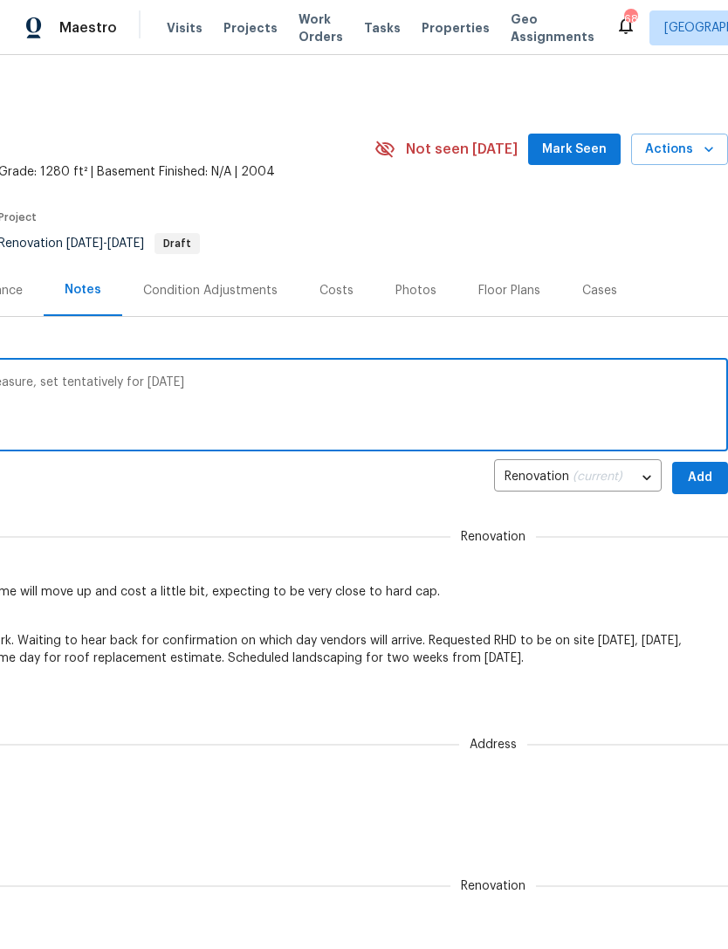
scroll to position [0, 258]
type textarea "Flooring given to go ahead to go come measure, set tentatively for Wednesday th…"
click at [696, 478] on span "Add" at bounding box center [700, 478] width 28 height 22
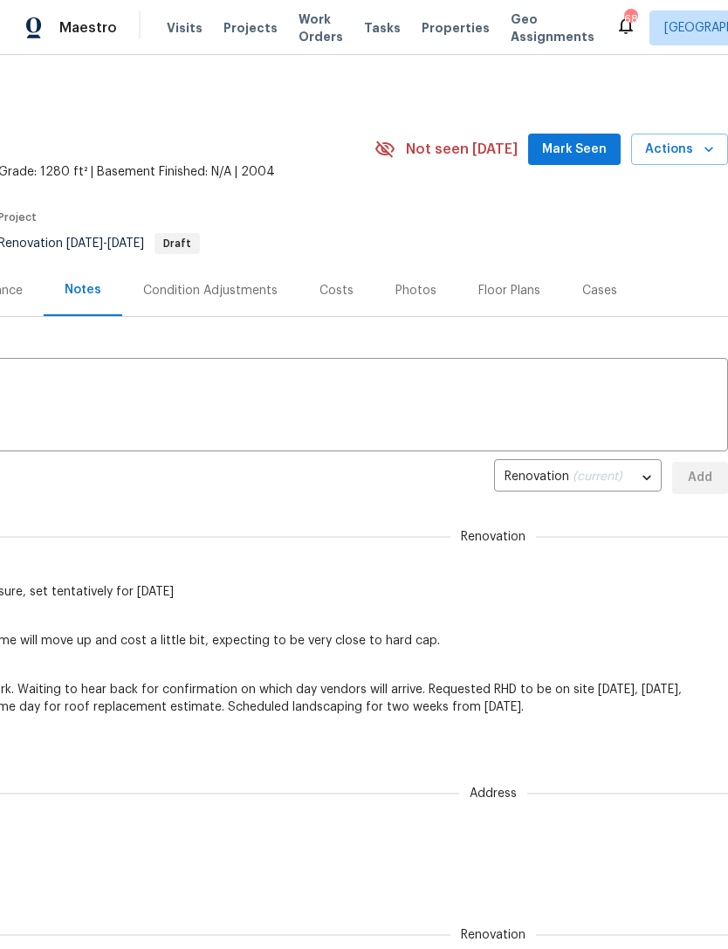
click at [327, 396] on textarea at bounding box center [234, 406] width 965 height 61
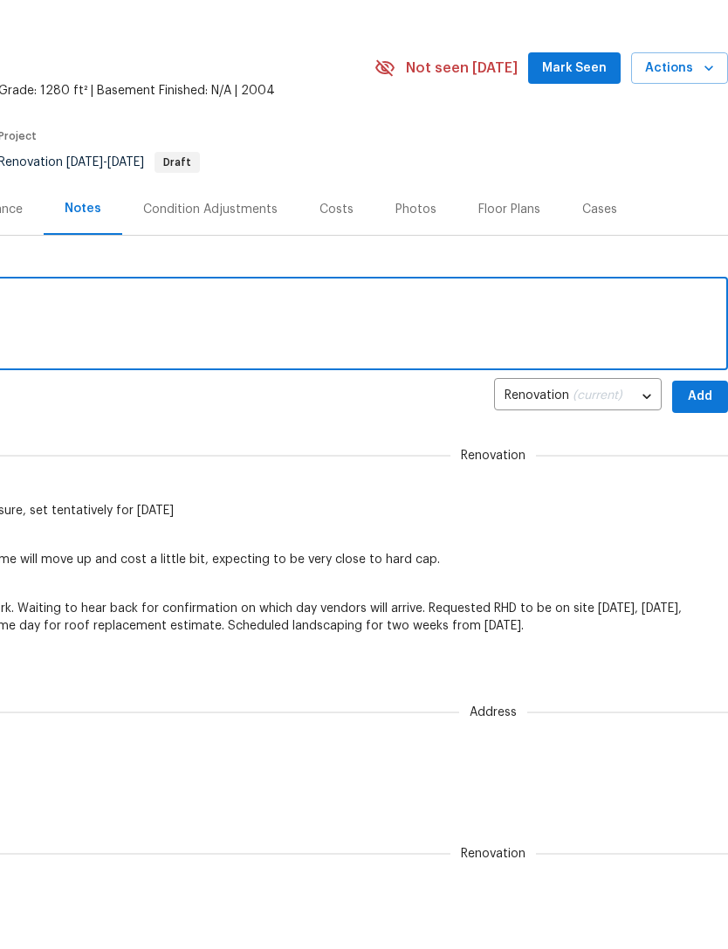
type textarea "Aim to have project completed by Thursday, September 25."
click at [696, 467] on span "Add" at bounding box center [700, 478] width 28 height 22
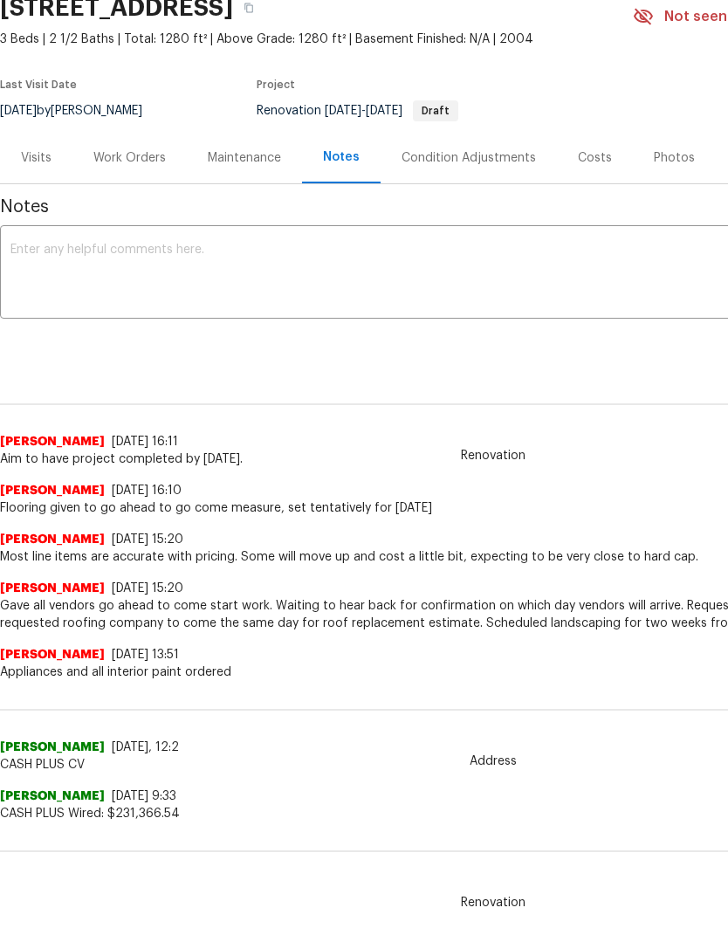
scroll to position [51, 0]
click at [146, 160] on div "Work Orders" at bounding box center [129, 157] width 72 height 17
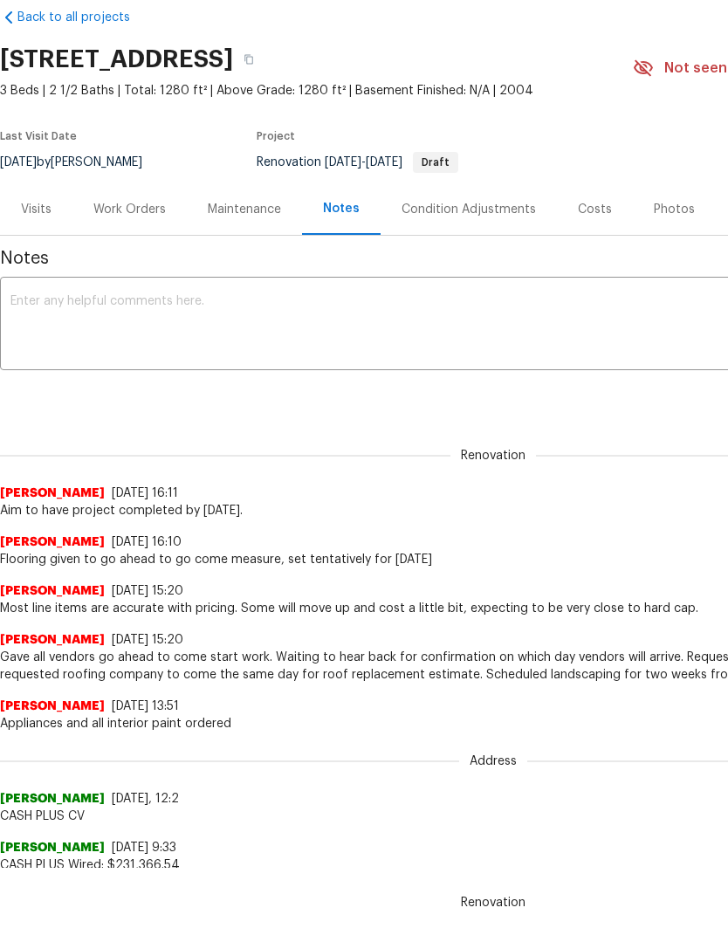
scroll to position [31, 0]
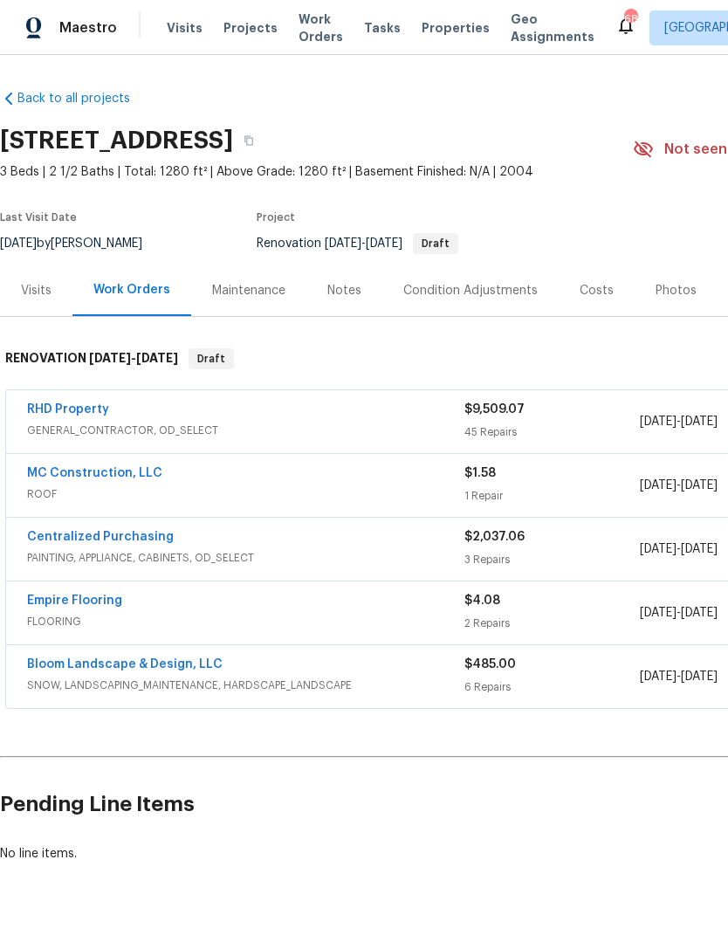
click at [95, 403] on link "RHD Property" at bounding box center [68, 409] width 82 height 12
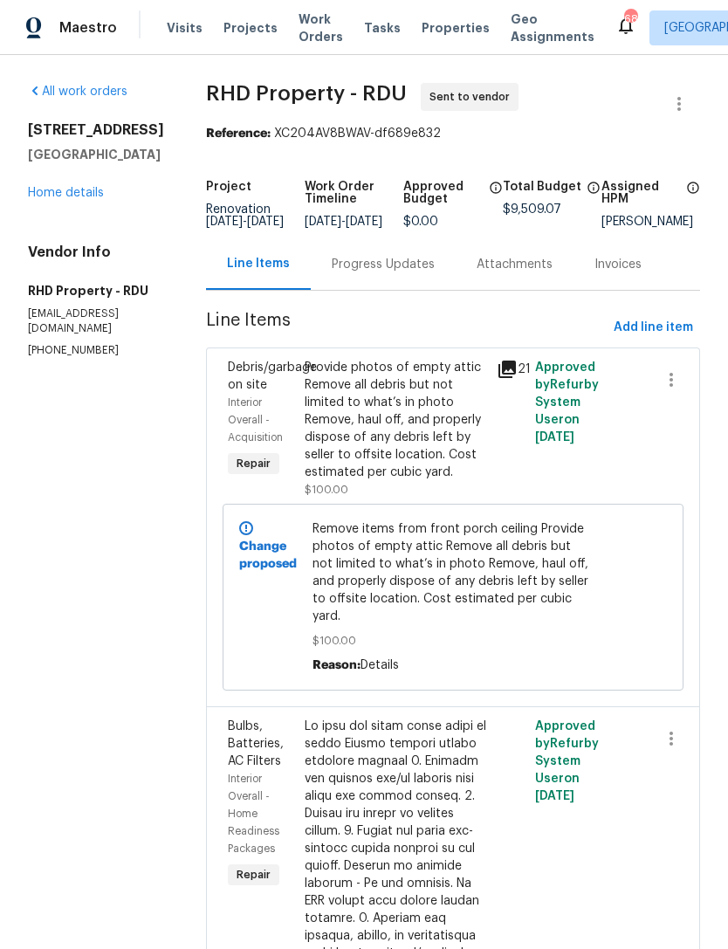
click at [405, 289] on div "Progress Updates" at bounding box center [383, 263] width 145 height 51
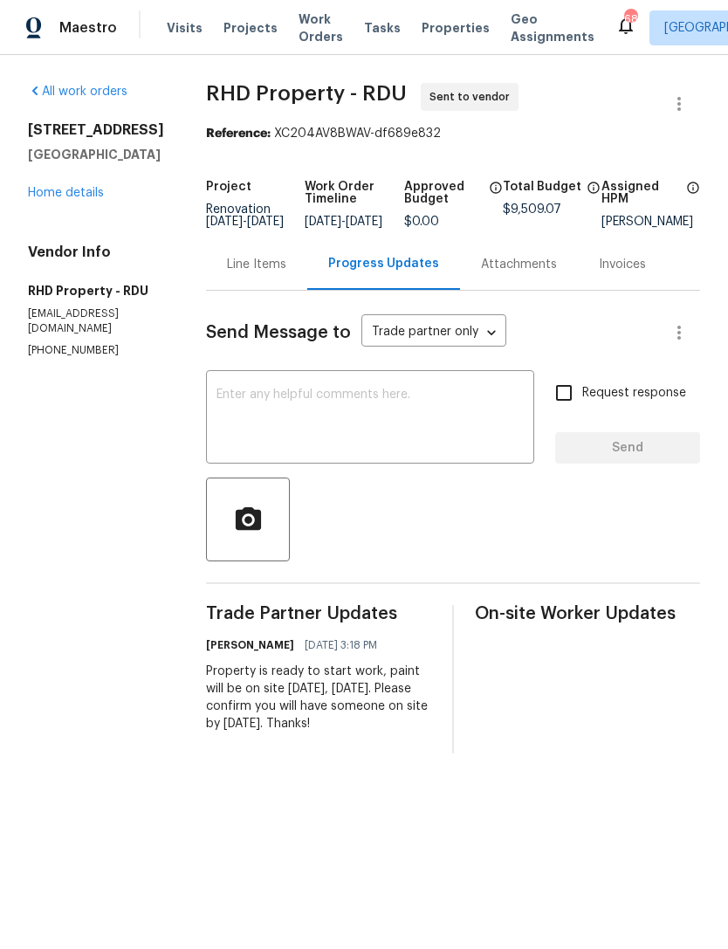
click at [475, 422] on textarea at bounding box center [369, 418] width 307 height 61
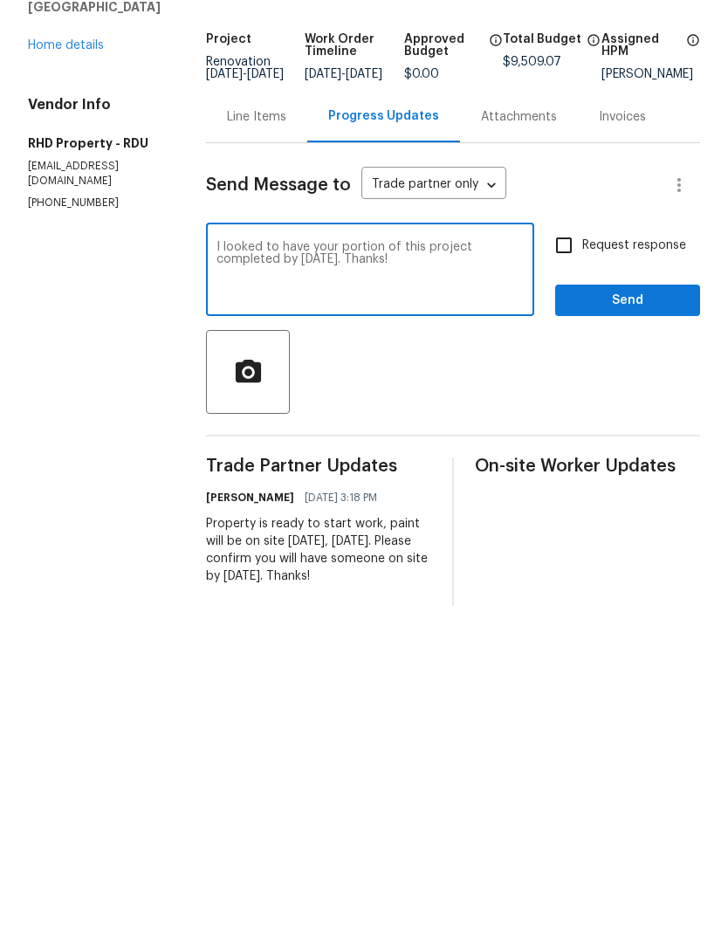
type textarea "I looked to have your portion of this project completed by Friday, September 19…"
click at [563, 374] on input "Request response" at bounding box center [563, 392] width 37 height 37
checkbox input "true"
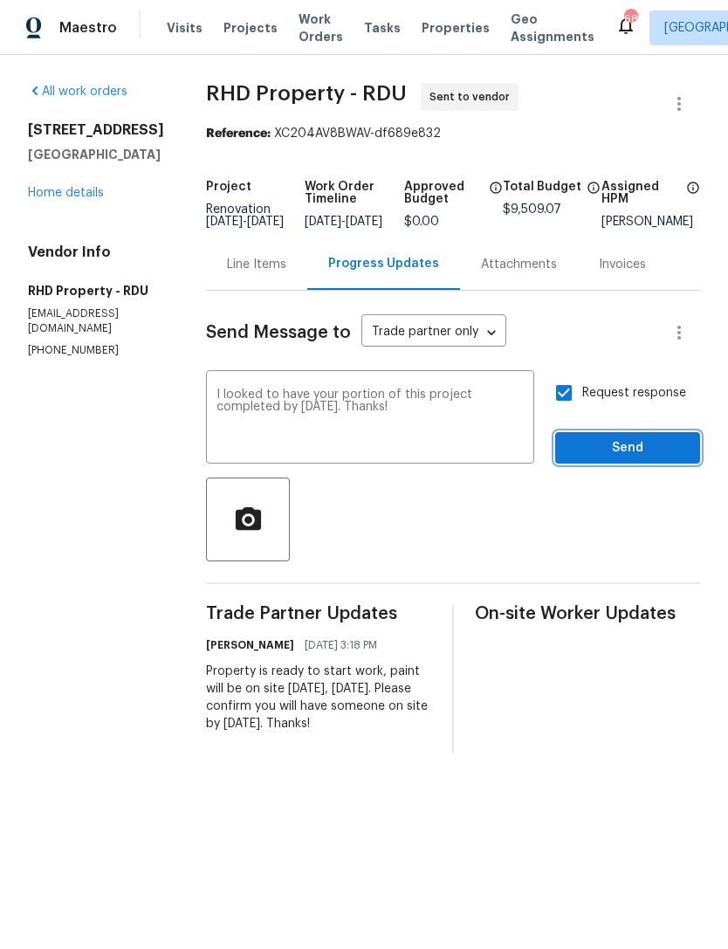
click at [628, 459] on span "Send" at bounding box center [627, 448] width 117 height 22
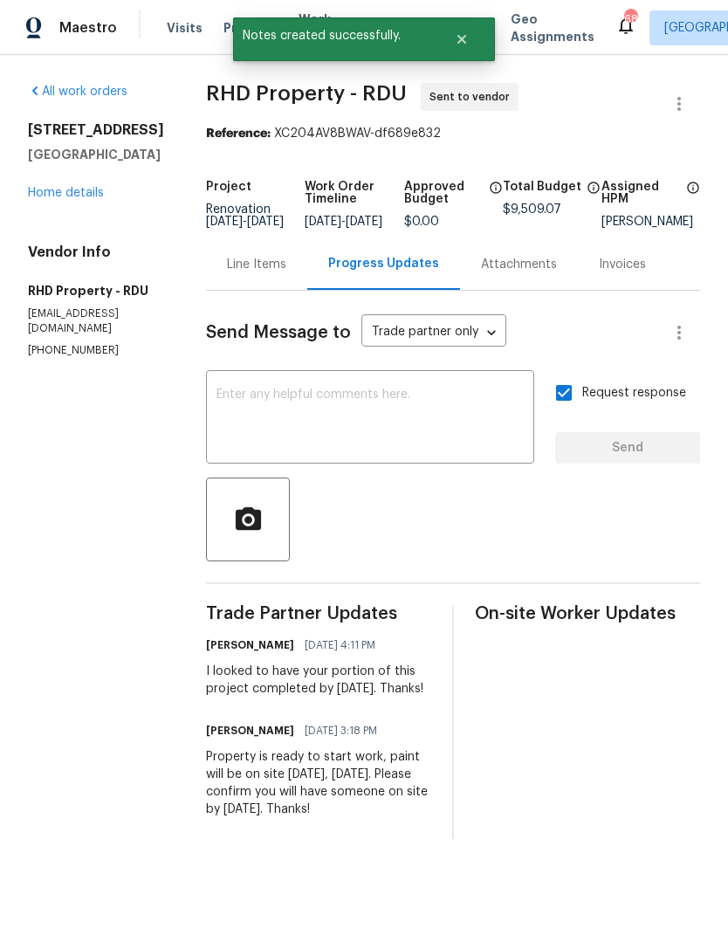
click at [84, 194] on link "Home details" at bounding box center [66, 193] width 76 height 12
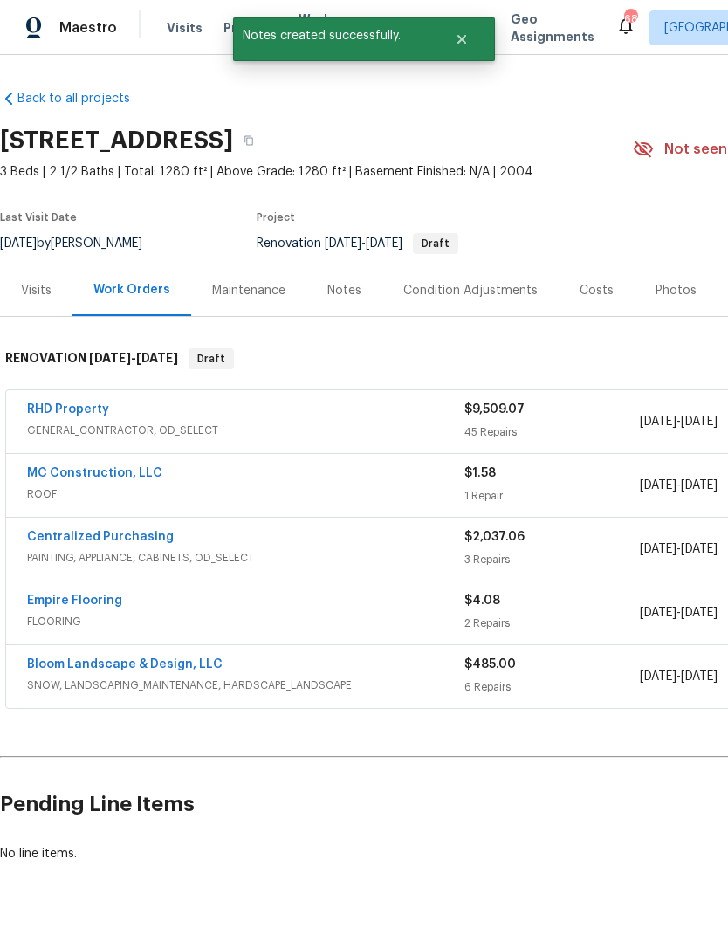
click at [333, 297] on div "Notes" at bounding box center [344, 290] width 34 height 17
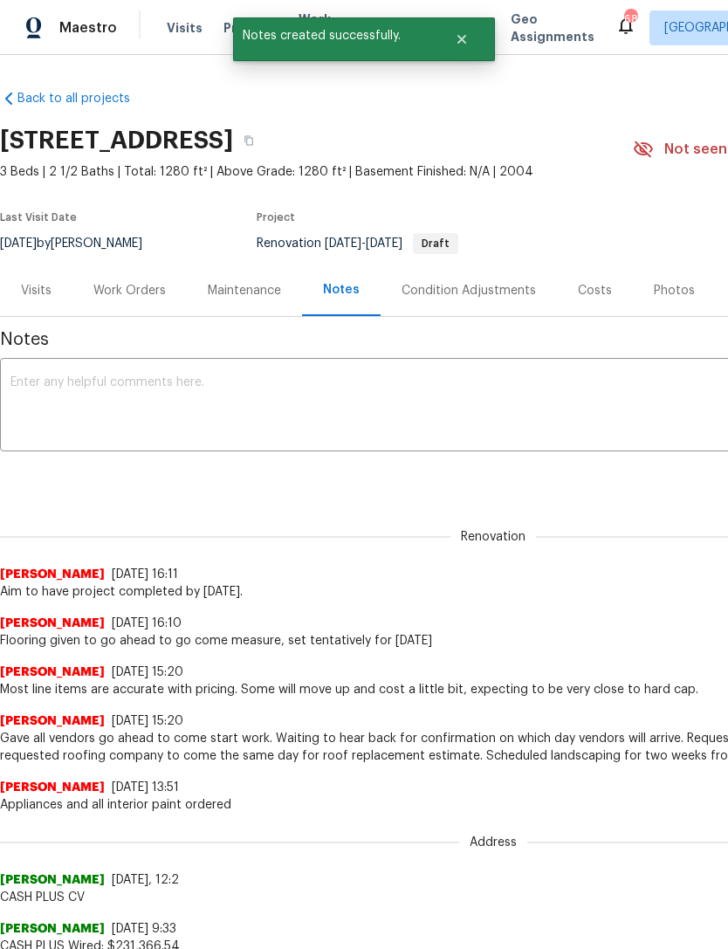
click at [358, 284] on div "Notes" at bounding box center [341, 289] width 79 height 51
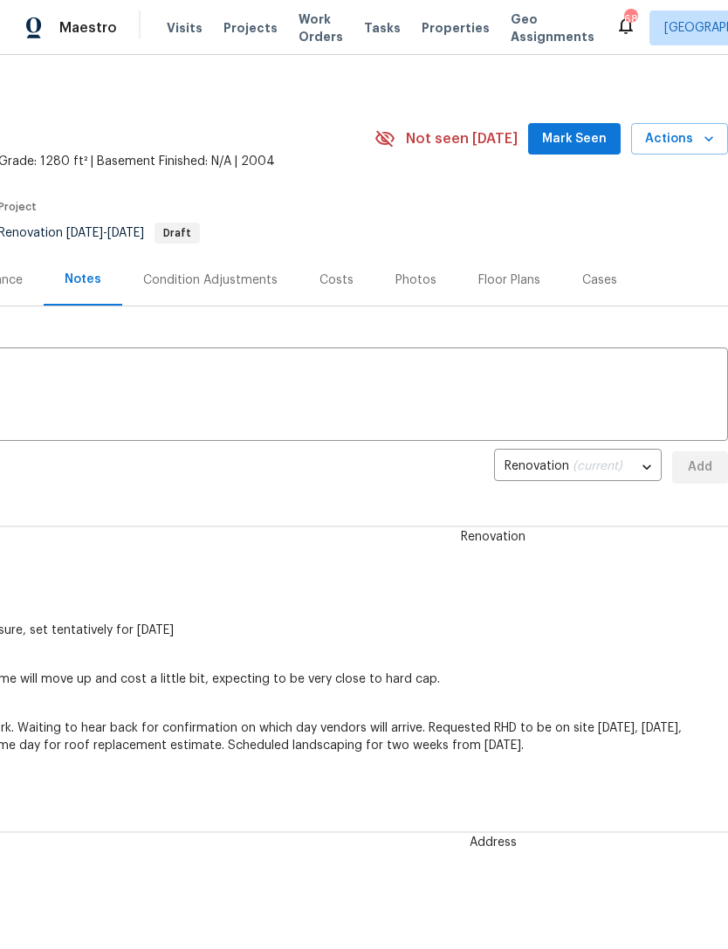
scroll to position [10, 258]
click at [670, 154] on button "Actions" at bounding box center [679, 139] width 97 height 32
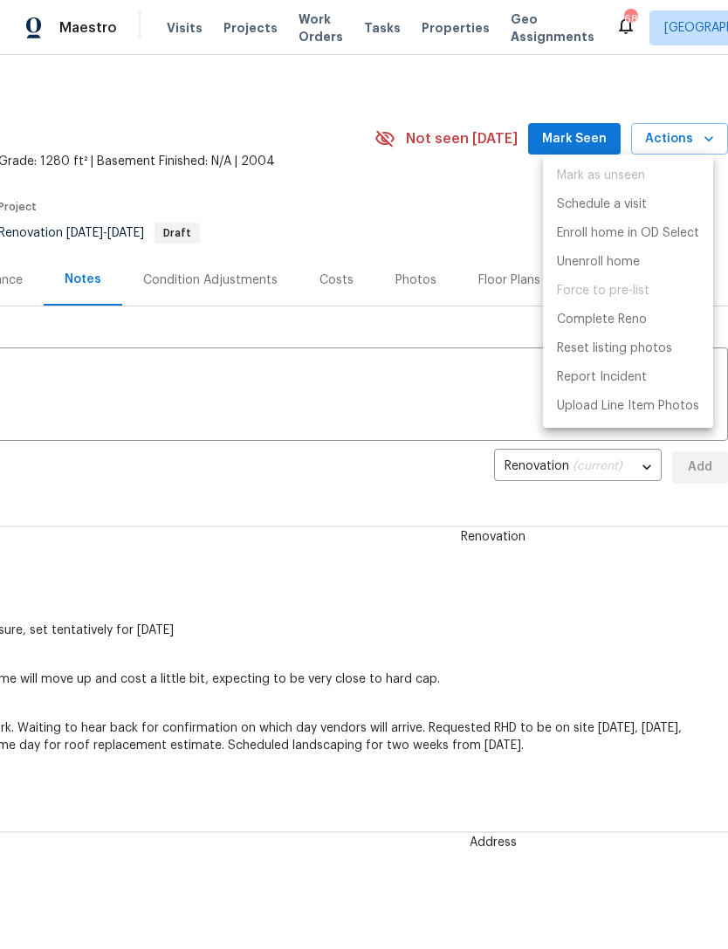
click at [479, 226] on div at bounding box center [364, 474] width 728 height 949
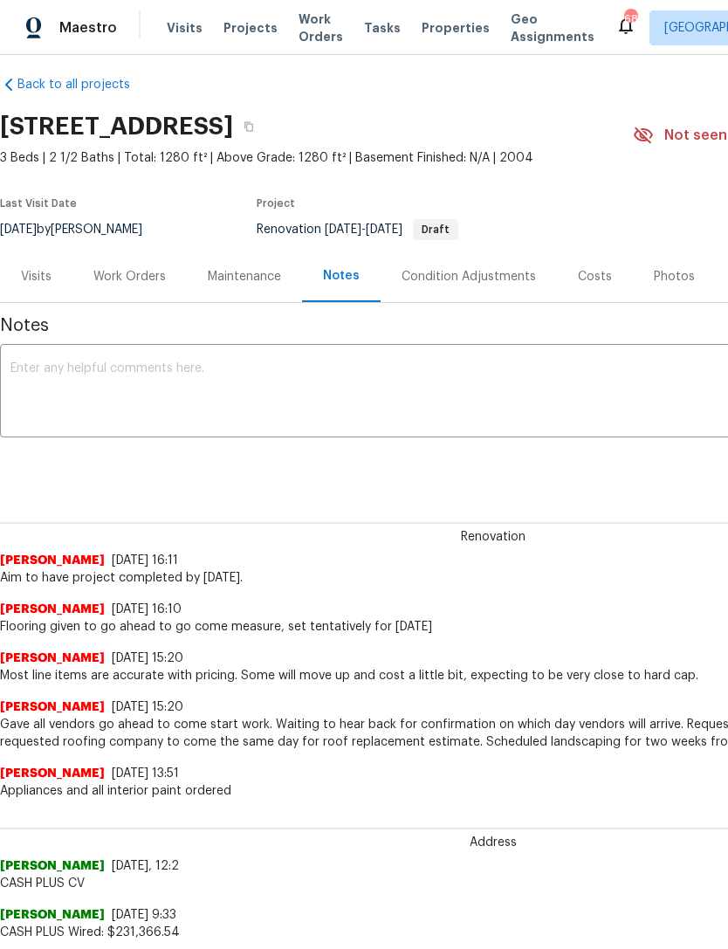
scroll to position [14, 0]
click at [152, 291] on div "Work Orders" at bounding box center [129, 275] width 114 height 51
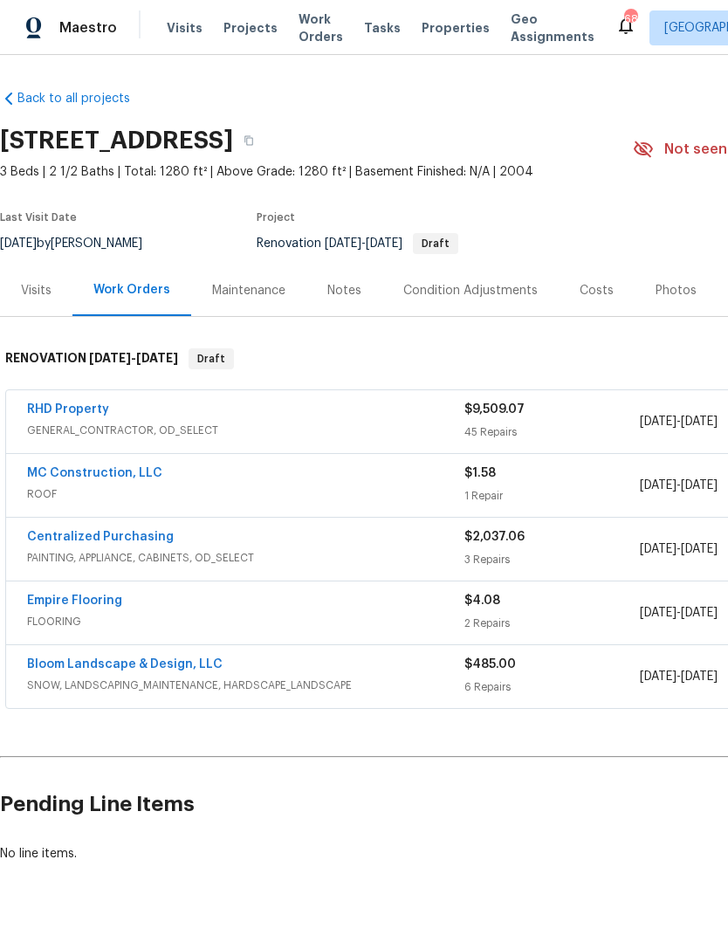
click at [87, 412] on link "RHD Property" at bounding box center [68, 409] width 82 height 12
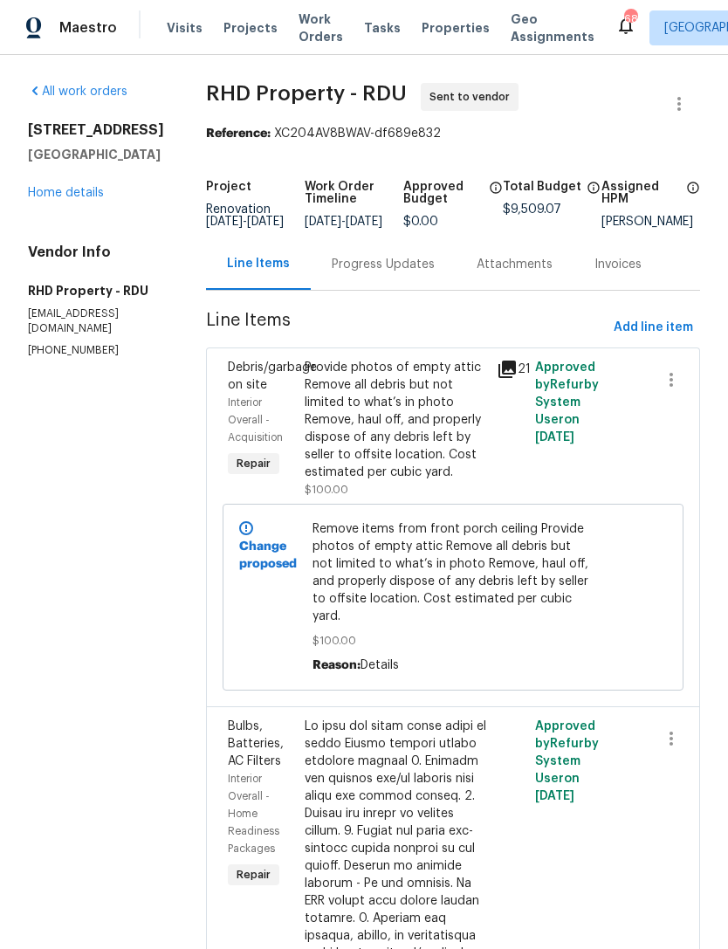
click at [89, 198] on link "Home details" at bounding box center [66, 193] width 76 height 12
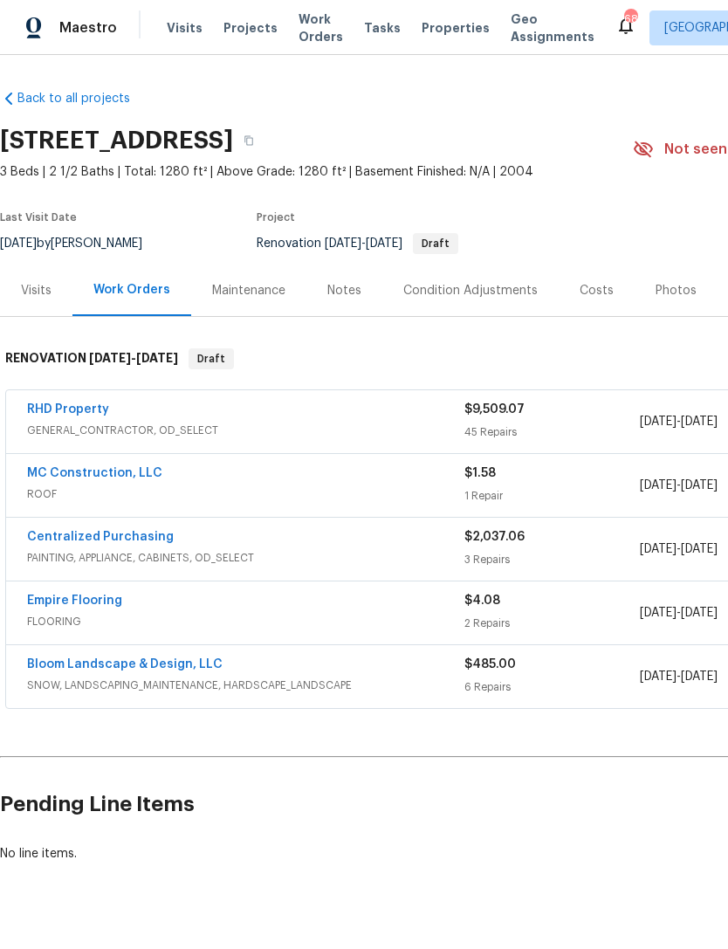
click at [351, 290] on div "Notes" at bounding box center [344, 290] width 34 height 17
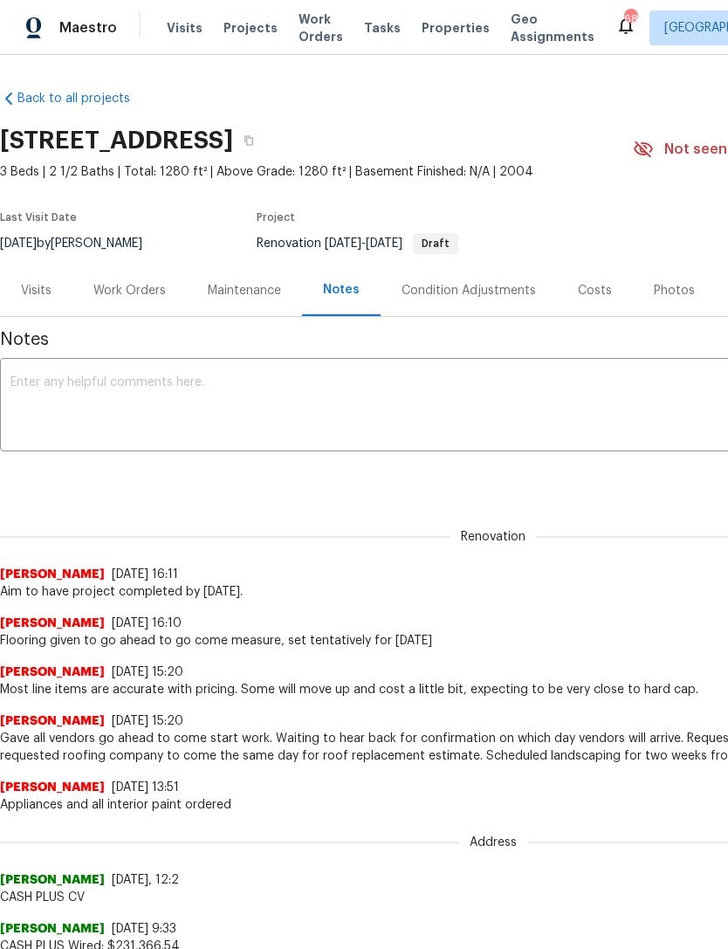
click at [148, 289] on div "Work Orders" at bounding box center [129, 290] width 72 height 17
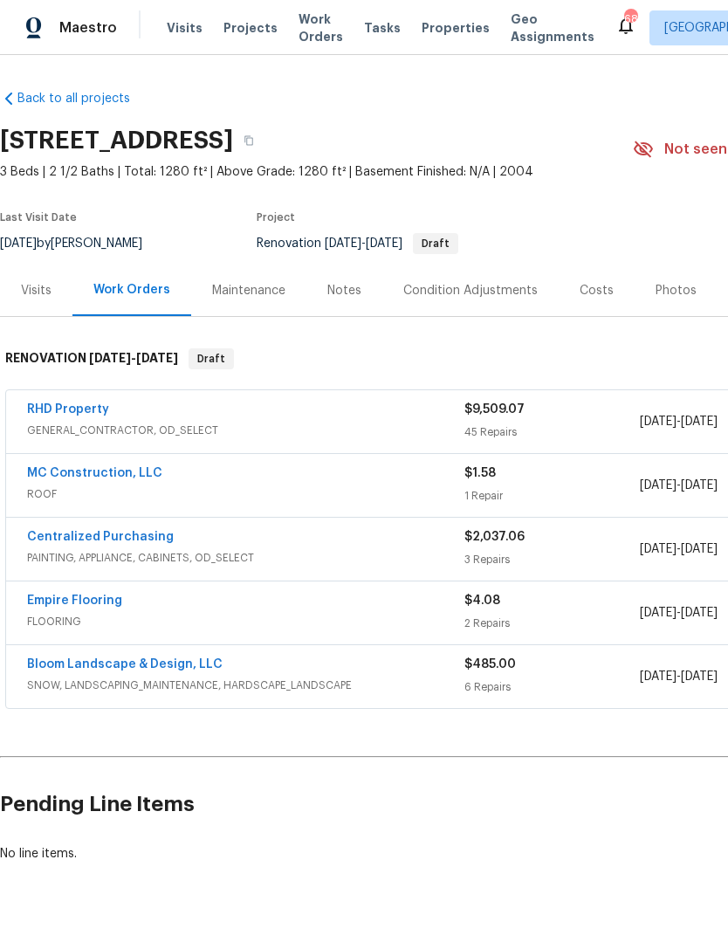
click at [87, 409] on link "RHD Property" at bounding box center [68, 409] width 82 height 12
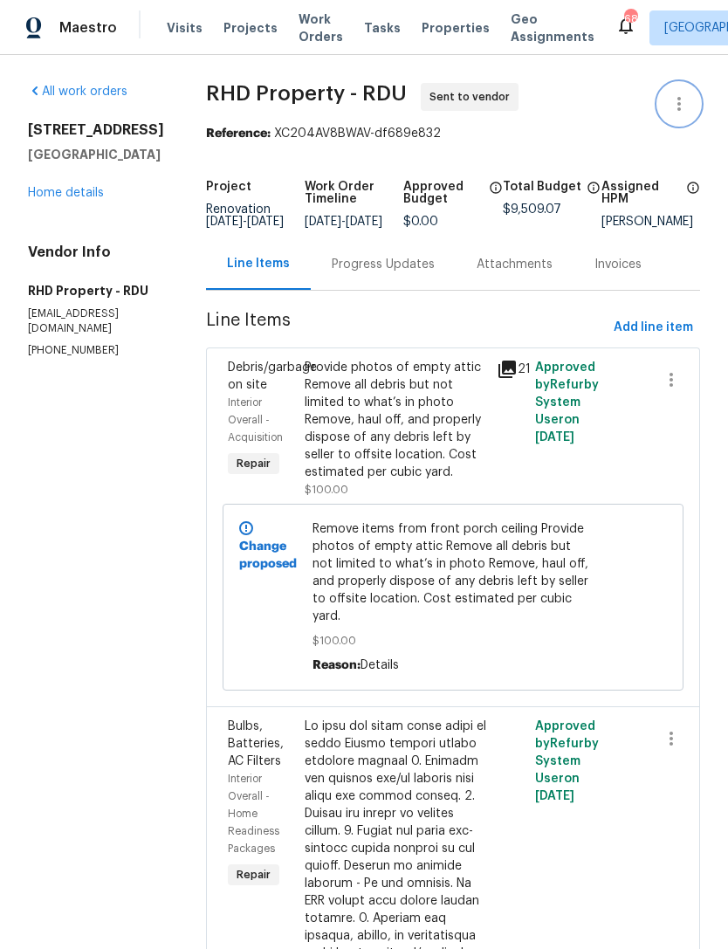
click at [676, 105] on icon "button" at bounding box center [678, 103] width 21 height 21
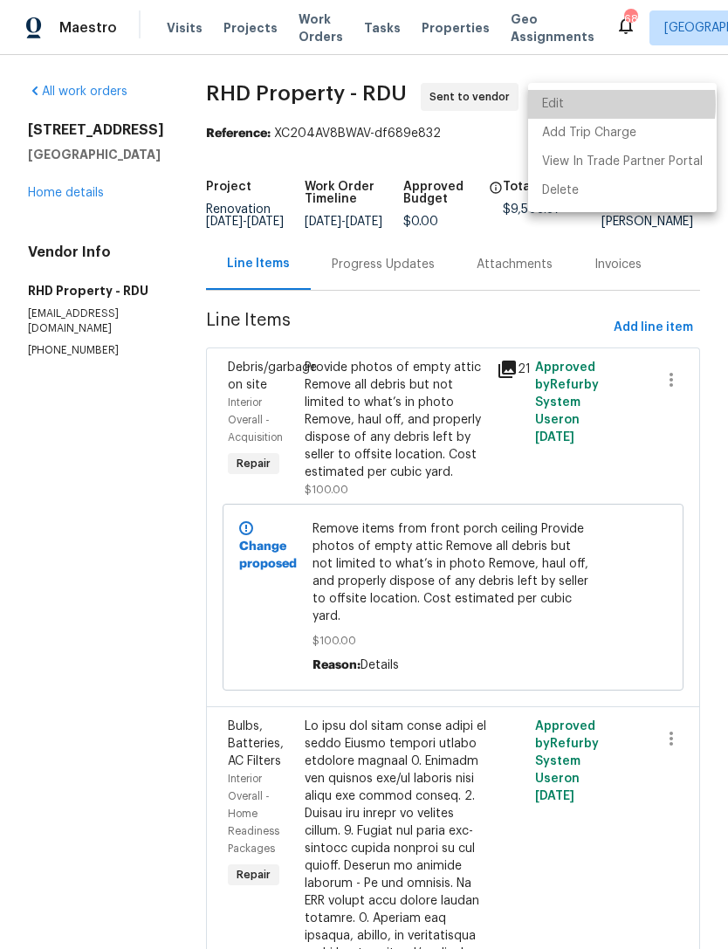
click at [584, 104] on li "Edit" at bounding box center [622, 104] width 189 height 29
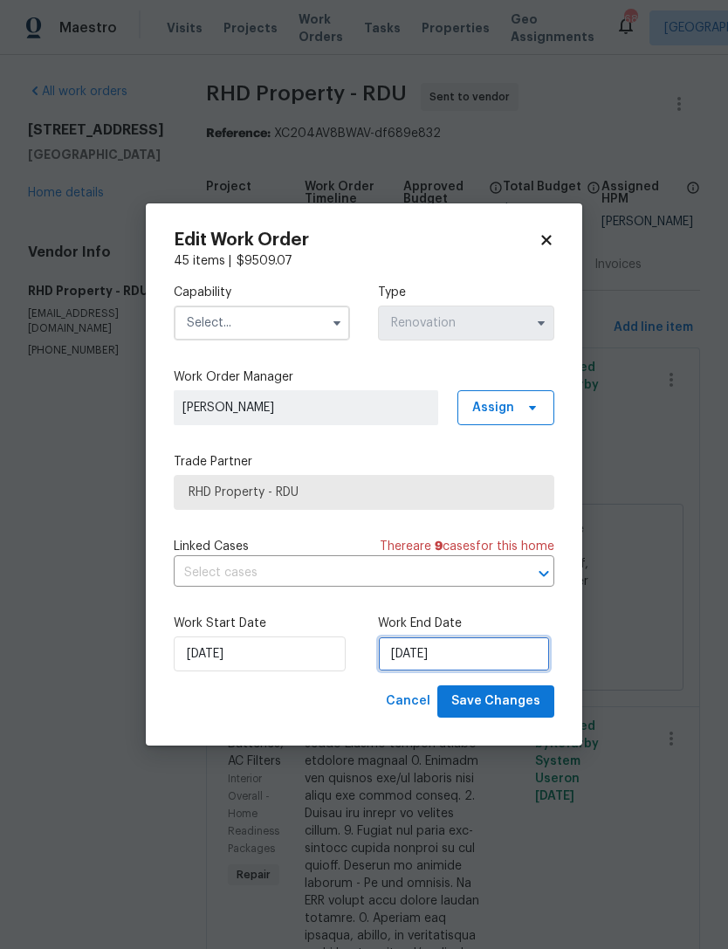
click at [449, 648] on input "9/20/2025" at bounding box center [464, 653] width 172 height 35
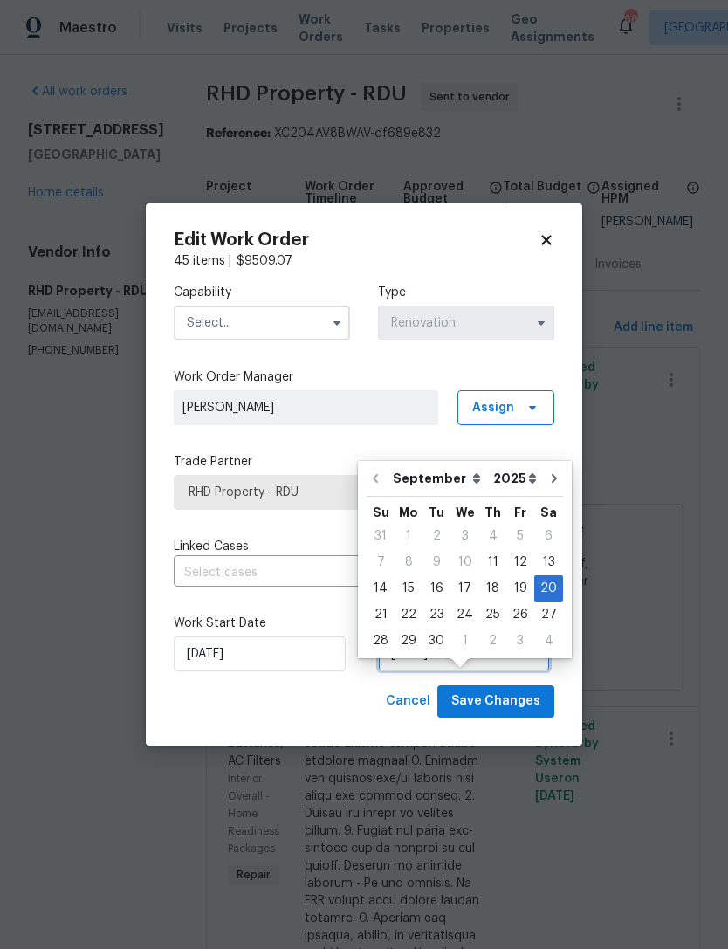
scroll to position [32, 0]
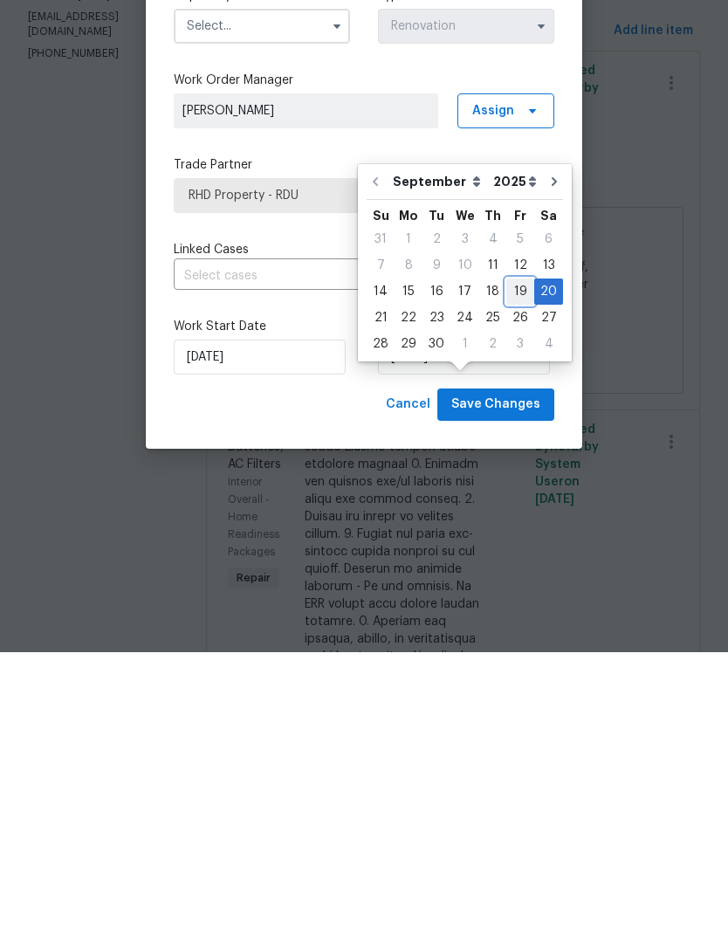
click at [514, 576] on div "19" at bounding box center [520, 588] width 28 height 24
type input "9/19/2025"
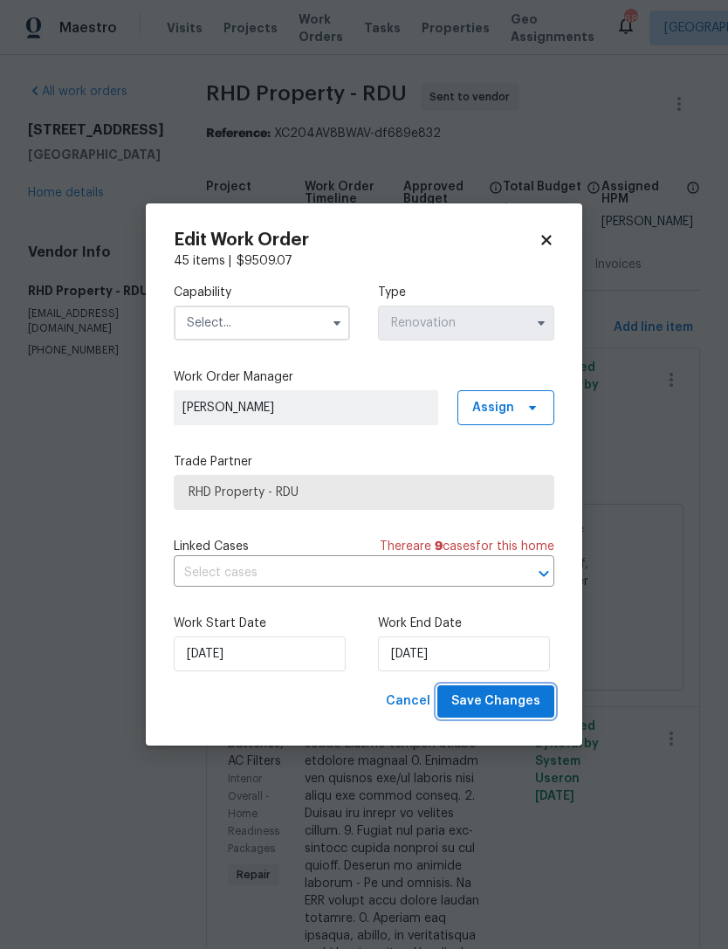
click at [535, 696] on span "Save Changes" at bounding box center [495, 701] width 89 height 22
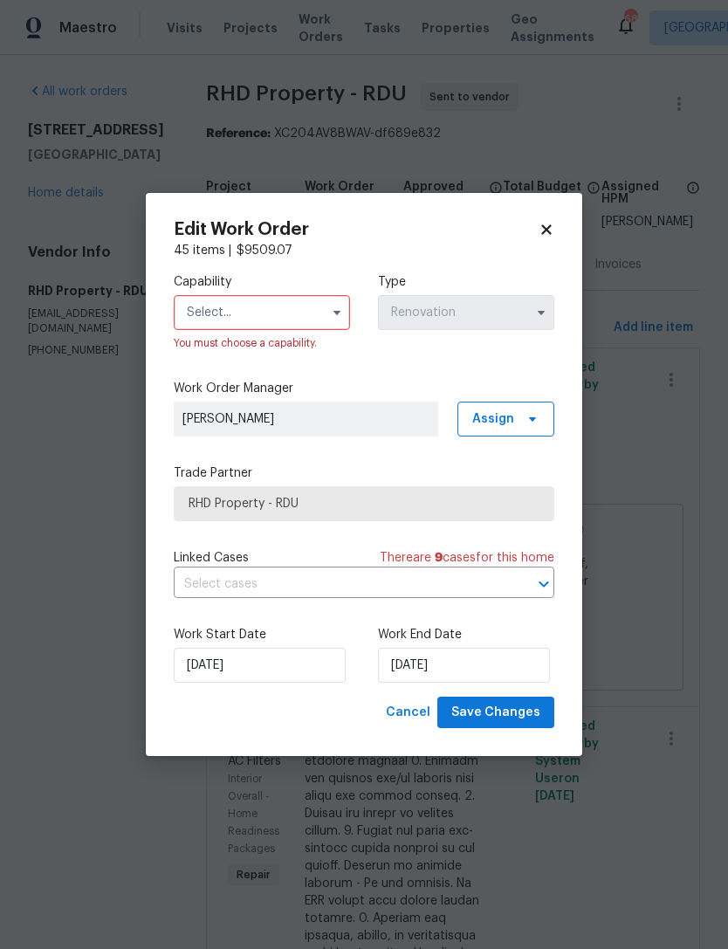
click at [290, 315] on input "text" at bounding box center [262, 312] width 176 height 35
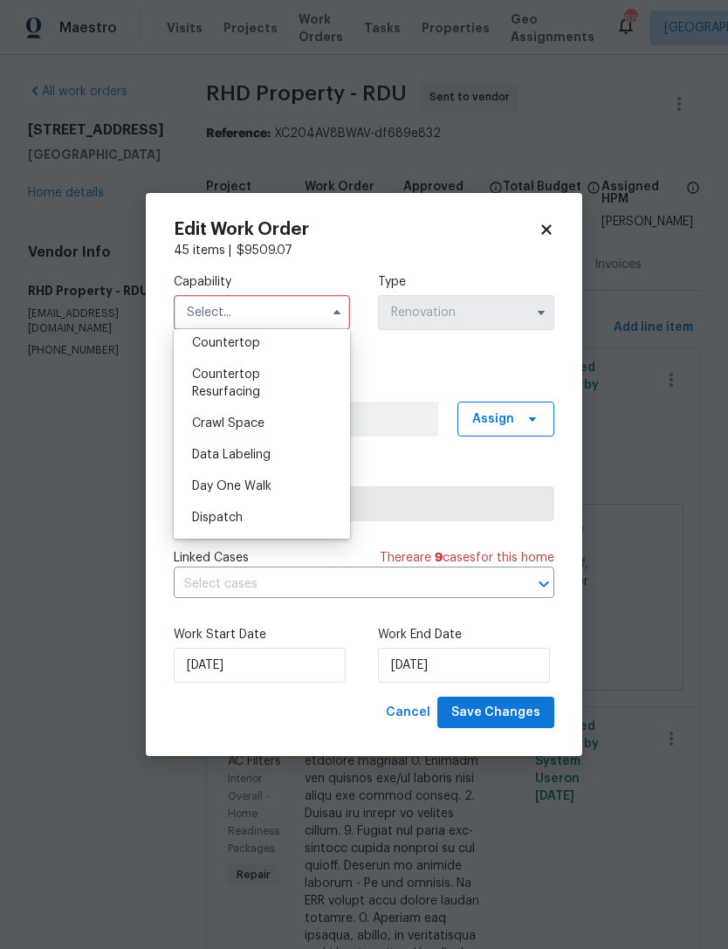
scroll to position [703, 0]
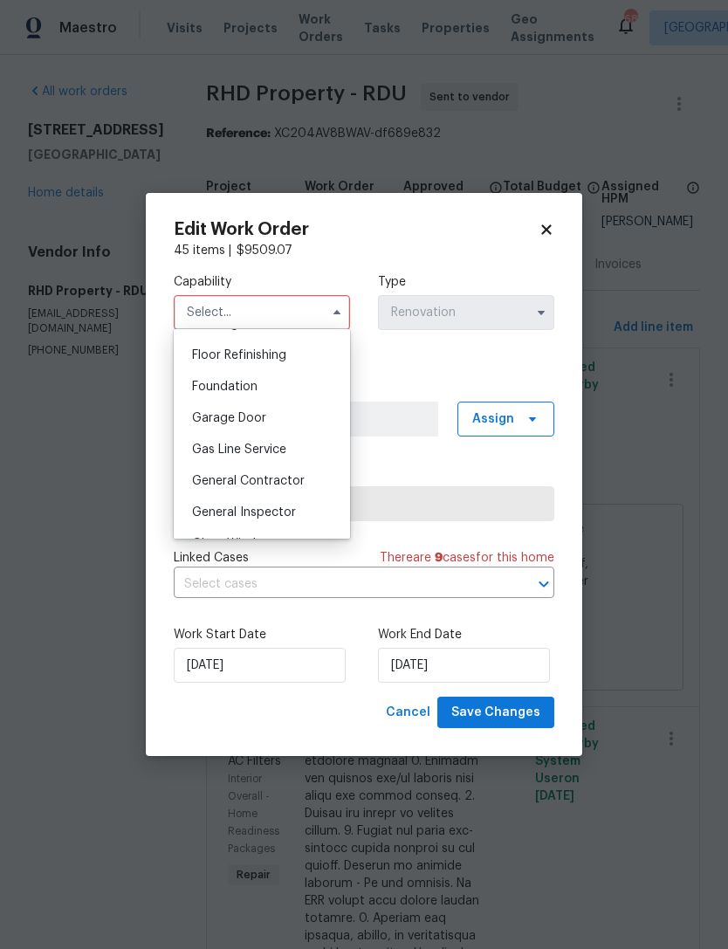
click at [288, 479] on span "General Contractor" at bounding box center [248, 481] width 113 height 12
type input "General Contractor"
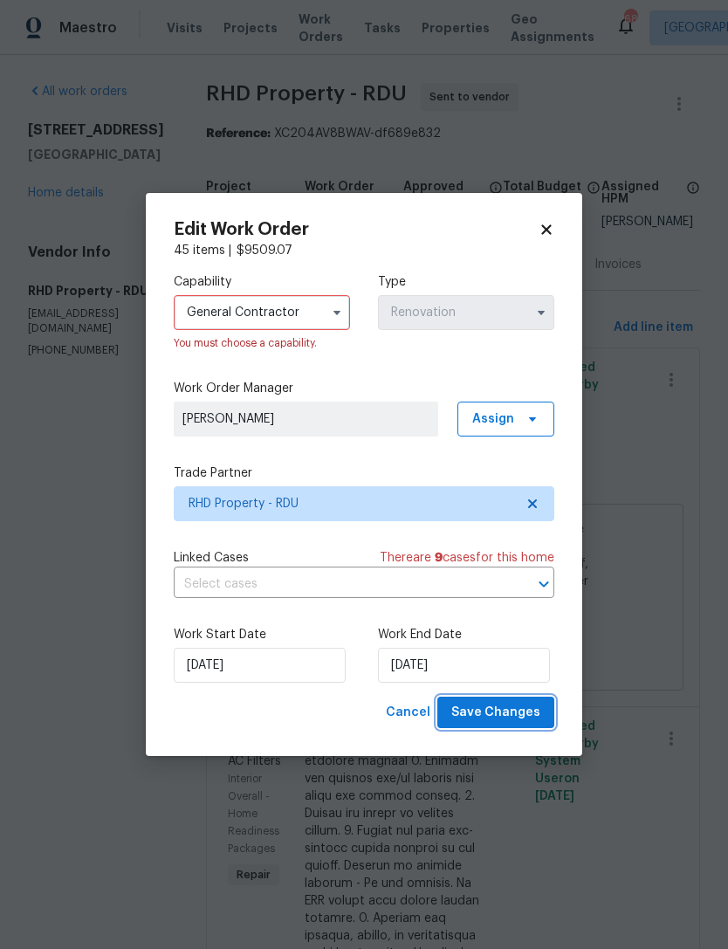
click at [512, 714] on span "Save Changes" at bounding box center [495, 713] width 89 height 22
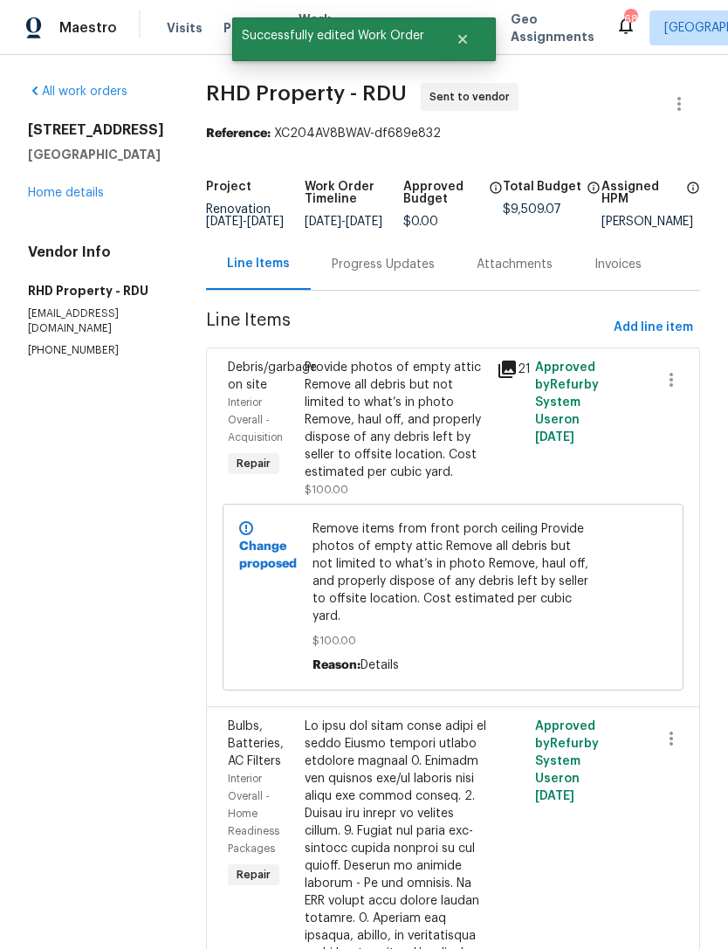
click at [418, 256] on div "Progress Updates" at bounding box center [383, 264] width 103 height 17
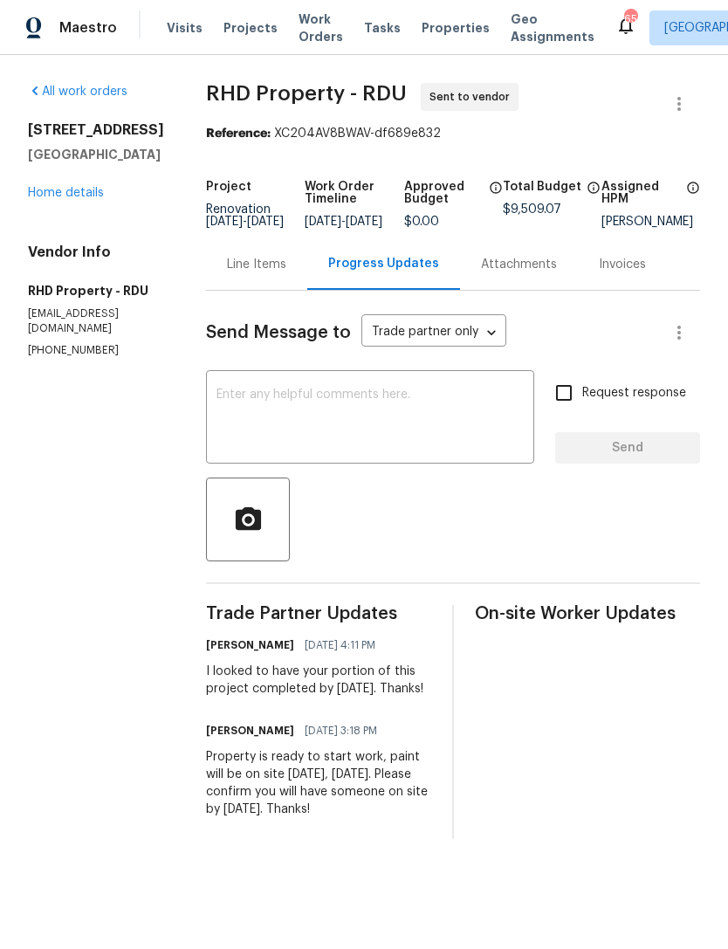
click at [56, 187] on link "Home details" at bounding box center [66, 193] width 76 height 12
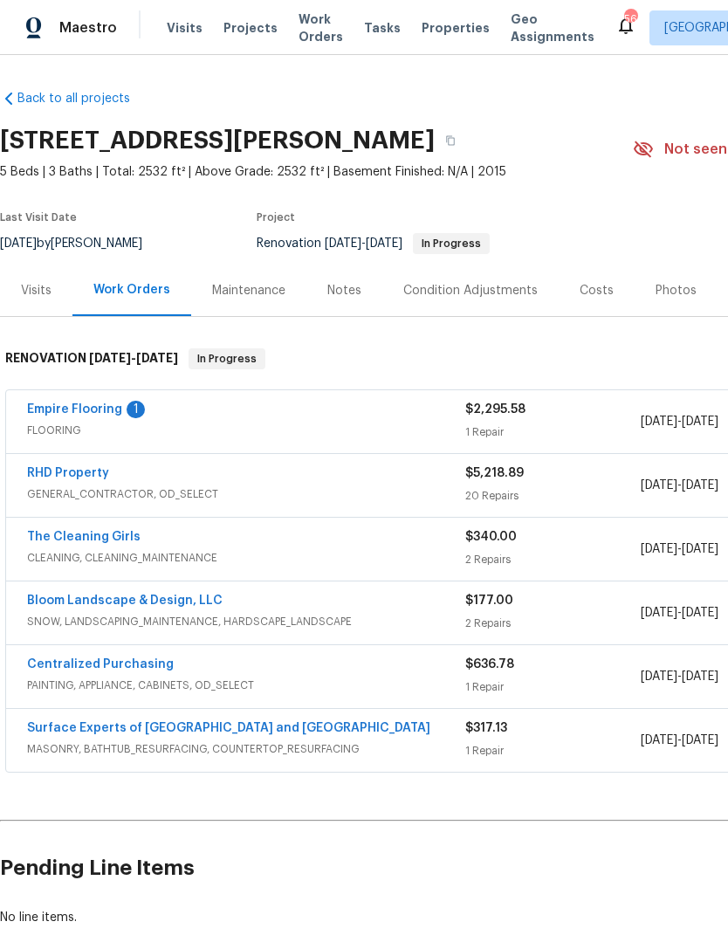
click at [79, 406] on link "Empire Flooring" at bounding box center [74, 409] width 95 height 12
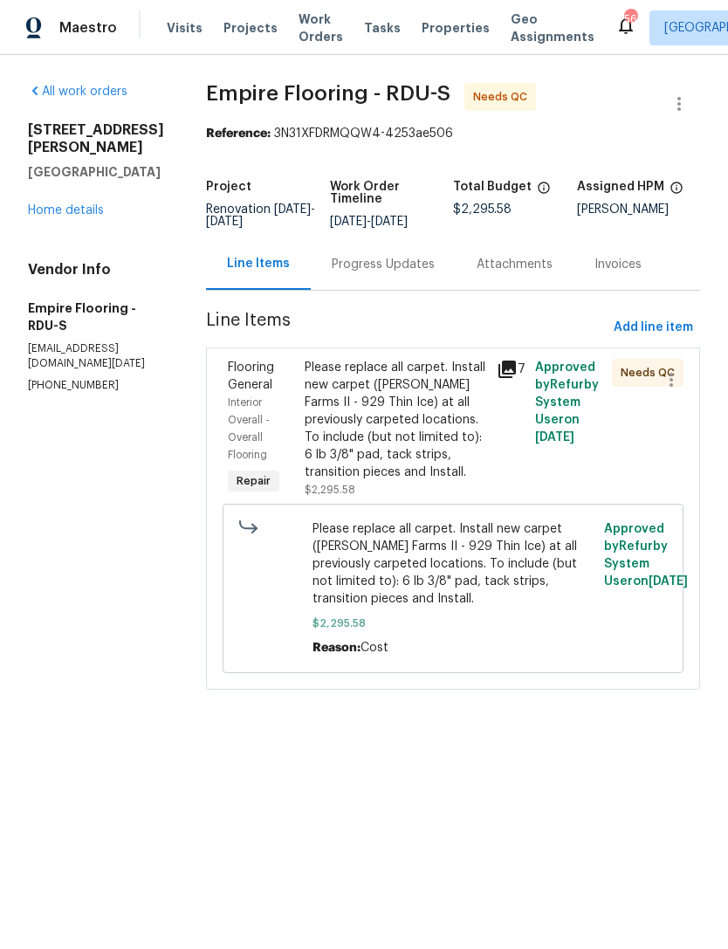
click at [442, 397] on div "Please replace all carpet. Install new carpet ([PERSON_NAME] Farms II - 929 Thi…" at bounding box center [396, 420] width 182 height 122
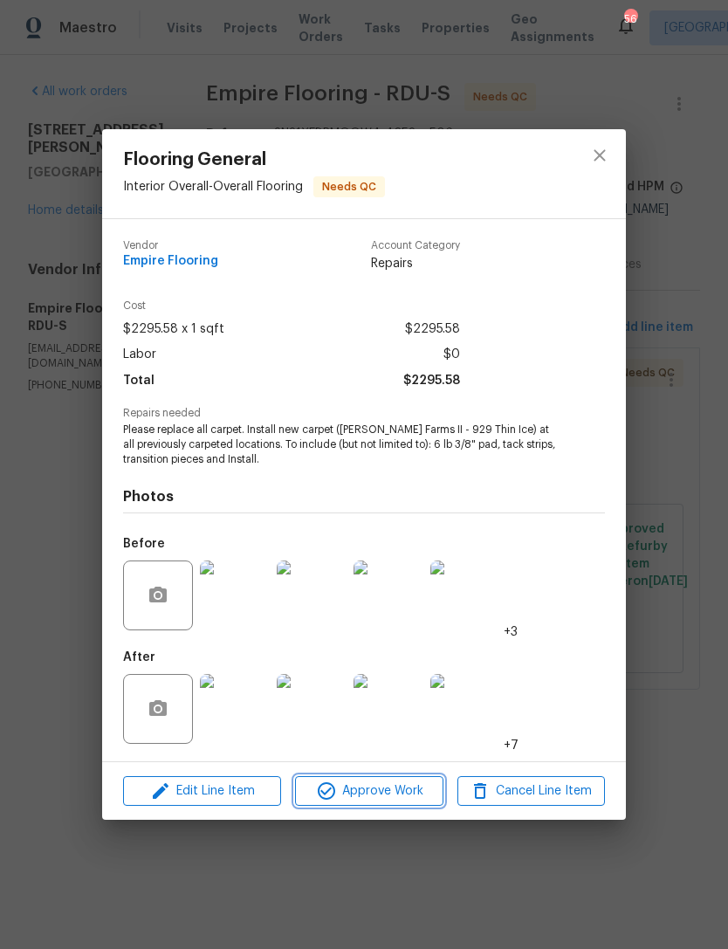
click at [403, 789] on span "Approve Work" at bounding box center [368, 791] width 137 height 22
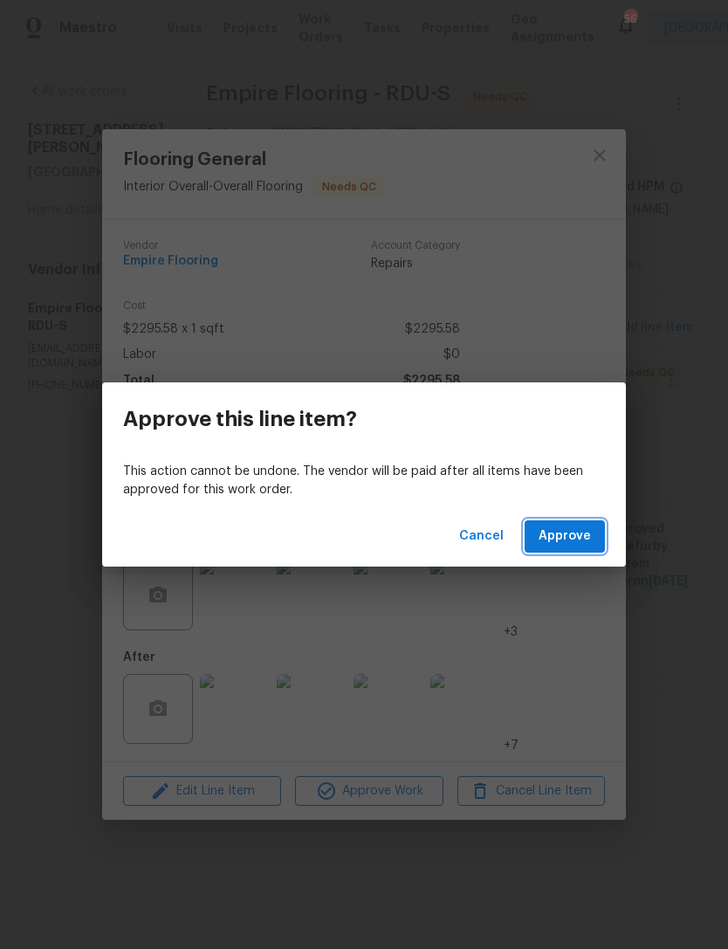
click at [581, 546] on span "Approve" at bounding box center [564, 536] width 52 height 22
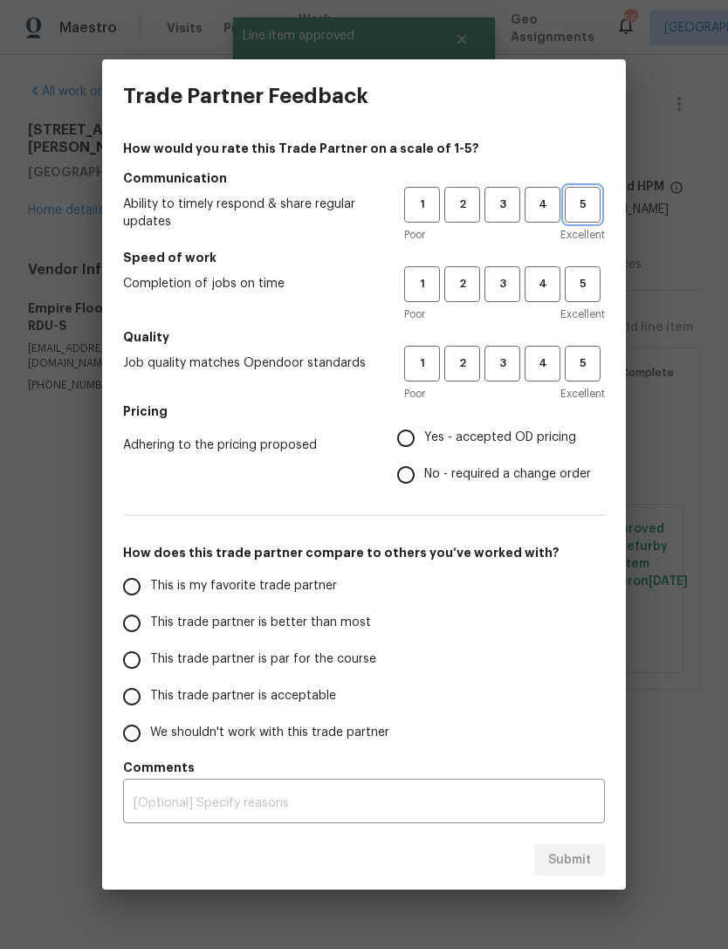
click at [587, 212] on span "5" at bounding box center [582, 205] width 32 height 20
click at [550, 197] on span "4" at bounding box center [542, 205] width 32 height 20
click at [587, 284] on span "5" at bounding box center [582, 284] width 32 height 20
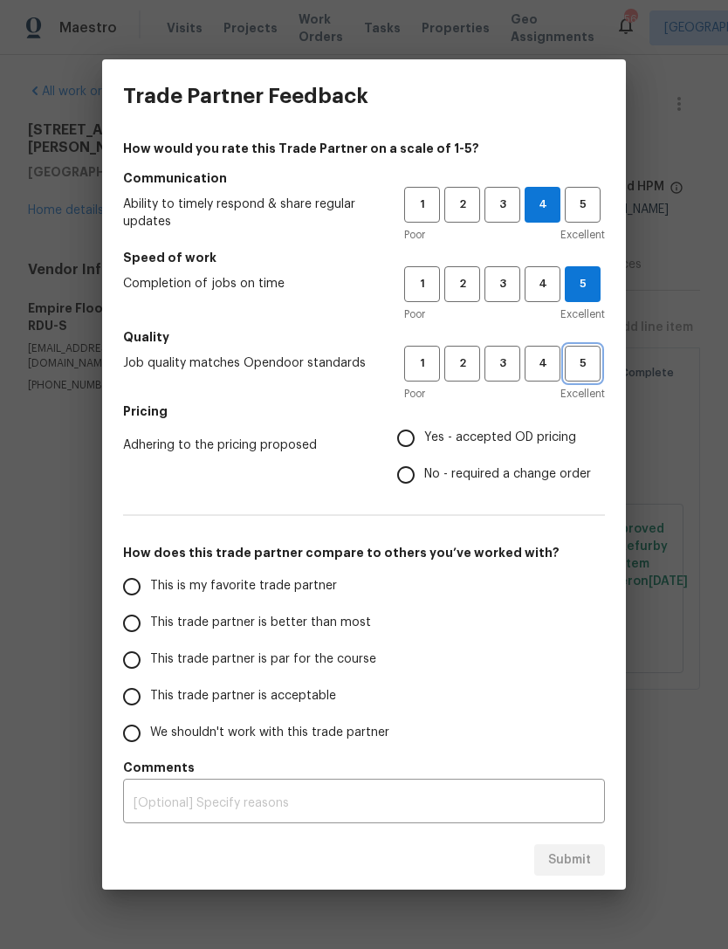
click at [579, 370] on span "5" at bounding box center [582, 363] width 32 height 20
click at [558, 476] on span "No - required a change order" at bounding box center [507, 474] width 167 height 18
click at [424, 476] on input "No - required a change order" at bounding box center [405, 474] width 37 height 37
radio input "true"
click at [125, 624] on input "This trade partner is better than most" at bounding box center [131, 623] width 37 height 37
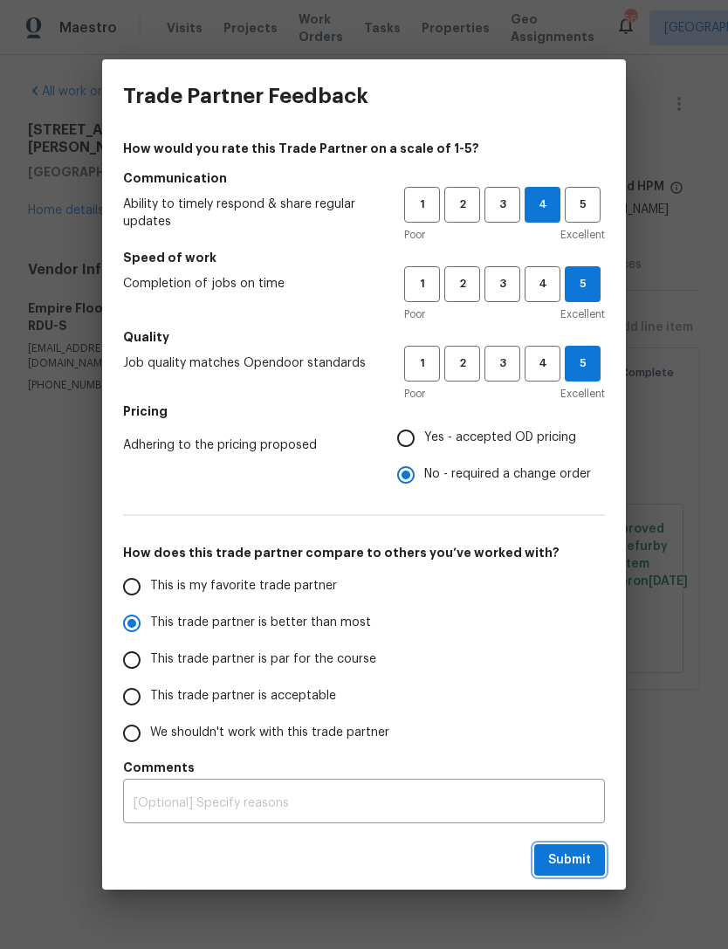
click at [587, 860] on span "Submit" at bounding box center [569, 860] width 43 height 22
radio input "true"
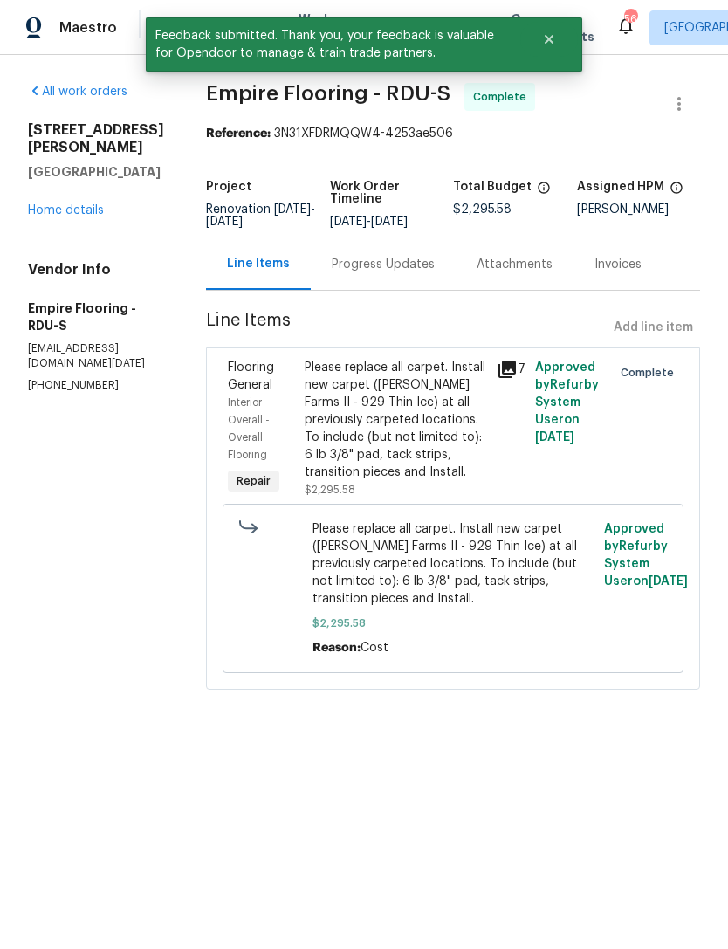
click at [63, 204] on link "Home details" at bounding box center [66, 210] width 76 height 12
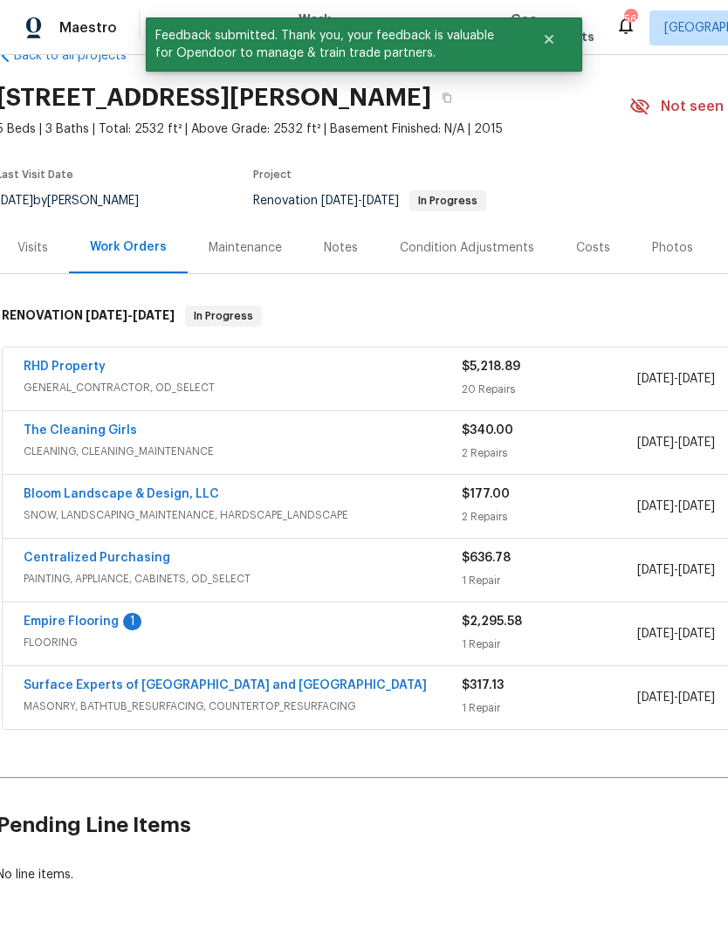
scroll to position [39, 3]
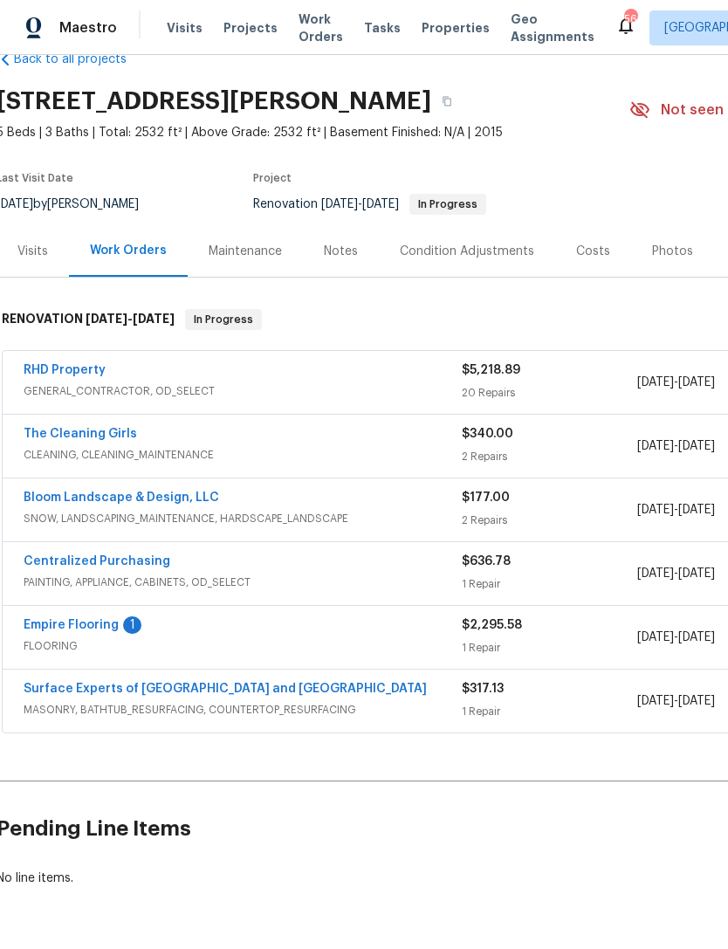
click at [45, 364] on link "RHD Property" at bounding box center [65, 370] width 82 height 12
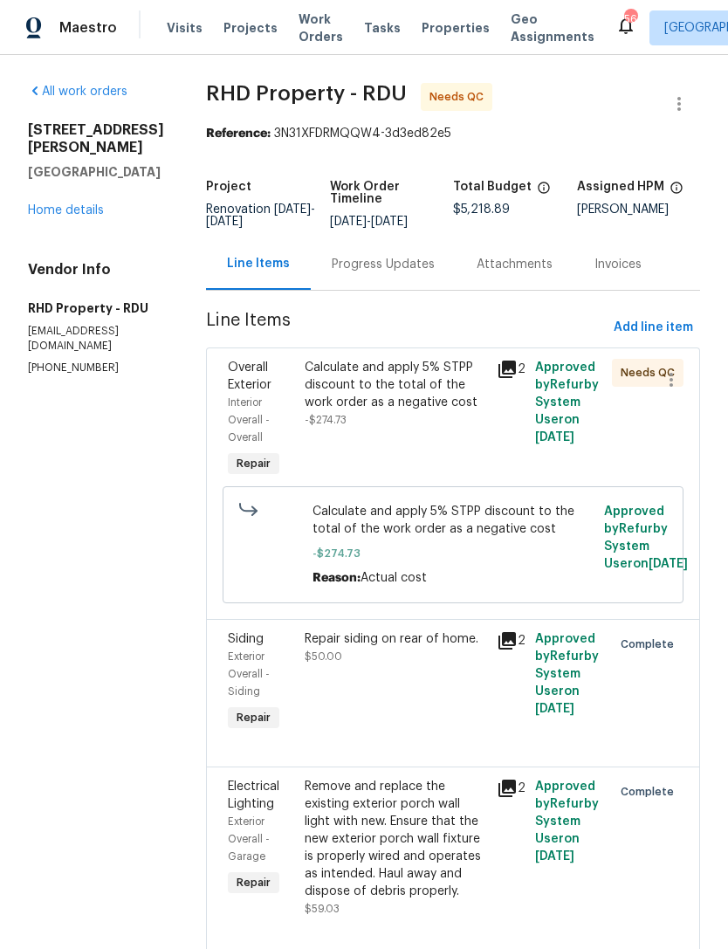
click at [459, 428] on div "Calculate and apply 5% STPP discount to the total of the work order as a negati…" at bounding box center [396, 394] width 182 height 70
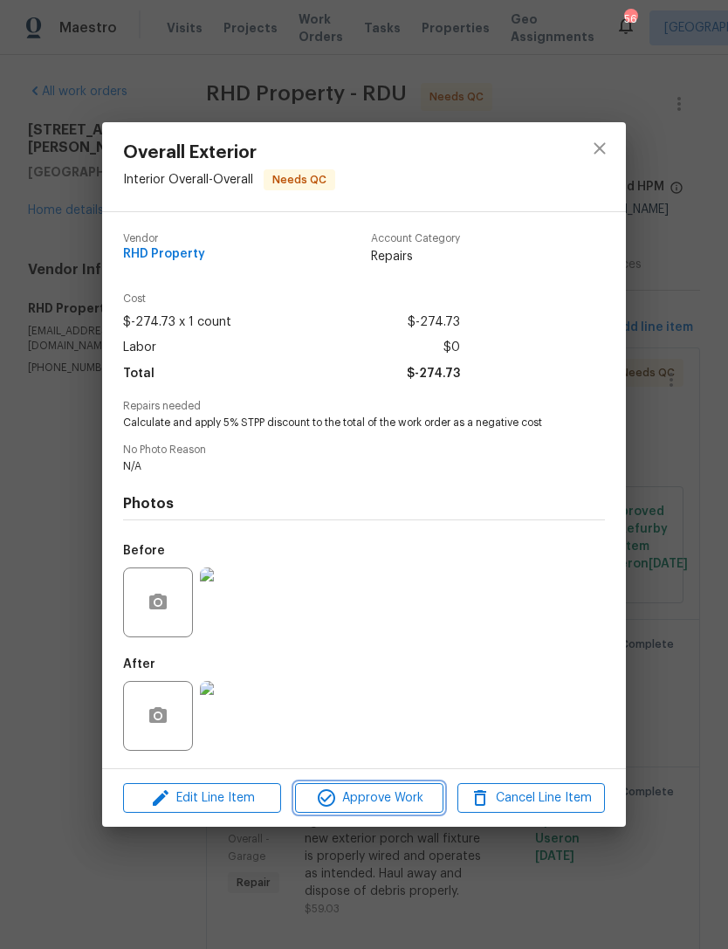
click at [401, 792] on span "Approve Work" at bounding box center [368, 798] width 137 height 22
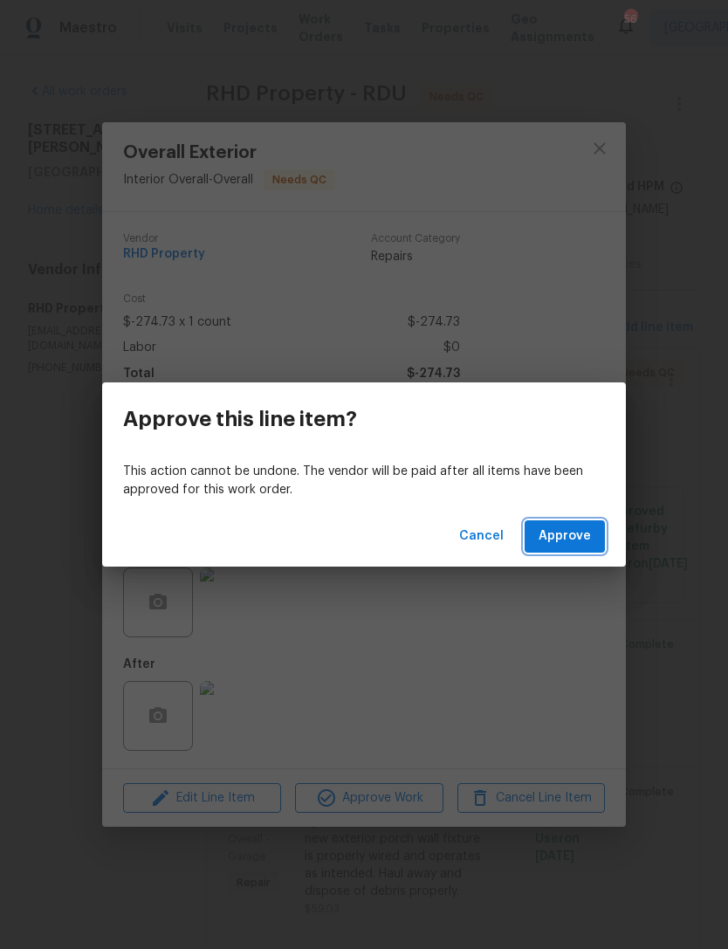
click at [576, 533] on span "Approve" at bounding box center [564, 536] width 52 height 22
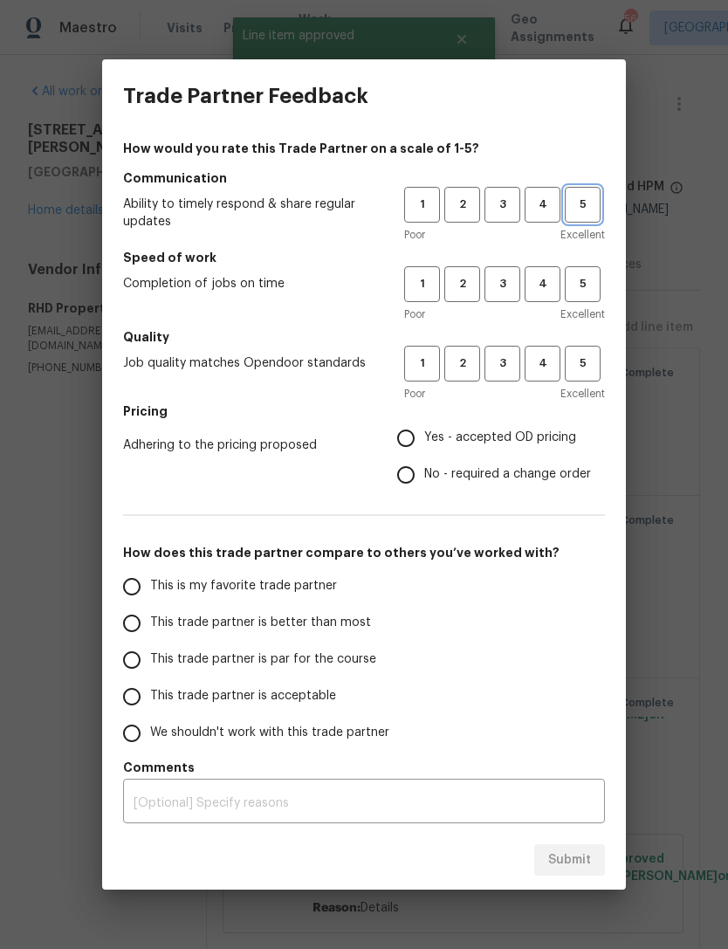
click at [587, 207] on span "5" at bounding box center [582, 205] width 32 height 20
click at [548, 290] on span "4" at bounding box center [542, 284] width 32 height 20
click at [545, 366] on span "4" at bounding box center [542, 363] width 32 height 20
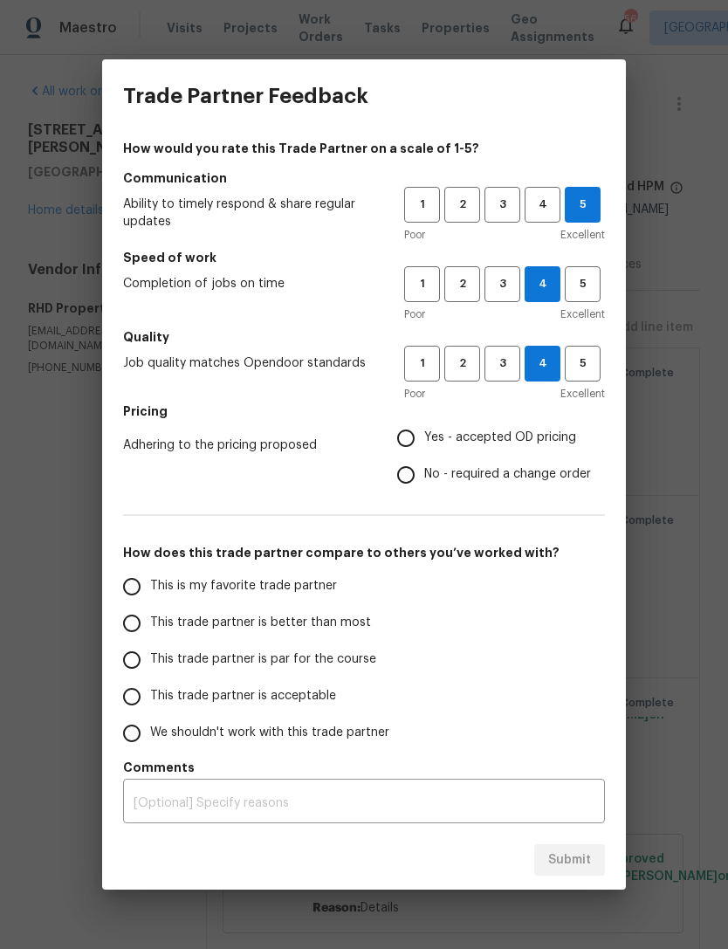
click at [554, 439] on span "Yes - accepted OD pricing" at bounding box center [500, 437] width 152 height 18
click at [424, 439] on input "Yes - accepted OD pricing" at bounding box center [405, 438] width 37 height 37
radio input "true"
click at [336, 630] on span "This trade partner is better than most" at bounding box center [260, 623] width 221 height 18
click at [150, 630] on input "This trade partner is better than most" at bounding box center [131, 623] width 37 height 37
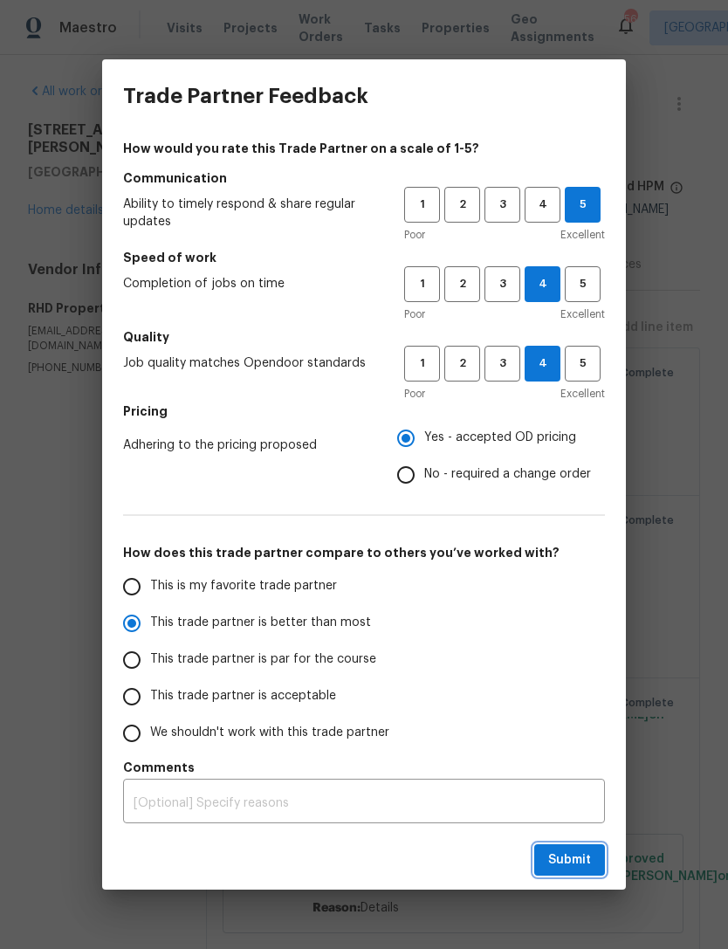
click at [590, 866] on span "Submit" at bounding box center [569, 860] width 43 height 22
radio input "true"
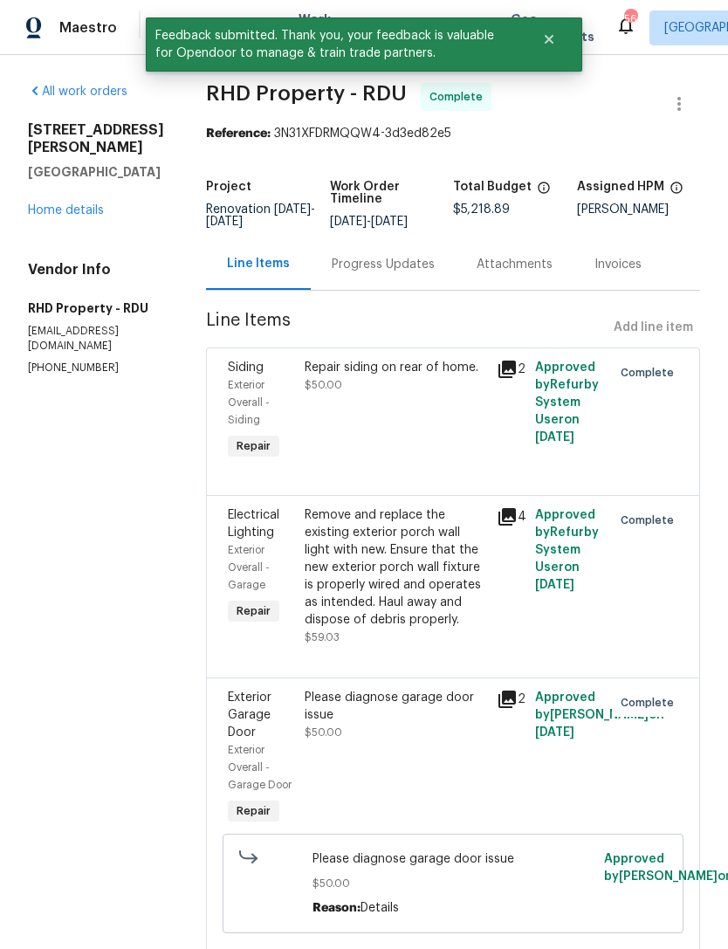
click at [60, 204] on link "Home details" at bounding box center [66, 210] width 76 height 12
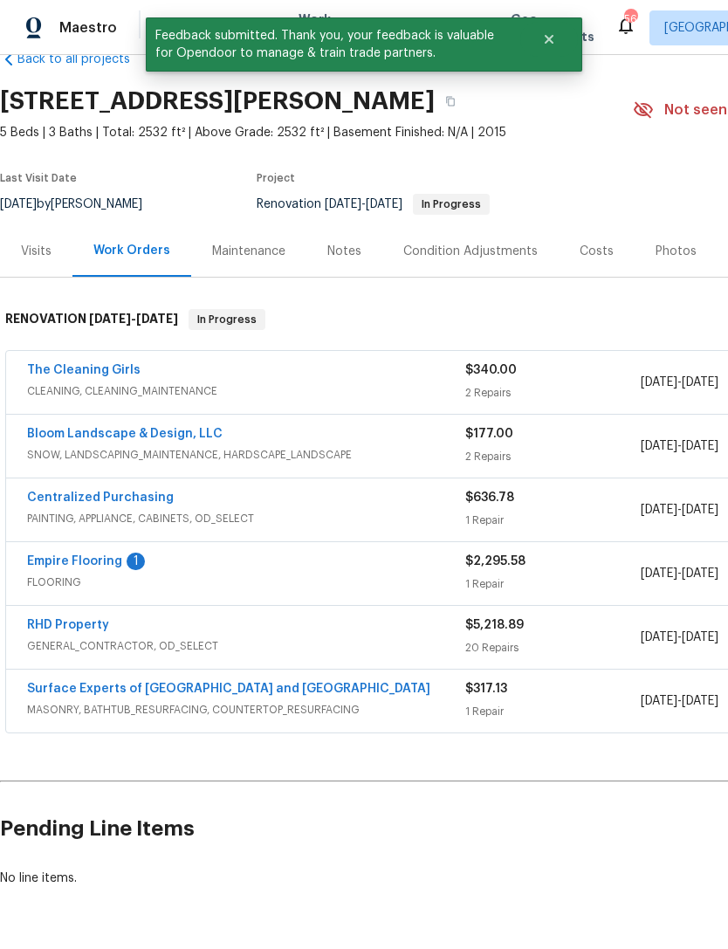
scroll to position [39, 0]
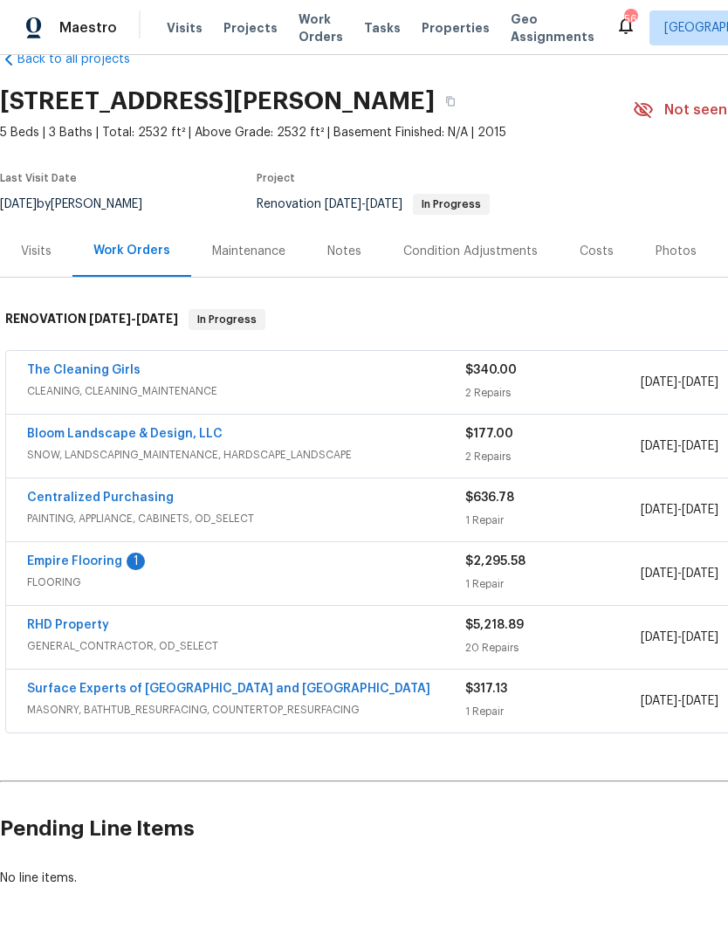
click at [52, 365] on link "The Cleaning Girls" at bounding box center [83, 370] width 113 height 12
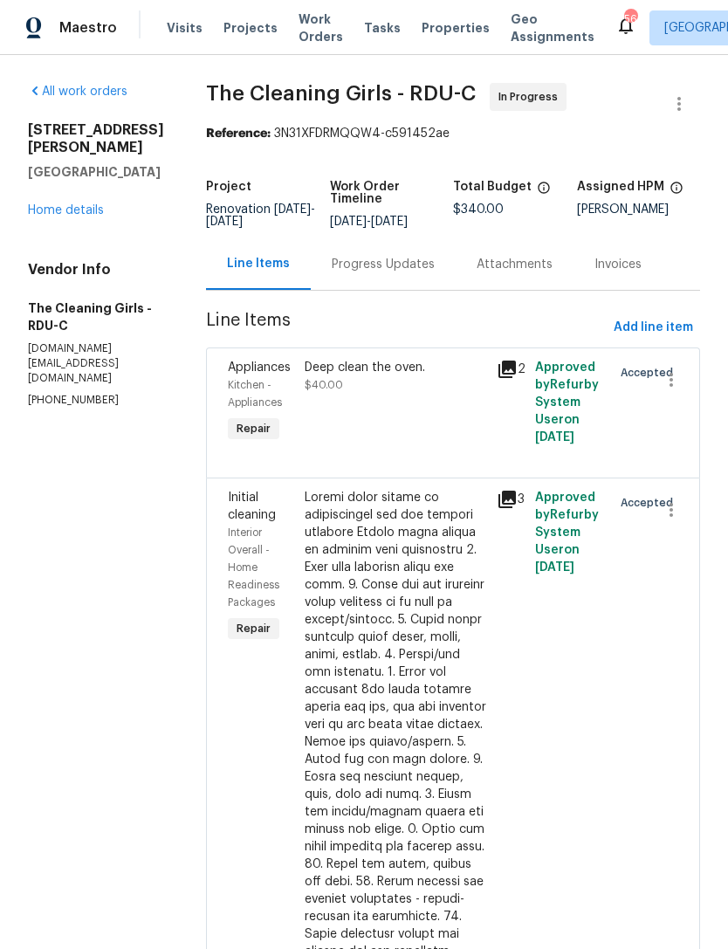
click at [426, 290] on div "Progress Updates" at bounding box center [383, 263] width 145 height 51
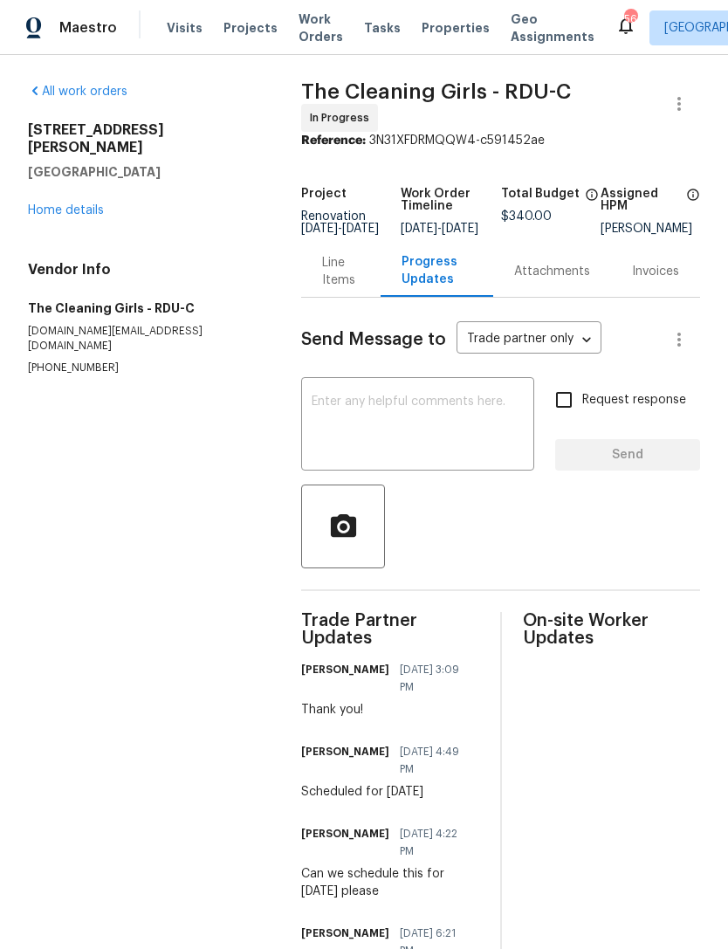
click at [457, 416] on textarea at bounding box center [418, 425] width 212 height 61
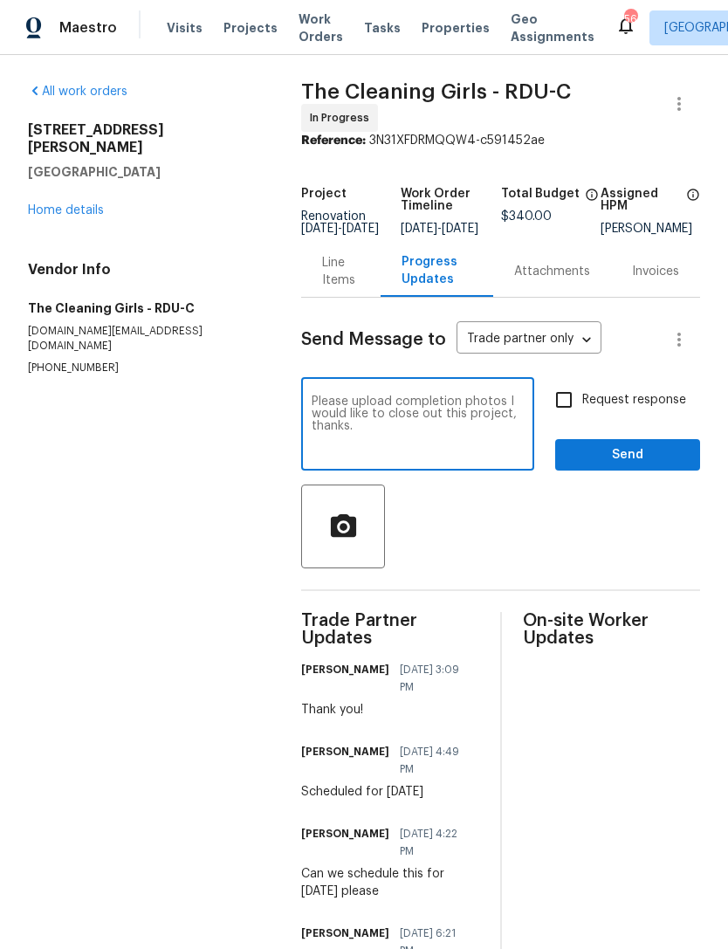
type textarea "Please upload completion photos I would like to close out this project, thanks."
click at [571, 417] on input "Request response" at bounding box center [563, 399] width 37 height 37
checkbox input "true"
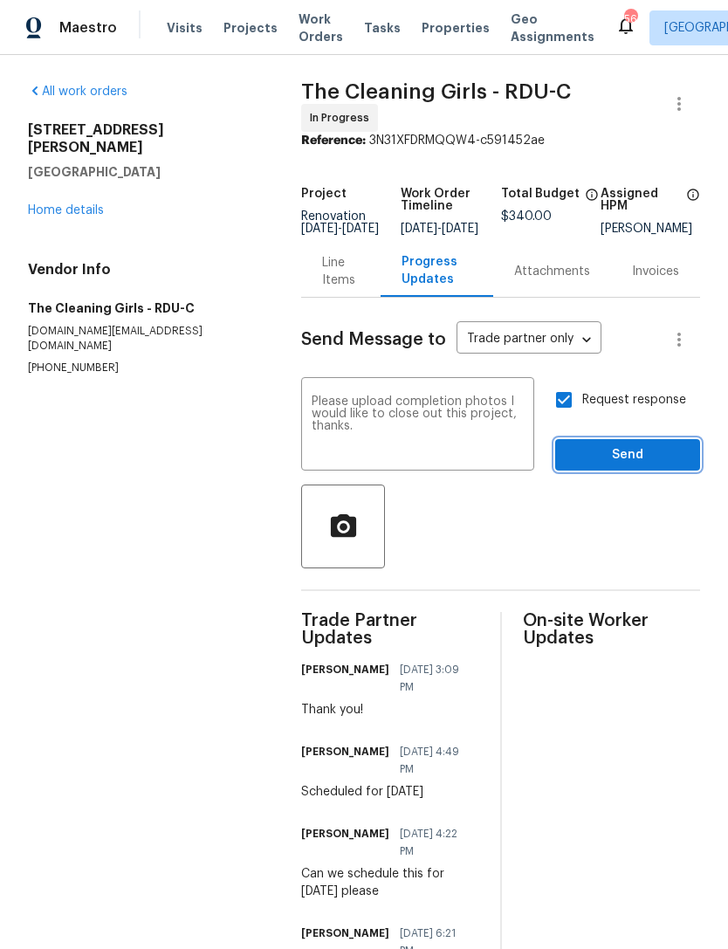
click at [614, 462] on span "Send" at bounding box center [627, 455] width 117 height 22
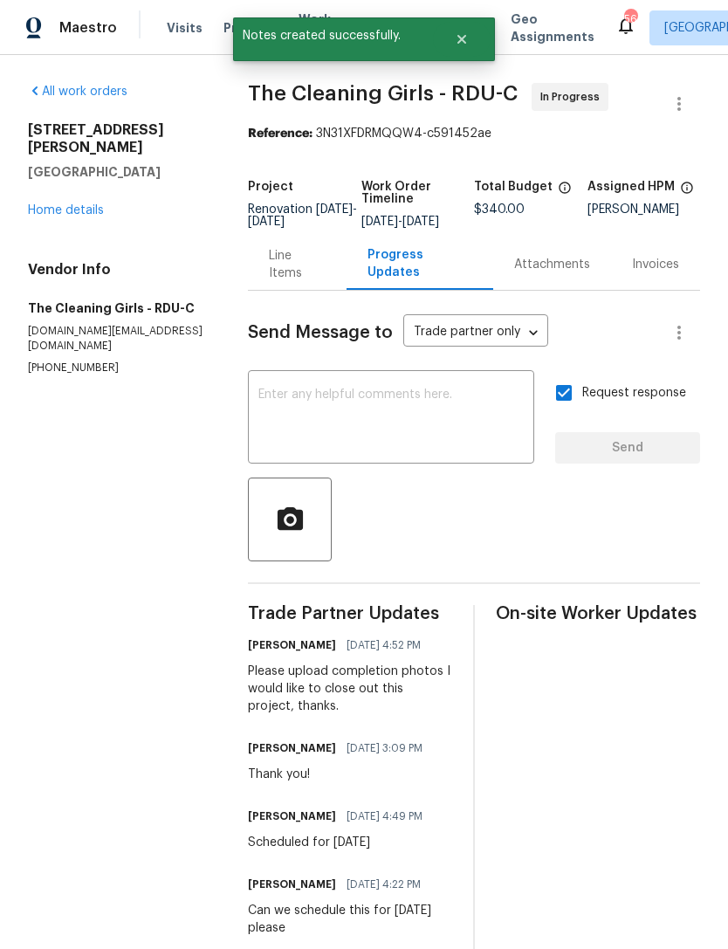
click at [61, 204] on link "Home details" at bounding box center [66, 210] width 76 height 12
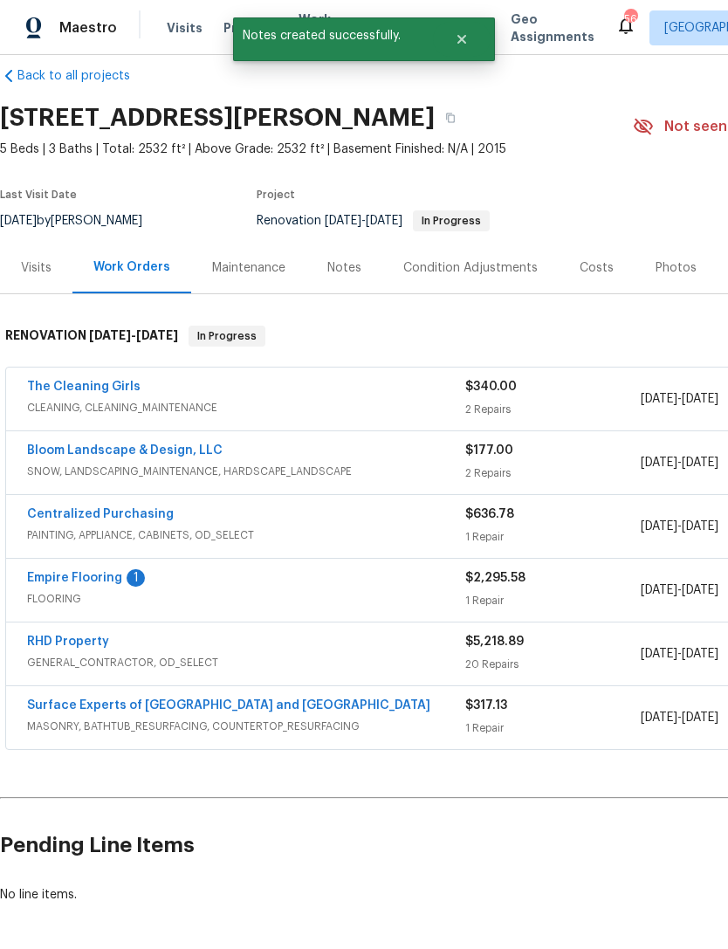
scroll to position [23, 0]
click at [74, 573] on link "Empire Flooring" at bounding box center [74, 578] width 95 height 12
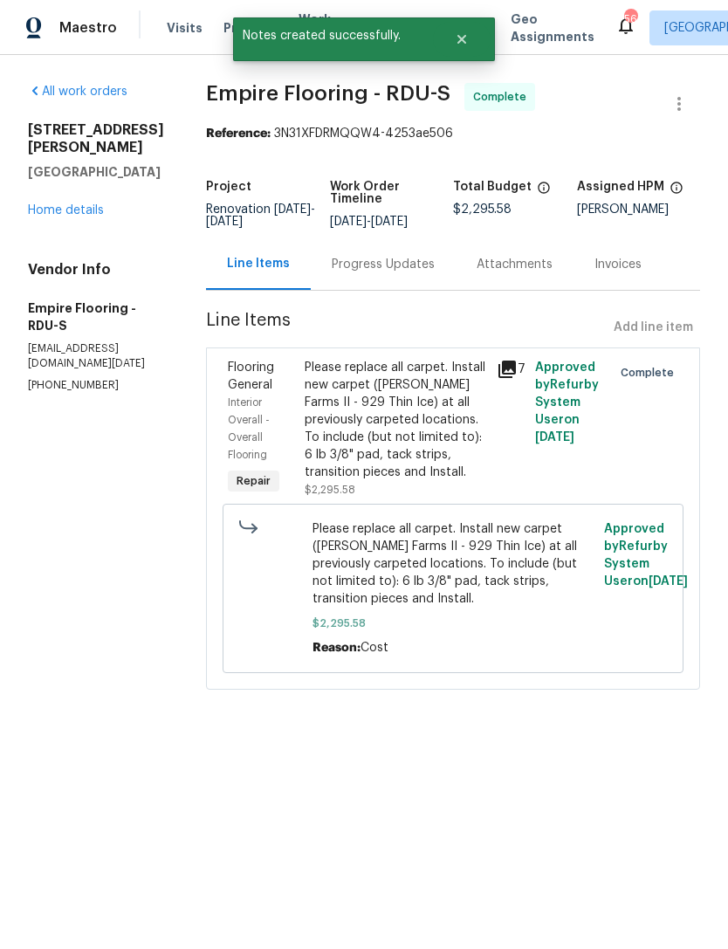
click at [413, 273] on div "Progress Updates" at bounding box center [383, 264] width 103 height 17
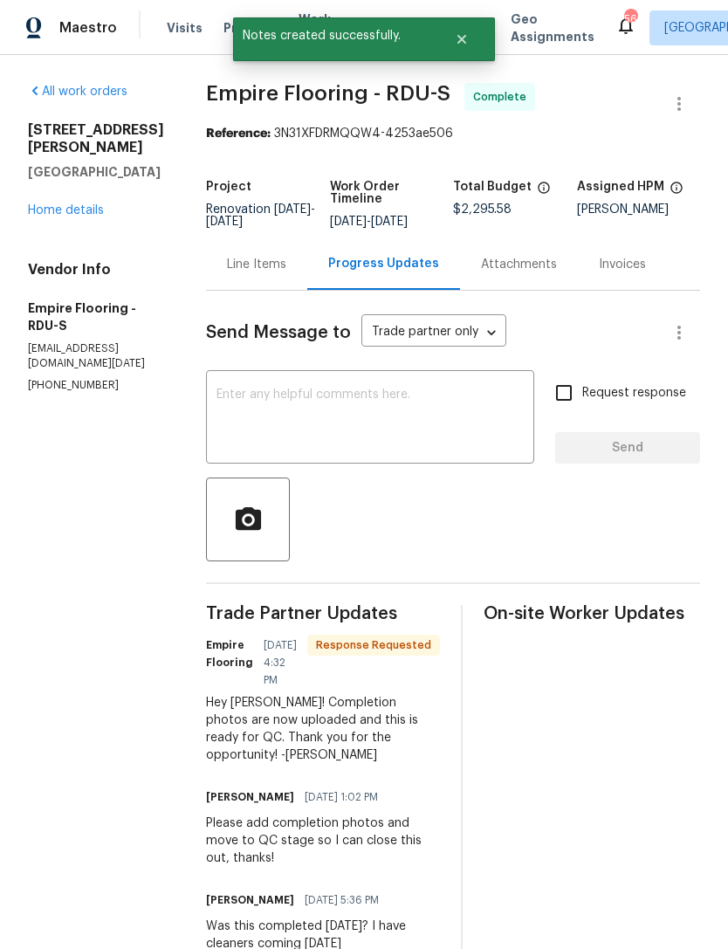
click at [419, 436] on textarea at bounding box center [369, 418] width 307 height 61
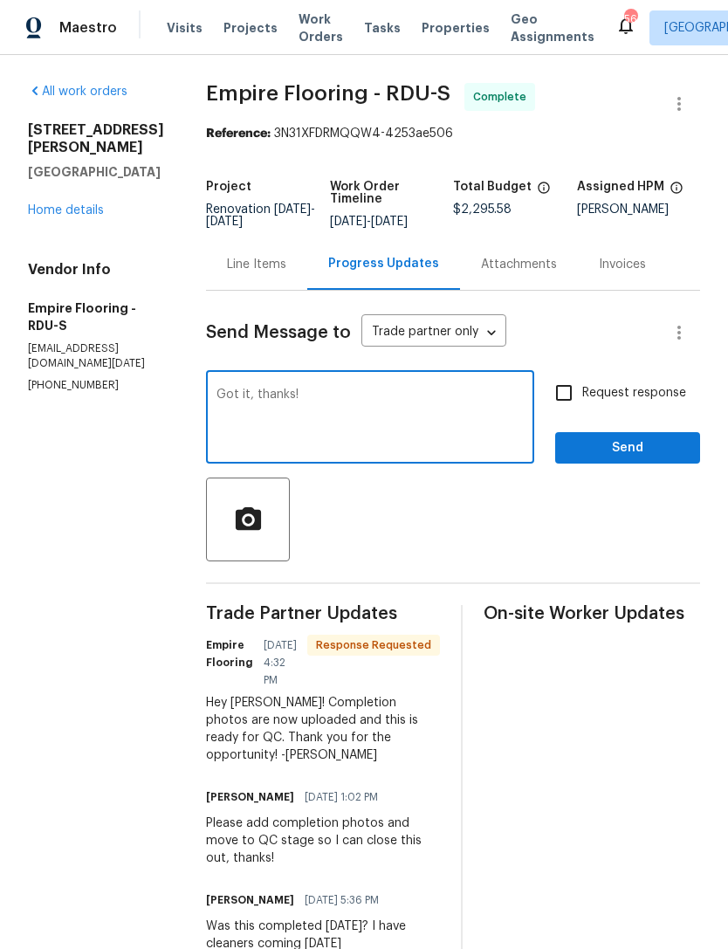
type textarea "Got it, thanks!"
click at [570, 411] on input "Request response" at bounding box center [563, 392] width 37 height 37
click at [571, 411] on input "Request response" at bounding box center [563, 392] width 37 height 37
checkbox input "false"
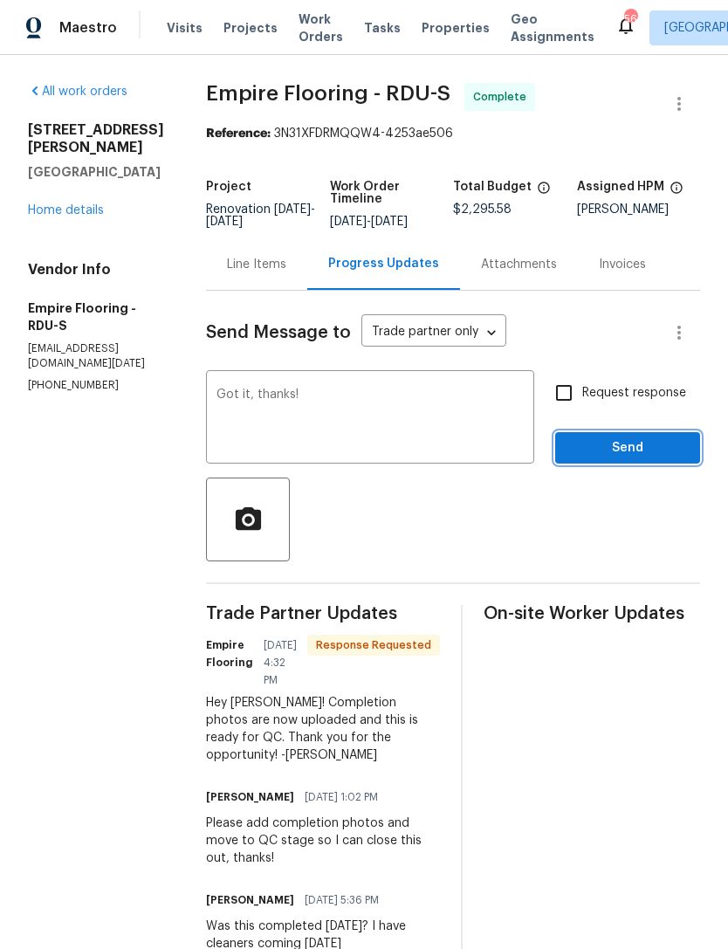
click at [620, 449] on button "Send" at bounding box center [627, 448] width 145 height 32
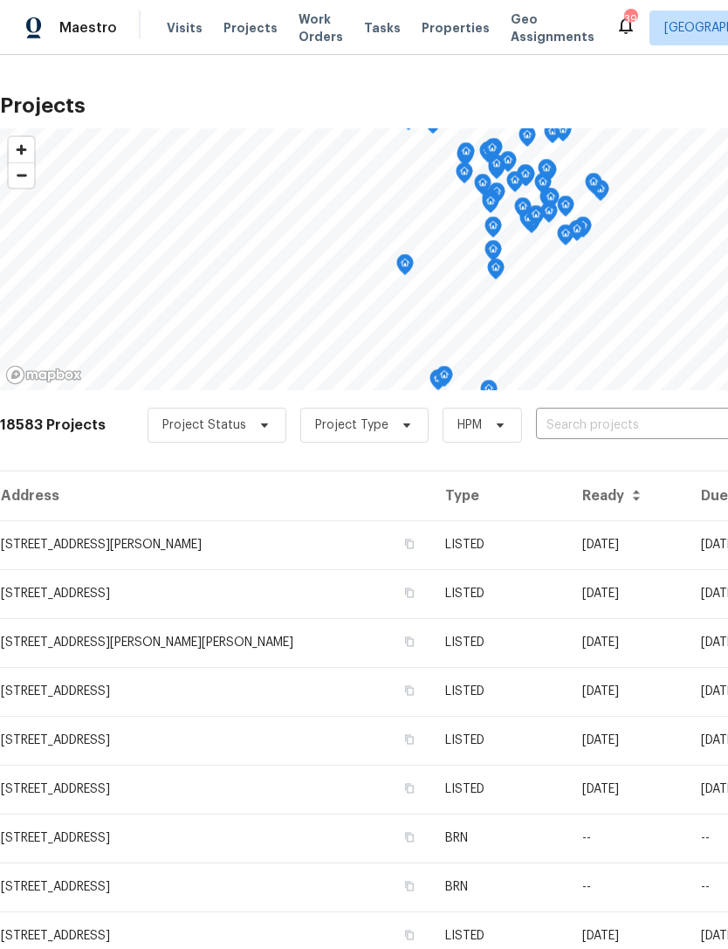
click at [583, 422] on input "text" at bounding box center [636, 425] width 200 height 27
type input "Whitt rd"
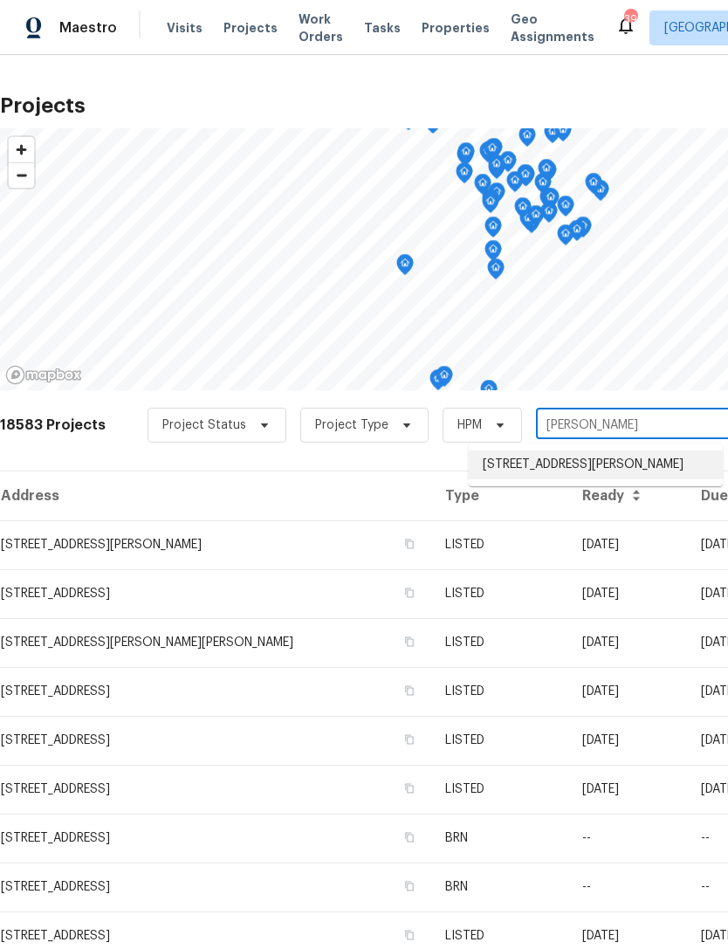
click at [608, 461] on li "6423 Whitt Rd, Durham, NC 27712" at bounding box center [596, 464] width 254 height 29
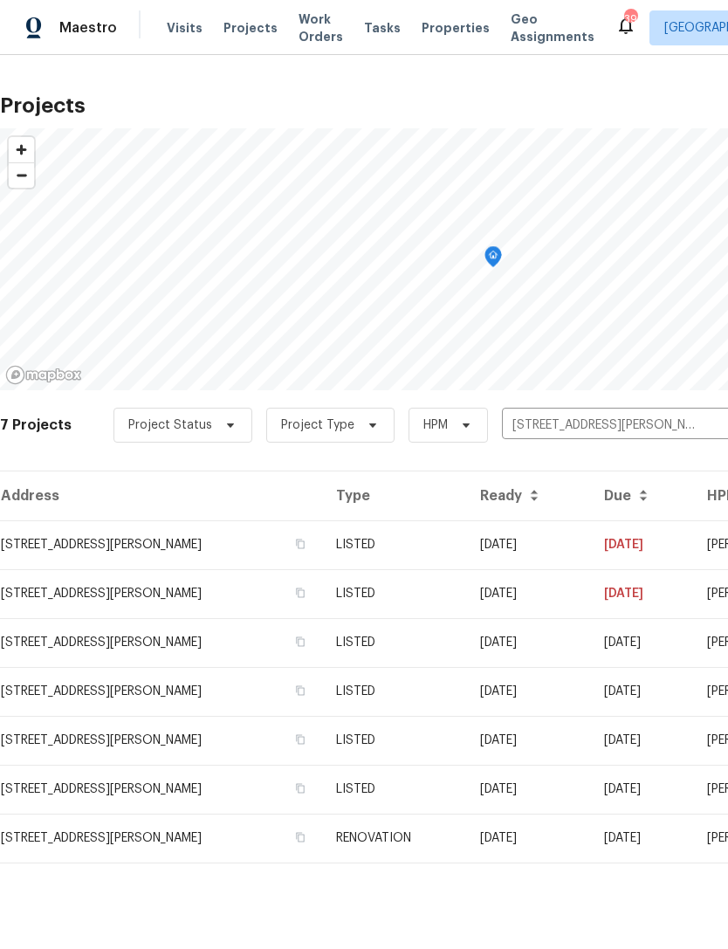
click at [156, 548] on td "6423 Whitt Rd, Durham, NC 27712" at bounding box center [161, 544] width 322 height 49
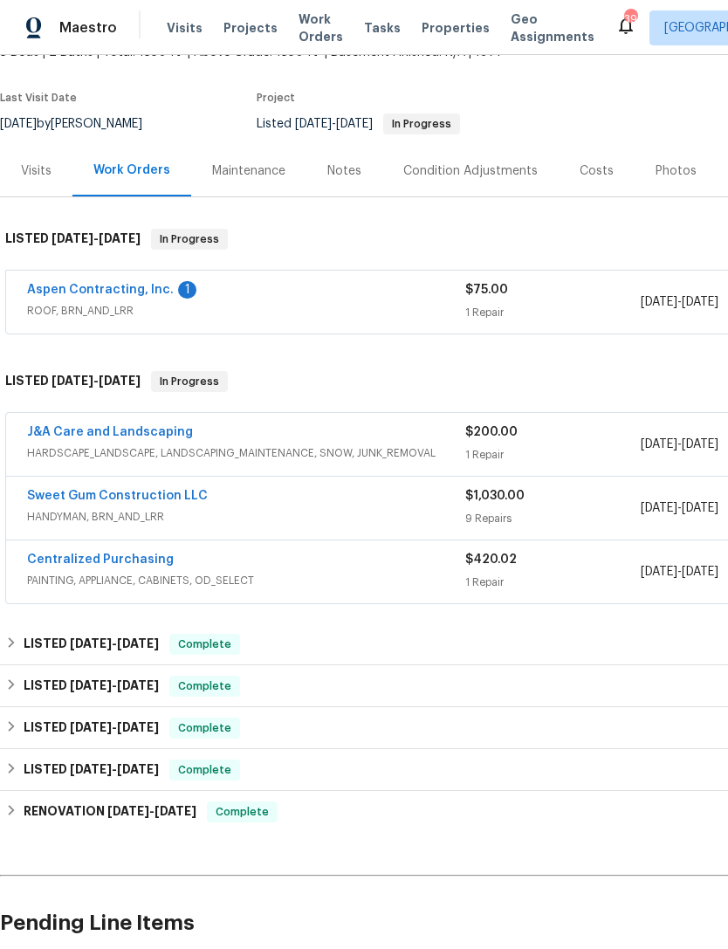
scroll to position [120, 0]
click at [159, 426] on link "J&A Care and Landscaping" at bounding box center [110, 432] width 166 height 12
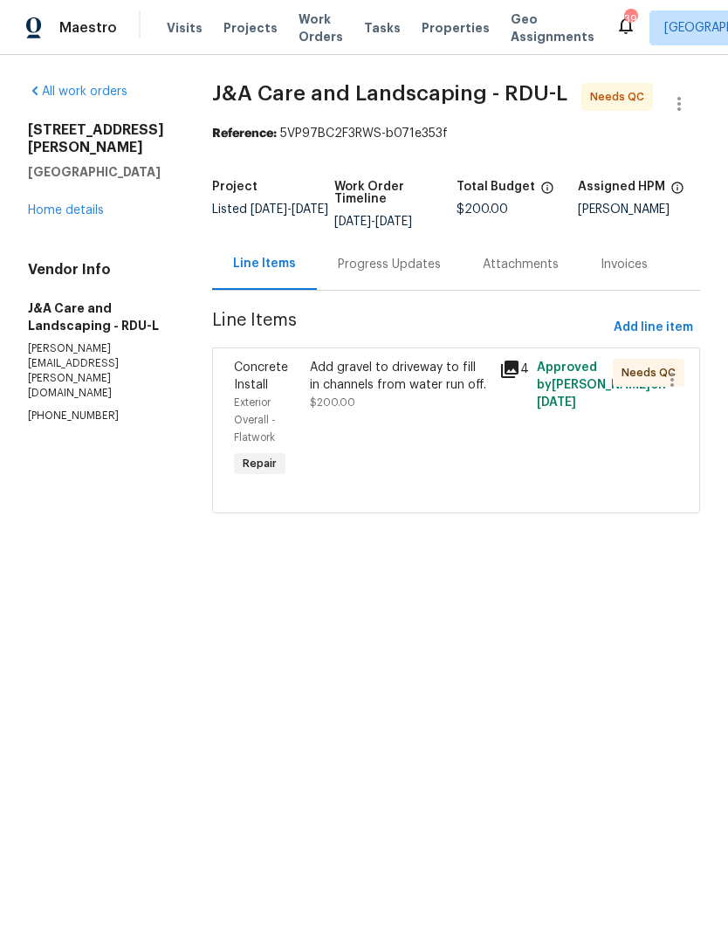
click at [456, 394] on div "Add gravel to driveway to fill in channels from water run off." at bounding box center [399, 376] width 179 height 35
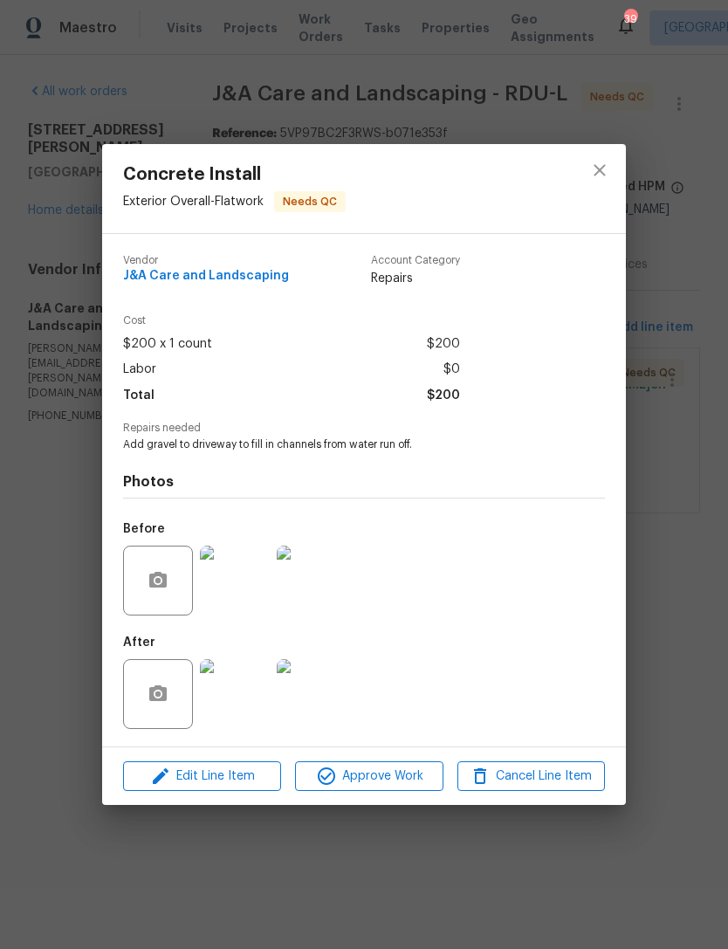
click at [243, 687] on img at bounding box center [235, 694] width 70 height 70
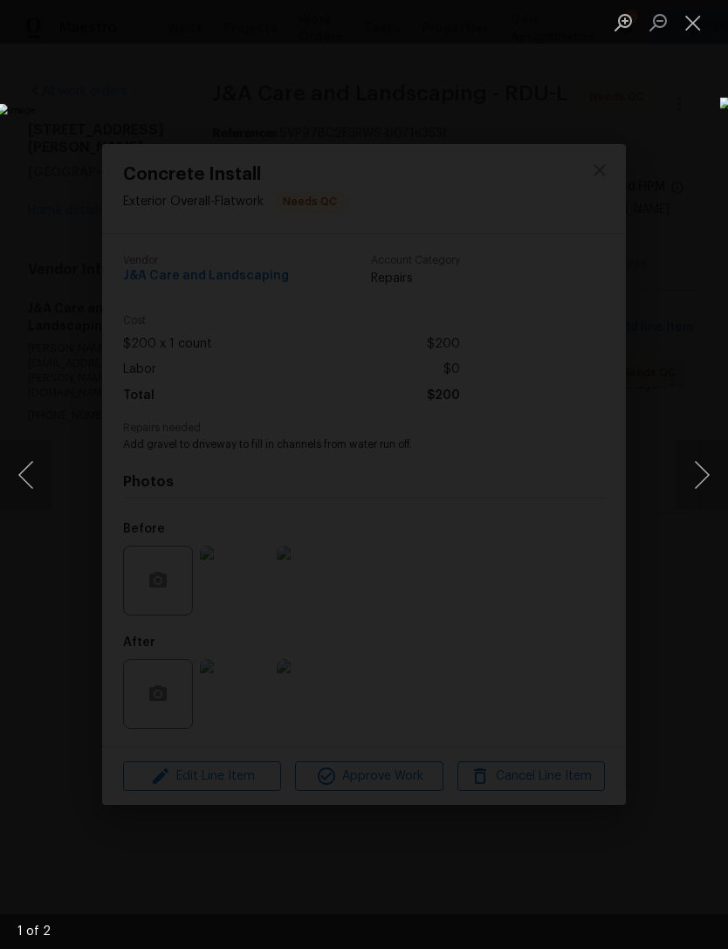
click at [689, 25] on button "Close lightbox" at bounding box center [692, 22] width 35 height 31
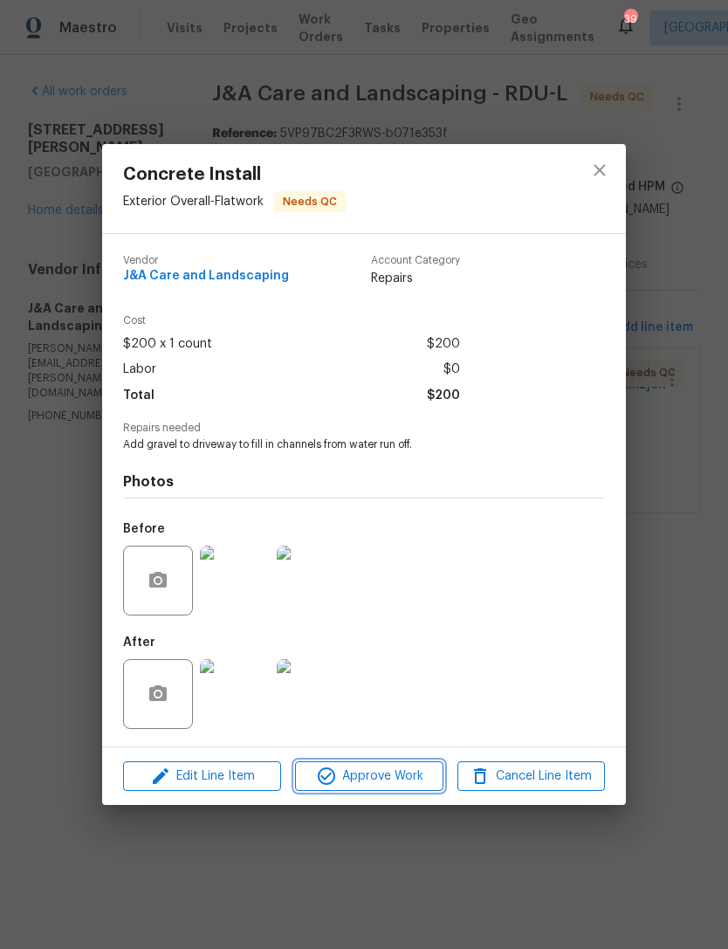
click at [401, 781] on span "Approve Work" at bounding box center [368, 776] width 137 height 22
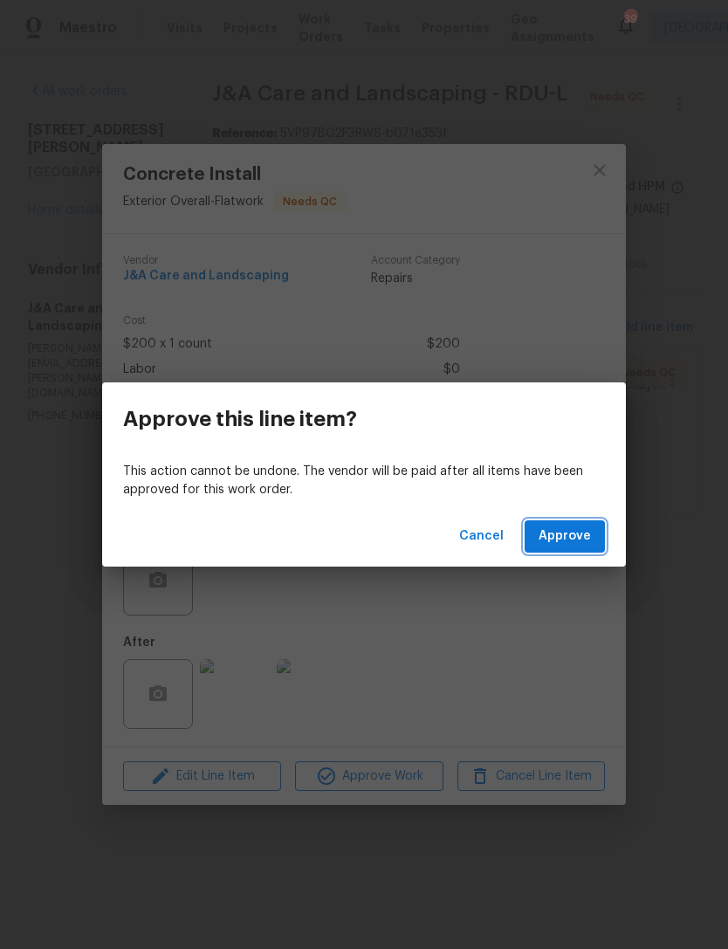
click at [583, 543] on span "Approve" at bounding box center [564, 536] width 52 height 22
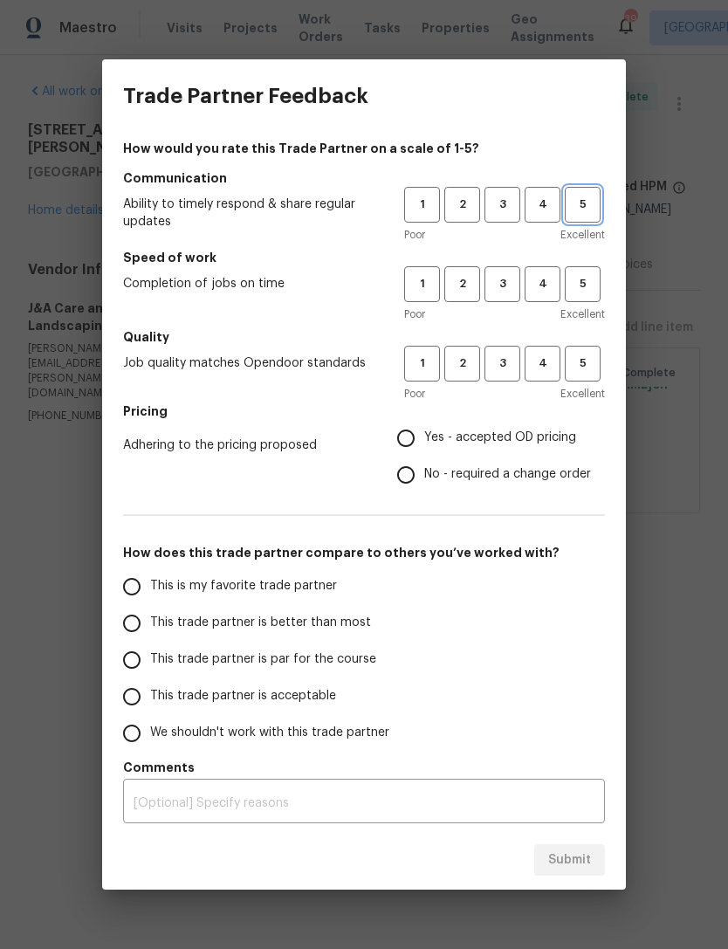
click at [579, 201] on span "5" at bounding box center [582, 205] width 32 height 20
click at [543, 204] on span "4" at bounding box center [542, 205] width 32 height 20
click at [542, 282] on span "4" at bounding box center [542, 284] width 32 height 20
click at [542, 368] on span "4" at bounding box center [542, 363] width 32 height 20
click at [528, 444] on span "Yes - accepted OD pricing" at bounding box center [500, 437] width 152 height 18
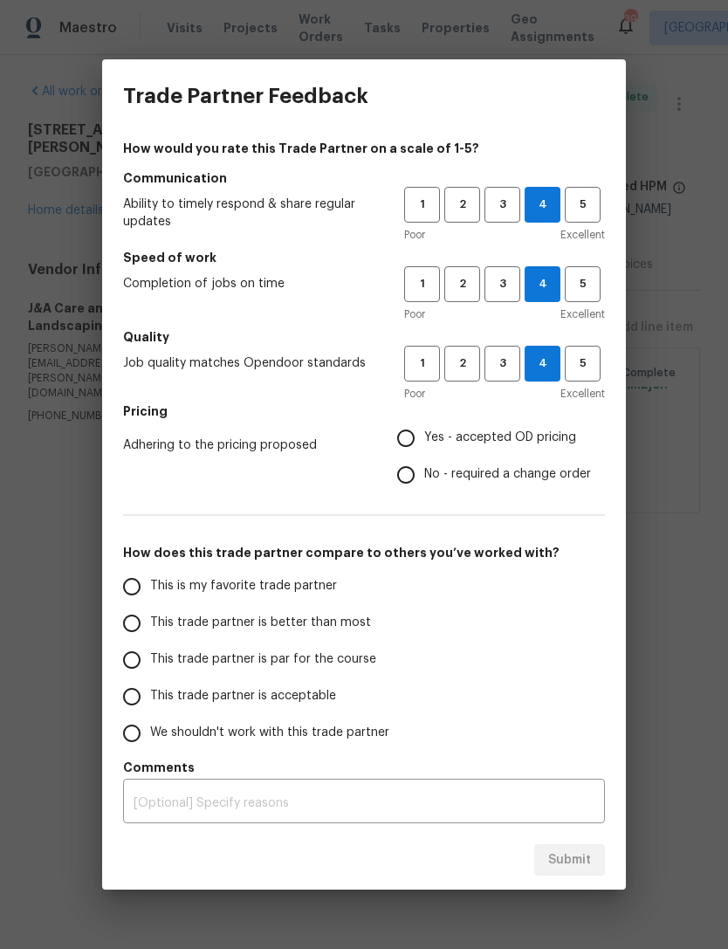
click at [424, 444] on input "Yes - accepted OD pricing" at bounding box center [405, 438] width 37 height 37
radio input "true"
click at [134, 668] on input "This trade partner is par for the course" at bounding box center [131, 659] width 37 height 37
click at [584, 852] on span "Submit" at bounding box center [569, 860] width 43 height 22
radio input "true"
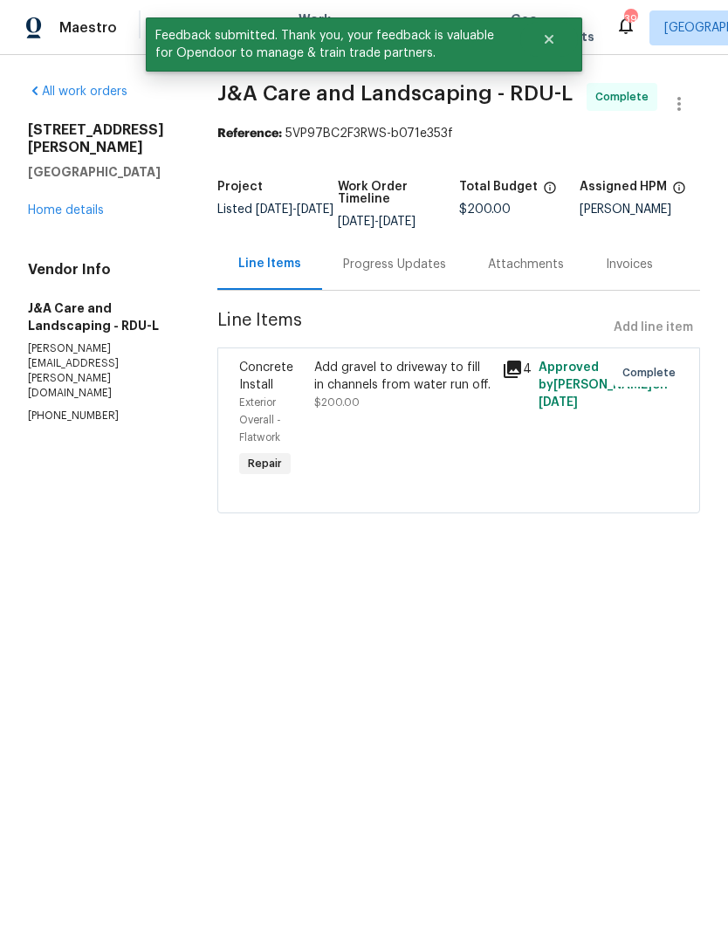
click at [60, 204] on link "Home details" at bounding box center [66, 210] width 76 height 12
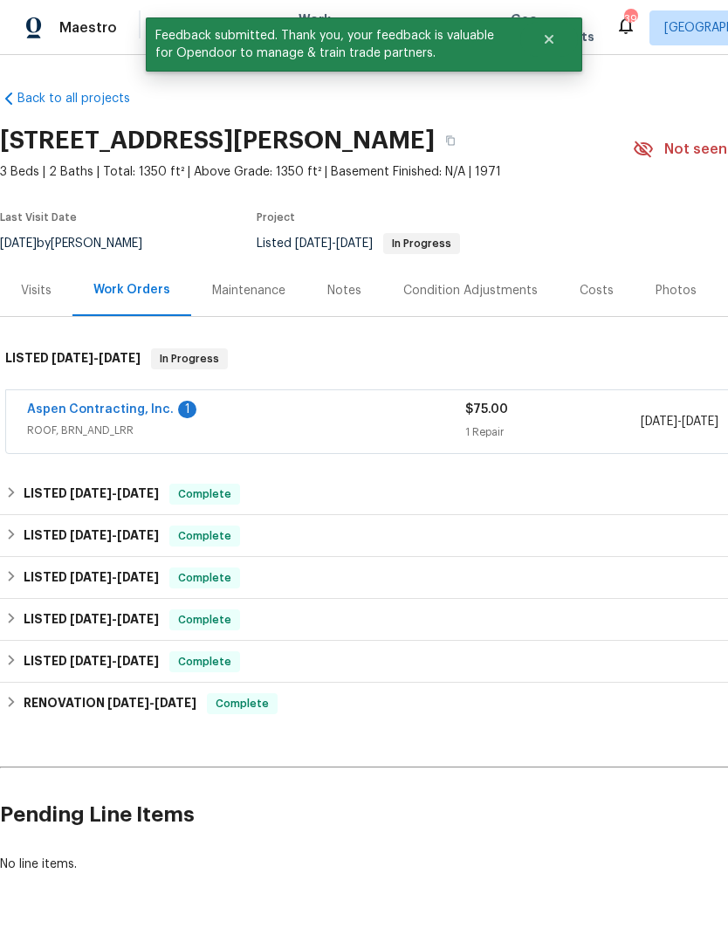
click at [45, 408] on link "Aspen Contracting, Inc." at bounding box center [100, 409] width 147 height 12
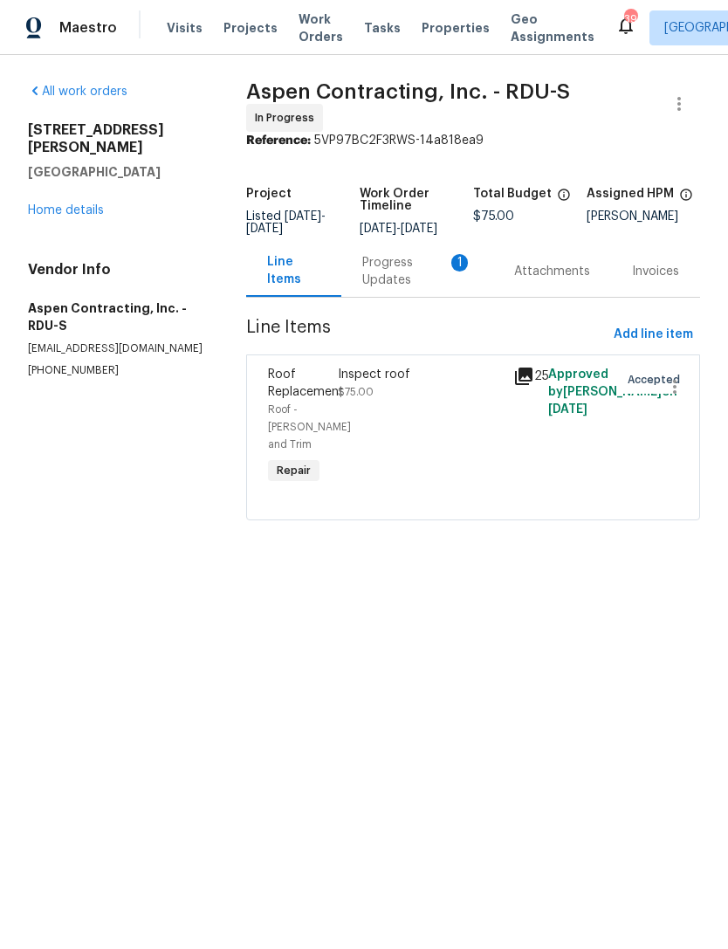
click at [401, 264] on div "Progress Updates 1" at bounding box center [417, 270] width 152 height 51
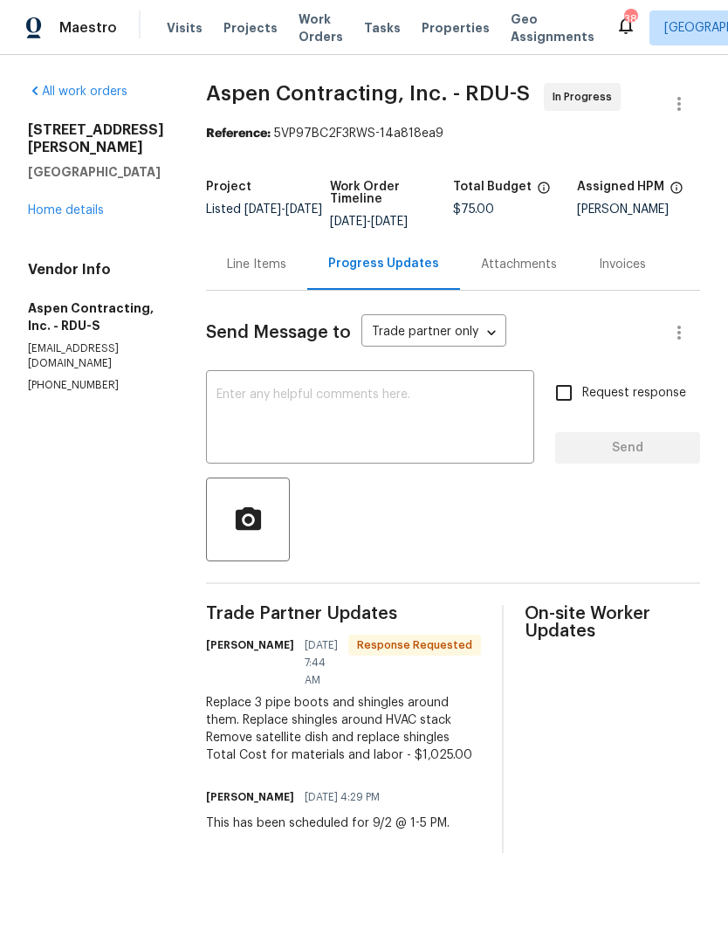
click at [456, 399] on textarea at bounding box center [369, 418] width 307 height 61
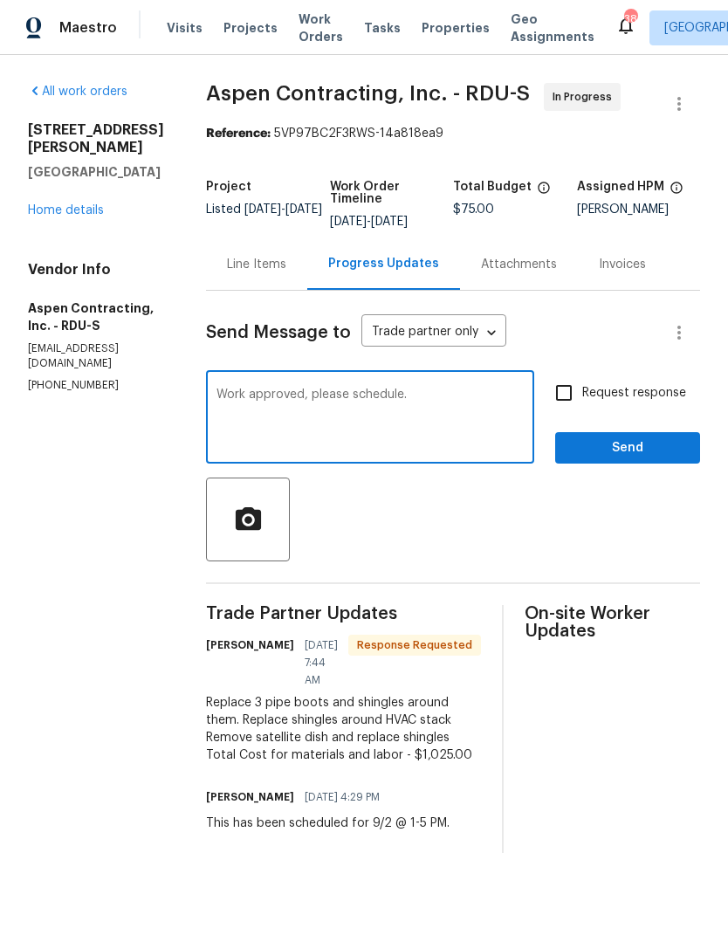
type textarea "Work approved, please schedule."
click at [593, 543] on div at bounding box center [453, 519] width 494 height 84
click at [572, 390] on input "Request response" at bounding box center [563, 392] width 37 height 37
checkbox input "true"
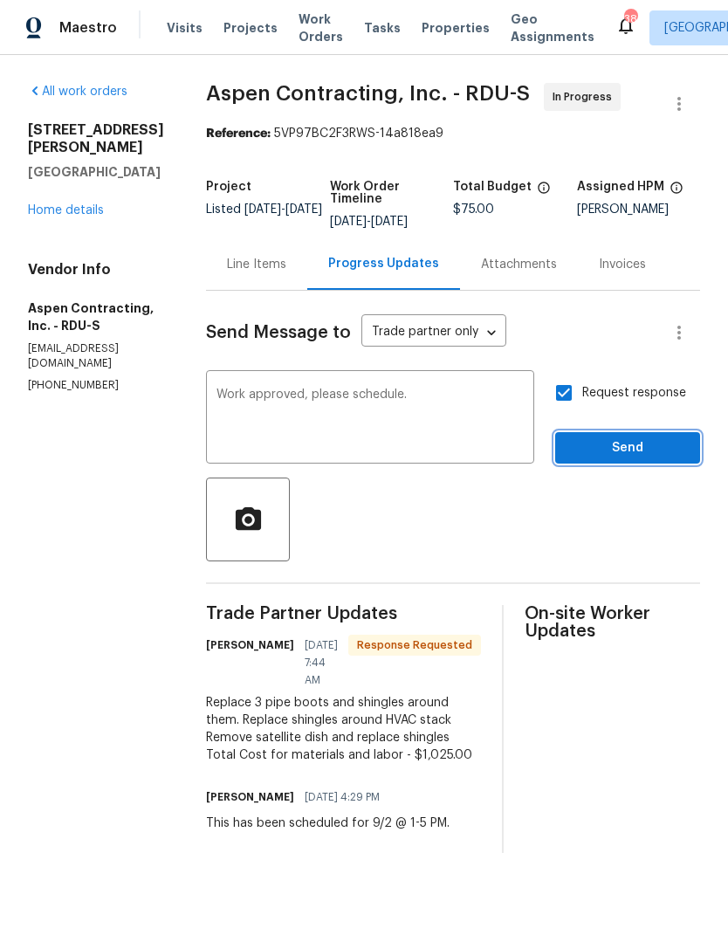
click at [644, 449] on span "Send" at bounding box center [627, 448] width 117 height 22
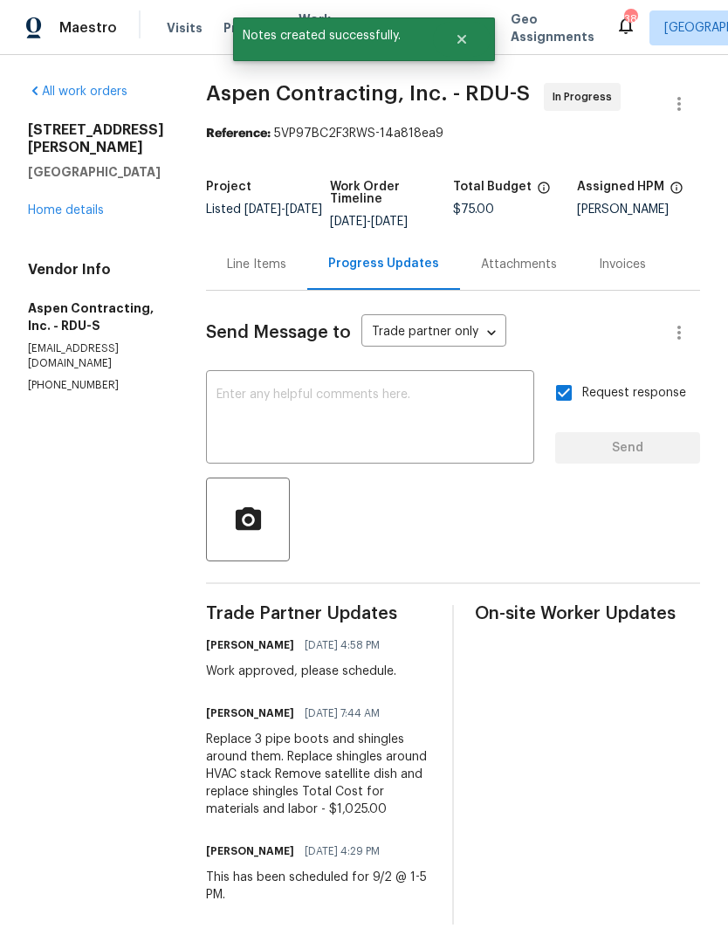
click at [233, 274] on div "Line Items" at bounding box center [256, 263] width 101 height 51
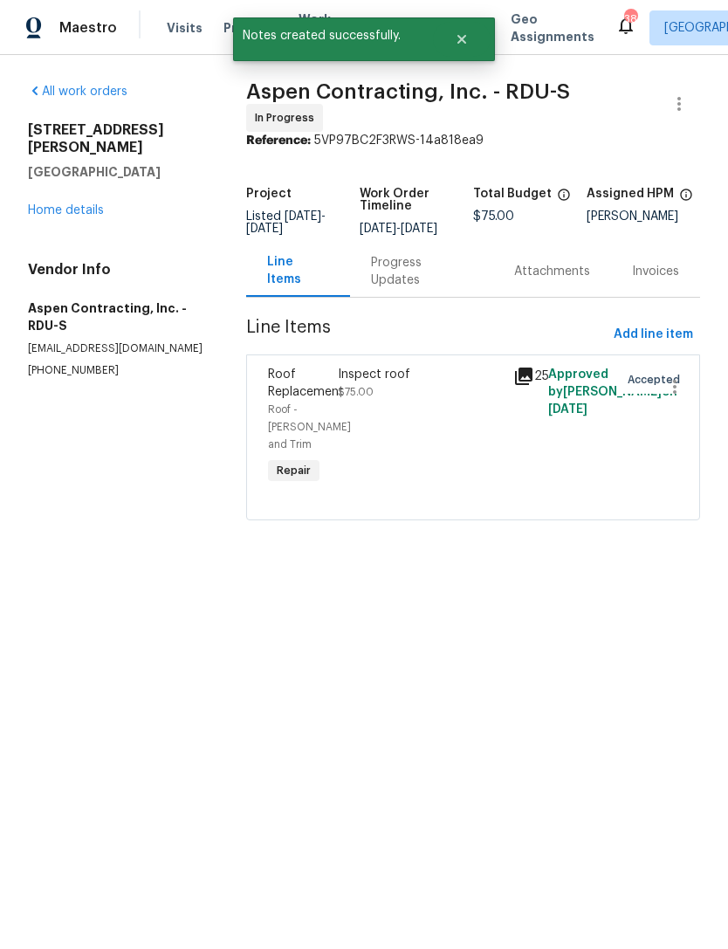
click at [442, 434] on div "Inspect roof $75.00" at bounding box center [419, 426] width 175 height 133
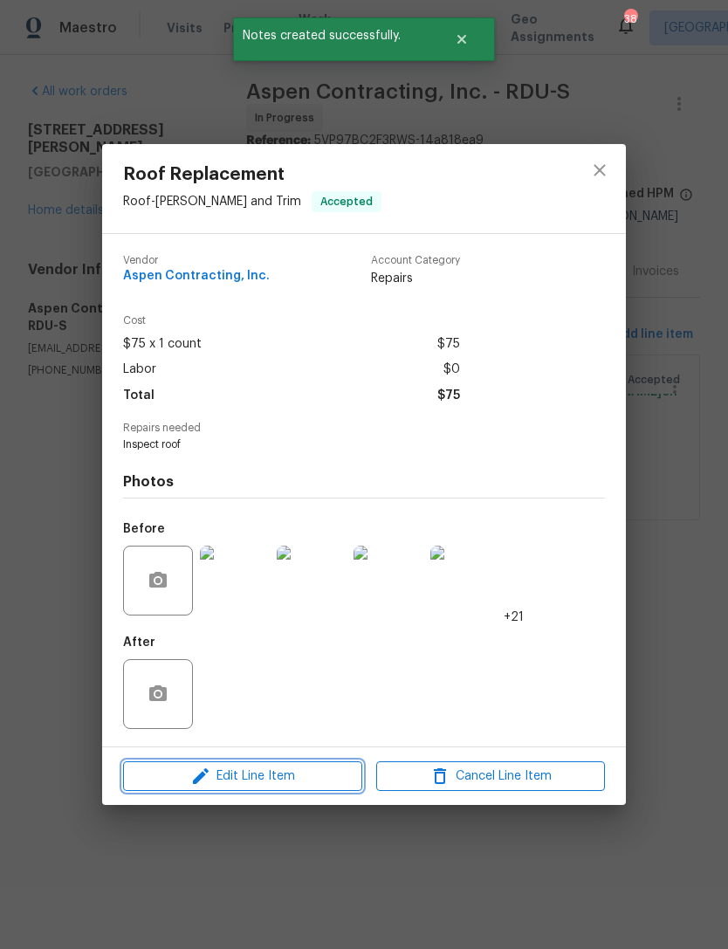
click at [318, 789] on button "Edit Line Item" at bounding box center [242, 776] width 239 height 31
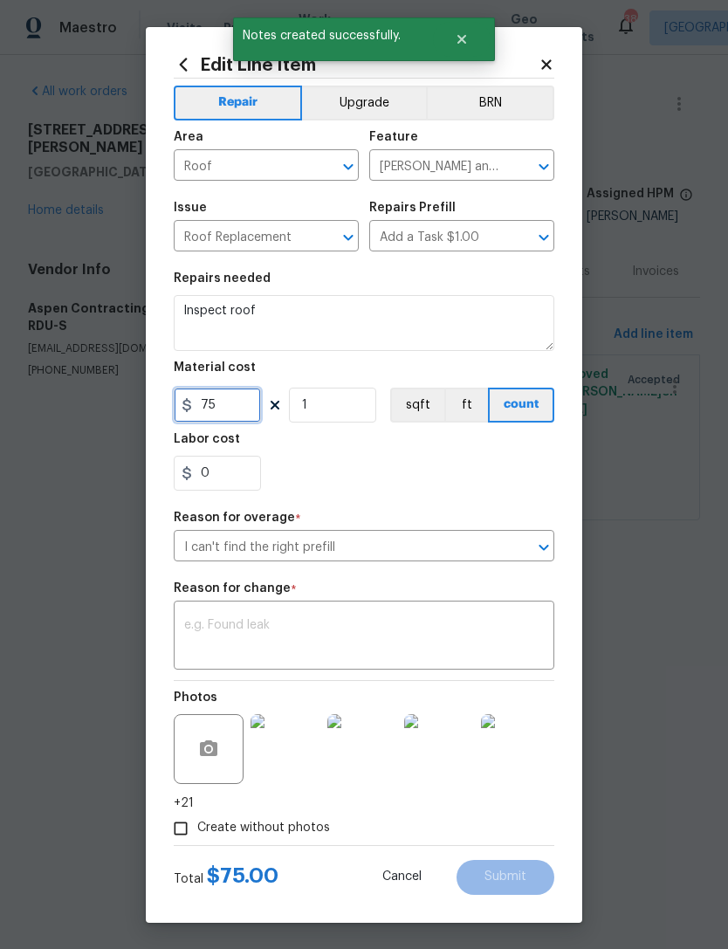
click at [244, 413] on input "75" at bounding box center [217, 404] width 87 height 35
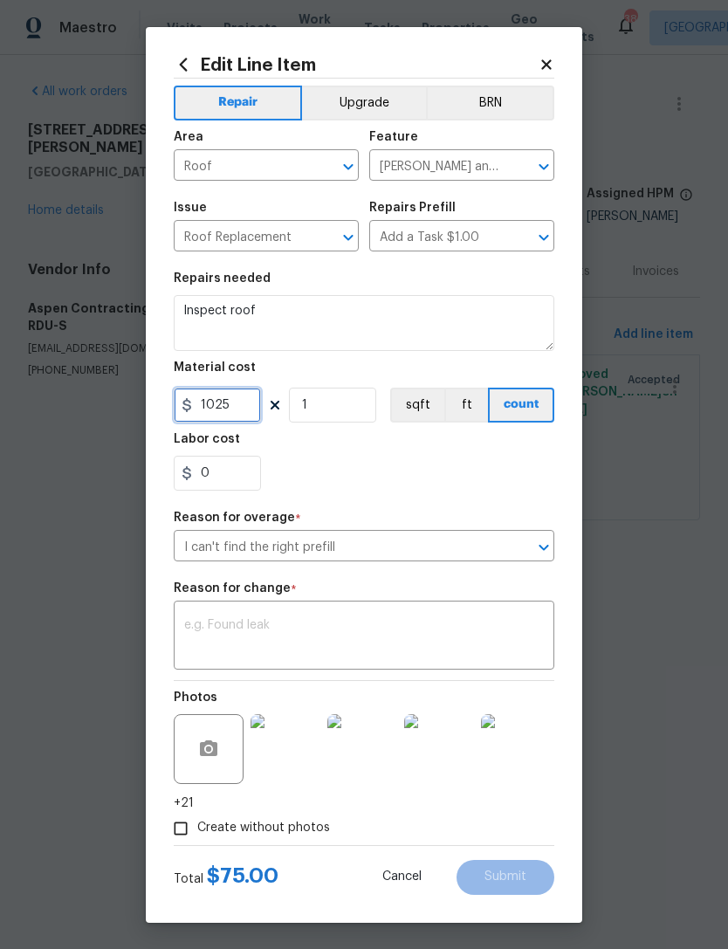
type input "1025"
click at [484, 504] on div "Repair Upgrade BRN Area Roof ​ Feature Eaves and Trim ​ Issue Roof Replacement …" at bounding box center [364, 462] width 380 height 766
click at [483, 501] on section "Repairs needed Inspect roof Material cost 1025 1 sqft ft count Labor cost 0" at bounding box center [364, 381] width 380 height 239
click at [437, 557] on input "I can't find the right prefill" at bounding box center [340, 547] width 332 height 27
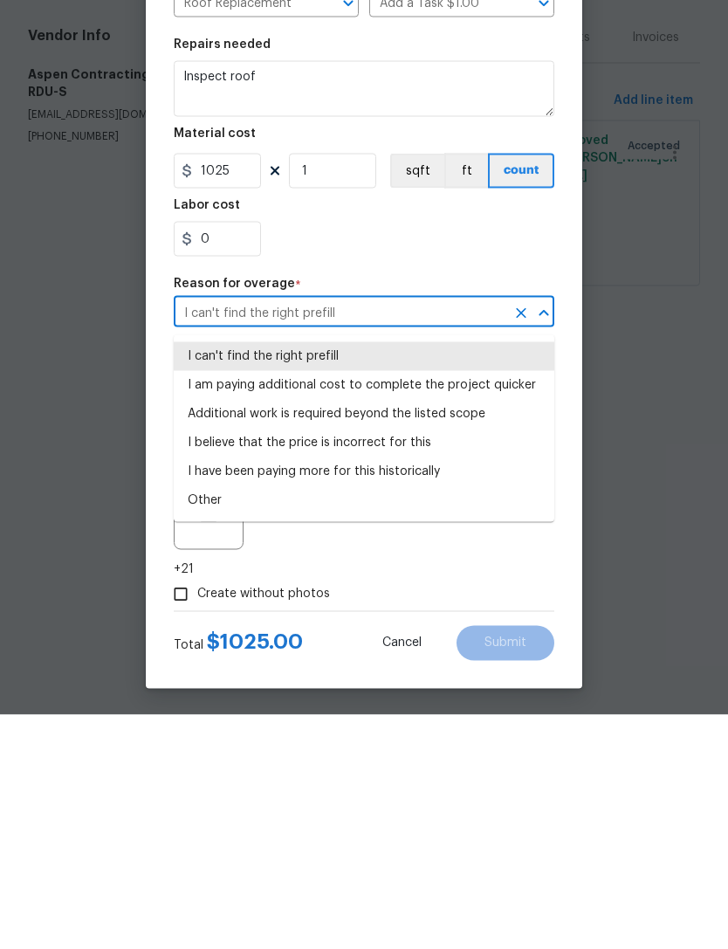
click at [469, 634] on li "Additional work is required beyond the listed scope" at bounding box center [364, 648] width 380 height 29
type input "Additional work is required beyond the listed scope"
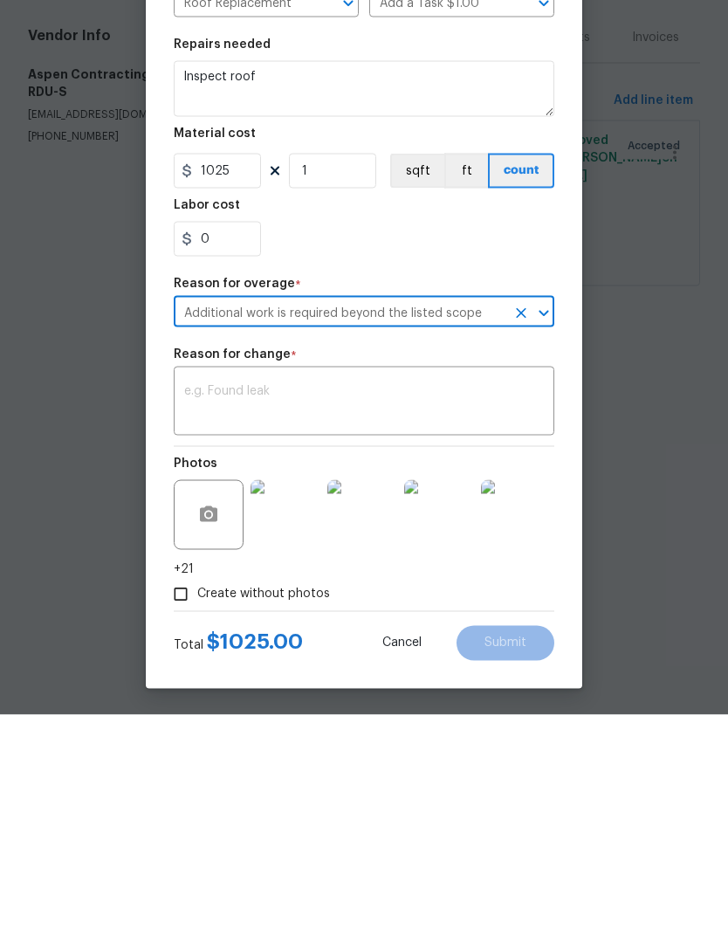
click at [456, 619] on textarea at bounding box center [364, 637] width 360 height 37
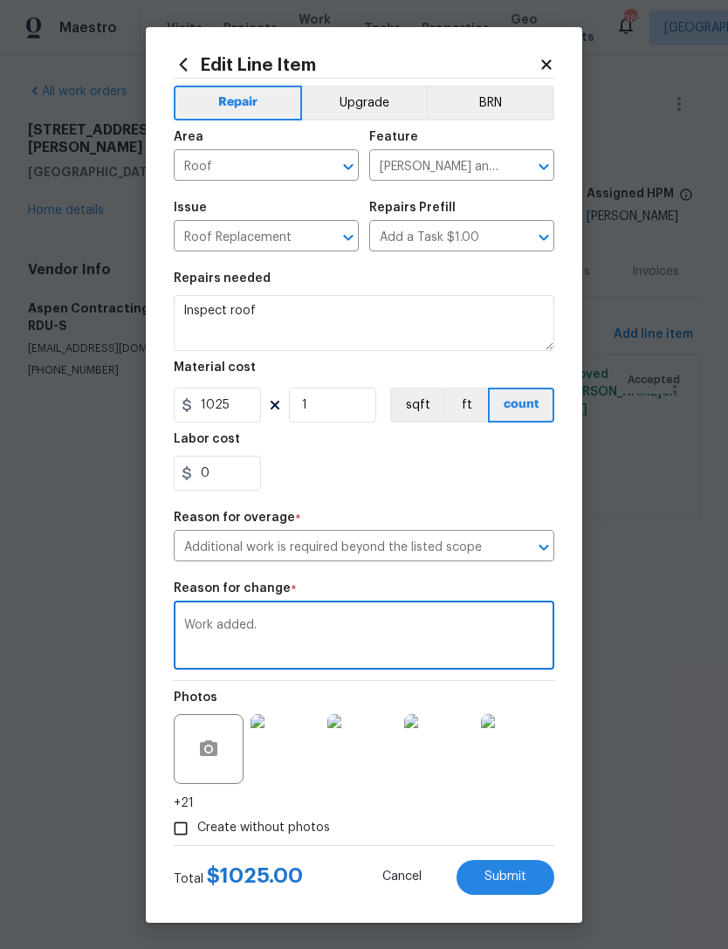
type textarea "Work added."
click at [522, 877] on span "Submit" at bounding box center [505, 876] width 42 height 13
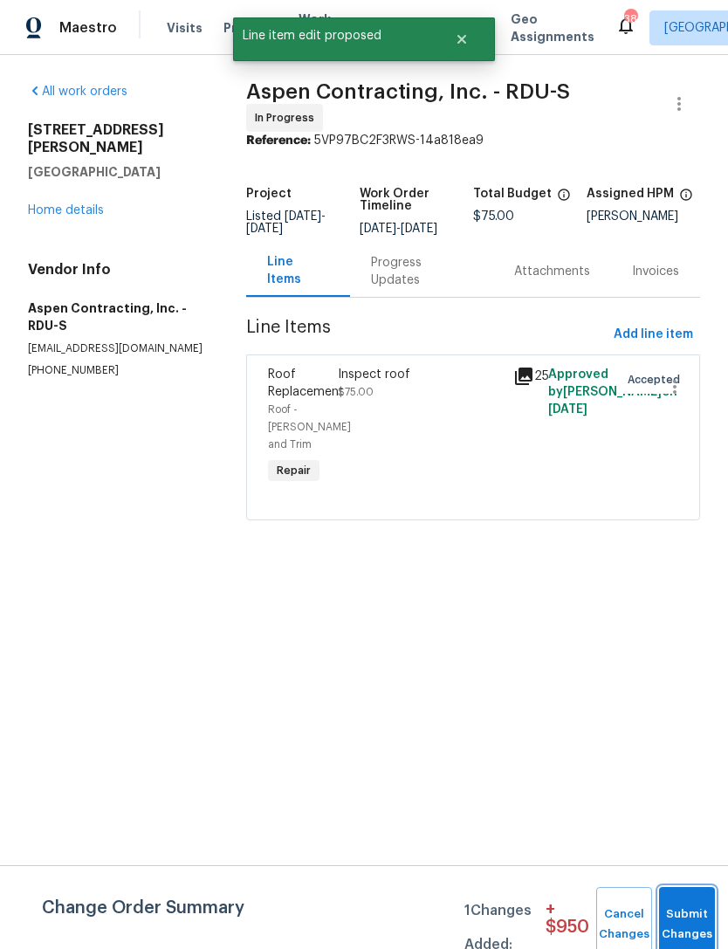
click at [691, 920] on button "Submit Changes" at bounding box center [687, 924] width 56 height 75
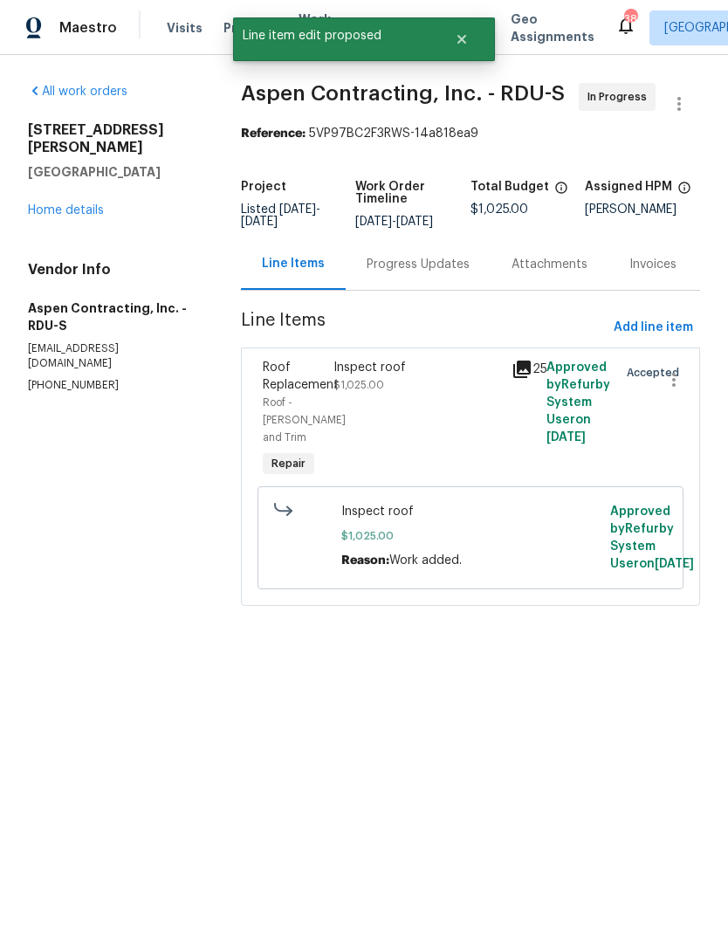
click at [625, 655] on html "Maestro Visits Projects Work Orders Tasks Properties Geo Assignments 38 Raleigh…" at bounding box center [364, 327] width 728 height 655
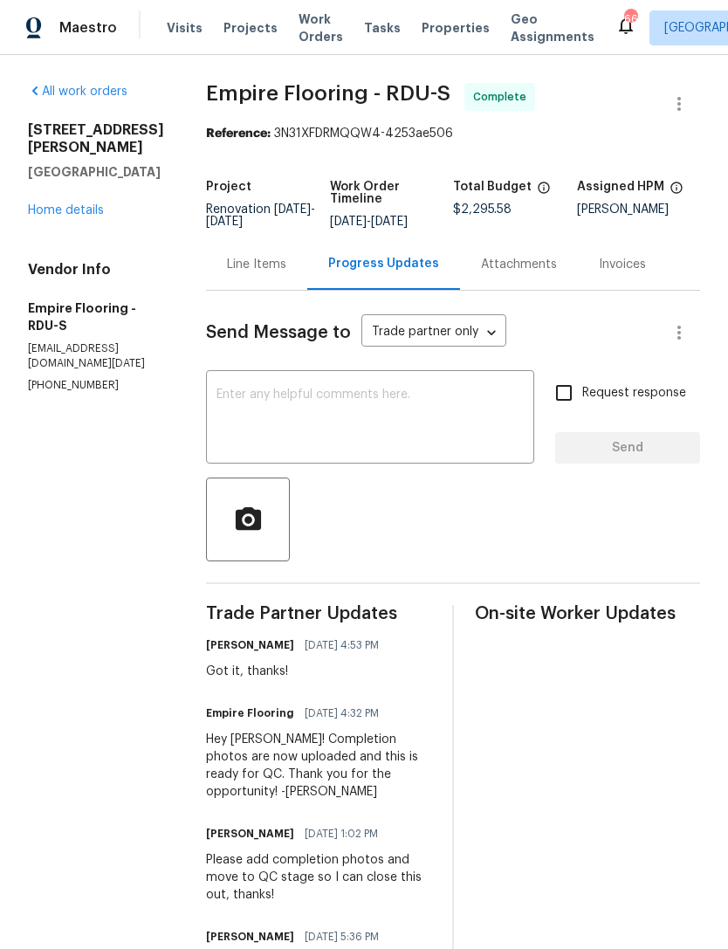
click at [56, 204] on link "Home details" at bounding box center [66, 210] width 76 height 12
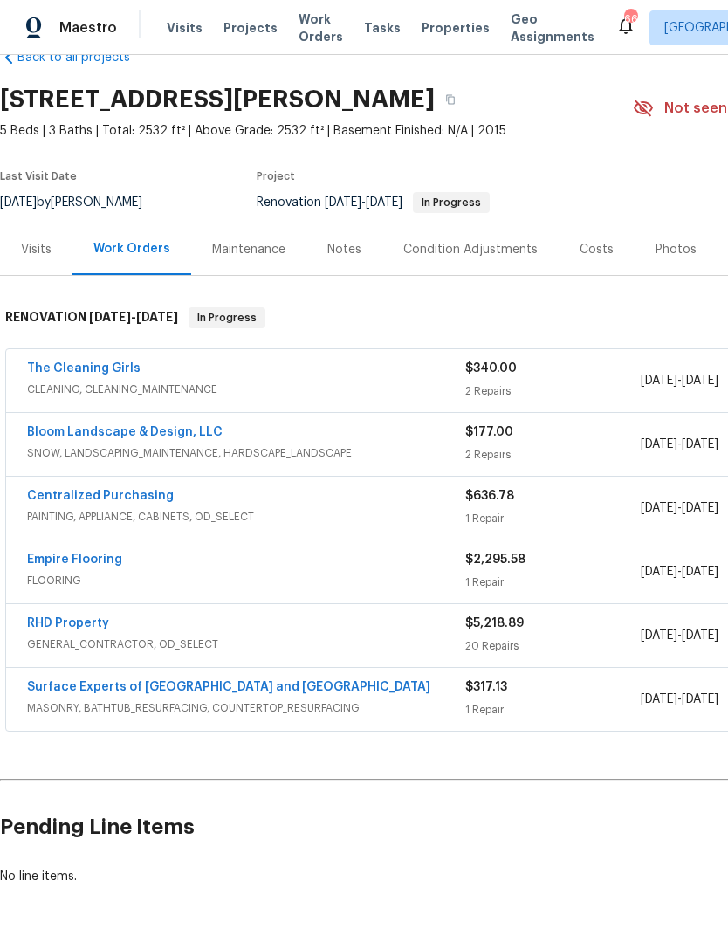
scroll to position [39, 0]
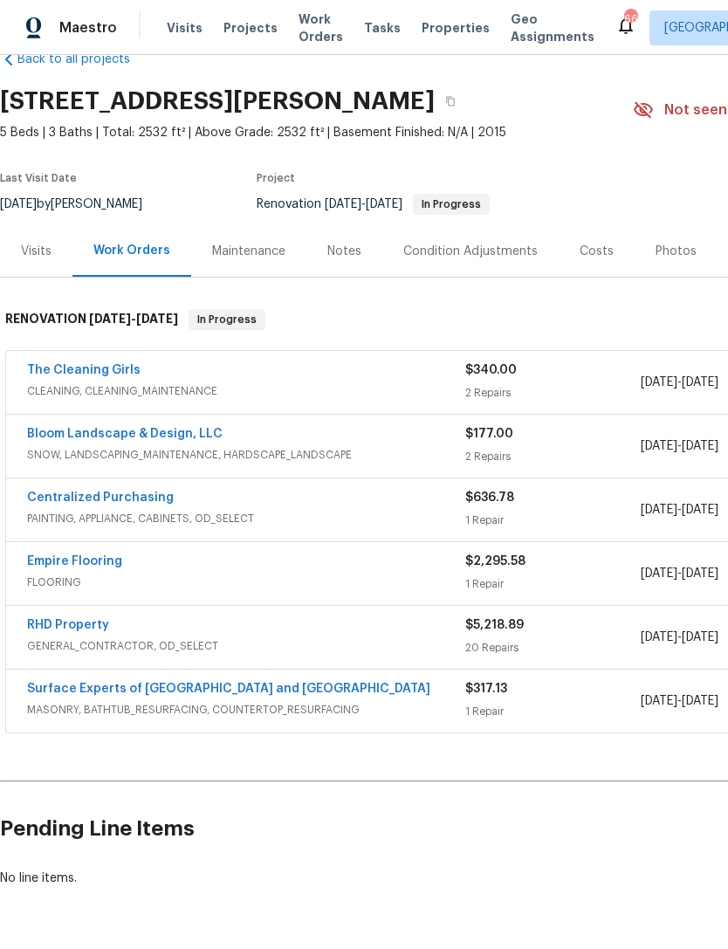
click at [105, 368] on link "The Cleaning Girls" at bounding box center [83, 370] width 113 height 12
